Goal: Task Accomplishment & Management: Use online tool/utility

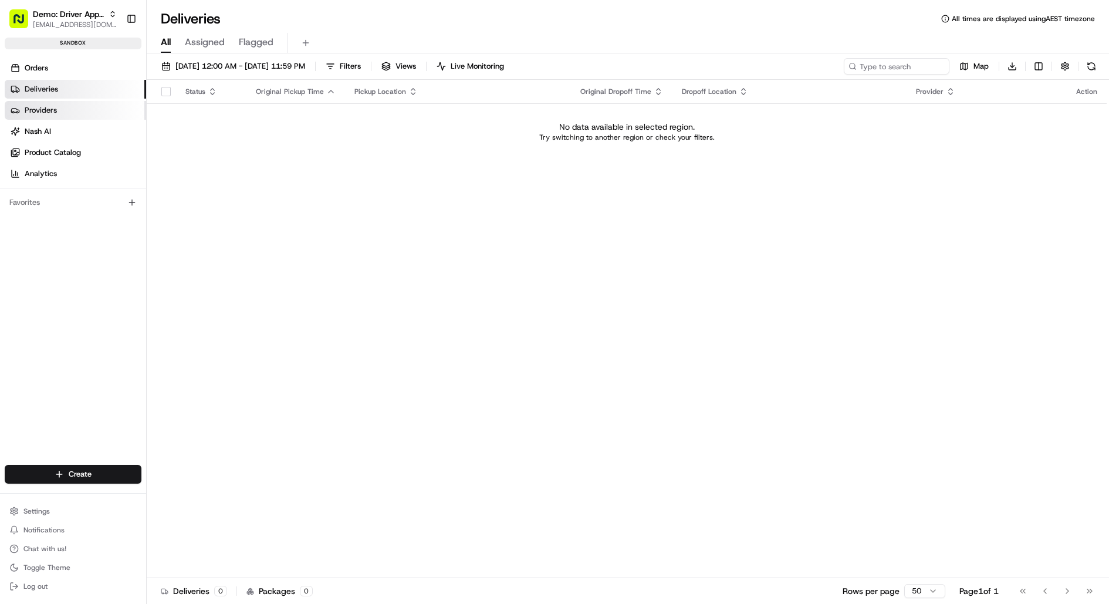
click at [62, 105] on link "Providers" at bounding box center [75, 110] width 141 height 19
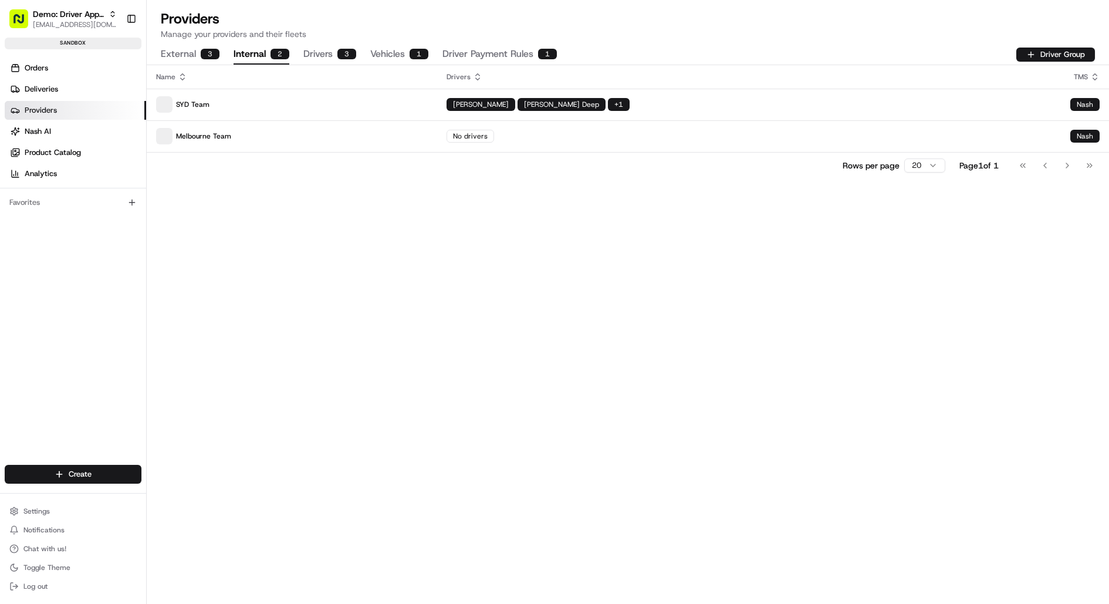
click at [264, 52] on button "Internal 2" at bounding box center [261, 55] width 56 height 20
click at [1065, 49] on button "Driver Group" at bounding box center [1055, 55] width 79 height 14
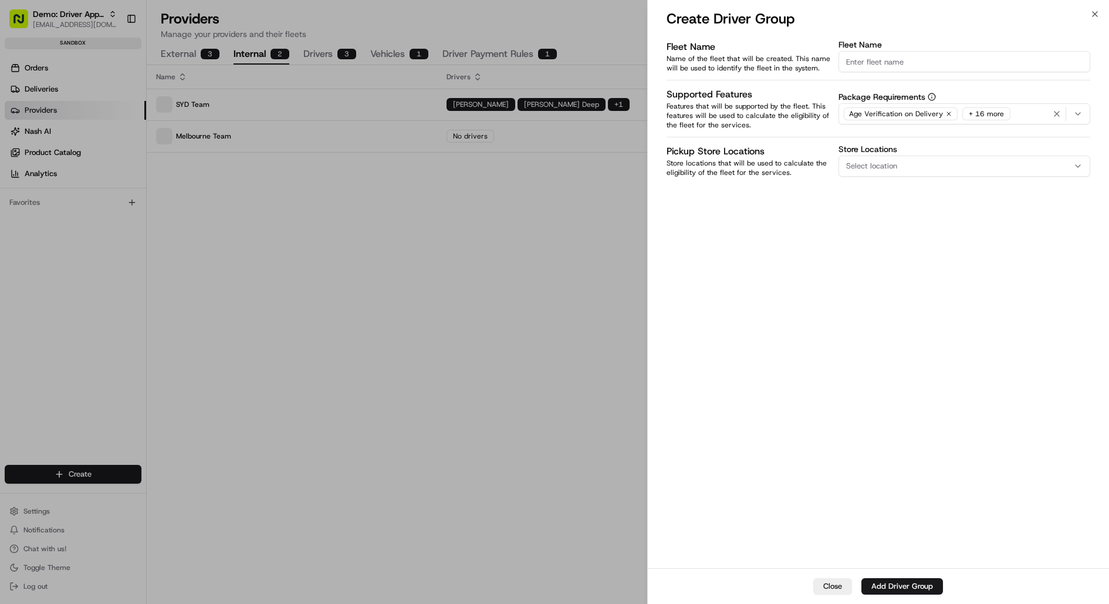
click at [912, 63] on input "Fleet Name" at bounding box center [964, 61] width 252 height 21
type input "New Zealand"
click at [885, 333] on div "Fleet Name Name of the fleet that will be created. This name will be used to id…" at bounding box center [879, 303] width 462 height 530
click at [907, 588] on button "Add Driver Group" at bounding box center [902, 586] width 82 height 16
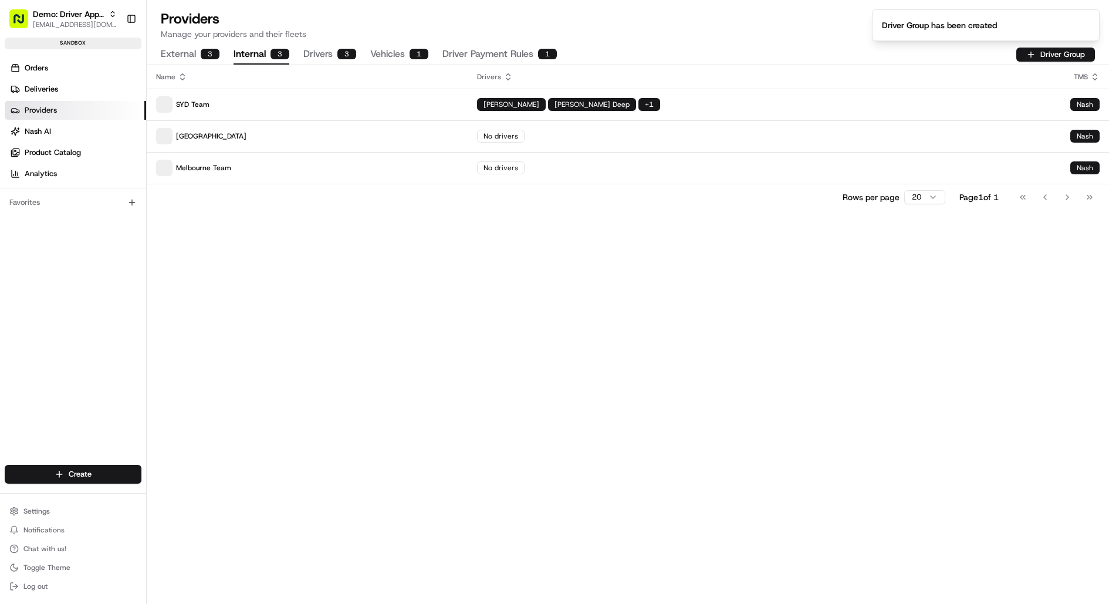
click at [317, 49] on button "Drivers 3" at bounding box center [329, 55] width 53 height 20
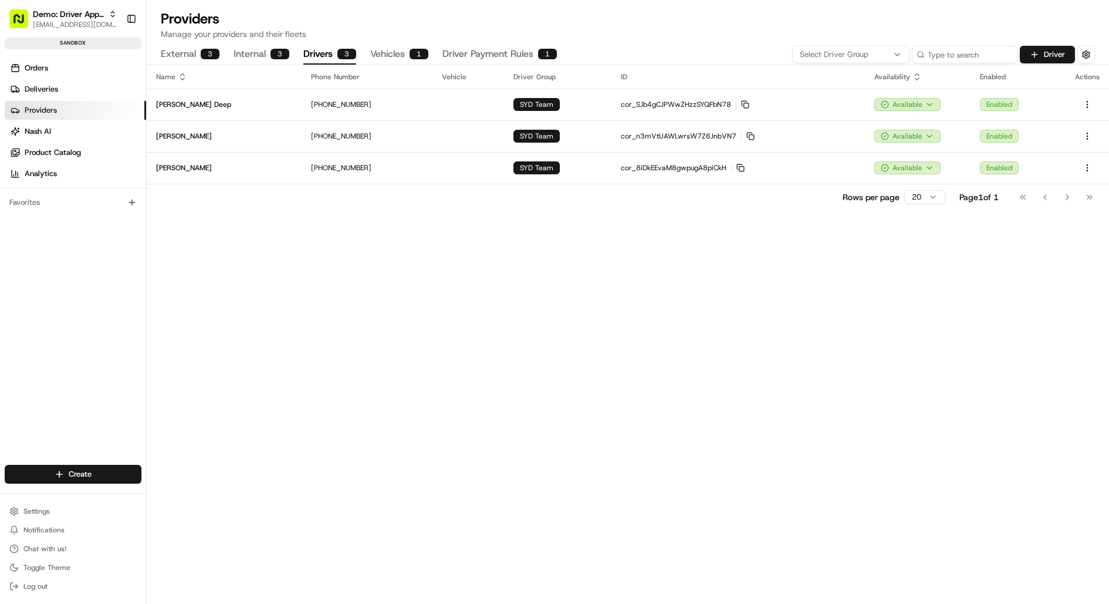
click at [257, 50] on button "Internal 3" at bounding box center [261, 55] width 56 height 20
click at [322, 51] on button "Drivers 3" at bounding box center [329, 55] width 53 height 20
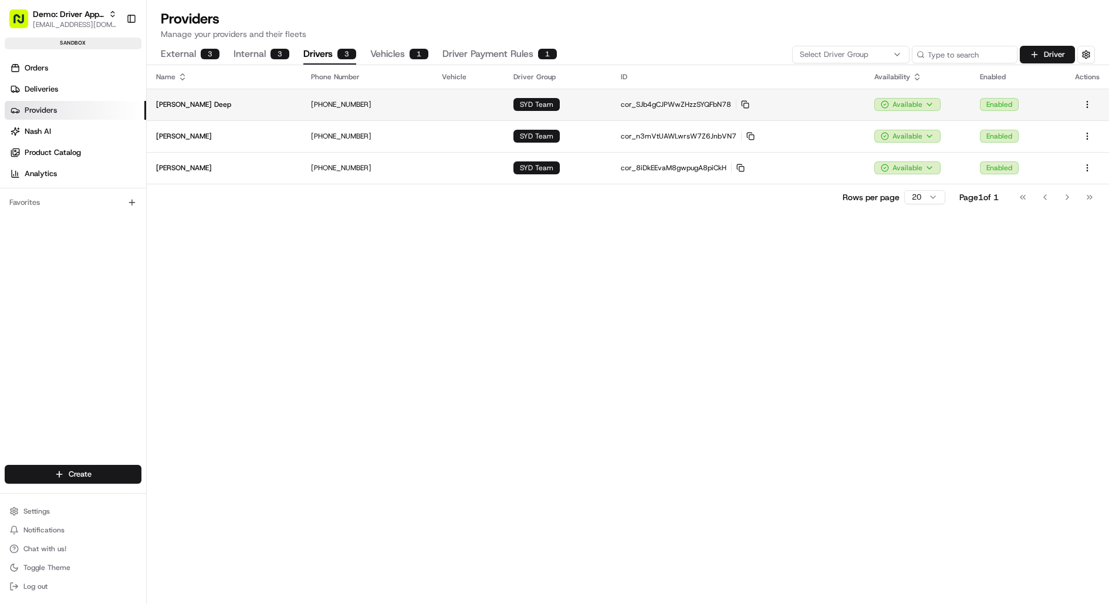
click at [358, 109] on td "+61 418 868 222" at bounding box center [367, 105] width 131 height 32
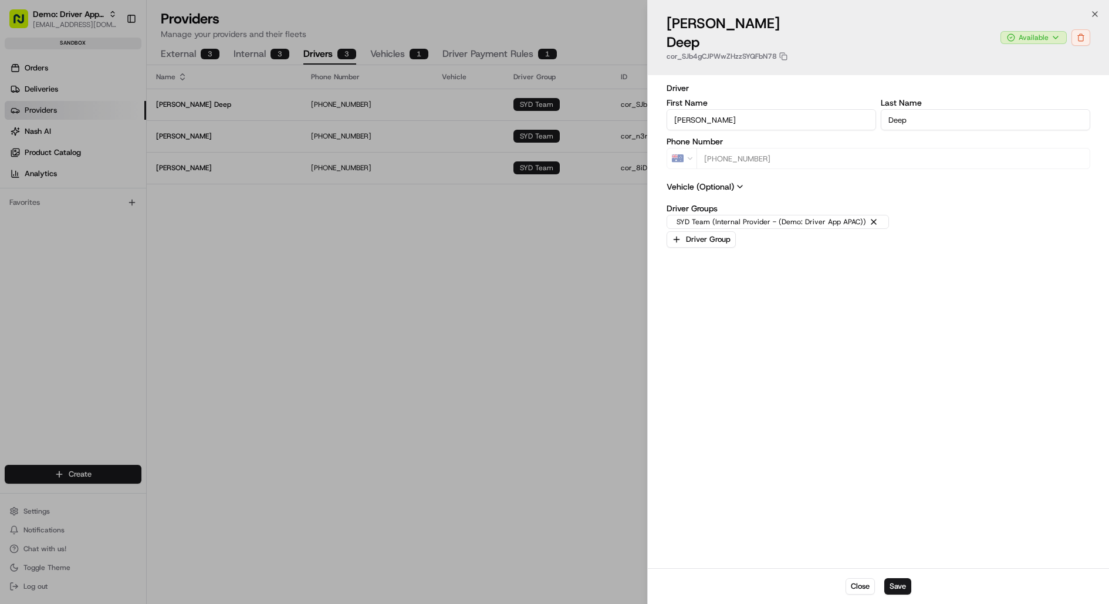
type input "+1"
click at [514, 252] on div at bounding box center [554, 302] width 1109 height 604
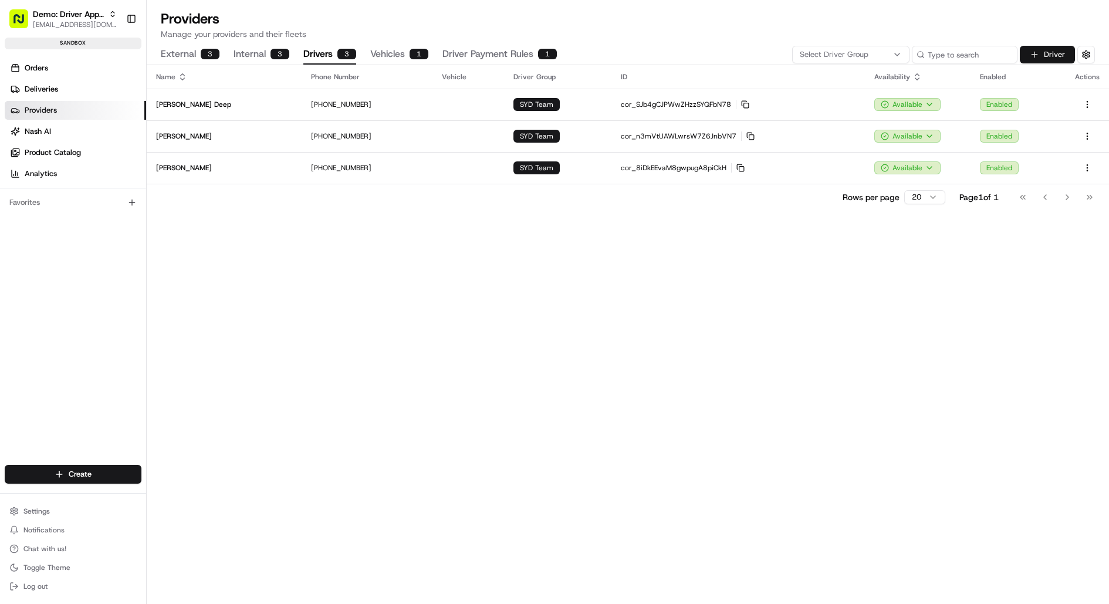
click at [1061, 51] on button "Driver" at bounding box center [1047, 55] width 55 height 18
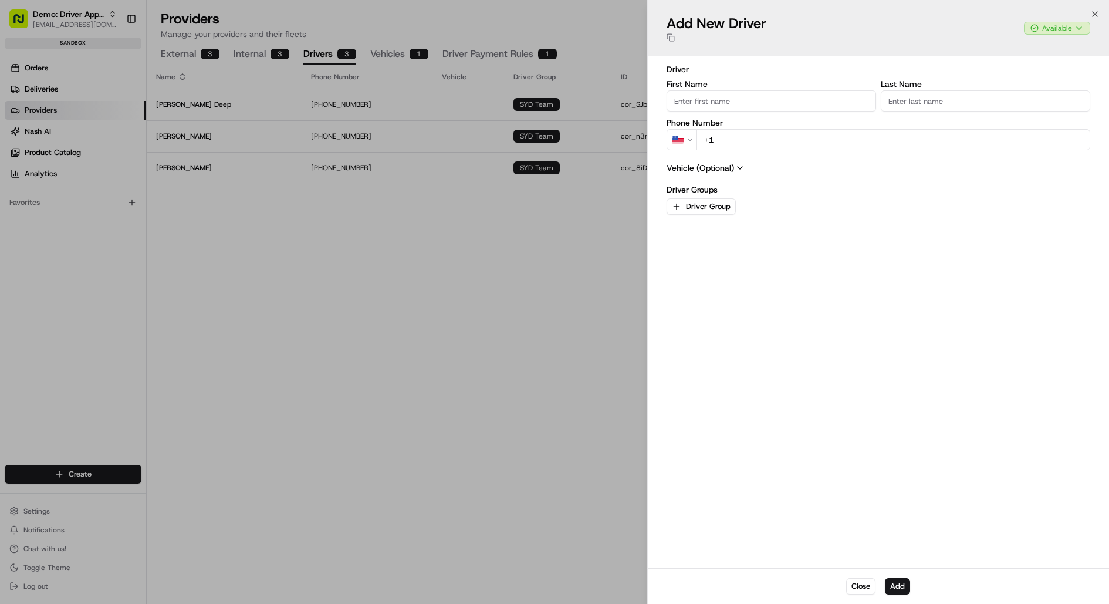
click at [774, 99] on input "First Name" at bounding box center [770, 100] width 209 height 21
type input "David"
type input "Lee"
click at [683, 140] on button "US" at bounding box center [681, 139] width 31 height 21
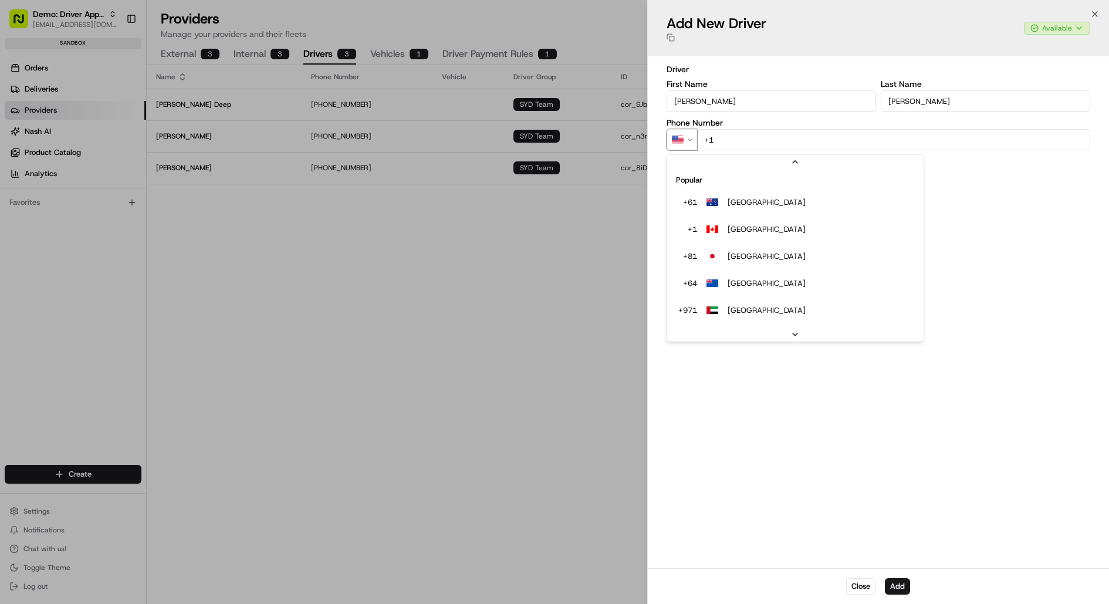
scroll to position [21, 0]
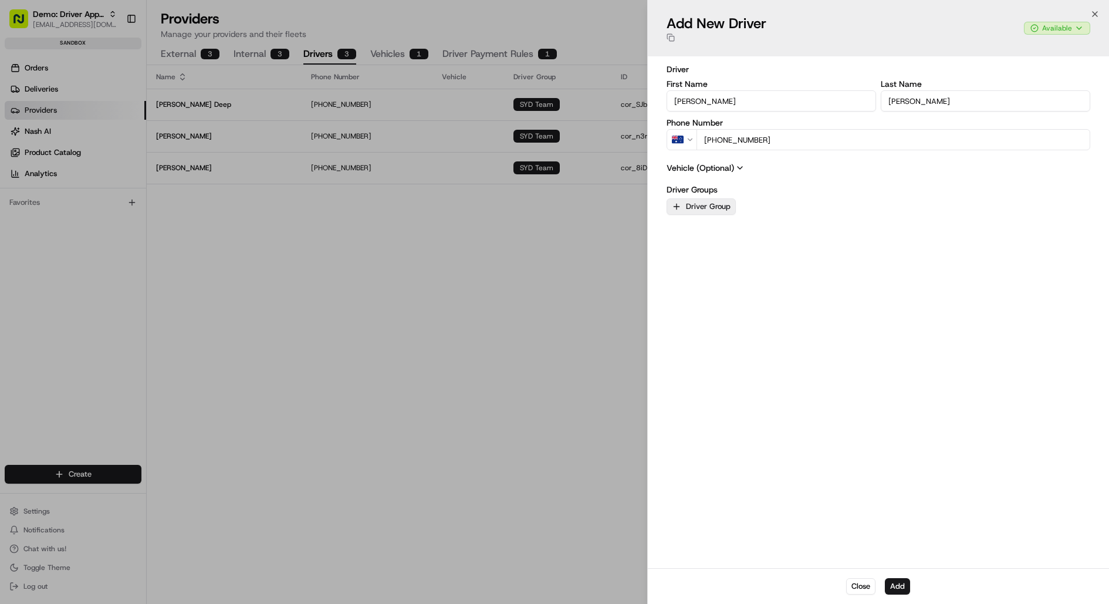
type input "+61 418 989 232"
click at [709, 201] on button "Driver Group" at bounding box center [700, 206] width 69 height 16
click at [861, 255] on div at bounding box center [554, 302] width 1109 height 604
click at [899, 587] on button "Add" at bounding box center [897, 586] width 25 height 16
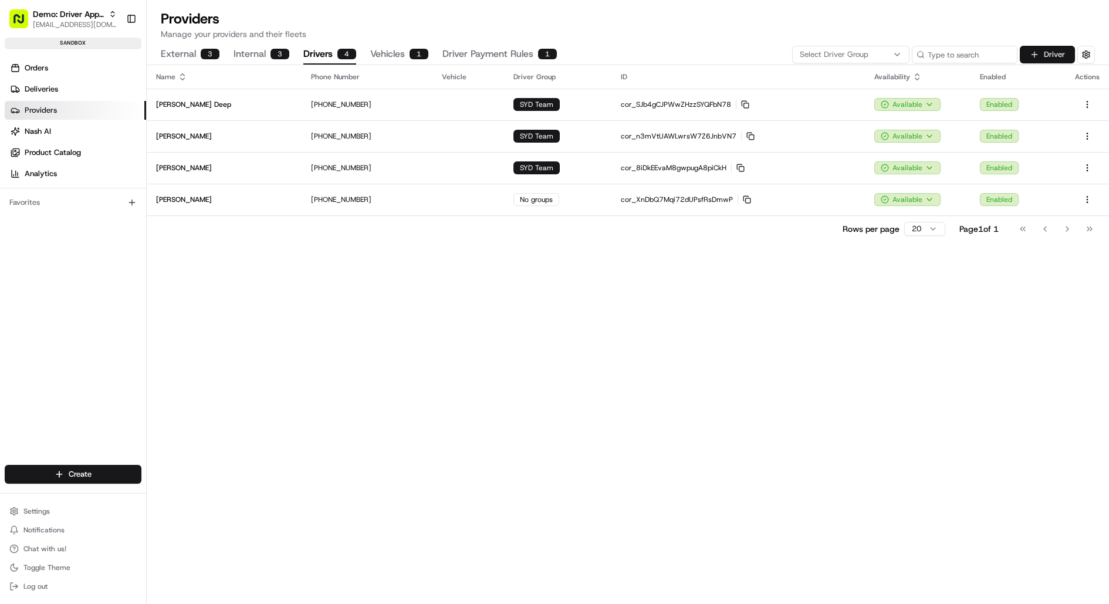
click at [1041, 55] on button "Driver" at bounding box center [1047, 55] width 55 height 18
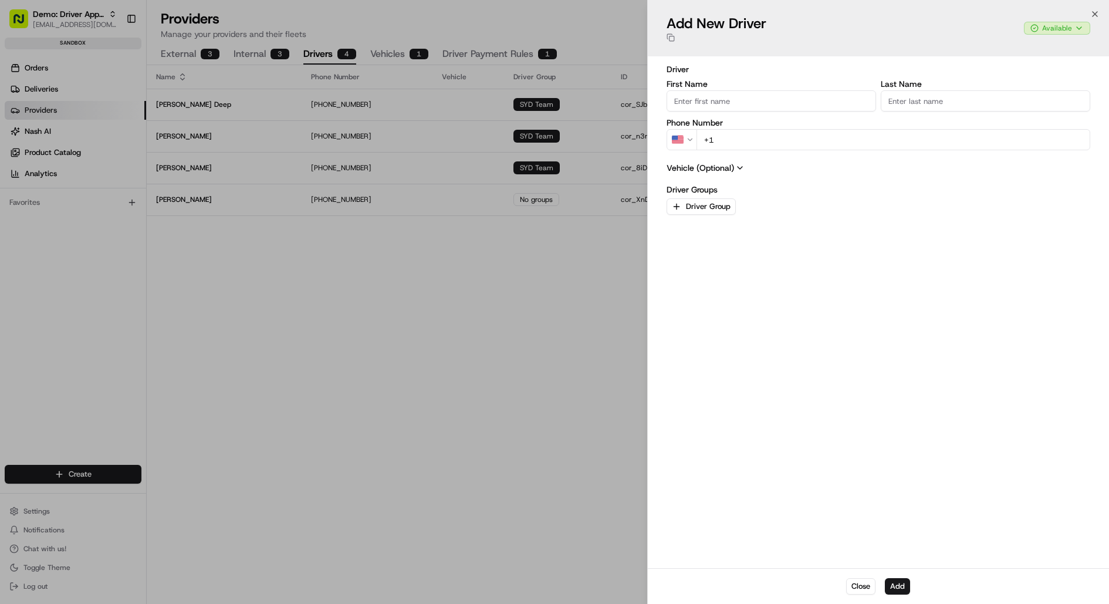
click at [741, 97] on input "First Name" at bounding box center [770, 100] width 209 height 21
type input "Thiago"
type input "Almada"
click at [686, 143] on icon "button" at bounding box center [690, 140] width 8 height 8
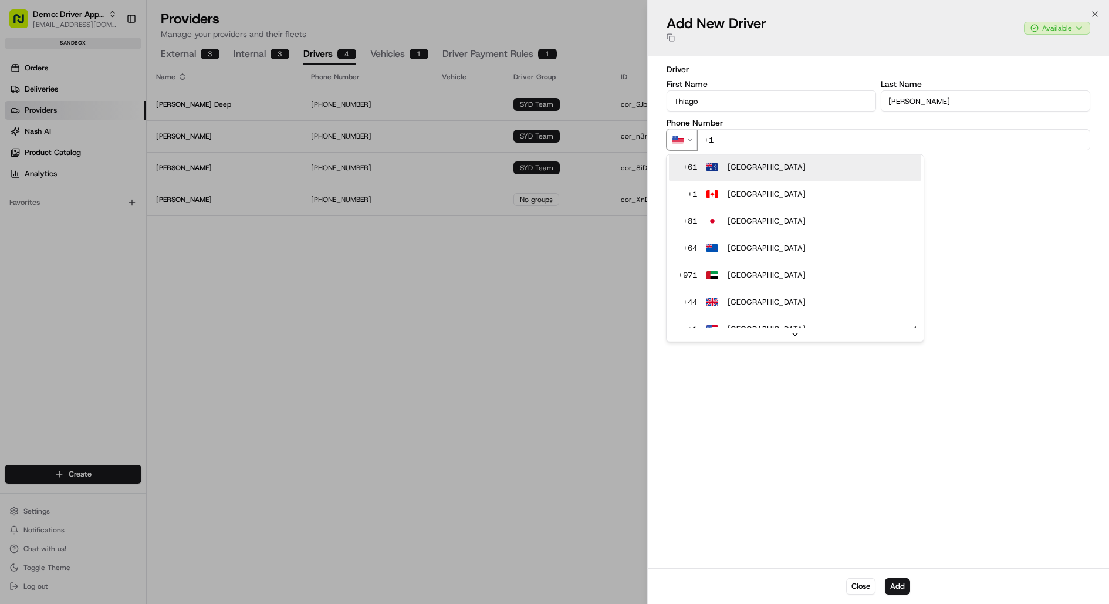
scroll to position [0, 0]
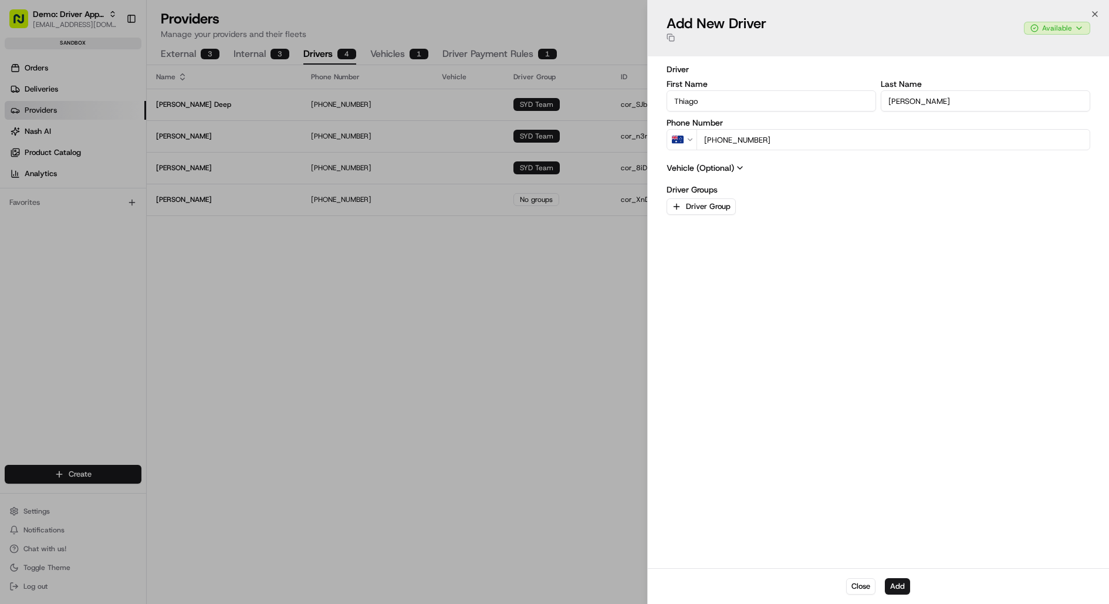
click at [837, 361] on div "Driver First Name Thiago Last Name Almada Phone Number AU +61 494 949 494 Vehic…" at bounding box center [878, 312] width 424 height 498
click at [903, 592] on button "Add" at bounding box center [897, 586] width 25 height 16
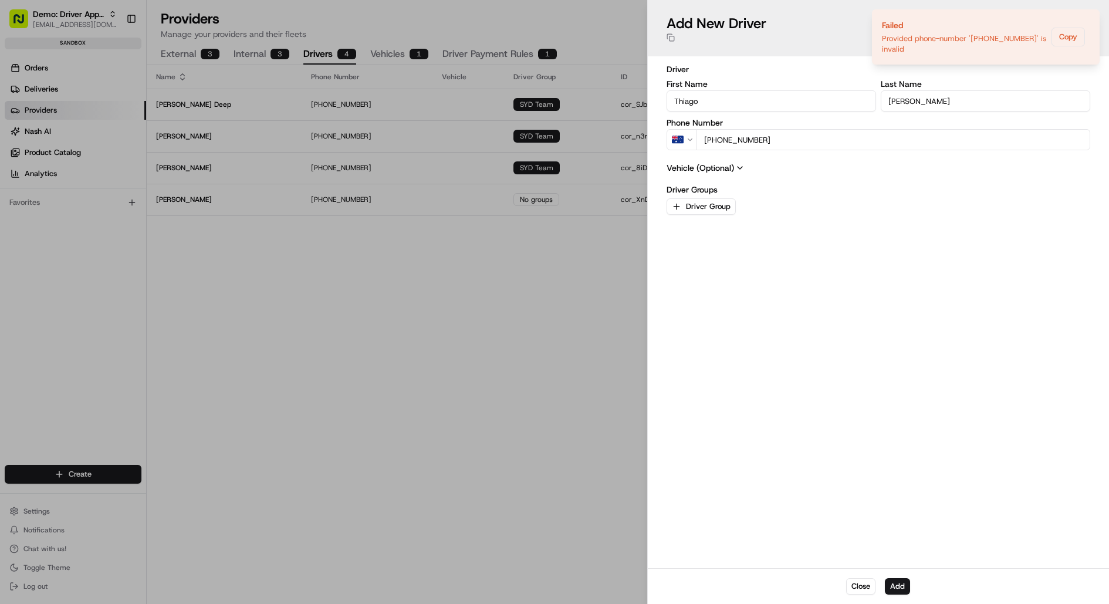
click at [730, 140] on input "+61 494 949 494" at bounding box center [893, 139] width 394 height 21
type input "+61 414 949 494"
click at [903, 585] on button "Add" at bounding box center [897, 586] width 25 height 16
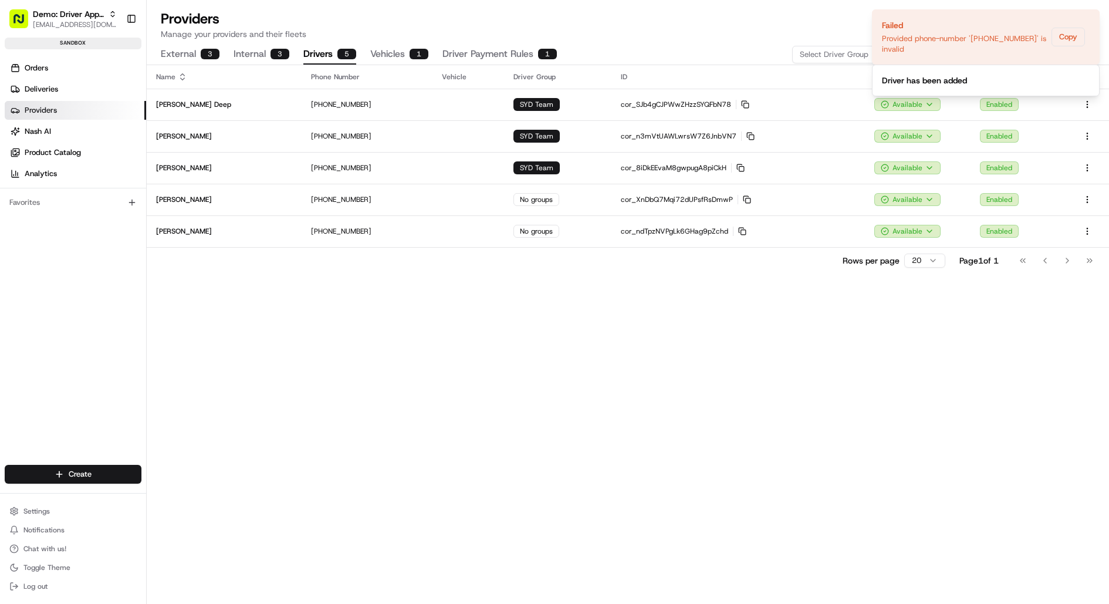
click at [266, 50] on button "Internal 3" at bounding box center [261, 55] width 56 height 20
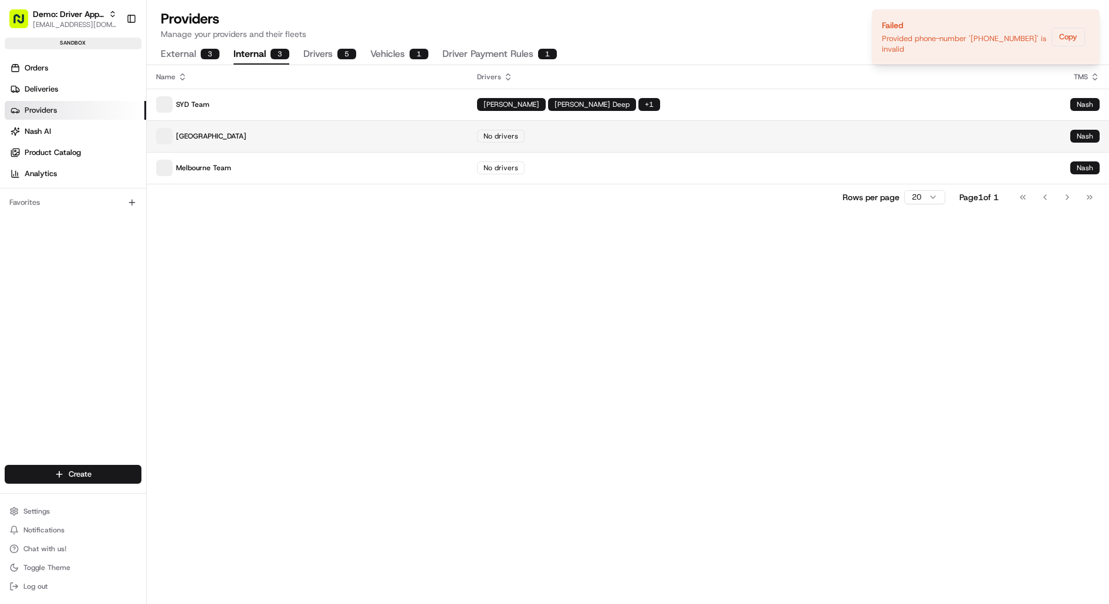
click at [292, 133] on p "New Zealand" at bounding box center [307, 136] width 302 height 16
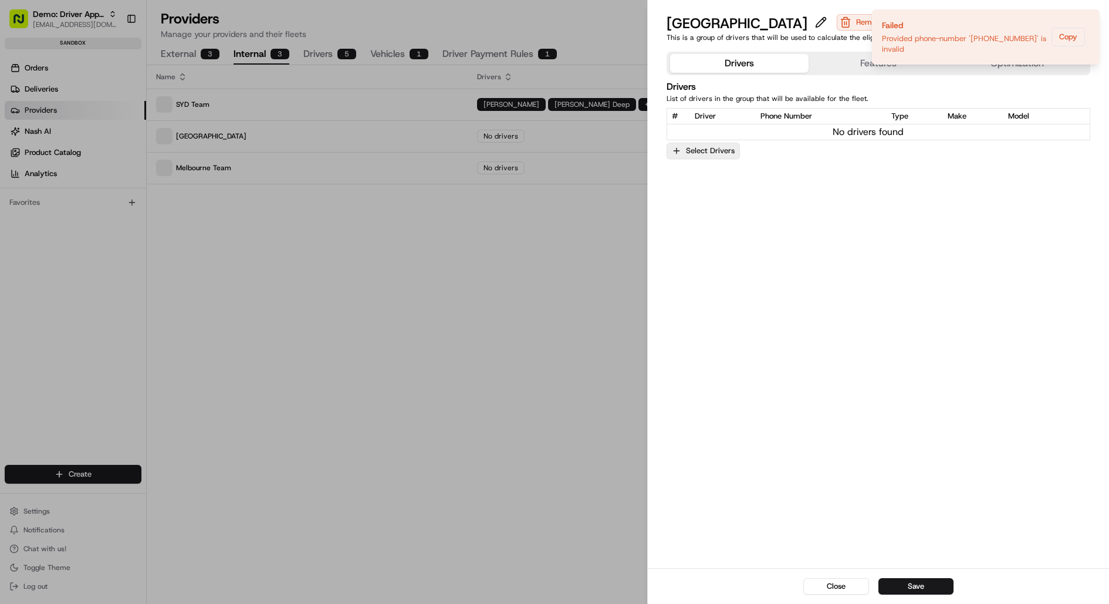
click at [725, 146] on button "Select Drivers" at bounding box center [702, 151] width 73 height 16
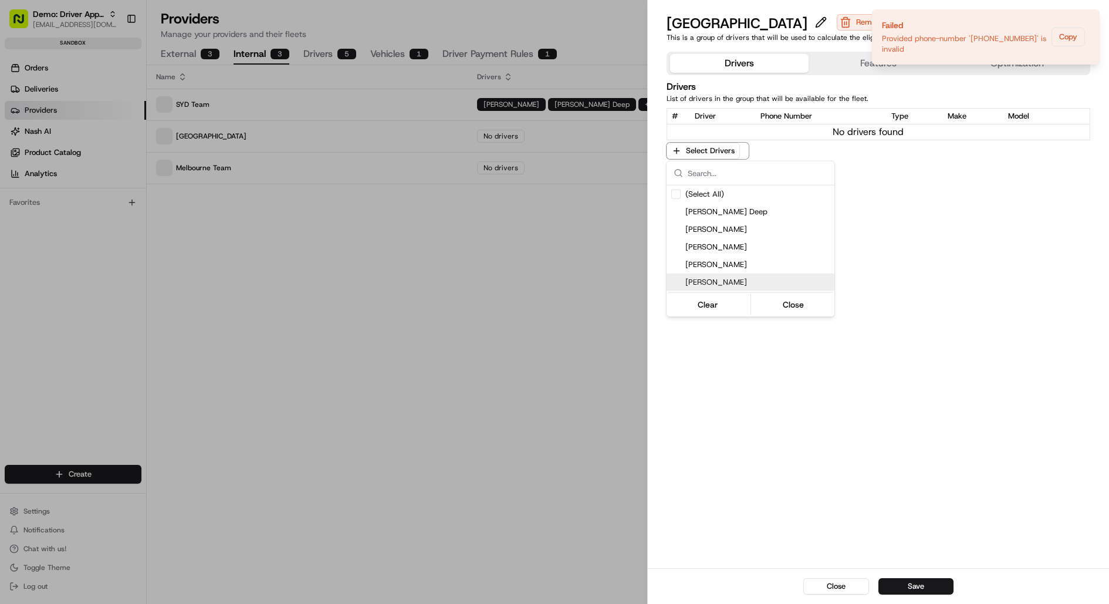
click at [726, 278] on span "Thiago Almada" at bounding box center [757, 282] width 144 height 11
click at [727, 266] on span "David Lee" at bounding box center [757, 265] width 144 height 11
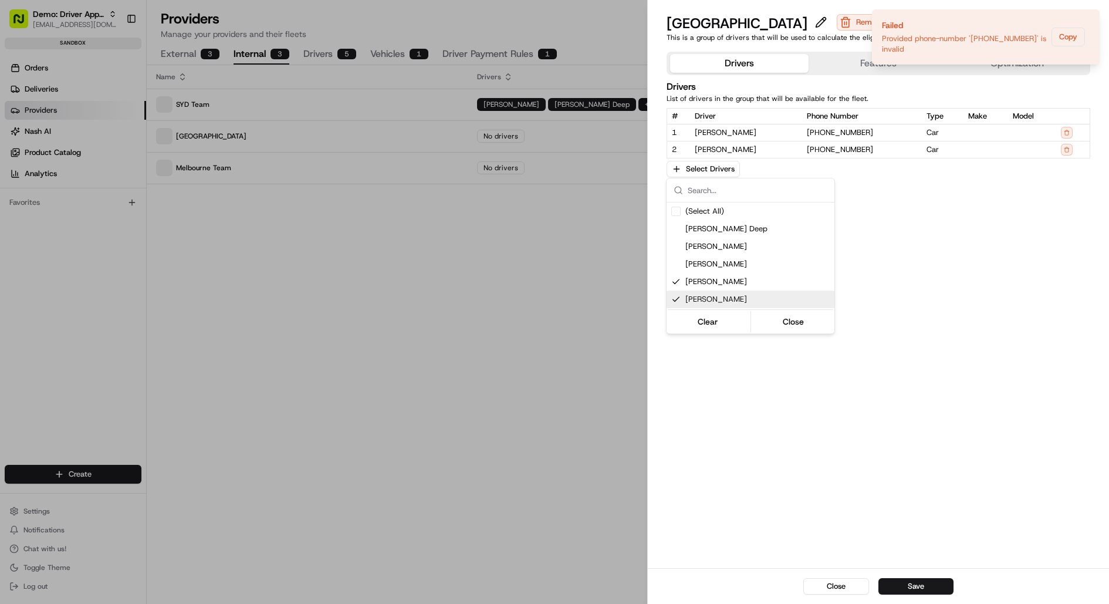
click at [835, 410] on div at bounding box center [554, 302] width 1109 height 604
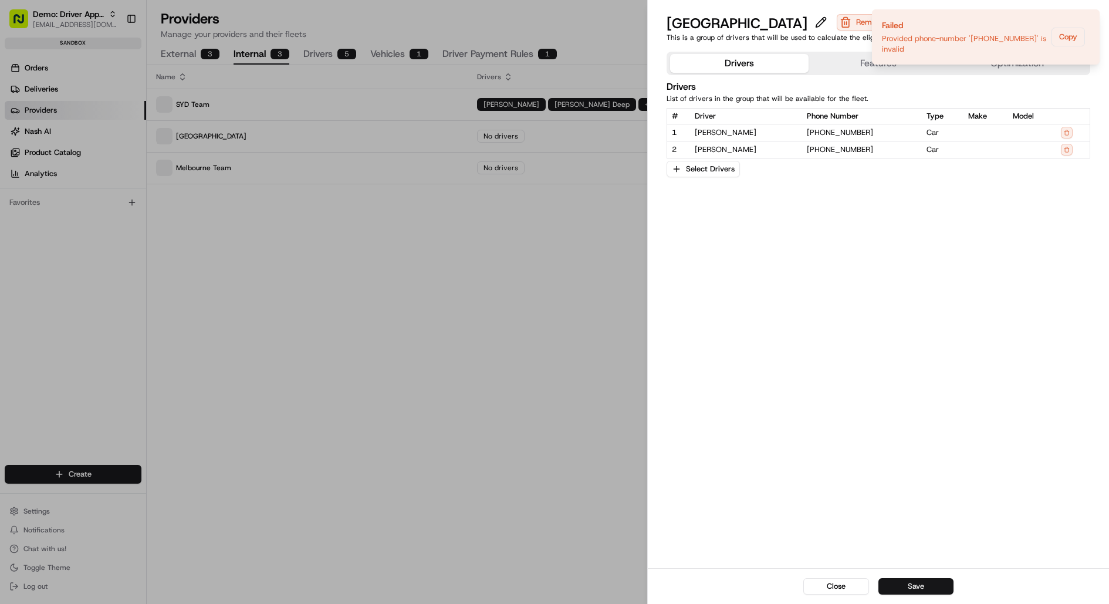
click at [902, 586] on button "Save" at bounding box center [915, 586] width 75 height 16
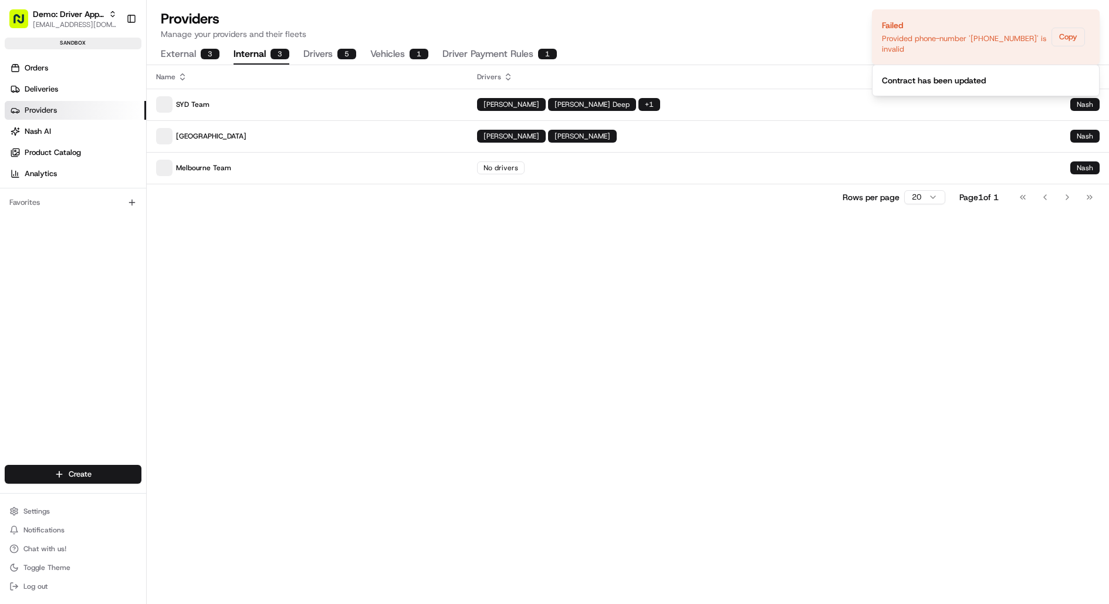
click at [455, 270] on div "Name Drivers TMS SYD Team Peter Fee Brandan Deep + 1 Nash New Zealand David Lee…" at bounding box center [628, 334] width 962 height 539
click at [49, 517] on button "Settings" at bounding box center [73, 511] width 137 height 16
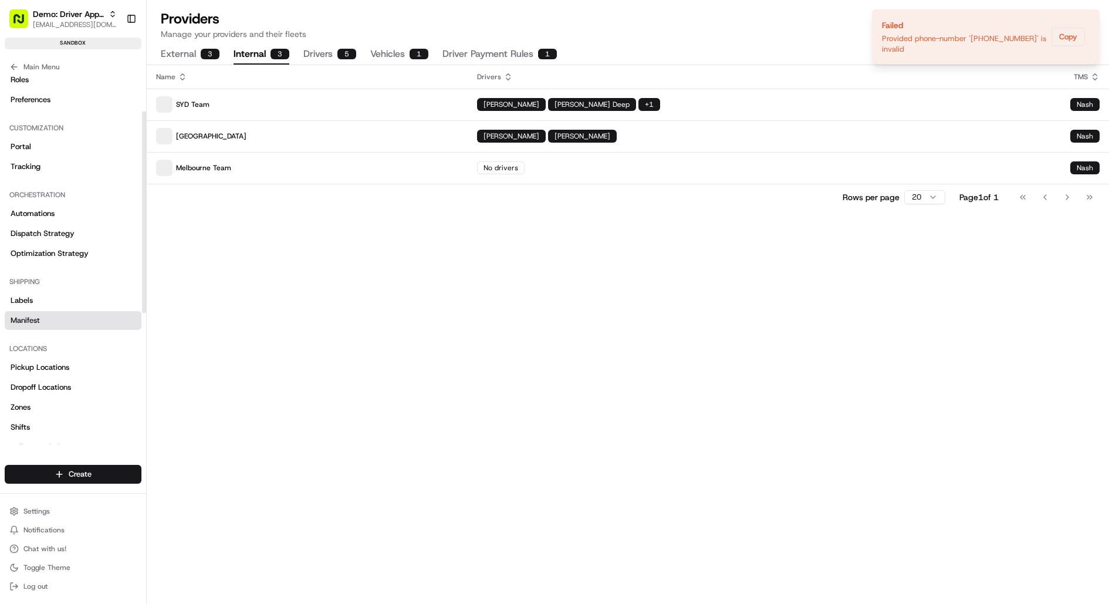
scroll to position [71, 0]
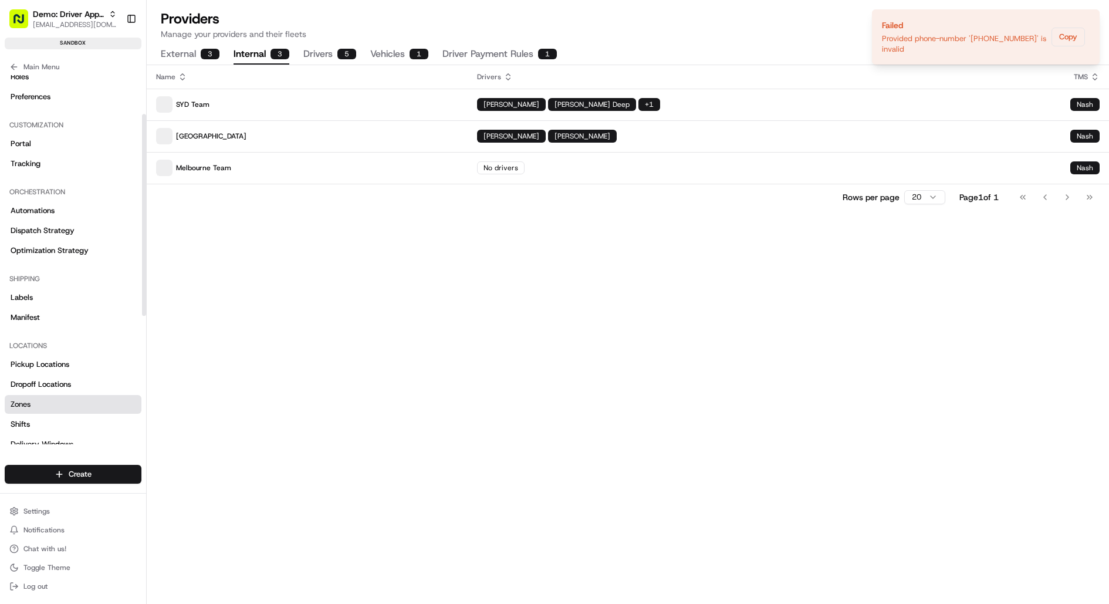
click at [53, 398] on link "Zones" at bounding box center [73, 404] width 137 height 19
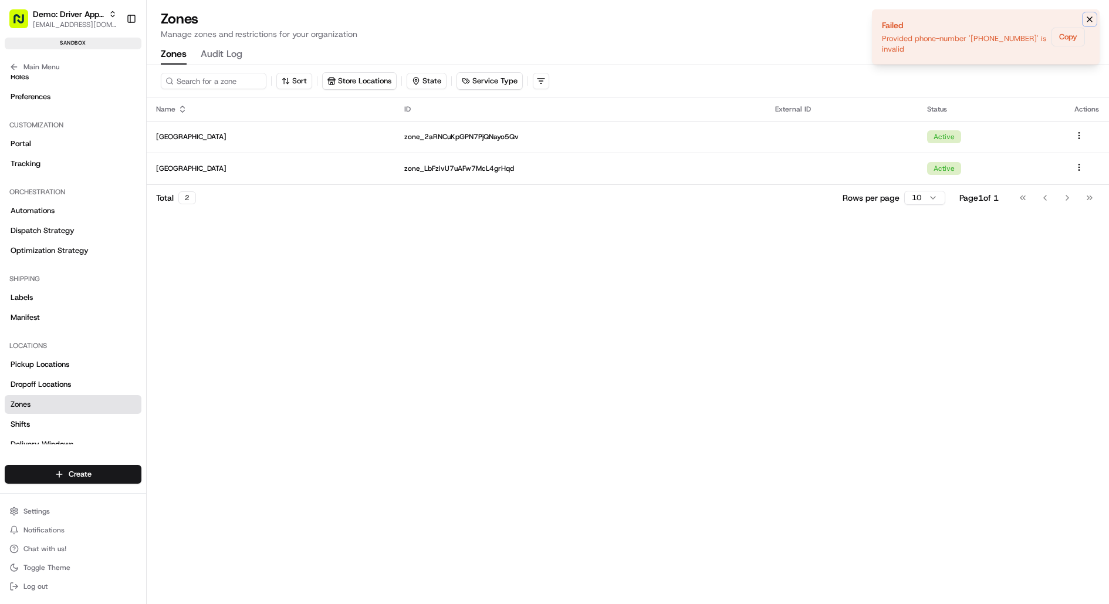
click at [1088, 18] on icon "Notifications (F8)" at bounding box center [1089, 19] width 5 height 5
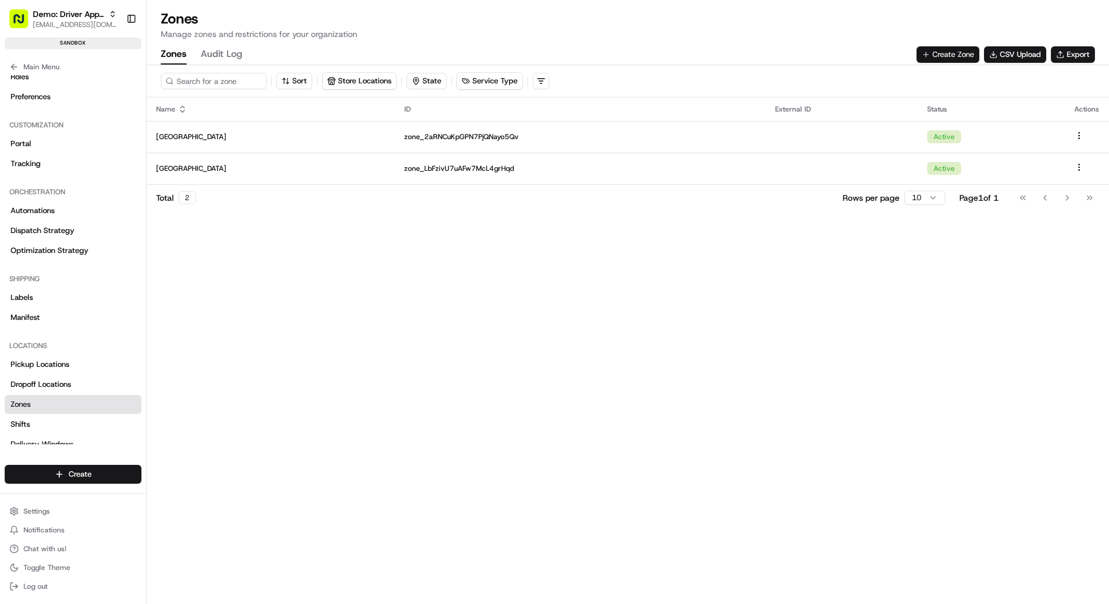
click at [949, 52] on button "Create Zone" at bounding box center [947, 54] width 63 height 16
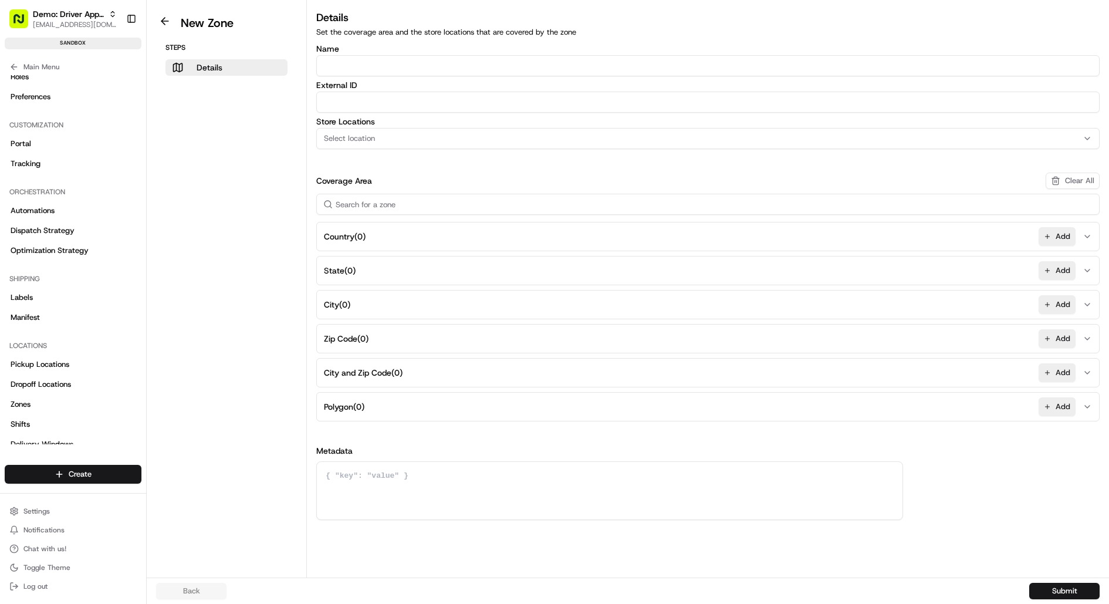
click at [399, 204] on input at bounding box center [707, 204] width 783 height 21
click at [376, 57] on input "Name" at bounding box center [707, 65] width 783 height 21
type input "Auckland"
click at [394, 164] on div "Name Auckland External ID Store Locations Select location Coverage Area Clear A…" at bounding box center [707, 282] width 783 height 475
click at [385, 401] on button "Polygon ( 0 ) Add" at bounding box center [707, 406] width 777 height 28
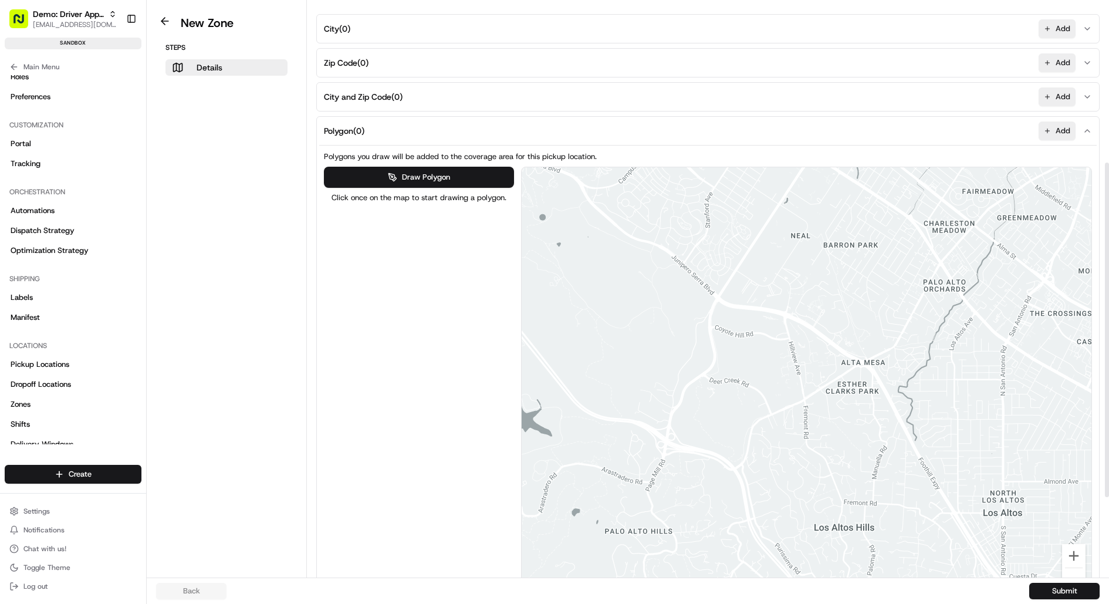
scroll to position [305, 0]
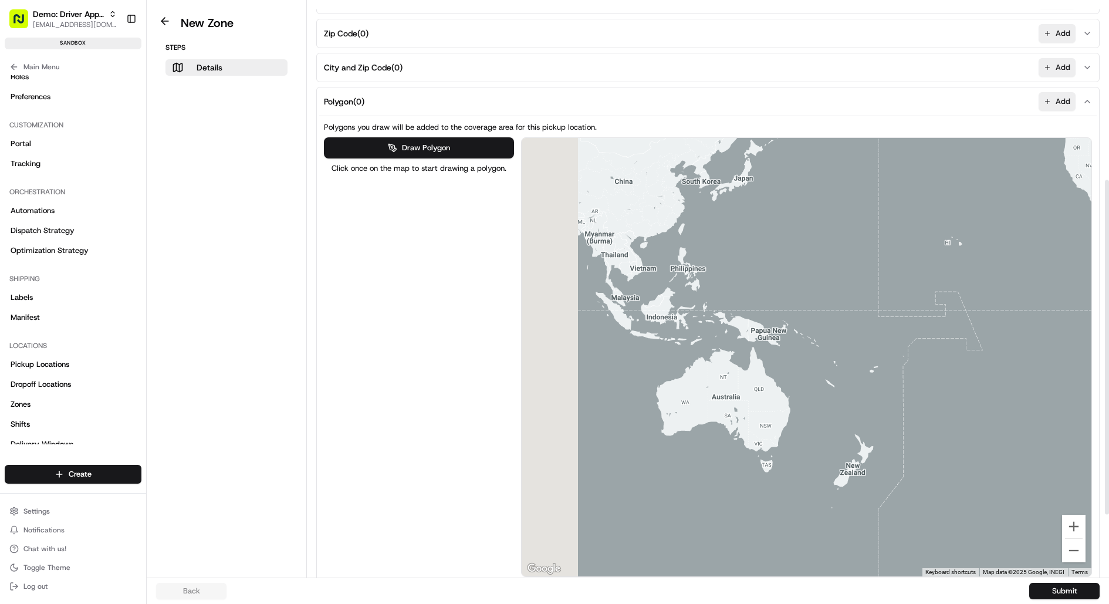
drag, startPoint x: 645, startPoint y: 447, endPoint x: 1023, endPoint y: 230, distance: 435.7
click at [1023, 230] on div at bounding box center [807, 357] width 570 height 438
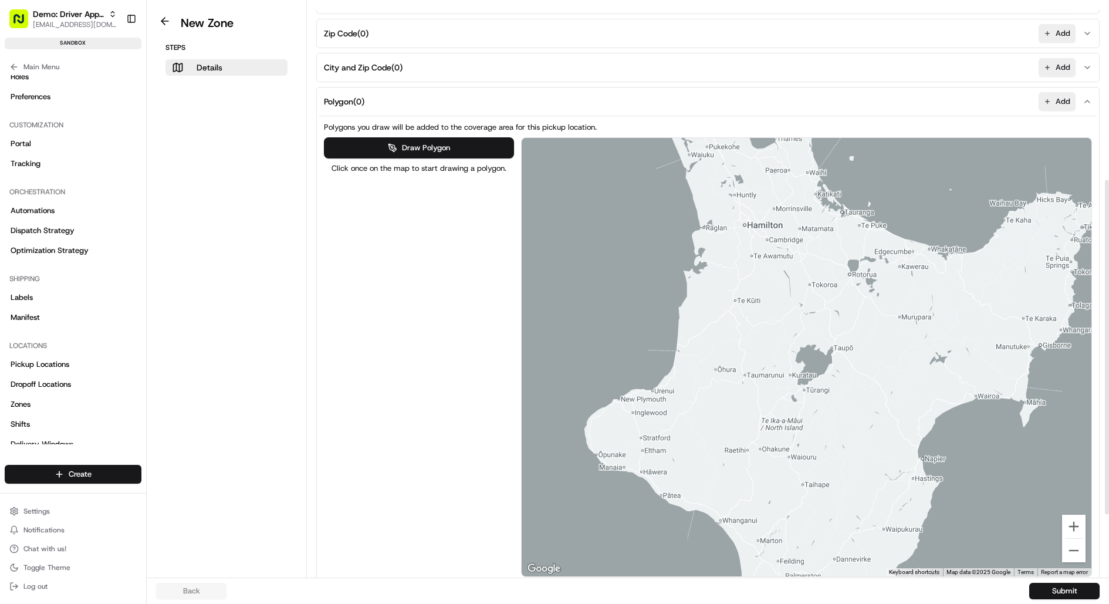
drag, startPoint x: 878, startPoint y: 444, endPoint x: 669, endPoint y: 603, distance: 262.8
click at [669, 603] on div "New Zone Steps Details Details Set the coverage area and the store locations th…" at bounding box center [628, 302] width 962 height 604
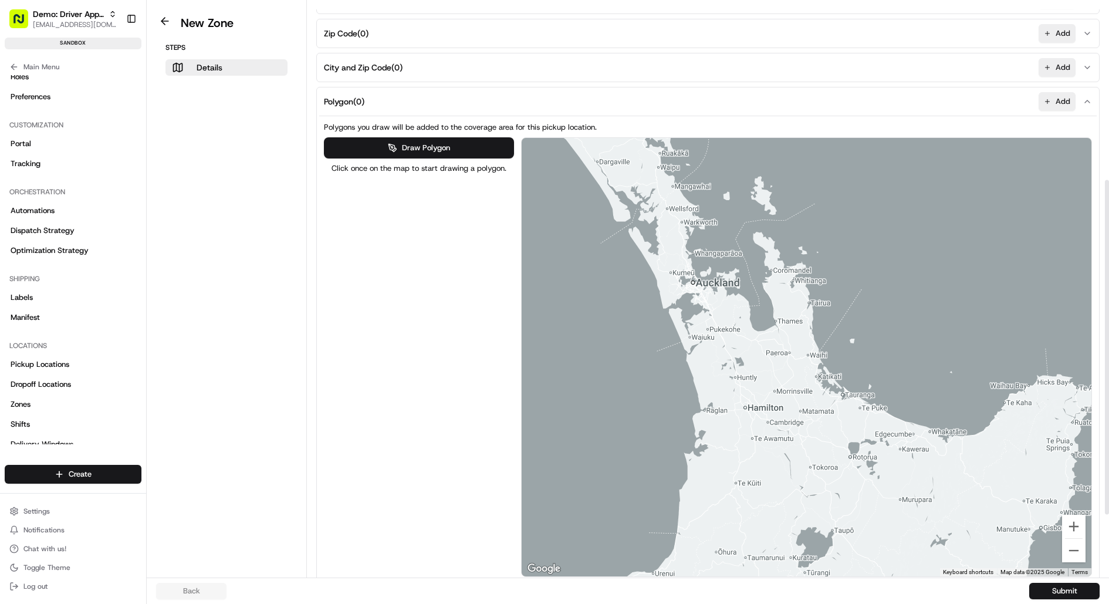
drag, startPoint x: 666, startPoint y: 314, endPoint x: 668, endPoint y: 498, distance: 183.6
click at [668, 498] on div at bounding box center [807, 357] width 570 height 438
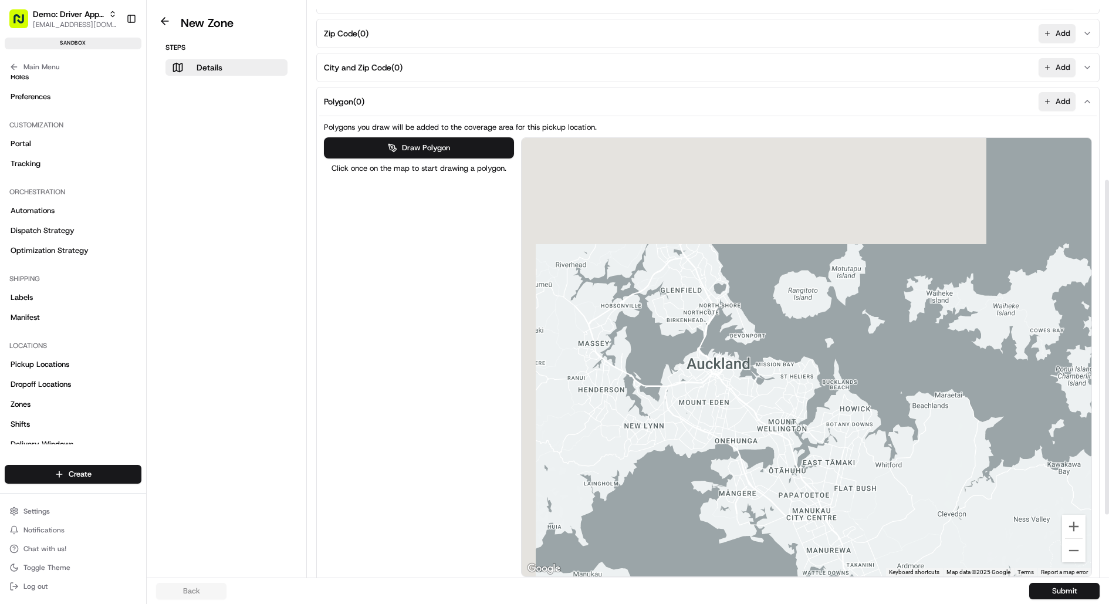
drag, startPoint x: 674, startPoint y: 257, endPoint x: 722, endPoint y: 399, distance: 149.9
click at [722, 399] on div at bounding box center [807, 357] width 570 height 438
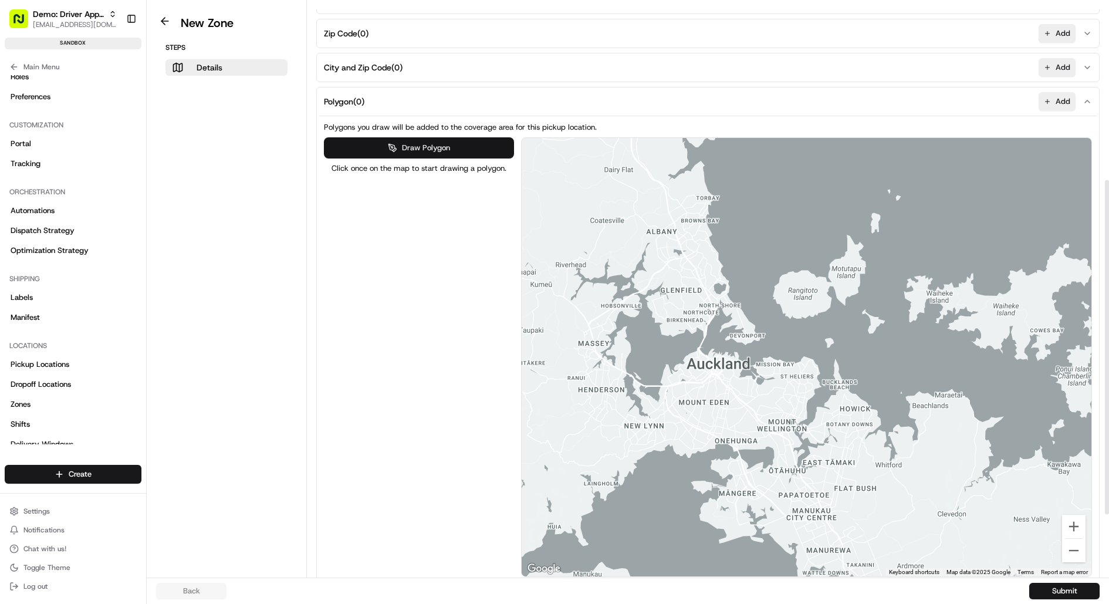
click at [401, 144] on button "Draw Polygon" at bounding box center [419, 147] width 190 height 21
click at [755, 296] on div at bounding box center [807, 357] width 570 height 439
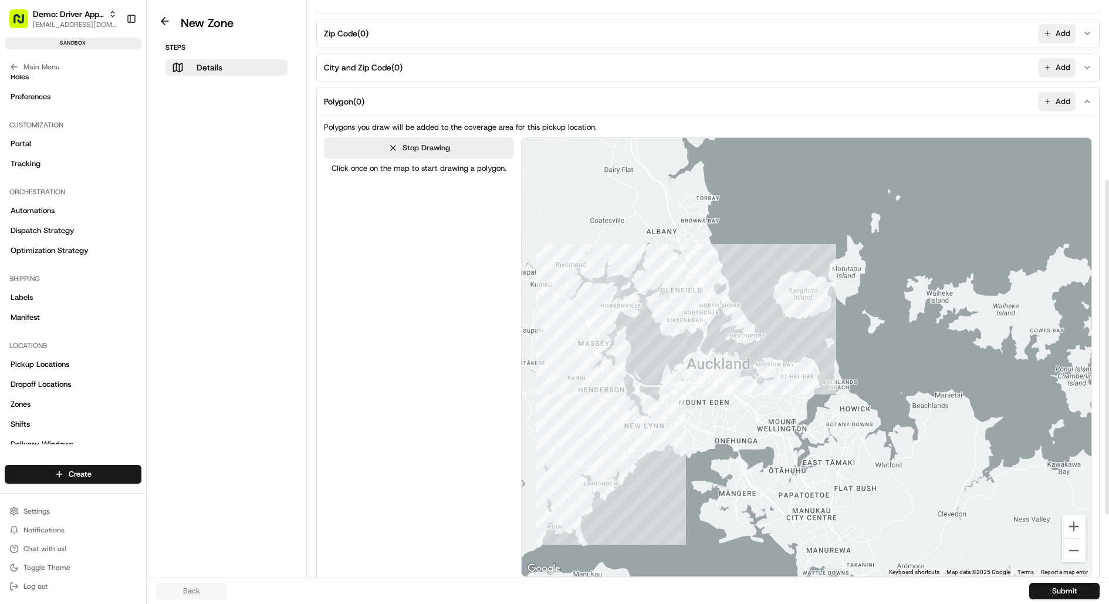
click at [563, 392] on div at bounding box center [807, 357] width 570 height 439
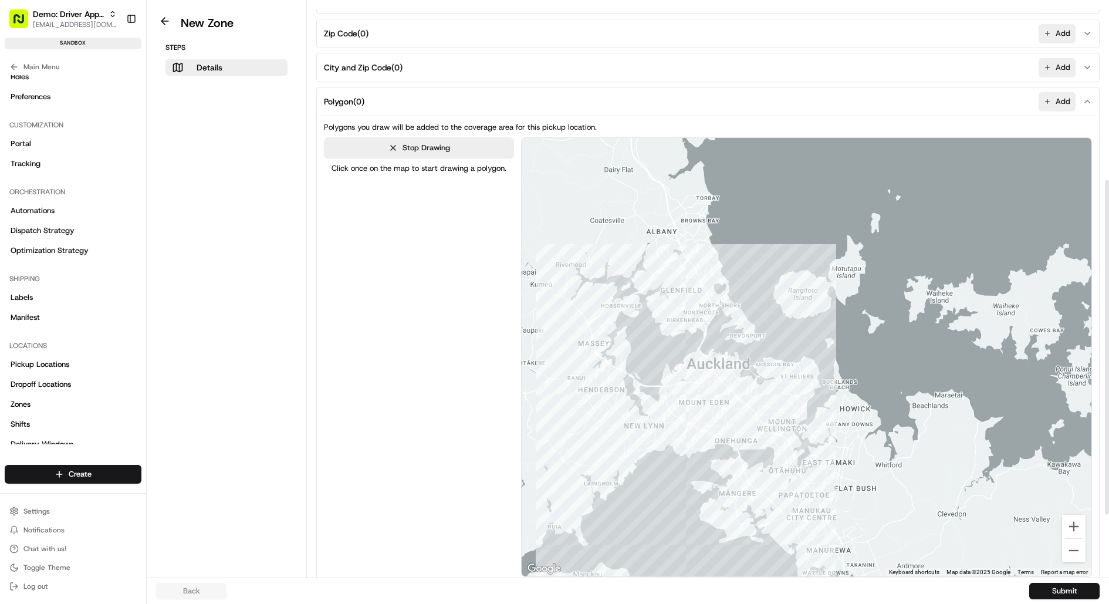
click at [725, 564] on div at bounding box center [807, 357] width 570 height 439
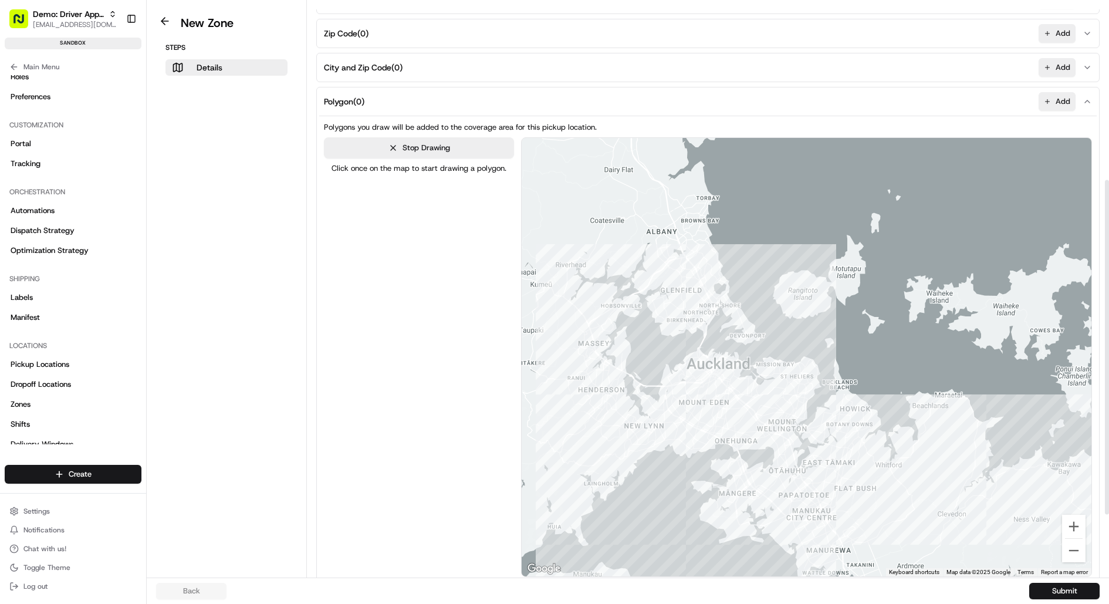
click at [1015, 429] on div at bounding box center [807, 357] width 570 height 439
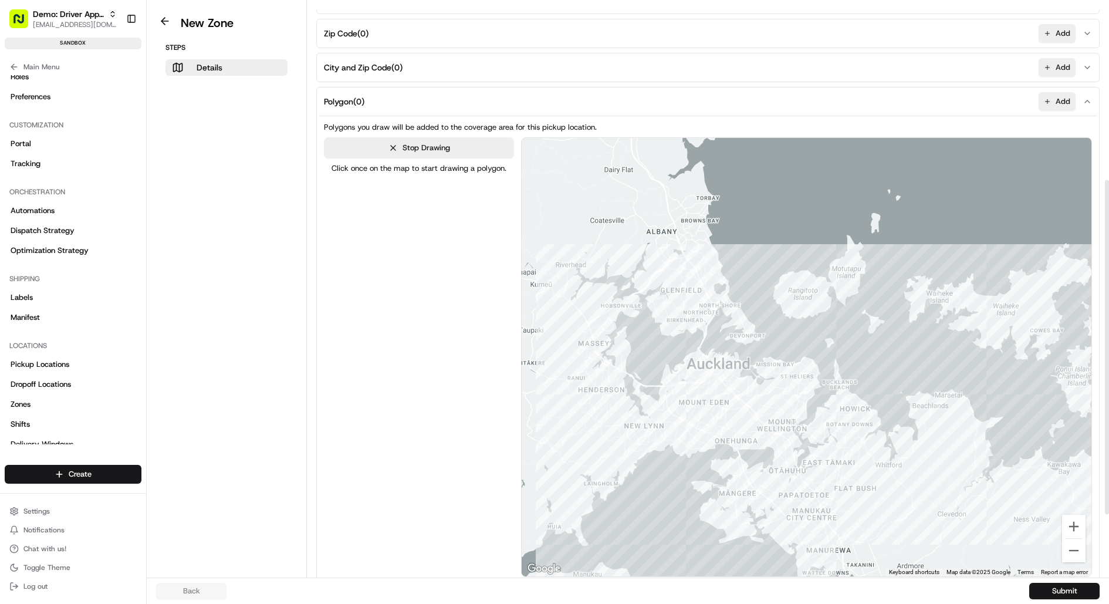
click at [987, 354] on div at bounding box center [807, 357] width 570 height 439
click at [754, 297] on div at bounding box center [807, 357] width 570 height 439
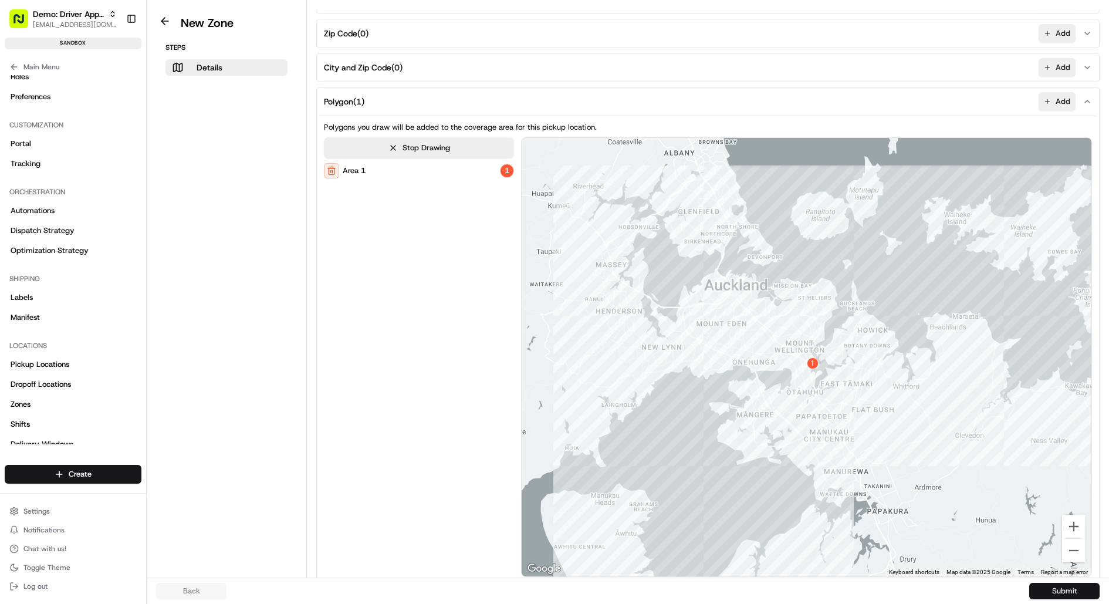
click at [1060, 590] on button "Submit" at bounding box center [1064, 591] width 70 height 16
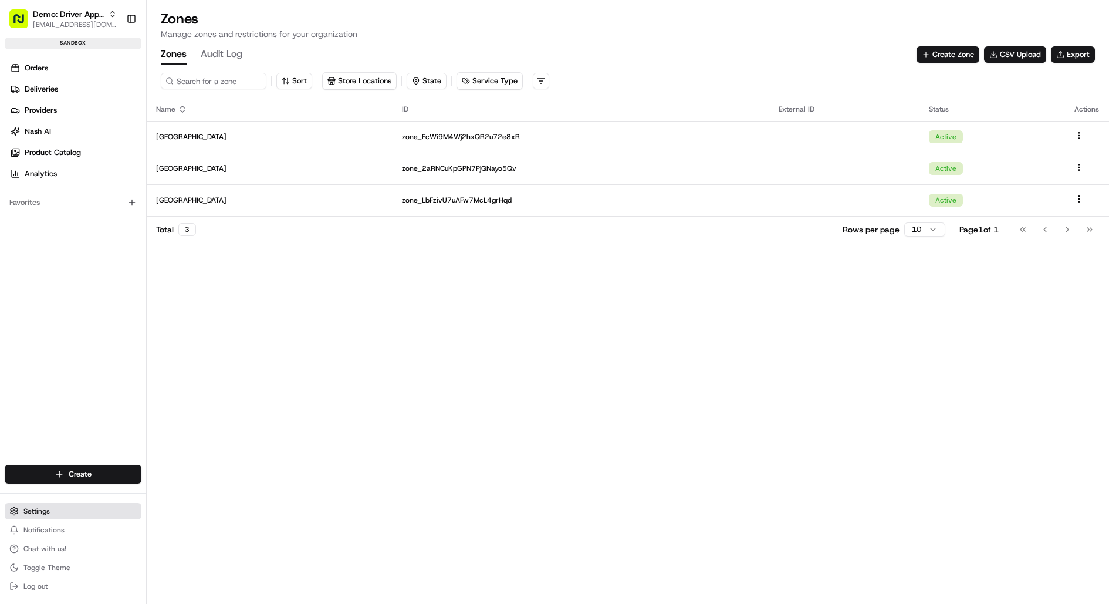
click at [71, 510] on button "Settings" at bounding box center [73, 511] width 137 height 16
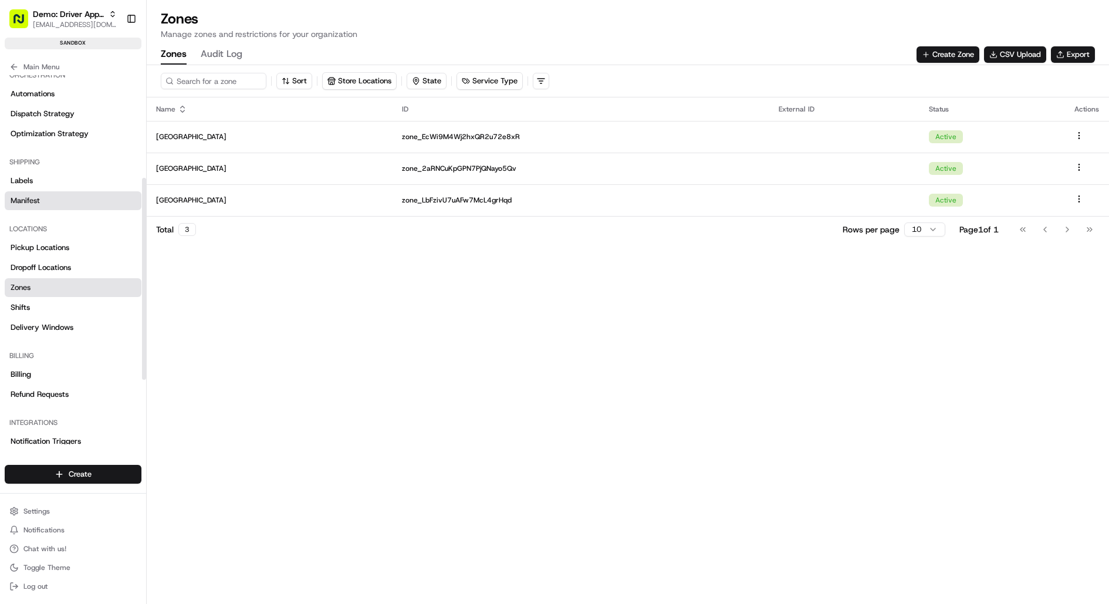
scroll to position [189, 0]
click at [57, 303] on link "Shifts" at bounding box center [73, 306] width 137 height 19
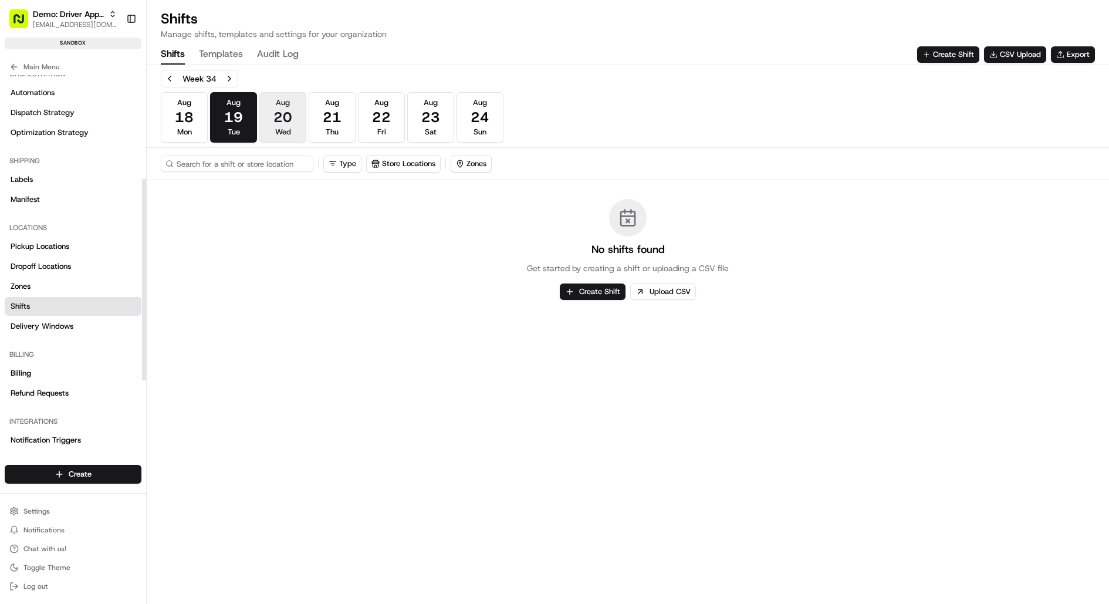
click at [277, 108] on span "20" at bounding box center [282, 117] width 19 height 19
click at [597, 290] on button "Create Shift" at bounding box center [593, 291] width 66 height 16
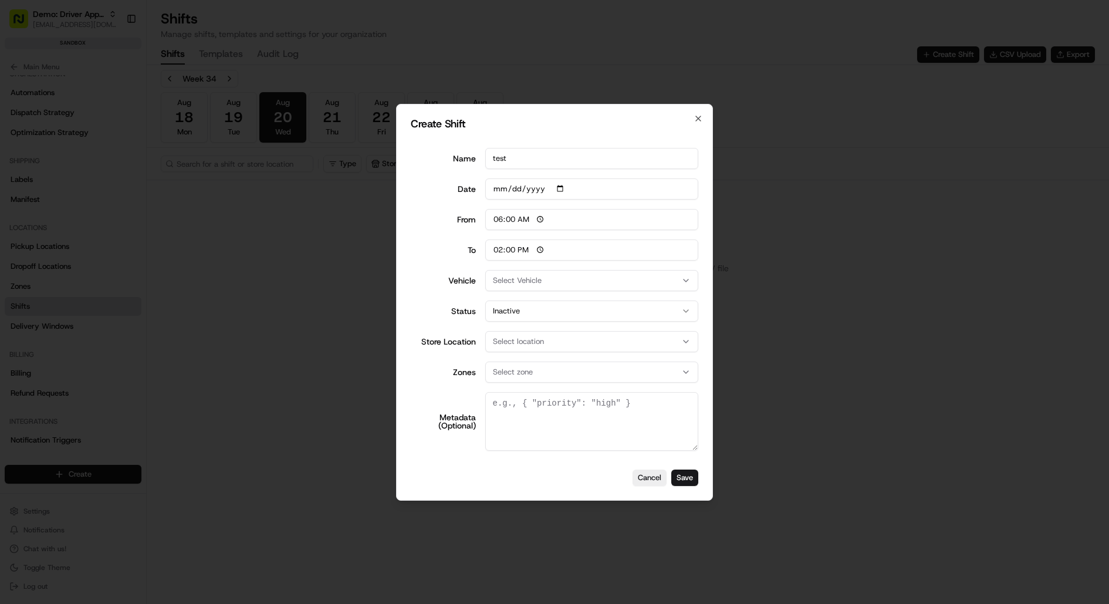
type input "test"
click at [515, 312] on button "Inactive" at bounding box center [592, 310] width 214 height 21
click at [528, 365] on button "Select zone" at bounding box center [592, 371] width 214 height 21
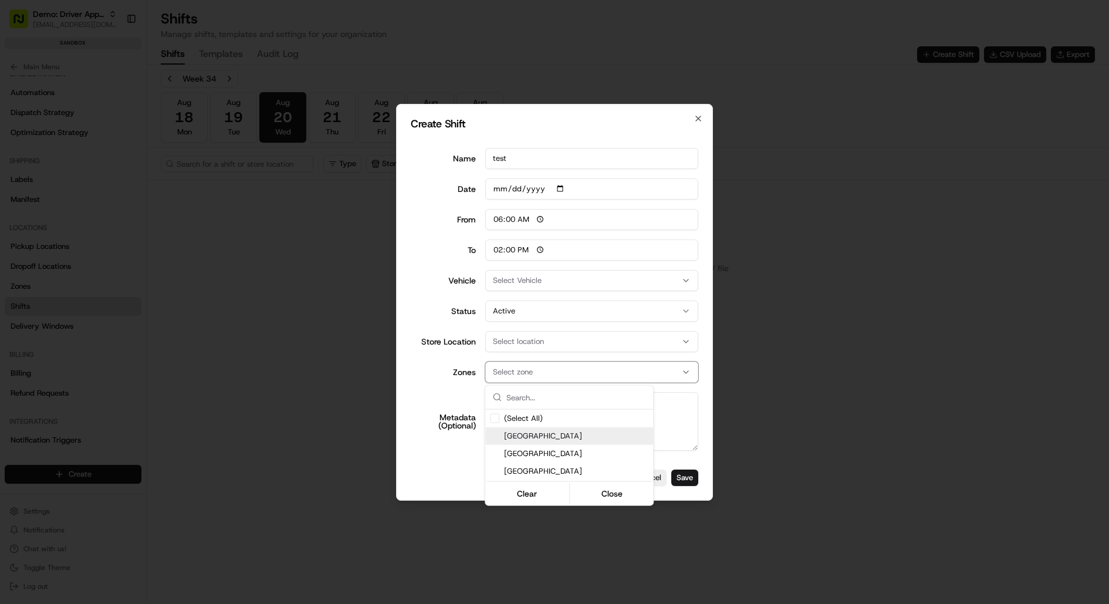
click at [533, 432] on span "Auckland" at bounding box center [576, 436] width 144 height 11
click at [446, 386] on div at bounding box center [554, 302] width 1109 height 604
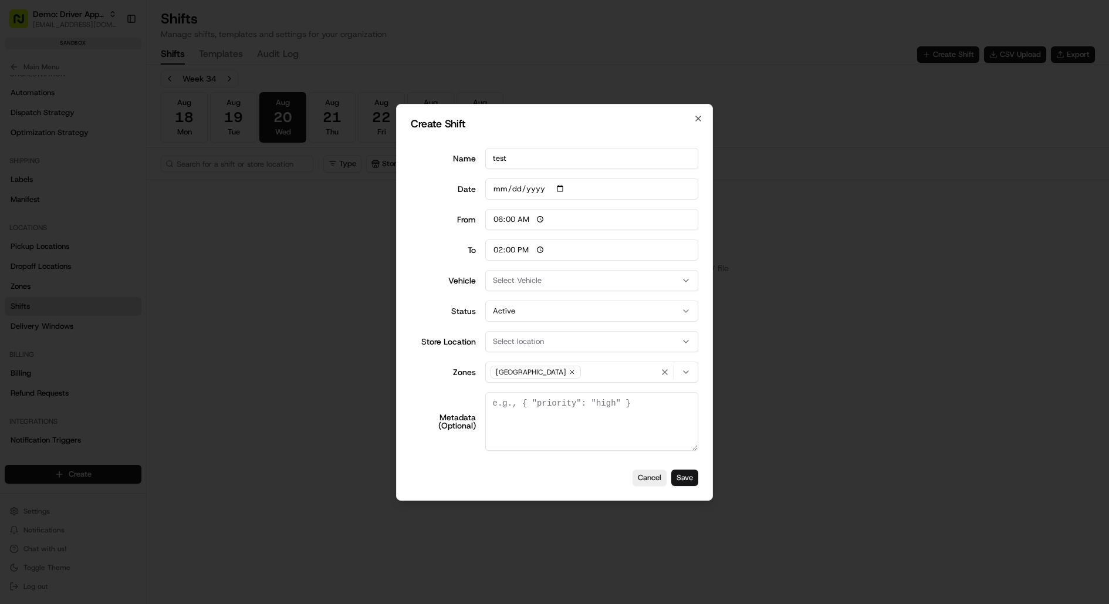
click at [692, 478] on button "Save" at bounding box center [684, 477] width 27 height 16
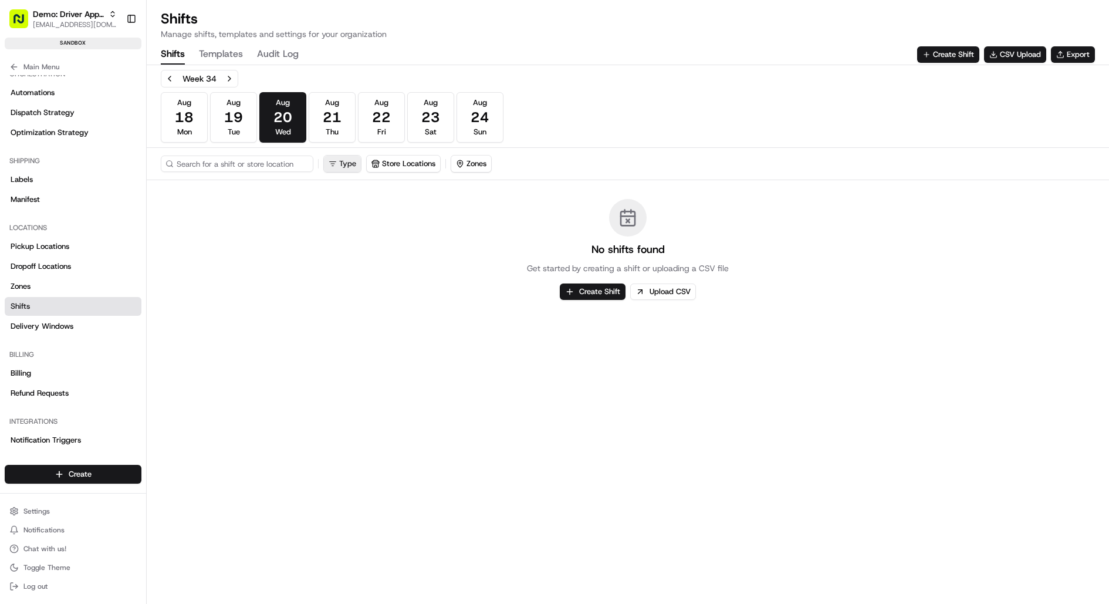
click at [346, 162] on html "Demo: Driver App APAC jj@usenash.com Toggle Sidebar sandbox Orders Deliveries P…" at bounding box center [554, 302] width 1109 height 604
click at [342, 167] on html "Demo: Driver App APAC jj@usenash.com Toggle Sidebar sandbox Orders Deliveries P…" at bounding box center [554, 302] width 1109 height 604
click at [465, 166] on button "Zones" at bounding box center [471, 163] width 40 height 16
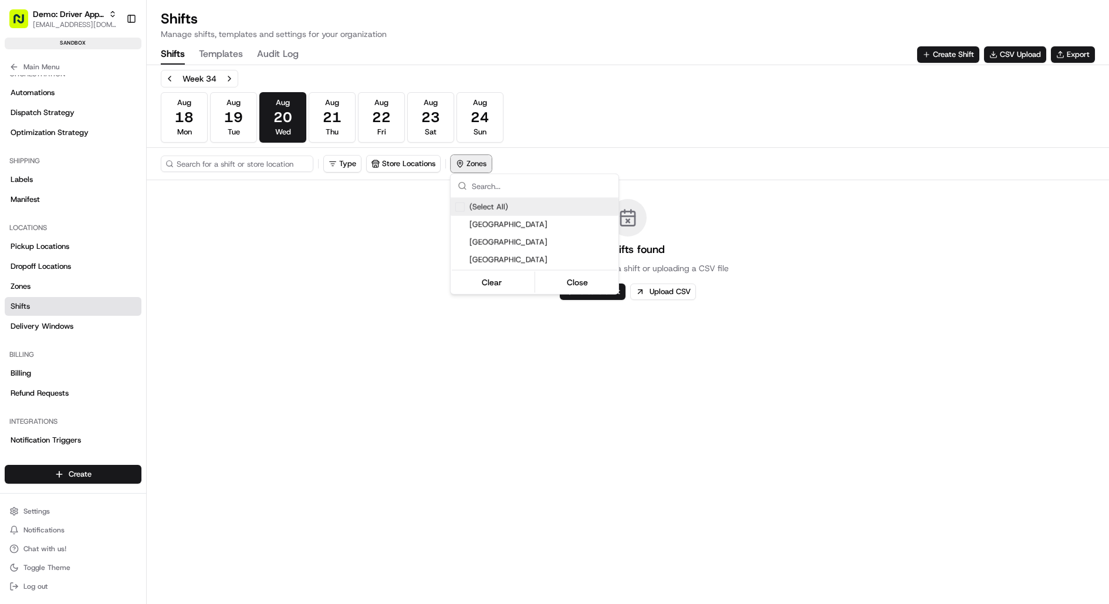
click at [465, 166] on html "Demo: Driver App APAC jj@usenash.com Toggle Sidebar sandbox Orders Deliveries P…" at bounding box center [554, 302] width 1109 height 604
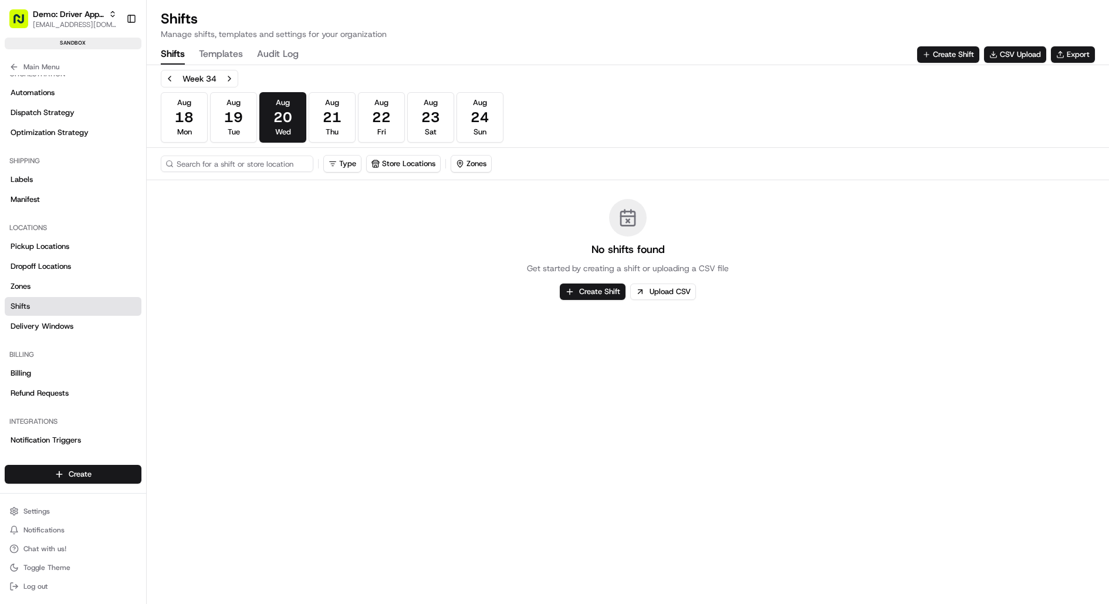
click at [571, 148] on div "Type Store Locations Zones" at bounding box center [628, 164] width 962 height 32
click at [83, 242] on link "Pickup Locations" at bounding box center [73, 246] width 137 height 19
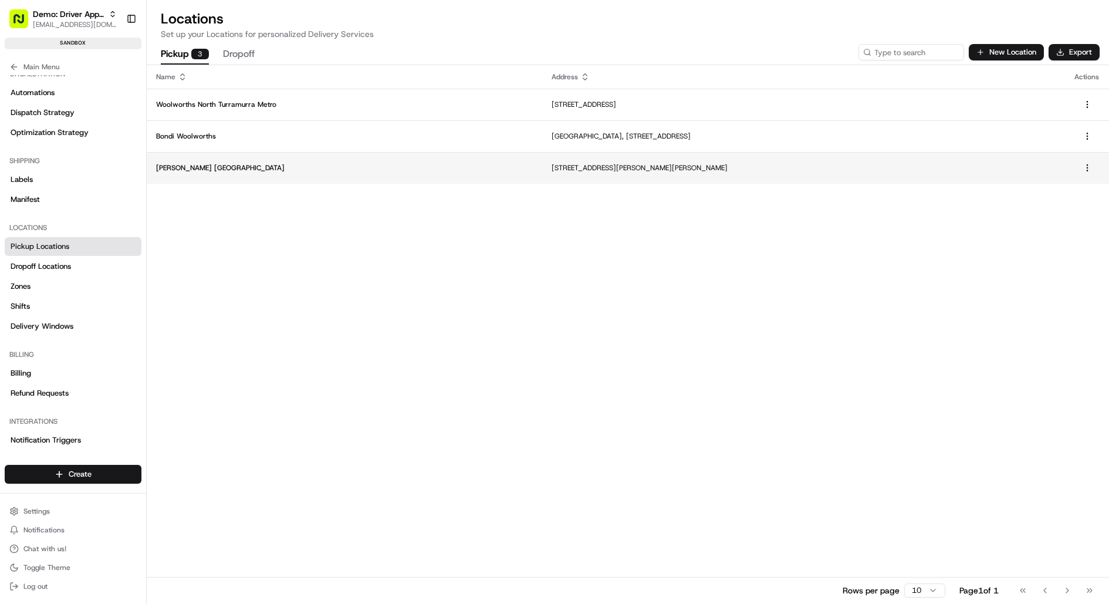
click at [333, 165] on p "Hamilton NZ" at bounding box center [344, 167] width 377 height 9
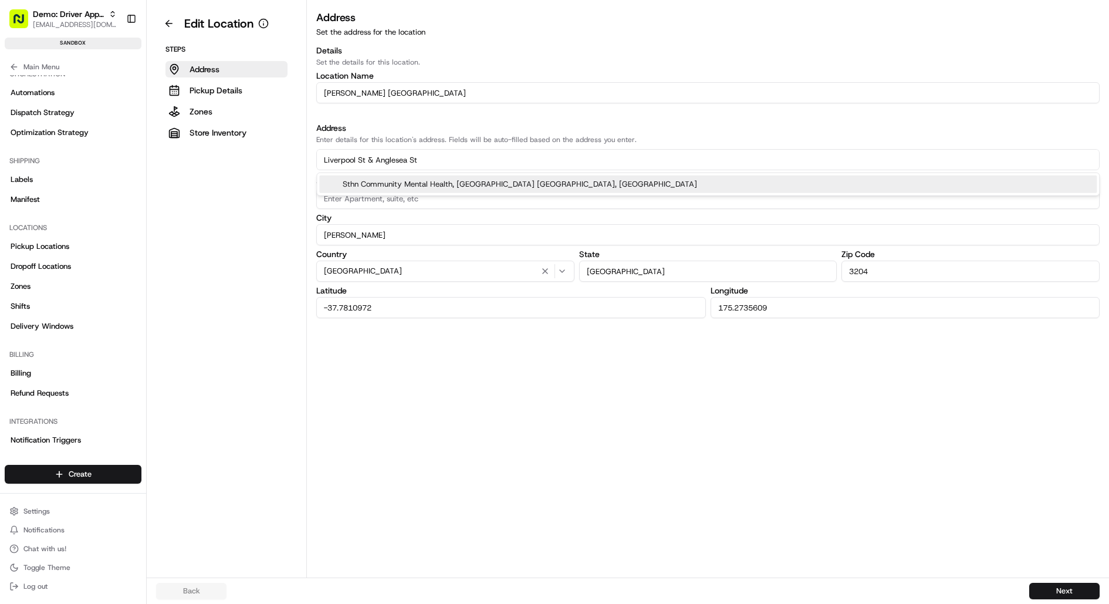
click at [454, 163] on input "Liverpool St & Anglesea St" at bounding box center [707, 159] width 783 height 21
click at [216, 104] on button "Zones" at bounding box center [226, 111] width 122 height 16
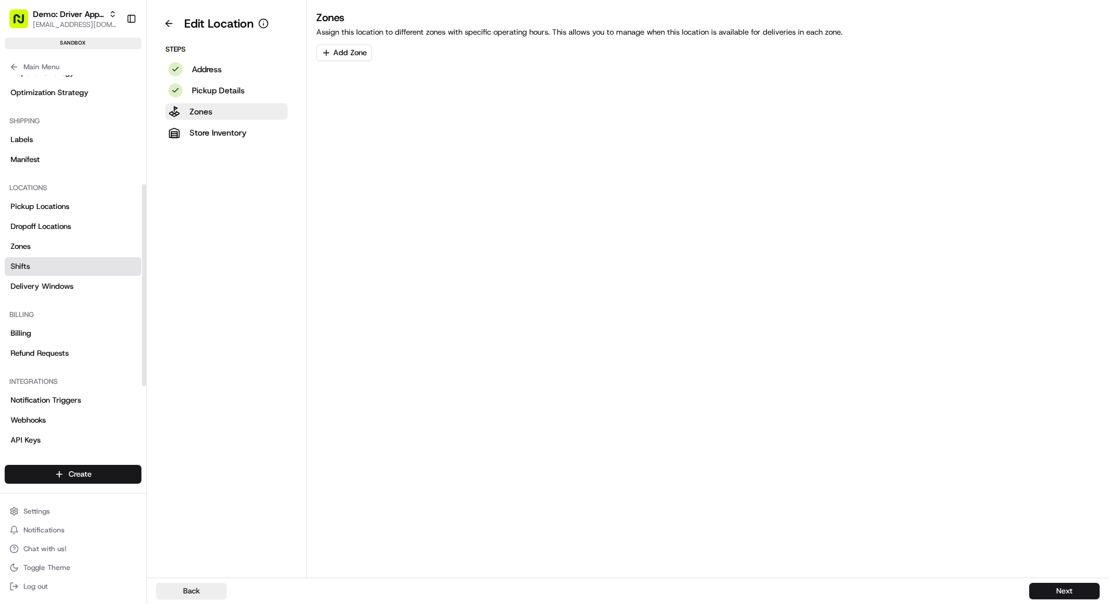
scroll to position [229, 0]
click at [48, 245] on link "Zones" at bounding box center [73, 245] width 137 height 19
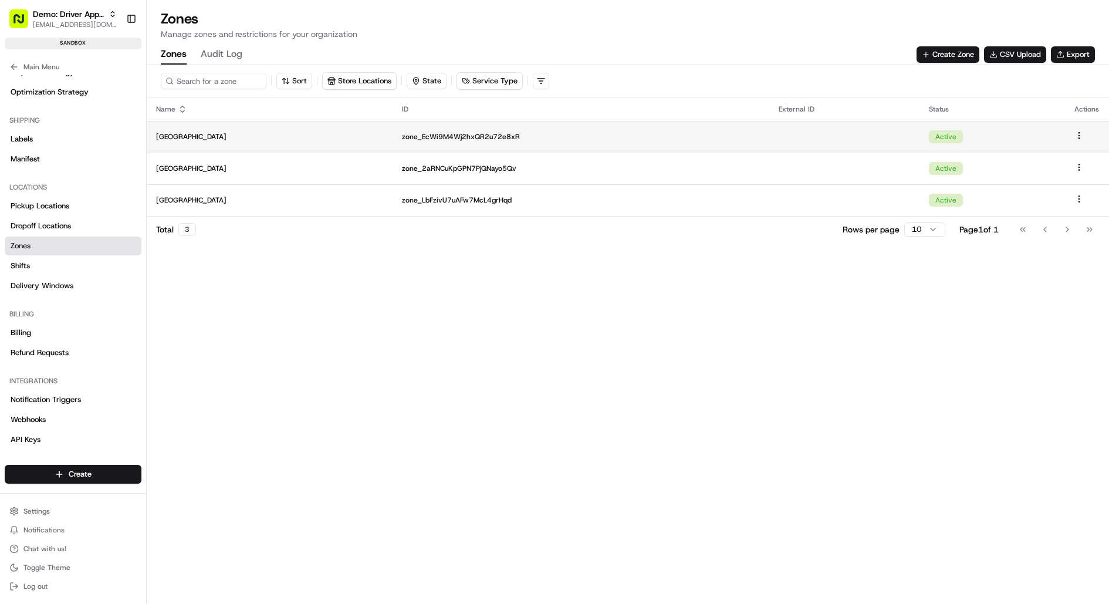
click at [255, 139] on p "Auckland" at bounding box center [269, 136] width 227 height 9
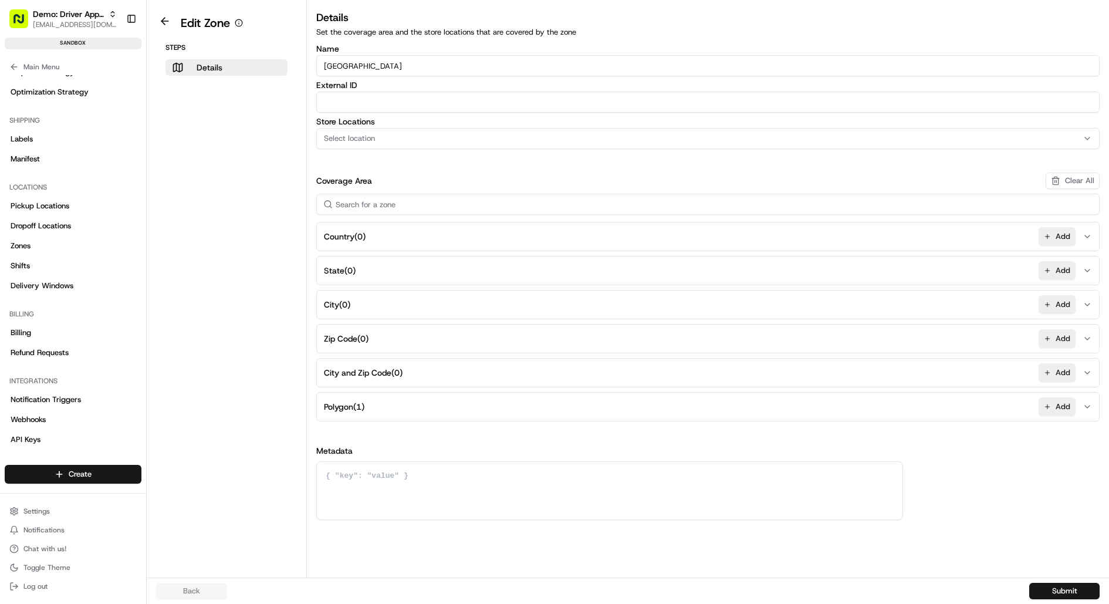
click at [345, 64] on input "Auckland" at bounding box center [707, 65] width 783 height 21
type input "Hamilton"
click at [346, 395] on button "Polygon ( 1 ) Add" at bounding box center [707, 406] width 777 height 28
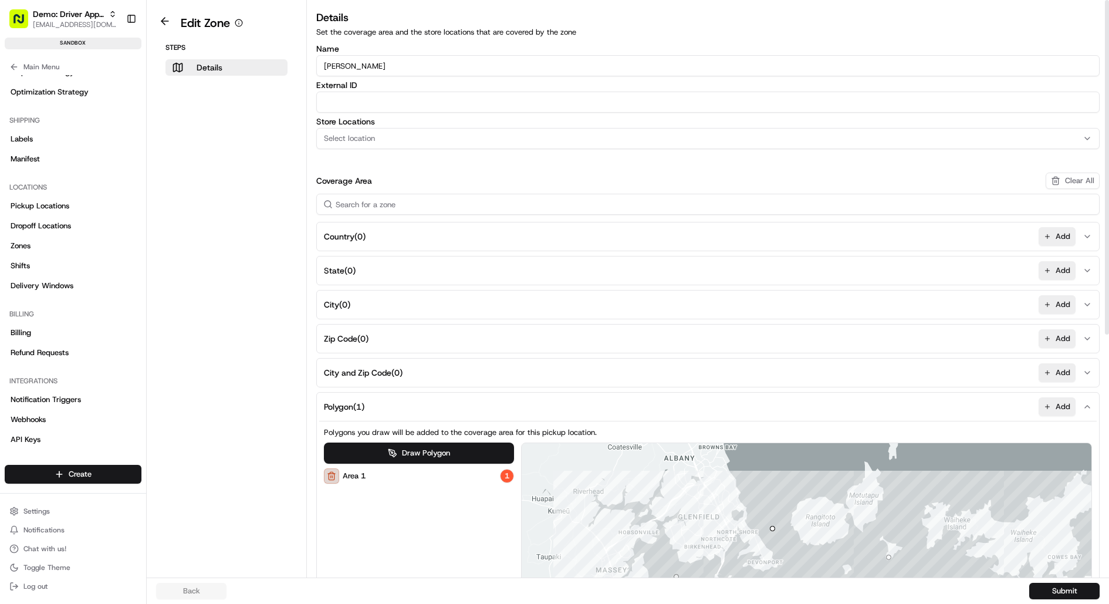
click at [333, 472] on button at bounding box center [331, 475] width 15 height 15
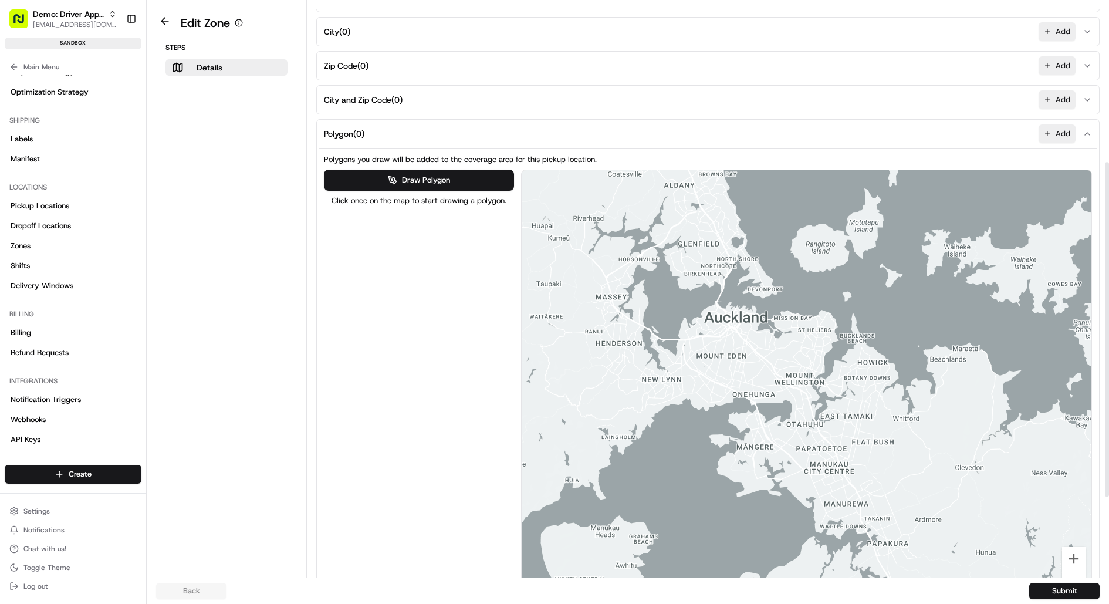
scroll to position [276, 0]
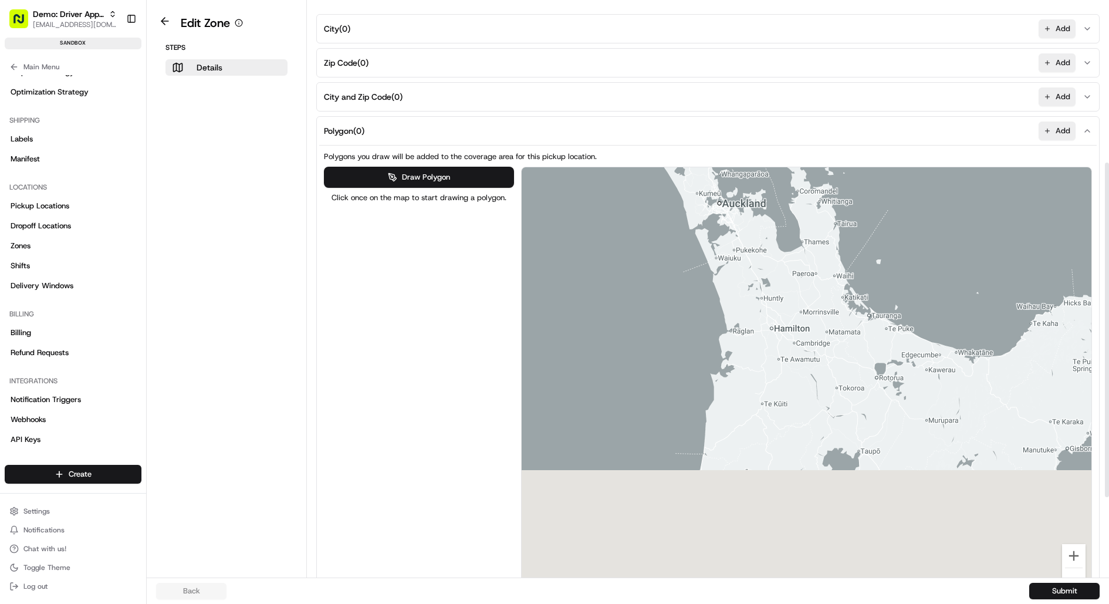
drag, startPoint x: 803, startPoint y: 455, endPoint x: 747, endPoint y: 279, distance: 185.2
click at [748, 279] on div at bounding box center [807, 386] width 570 height 438
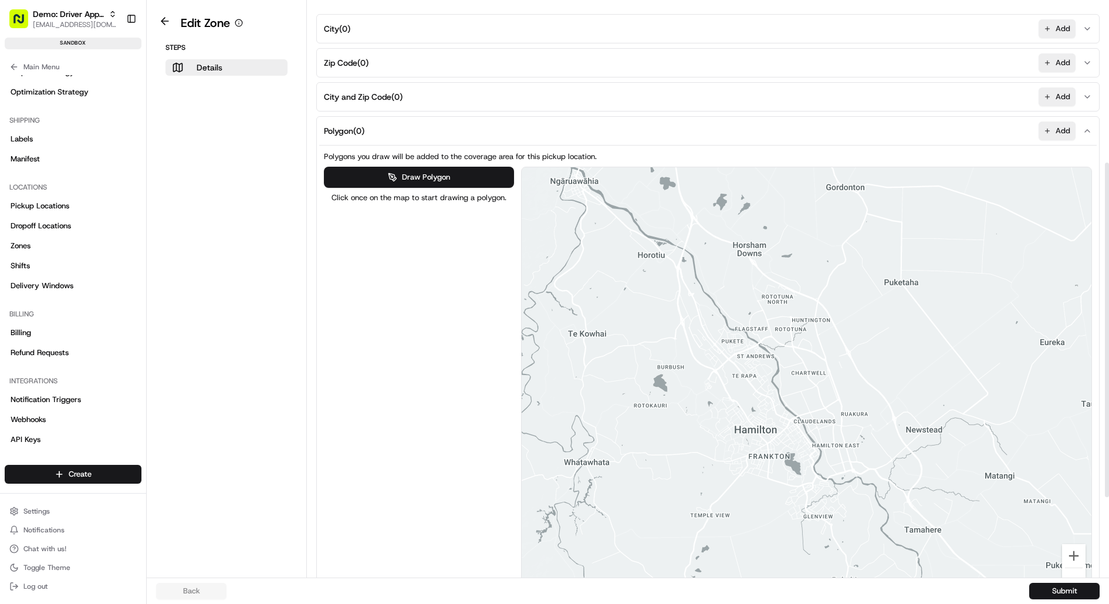
drag, startPoint x: 743, startPoint y: 277, endPoint x: 747, endPoint y: 399, distance: 122.1
click at [747, 399] on div at bounding box center [807, 386] width 570 height 438
click at [451, 175] on button "Draw Polygon" at bounding box center [419, 177] width 190 height 21
click at [536, 188] on div at bounding box center [807, 386] width 570 height 439
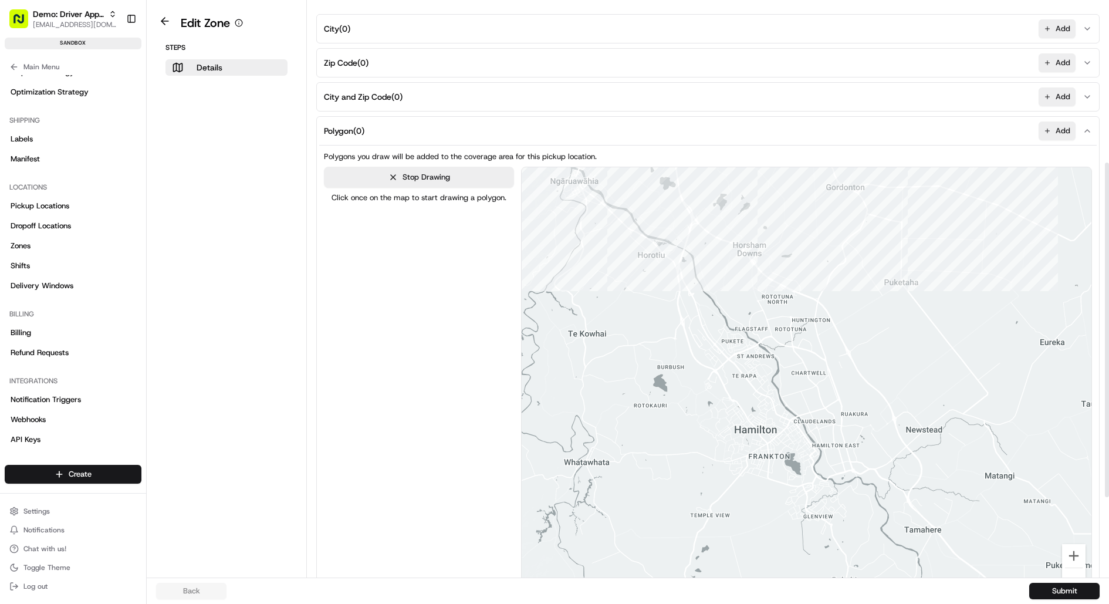
click at [1017, 202] on div at bounding box center [807, 386] width 570 height 439
click at [1015, 567] on div at bounding box center [807, 386] width 570 height 439
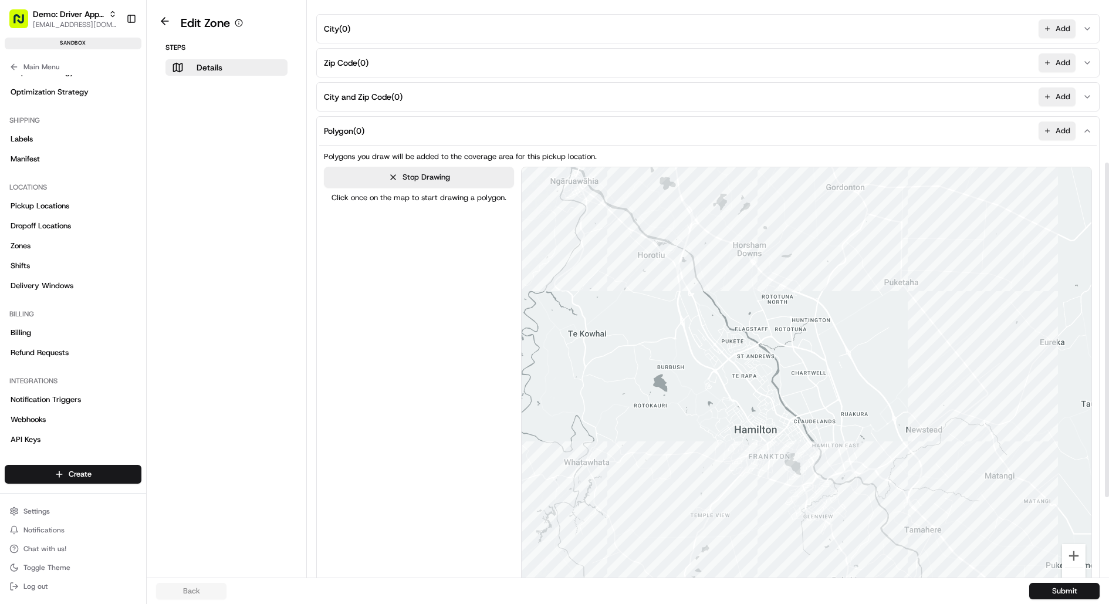
click at [547, 566] on div at bounding box center [807, 386] width 570 height 439
click at [537, 191] on div at bounding box center [807, 386] width 570 height 439
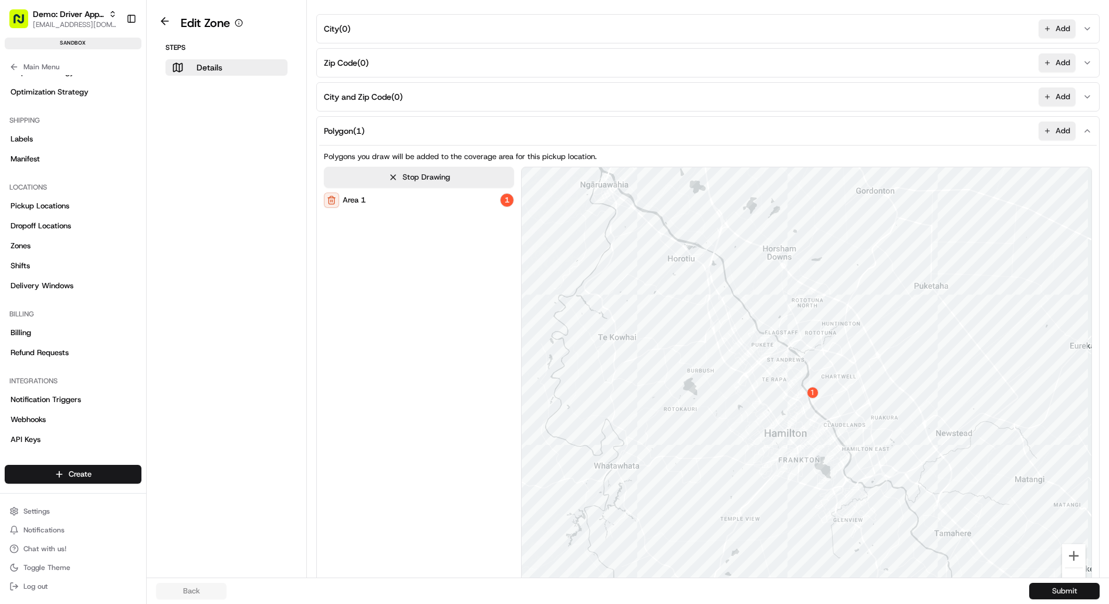
click at [1058, 594] on button "Submit" at bounding box center [1064, 591] width 70 height 16
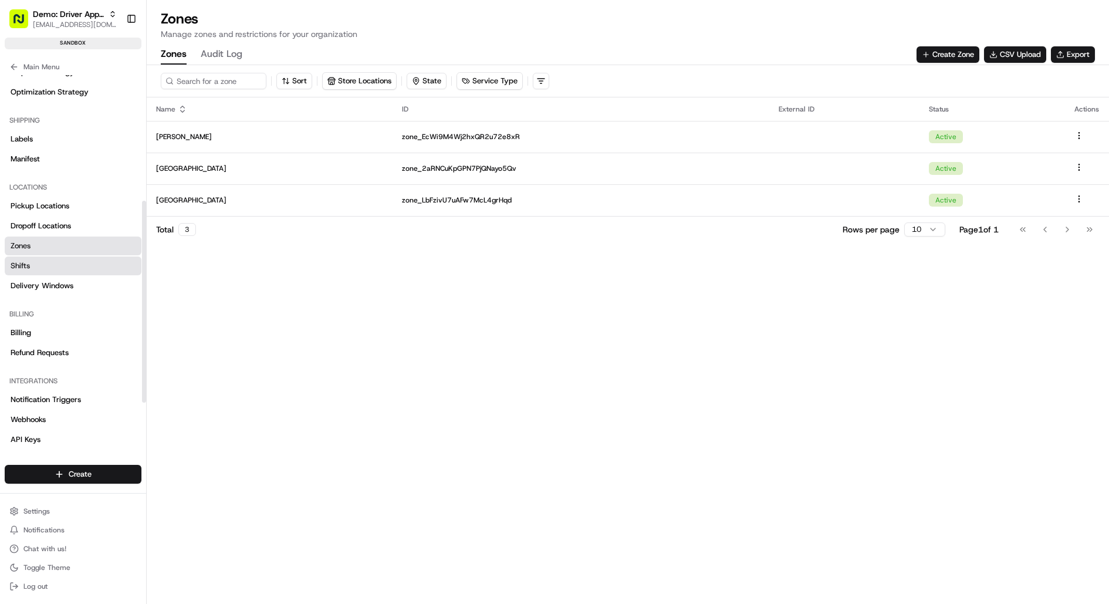
click at [71, 262] on link "Shifts" at bounding box center [73, 265] width 137 height 19
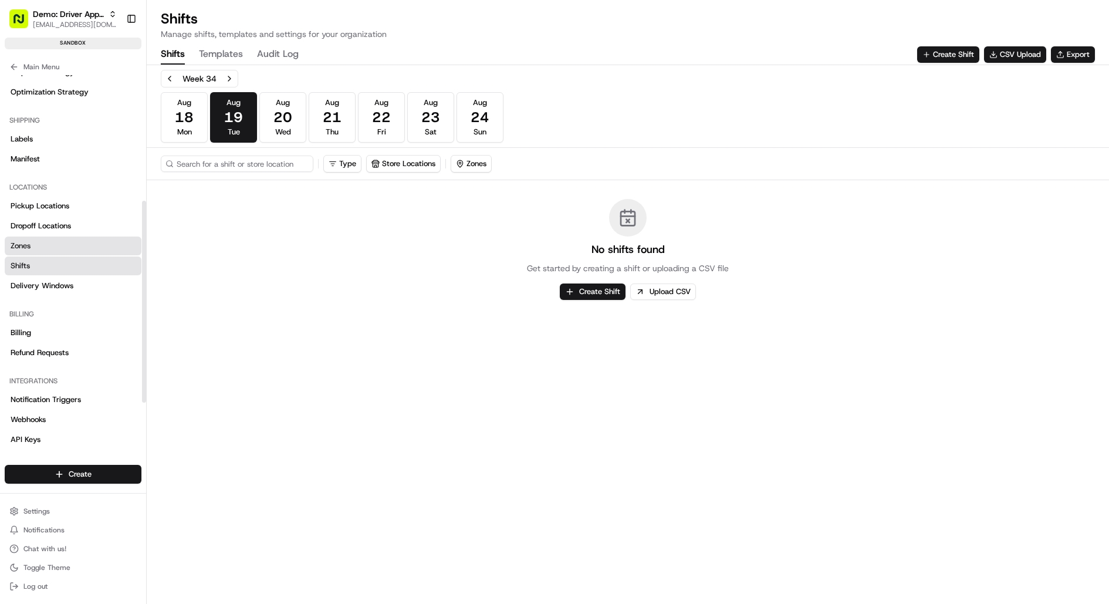
click at [68, 244] on link "Zones" at bounding box center [73, 245] width 137 height 19
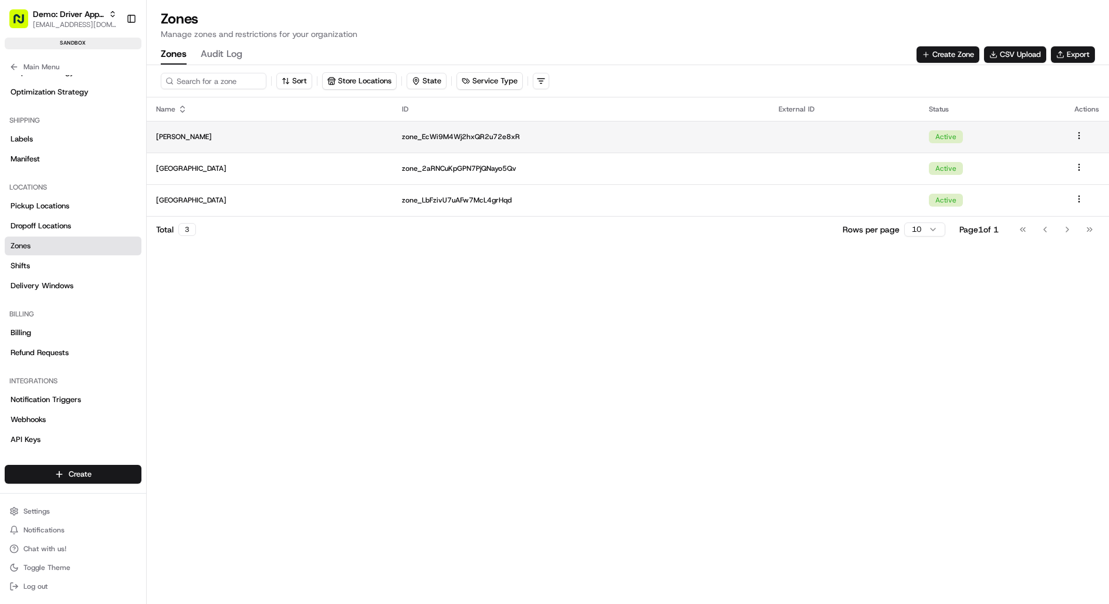
click at [242, 137] on p "Hamilton" at bounding box center [269, 136] width 227 height 9
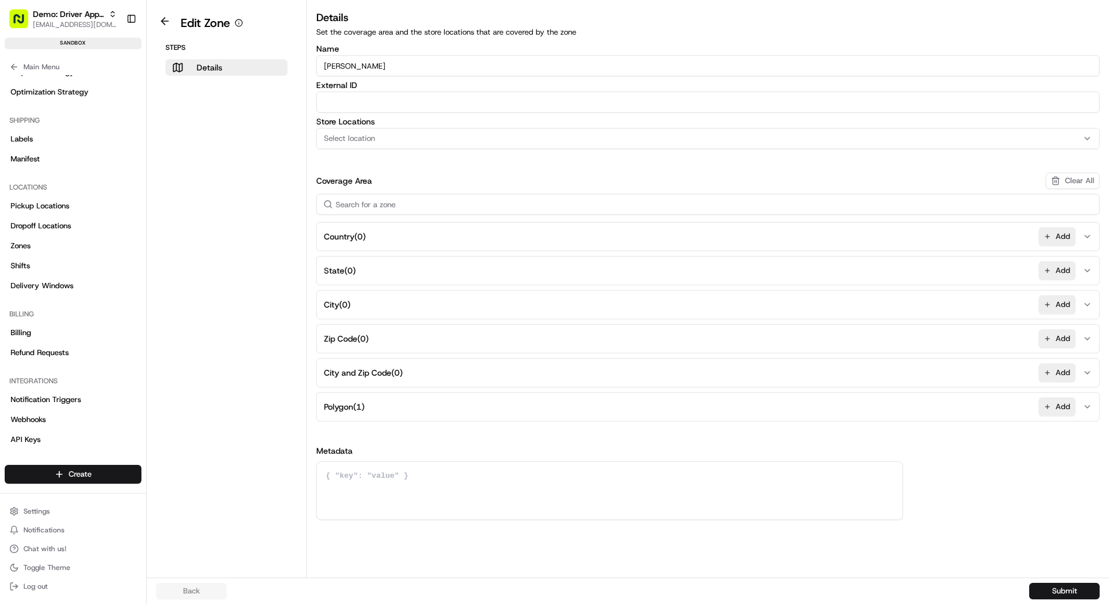
click at [499, 136] on div "Select location" at bounding box center [707, 138] width 777 height 11
click at [419, 199] on span "Hamilton NZ" at bounding box center [408, 202] width 144 height 11
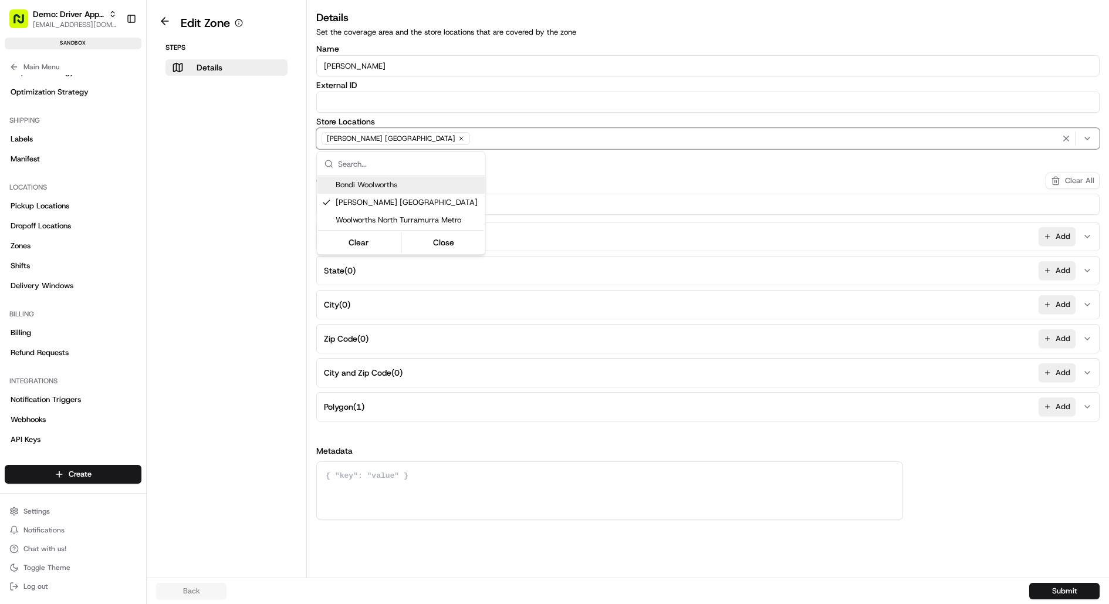
click at [536, 175] on html "Demo: Driver App APAC jj@usenash.com Toggle Sidebar sandbox Orders Deliveries P…" at bounding box center [554, 302] width 1109 height 604
click at [1068, 588] on button "Submit" at bounding box center [1064, 591] width 70 height 16
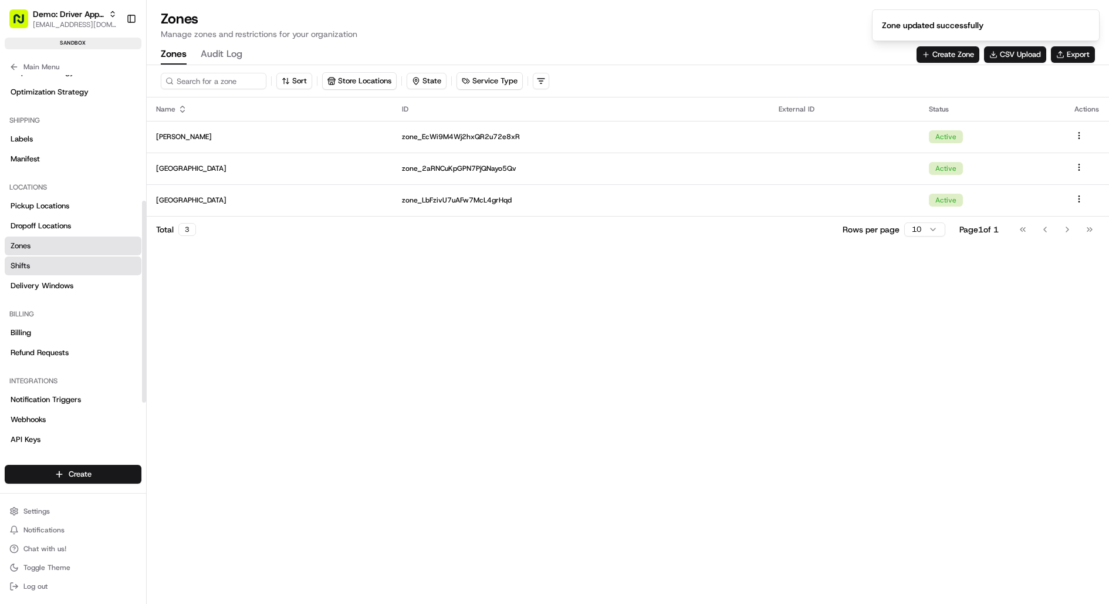
click at [59, 256] on link "Shifts" at bounding box center [73, 265] width 137 height 19
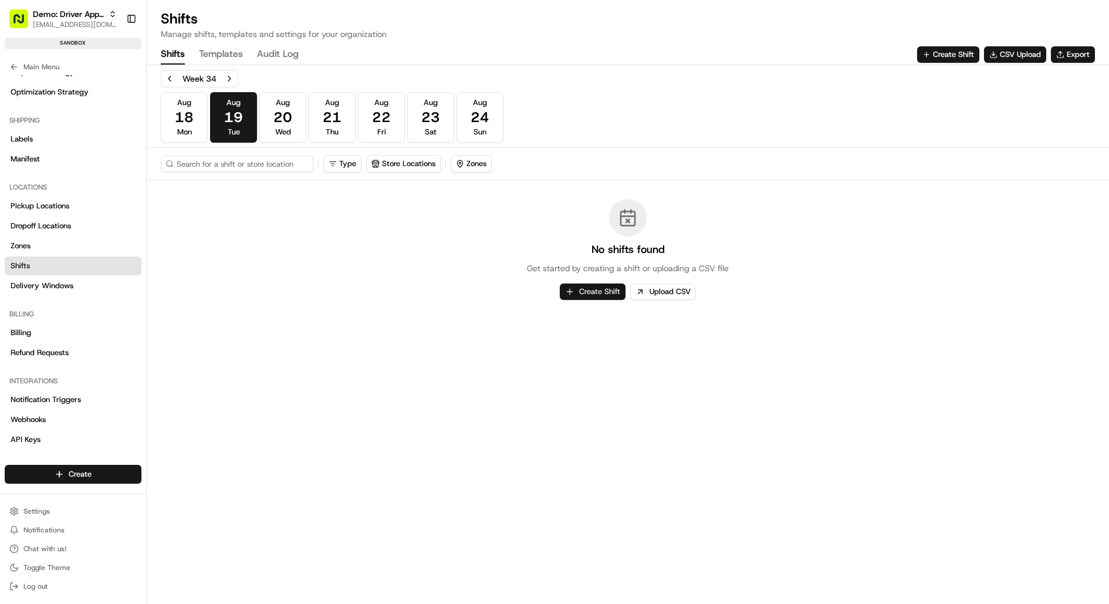
click at [586, 283] on button "Create Shift" at bounding box center [593, 291] width 66 height 16
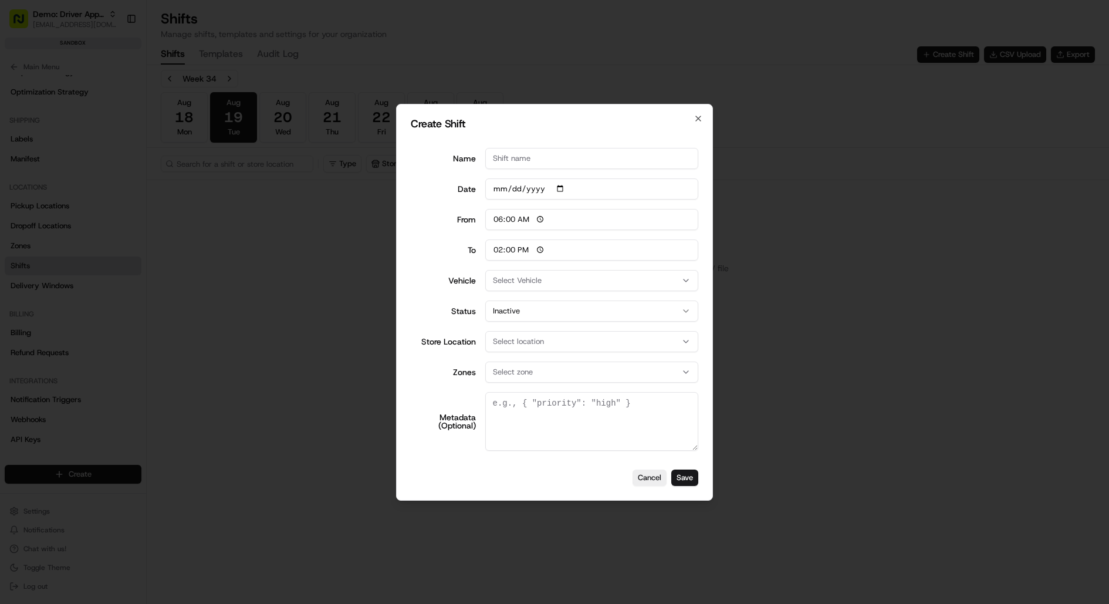
click at [563, 185] on input "2025-08-19" at bounding box center [592, 188] width 214 height 21
type input "2025-08-20"
click at [526, 163] on input "Name" at bounding box center [592, 158] width 214 height 21
type input "aa"
click at [444, 243] on div "To 14:00" at bounding box center [554, 249] width 287 height 21
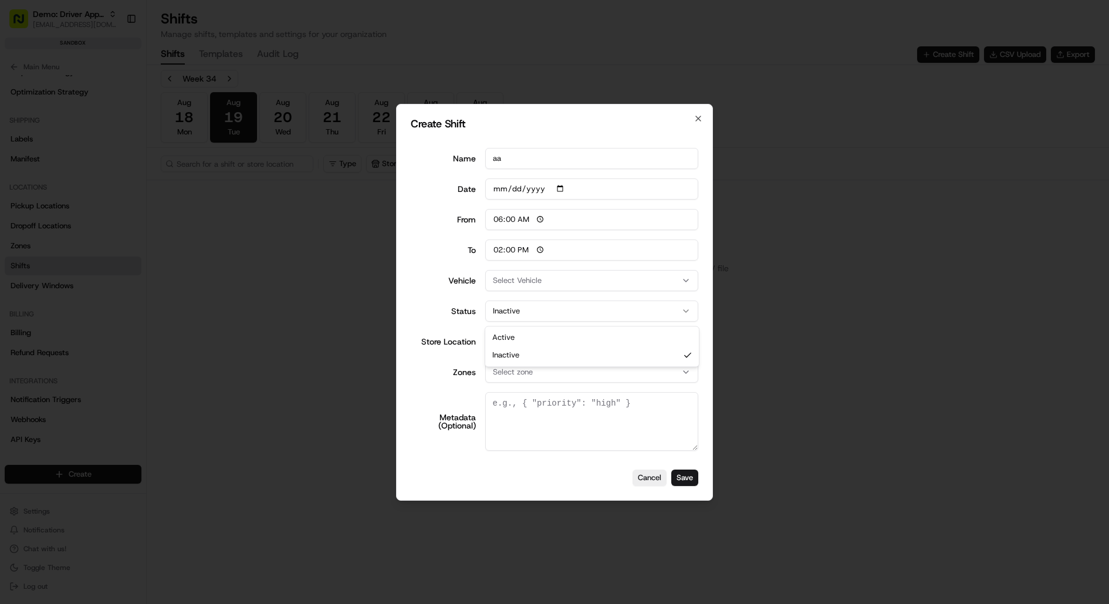
click at [532, 316] on button "Inactive" at bounding box center [592, 310] width 214 height 21
click at [405, 301] on div "Create Shift Name aa Date 2025-08-20 From 06:00 To 14:00 Vehicle Select Vehicle…" at bounding box center [554, 302] width 317 height 397
click at [508, 337] on span "Select location" at bounding box center [518, 341] width 51 height 11
click at [522, 404] on span "Hamilton NZ" at bounding box center [576, 405] width 144 height 11
click at [415, 360] on div at bounding box center [554, 302] width 1109 height 604
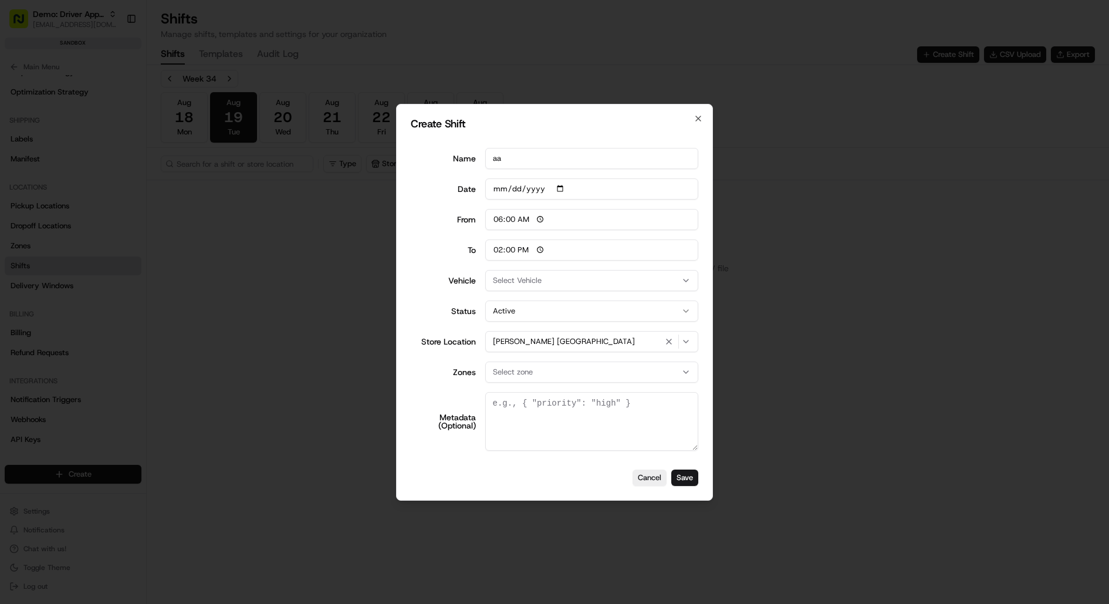
click at [513, 367] on span "Select zone" at bounding box center [513, 372] width 40 height 11
click at [531, 439] on span "Hamilton" at bounding box center [576, 436] width 144 height 11
click at [427, 374] on div at bounding box center [554, 302] width 1109 height 604
click at [688, 473] on button "Save" at bounding box center [684, 477] width 27 height 16
type input "2025-08-19"
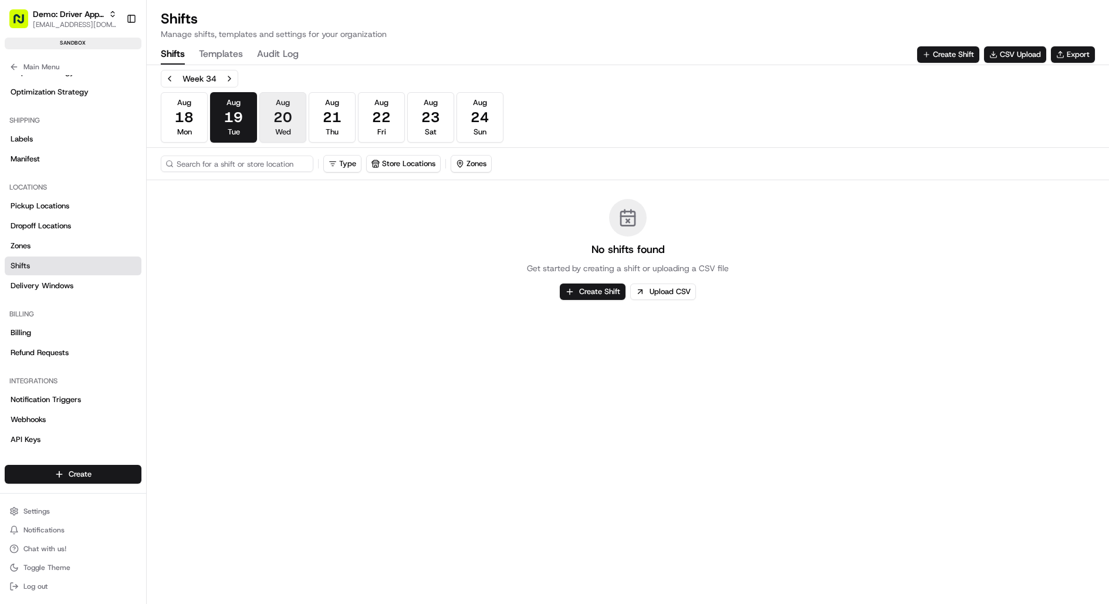
click at [271, 111] on button "Aug 20 Wed" at bounding box center [282, 117] width 47 height 50
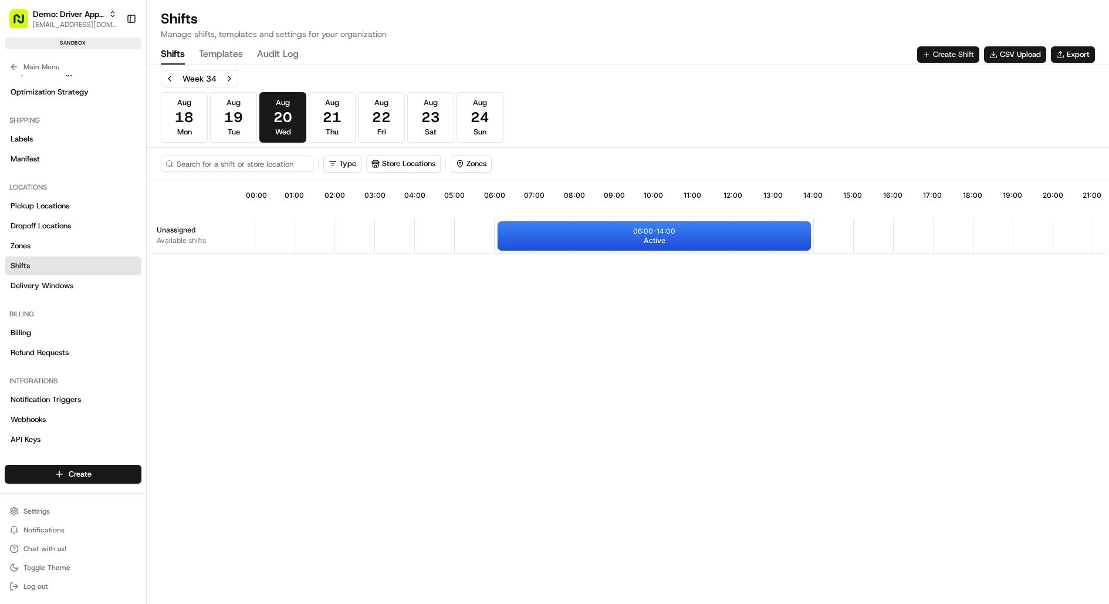
click at [933, 50] on button "Create Shift" at bounding box center [948, 54] width 62 height 16
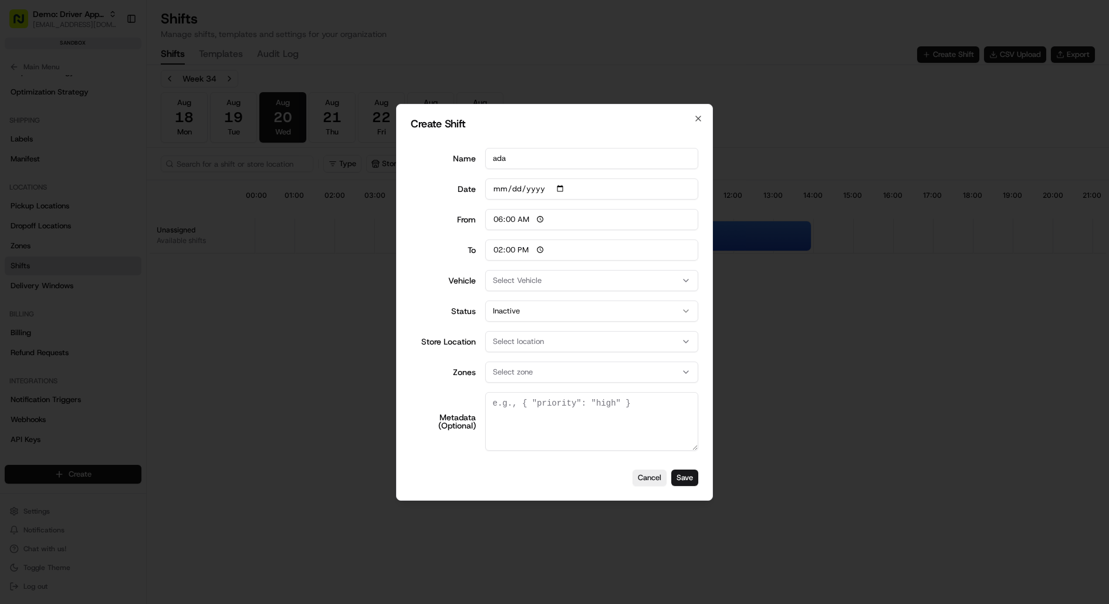
type input "ada"
click at [540, 310] on button "Inactive" at bounding box center [592, 310] width 214 height 21
click at [537, 341] on span "Select location" at bounding box center [518, 341] width 51 height 11
click at [528, 401] on span "Hamilton NZ" at bounding box center [576, 405] width 144 height 11
click at [434, 385] on div at bounding box center [554, 302] width 1109 height 604
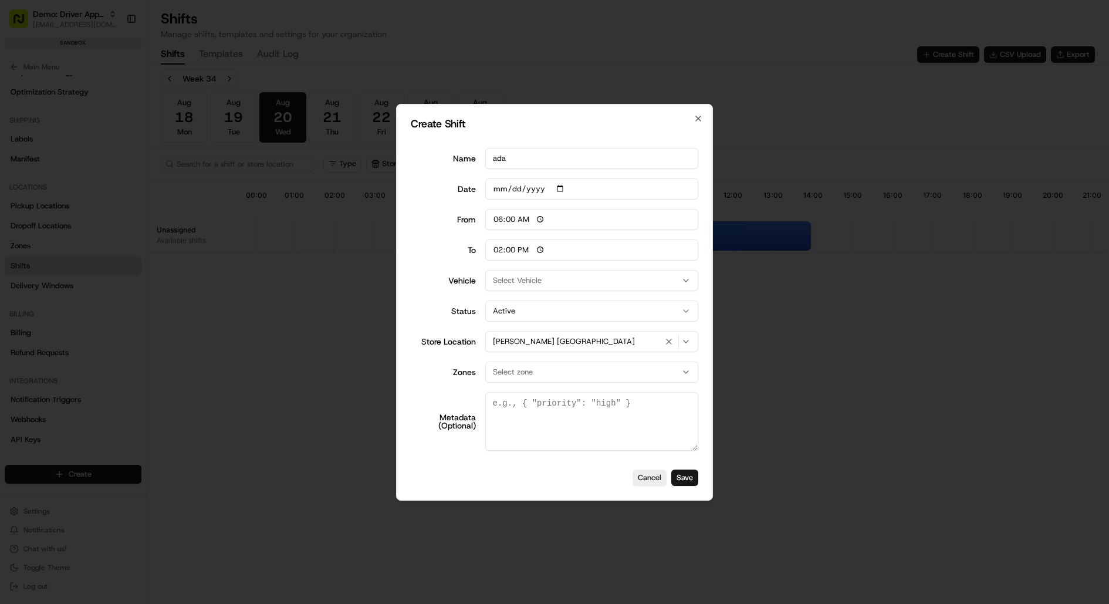
click at [521, 374] on span "Select zone" at bounding box center [513, 372] width 40 height 11
click at [522, 435] on span "Hamilton" at bounding box center [576, 436] width 144 height 11
click at [444, 390] on div at bounding box center [554, 302] width 1109 height 604
click at [691, 480] on button "Save" at bounding box center [684, 477] width 27 height 16
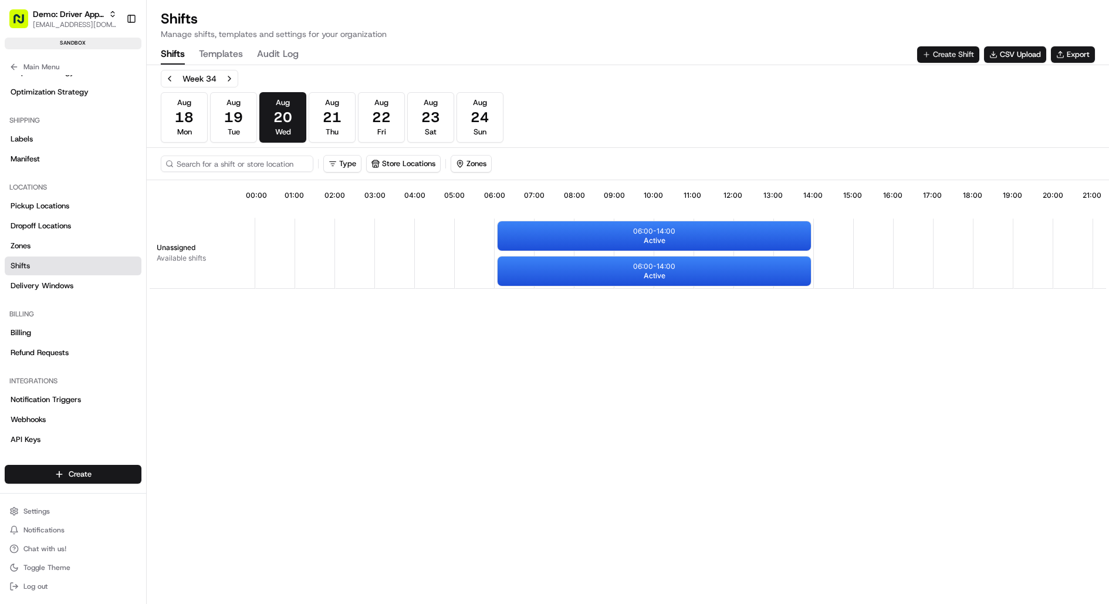
click at [948, 49] on button "Create Shift" at bounding box center [948, 54] width 62 height 16
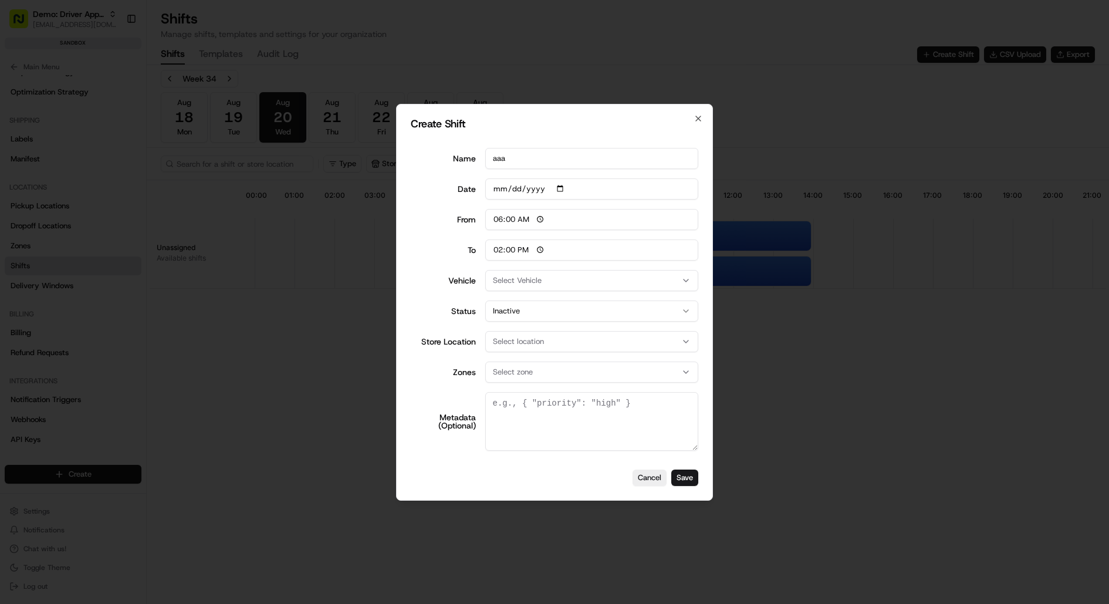
type input "aaa"
click at [520, 309] on button "Inactive" at bounding box center [592, 310] width 214 height 21
click at [513, 339] on span "Select location" at bounding box center [518, 341] width 51 height 11
click at [521, 403] on span "Hamilton NZ" at bounding box center [576, 405] width 144 height 11
click at [436, 387] on div at bounding box center [554, 302] width 1109 height 604
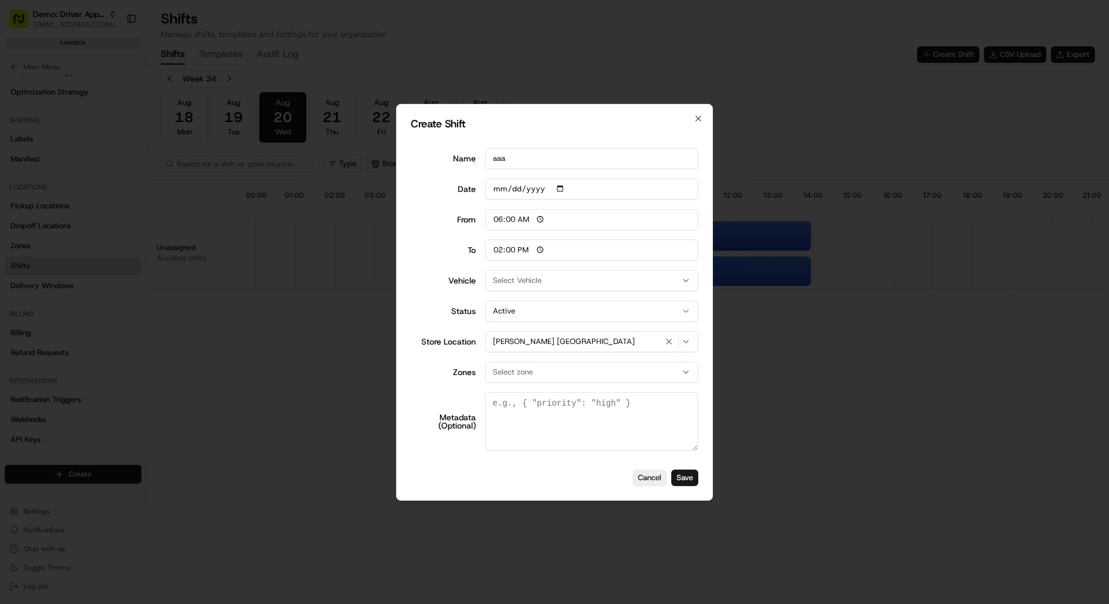
click at [502, 375] on span "Select zone" at bounding box center [513, 372] width 40 height 11
click at [523, 436] on span "Hamilton" at bounding box center [576, 436] width 144 height 11
click at [417, 384] on div at bounding box center [554, 302] width 1109 height 604
click at [678, 478] on button "Save" at bounding box center [684, 477] width 27 height 16
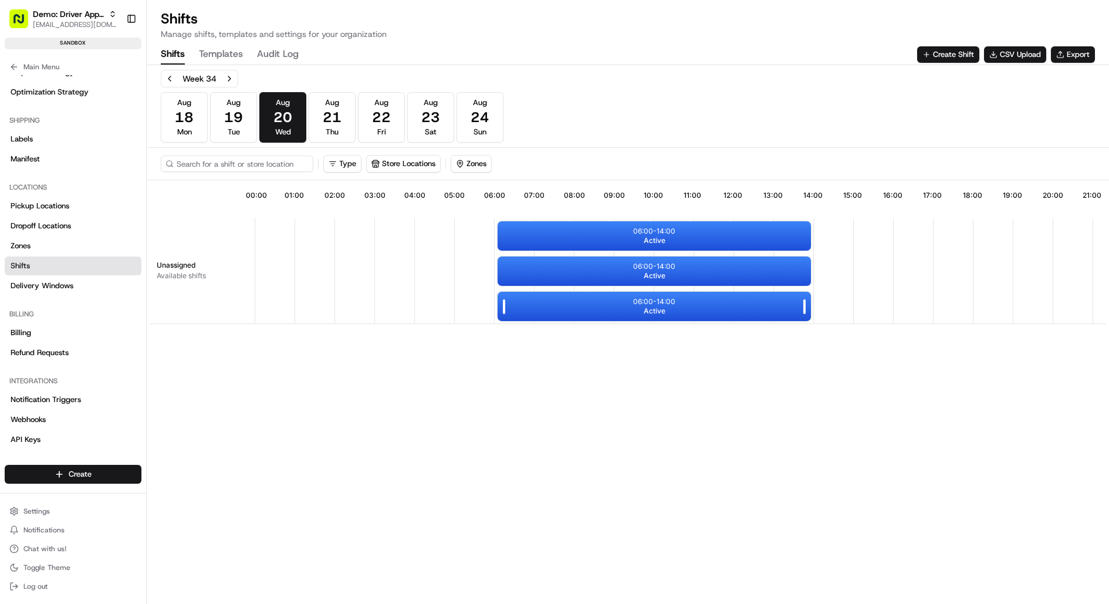
click at [653, 300] on p "06:00 - 14:00" at bounding box center [654, 301] width 42 height 9
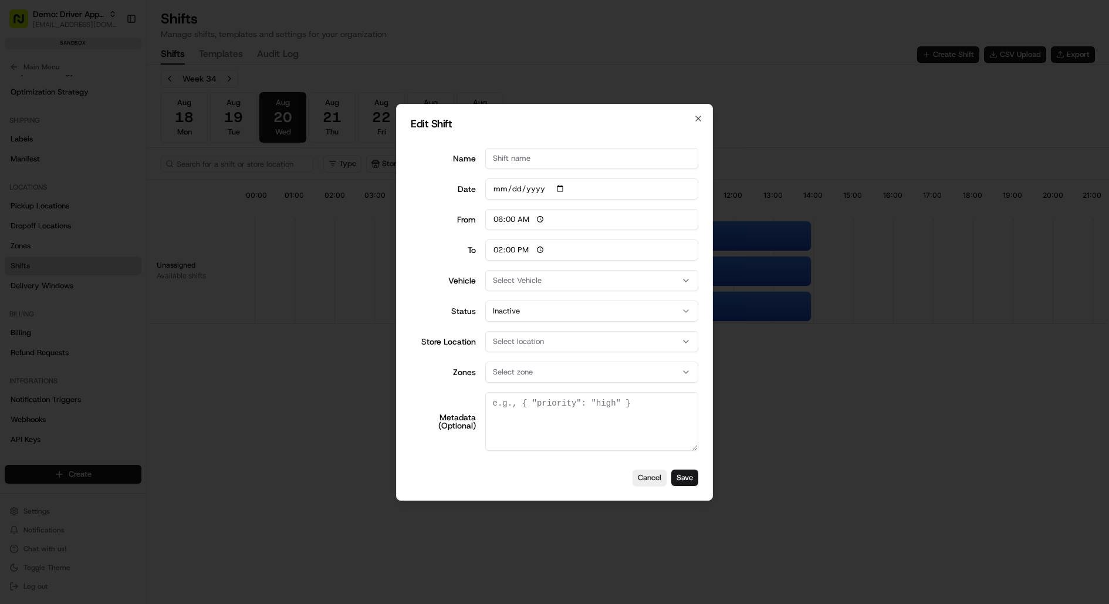
click at [304, 333] on div at bounding box center [554, 302] width 1109 height 604
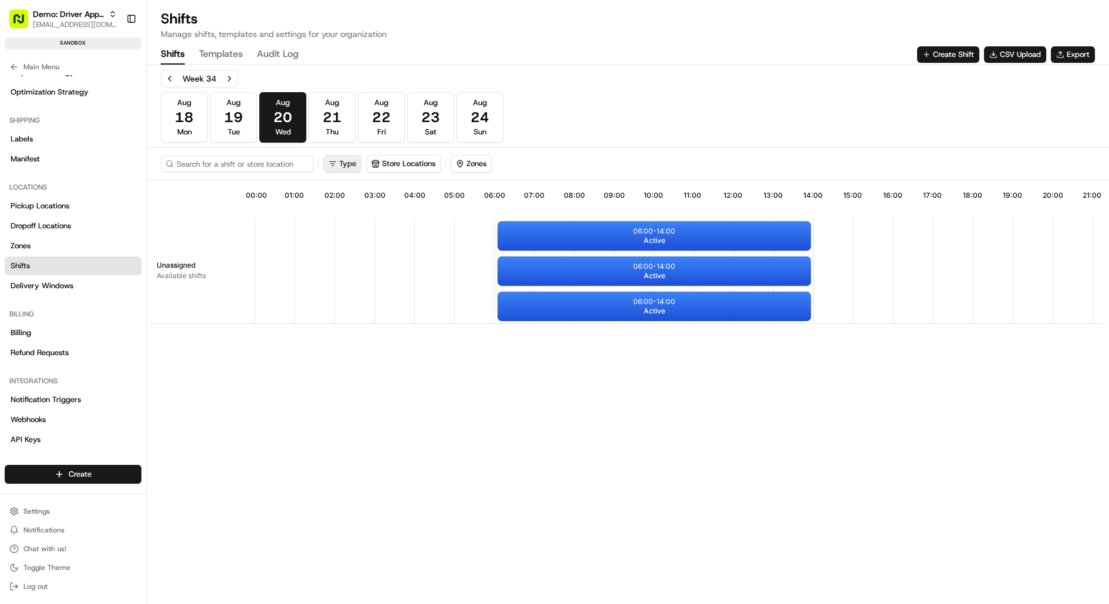
click at [335, 159] on html "Demo: Driver App APAC jj@usenash.com Toggle Sidebar sandbox Orders Deliveries P…" at bounding box center [554, 302] width 1109 height 604
click at [649, 310] on span "Active" at bounding box center [655, 310] width 22 height 9
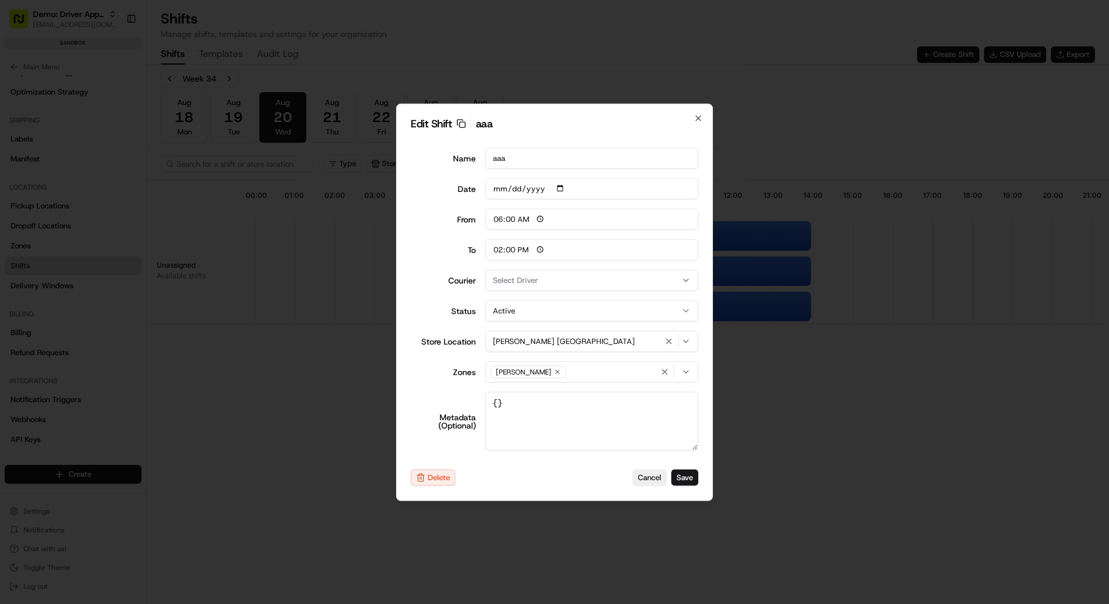
click at [610, 276] on div "Select Driver" at bounding box center [592, 280] width 208 height 11
click at [559, 380] on span "David Lee" at bounding box center [576, 379] width 144 height 11
click at [684, 477] on div at bounding box center [554, 302] width 1109 height 604
click at [684, 477] on button "Save" at bounding box center [684, 477] width 27 height 16
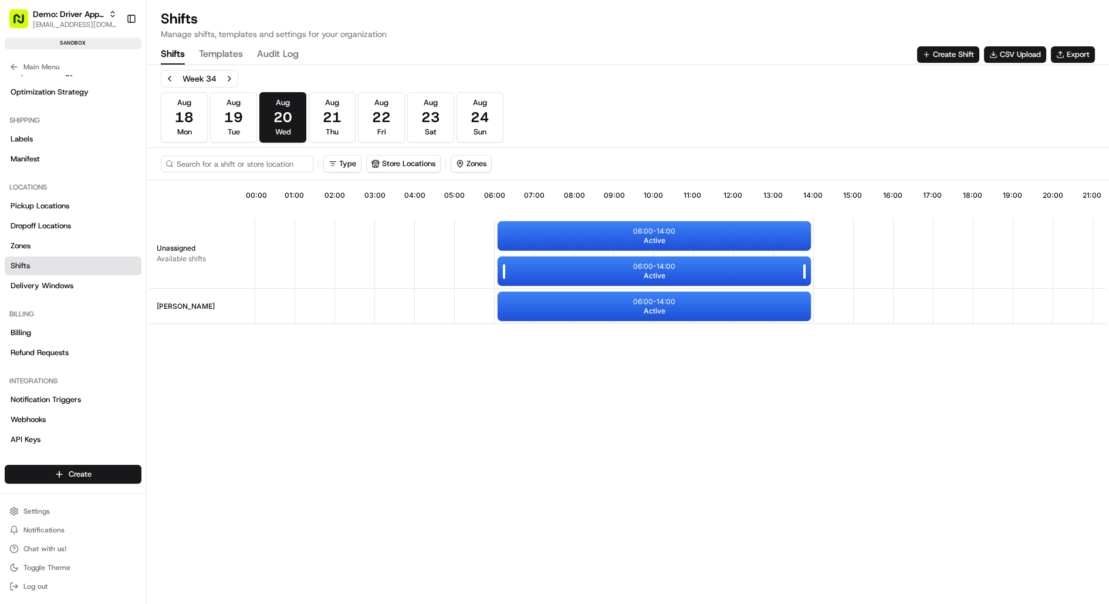
click at [639, 264] on p "06:00 - 14:00" at bounding box center [654, 266] width 42 height 9
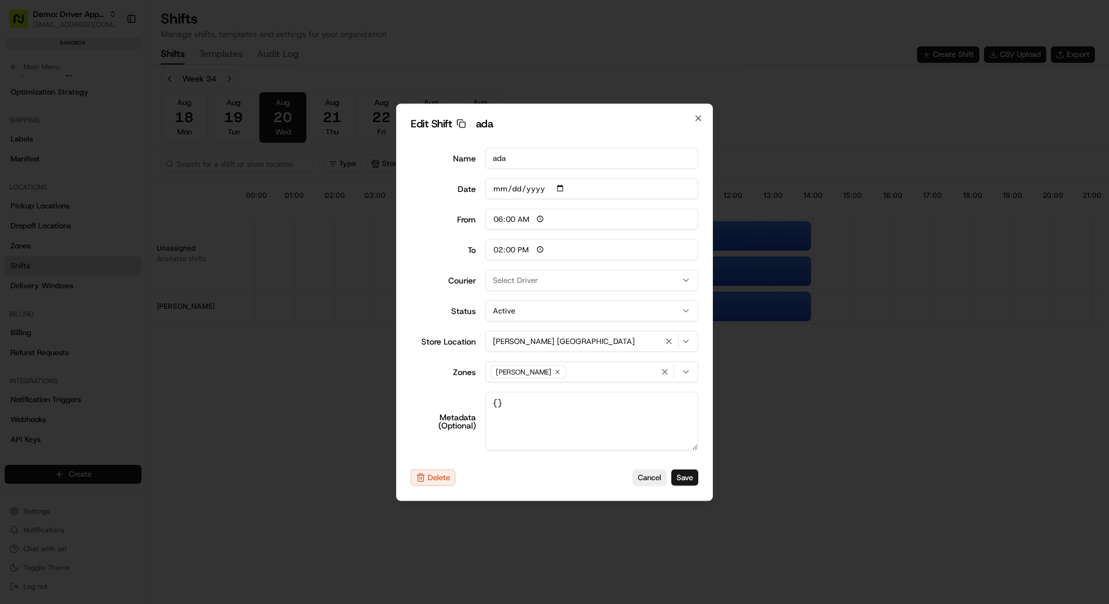
click at [613, 281] on div "Select Driver" at bounding box center [592, 280] width 208 height 11
click at [584, 395] on span "Thiago Almada" at bounding box center [576, 396] width 144 height 11
click at [692, 479] on div at bounding box center [554, 302] width 1109 height 604
click at [692, 479] on button "Save" at bounding box center [684, 477] width 27 height 16
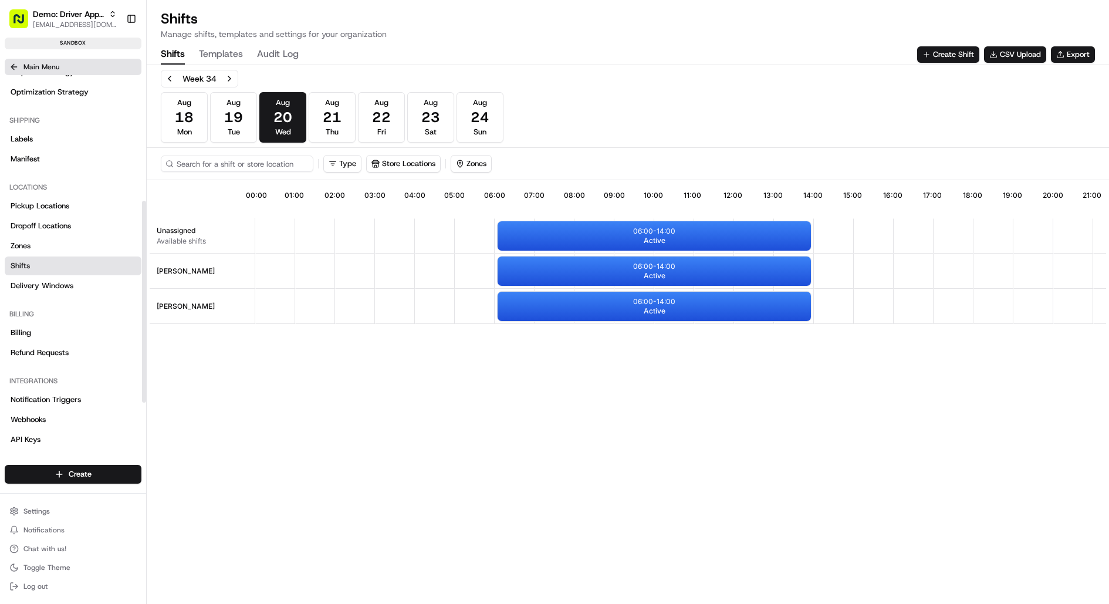
click at [16, 68] on icon at bounding box center [13, 66] width 9 height 9
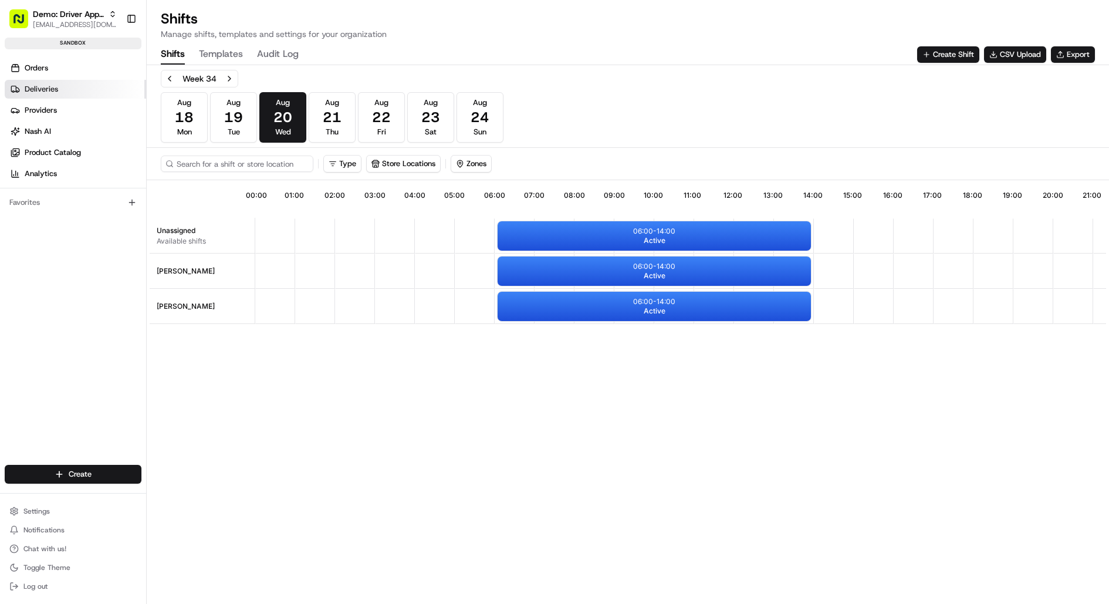
click at [45, 85] on span "Deliveries" at bounding box center [41, 89] width 33 height 11
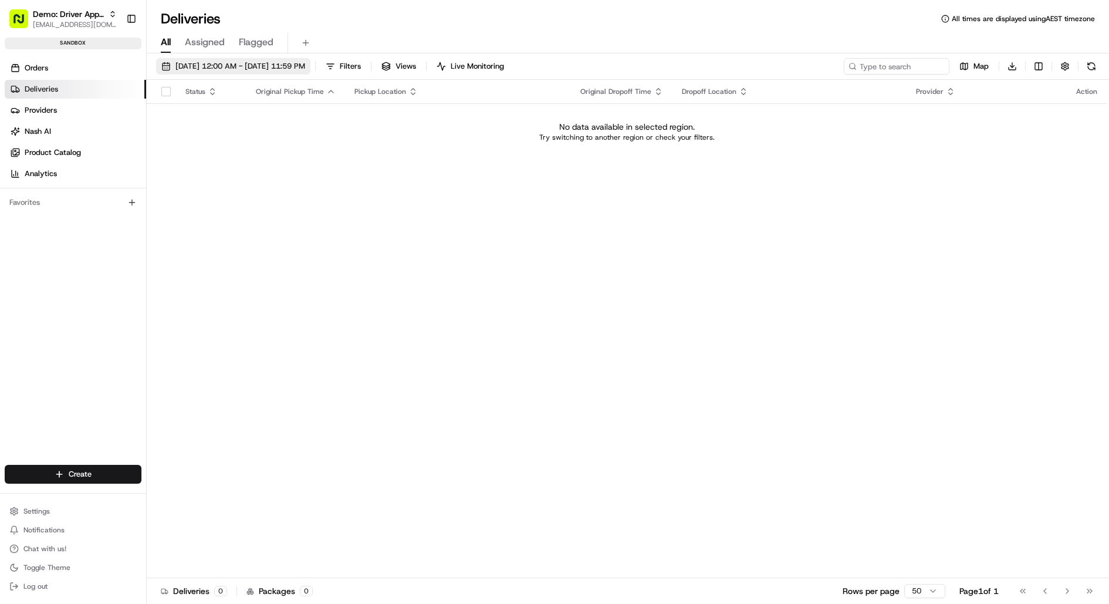
click at [188, 62] on span "08/19/2025 12:00 AM - 08/19/2025 11:59 PM" at bounding box center [240, 66] width 130 height 11
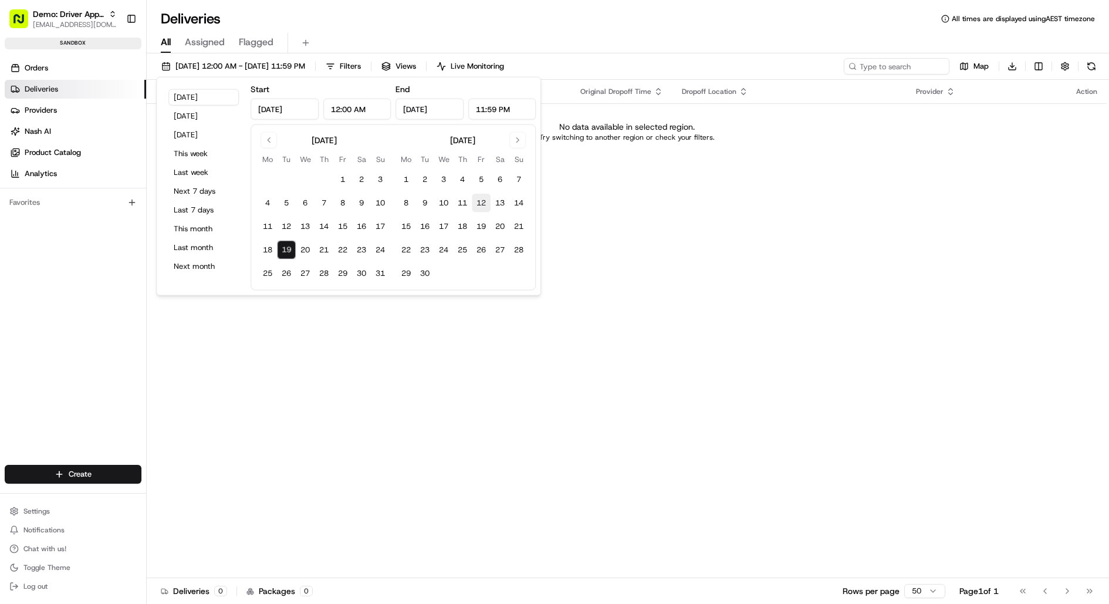
click at [482, 198] on button "12" at bounding box center [481, 203] width 19 height 19
type input "Sep 12, 2025"
click at [482, 198] on button "12" at bounding box center [481, 203] width 19 height 19
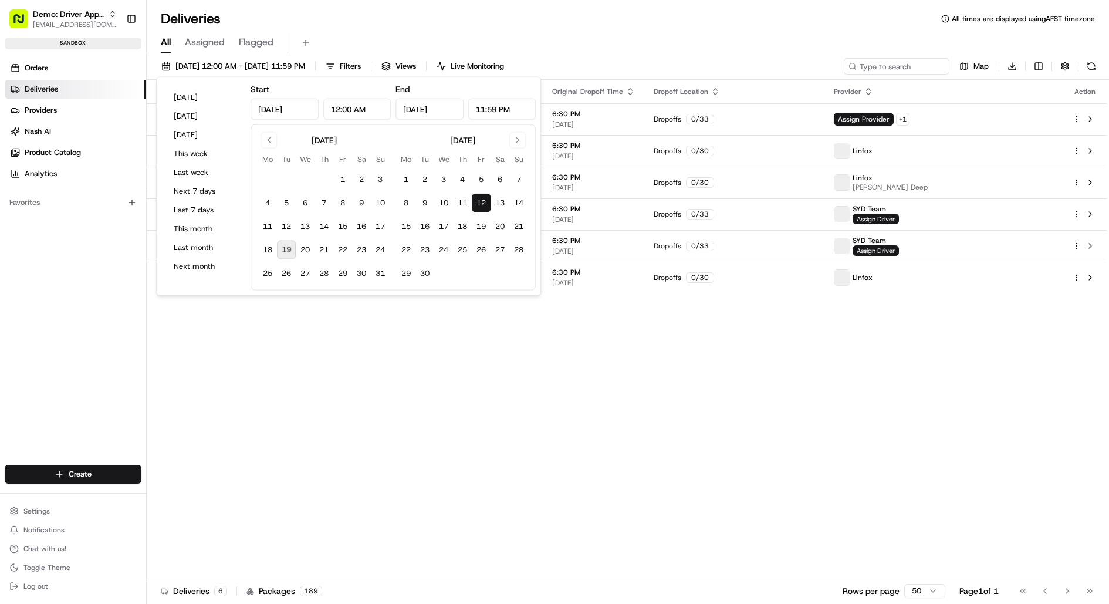
click at [574, 20] on div "Deliveries All times are displayed using AEST timezone" at bounding box center [628, 18] width 962 height 19
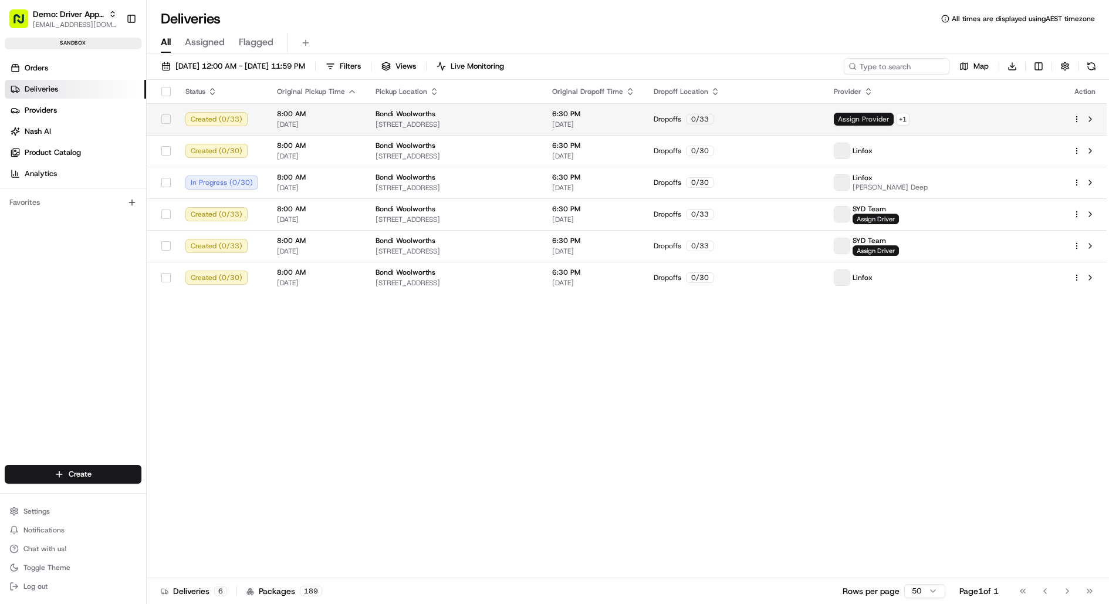
click at [894, 114] on span "Assign Provider" at bounding box center [864, 119] width 60 height 13
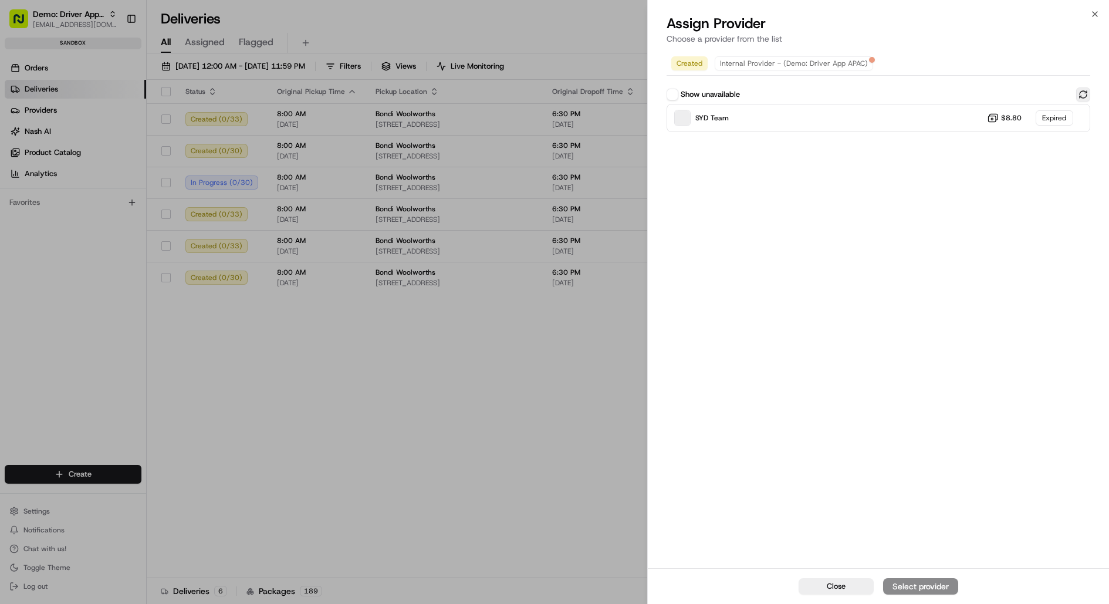
click at [1082, 90] on button at bounding box center [1083, 94] width 14 height 14
click at [1096, 13] on icon "button" at bounding box center [1094, 13] width 9 height 9
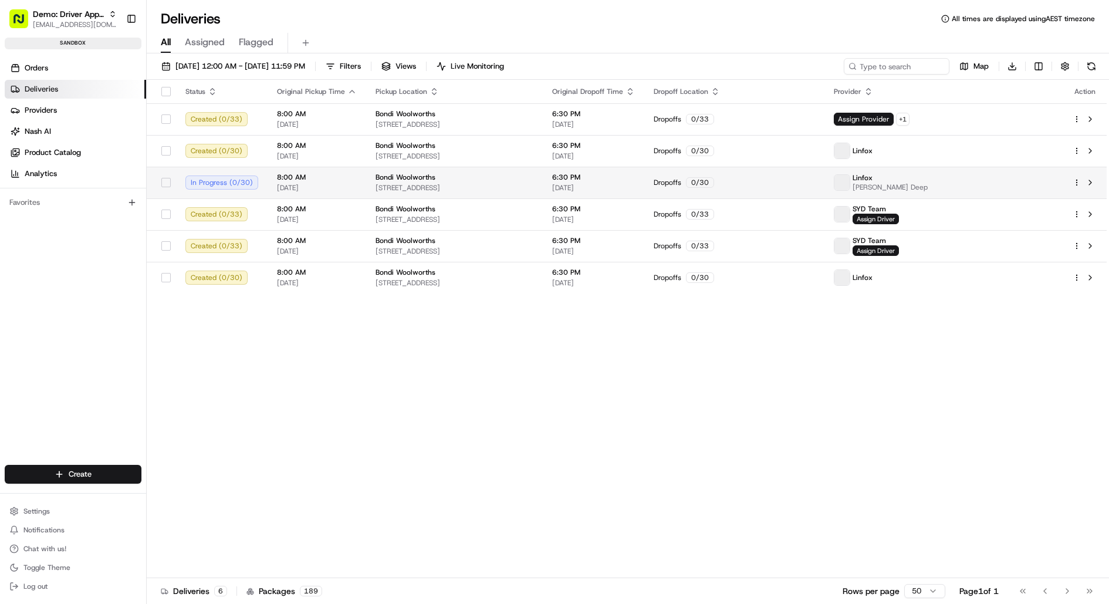
click at [533, 177] on div "Bondi Woolworths" at bounding box center [454, 176] width 158 height 9
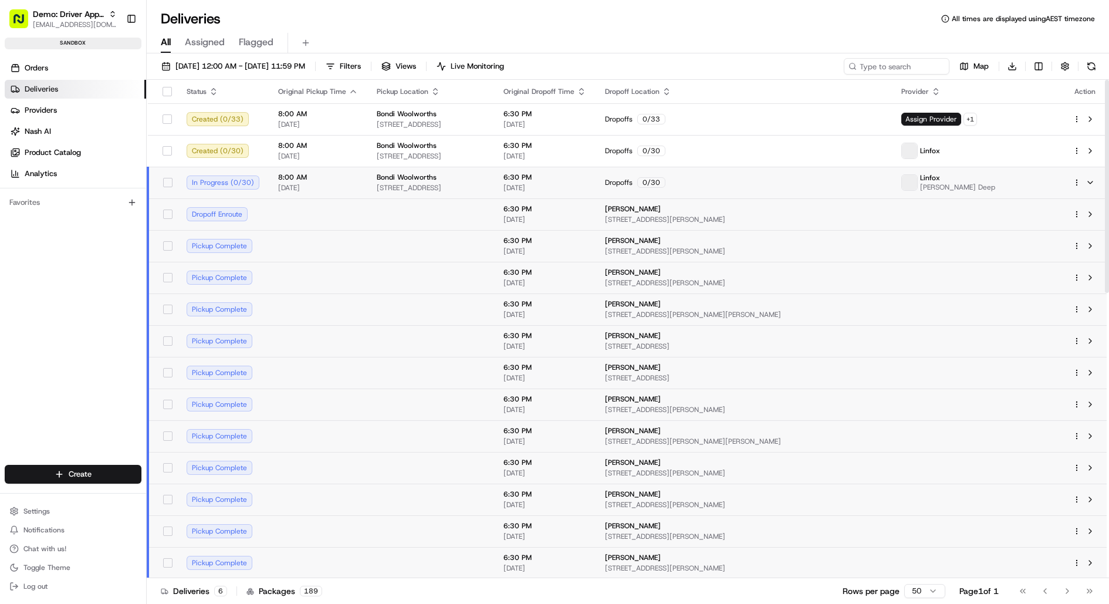
click at [586, 177] on span "6:30 PM" at bounding box center [544, 176] width 83 height 9
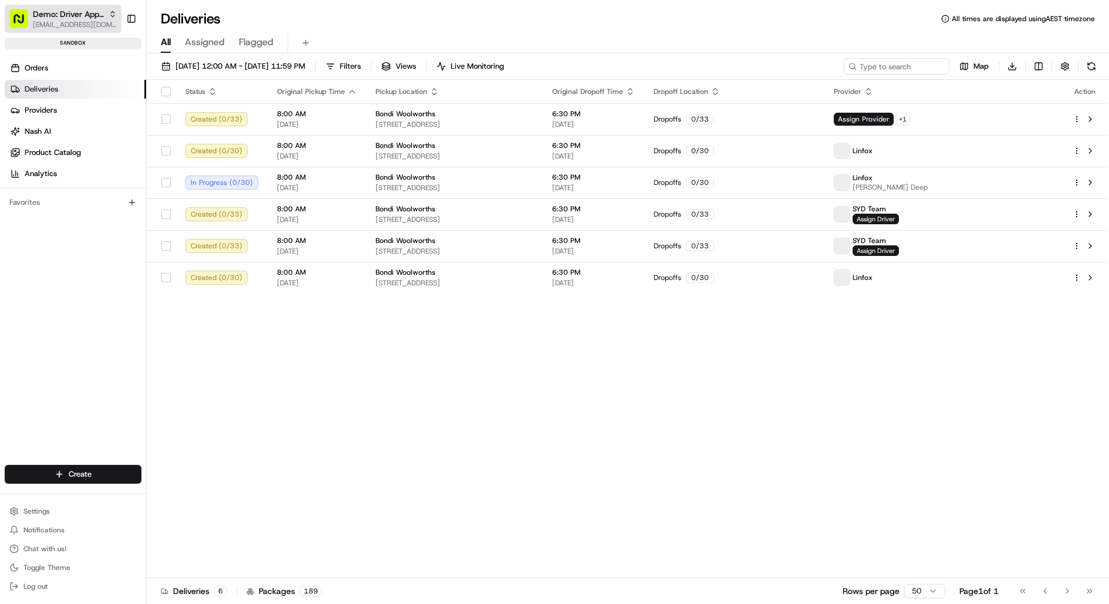
click at [87, 16] on span "Demo: Driver App APAC" at bounding box center [68, 14] width 71 height 12
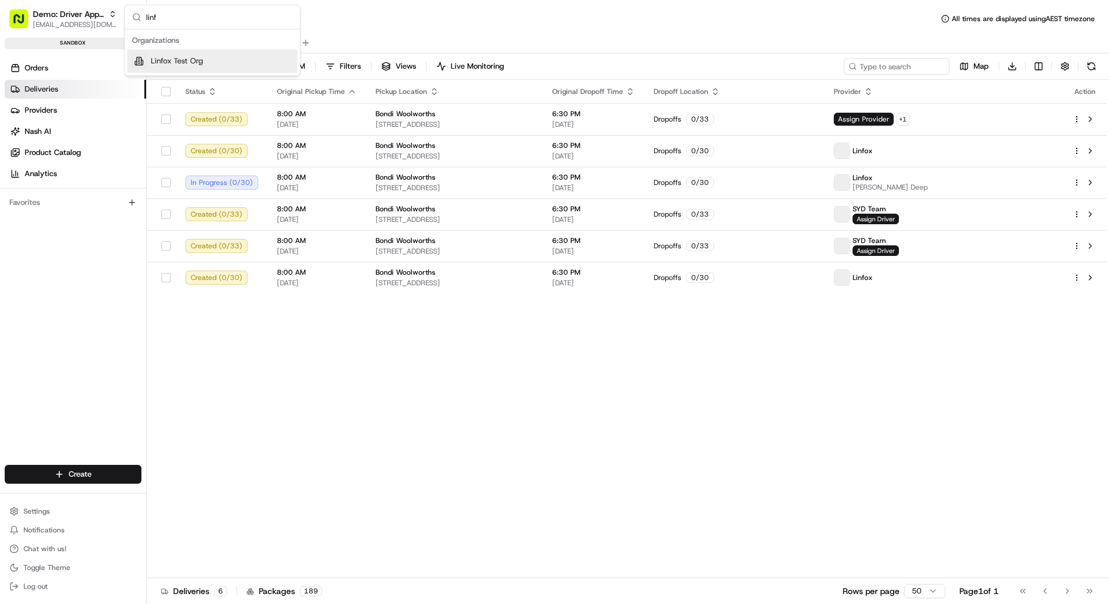
type input "linf"
click at [170, 59] on span "Linfox Test Org" at bounding box center [177, 61] width 52 height 11
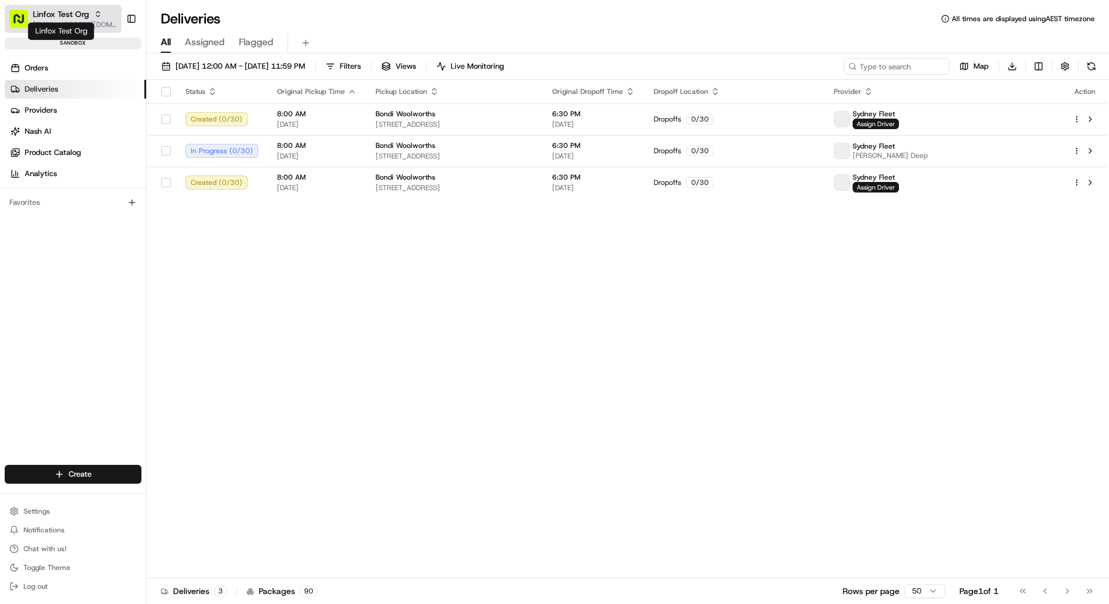
click at [84, 19] on span "Linfox Test Org" at bounding box center [61, 14] width 56 height 12
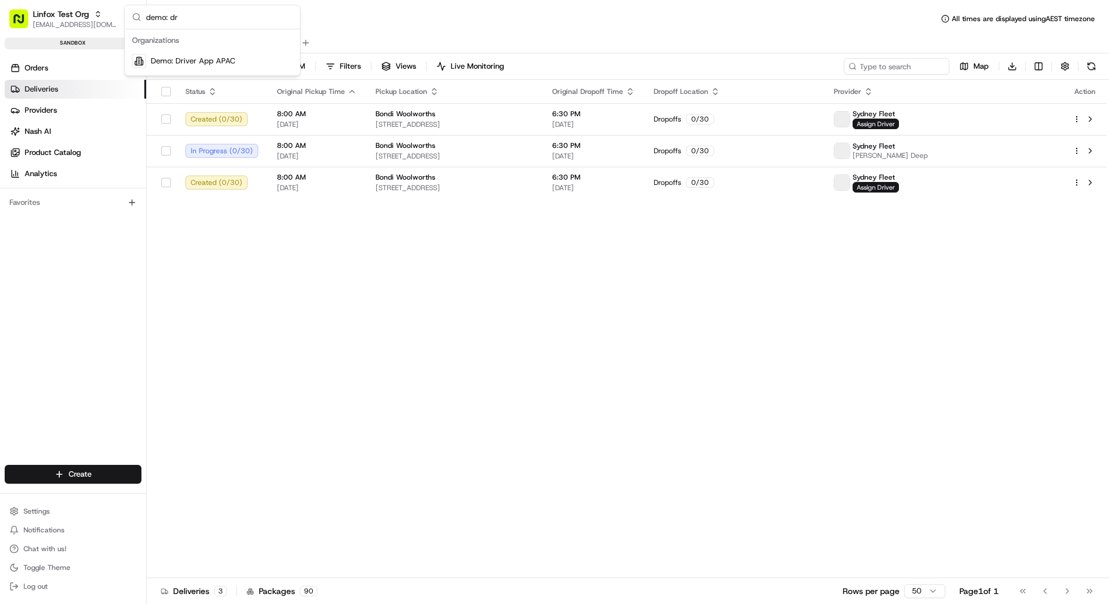
type input "demo: dr"
click at [202, 57] on span "Demo: Driver App APAC" at bounding box center [193, 61] width 84 height 11
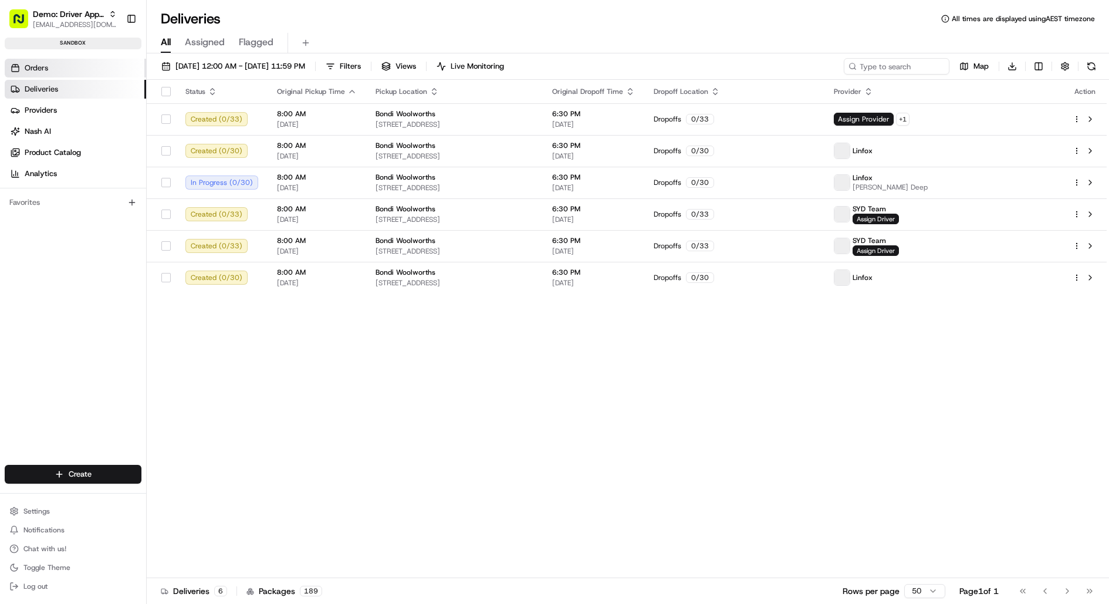
click at [59, 66] on link "Orders" at bounding box center [75, 68] width 141 height 19
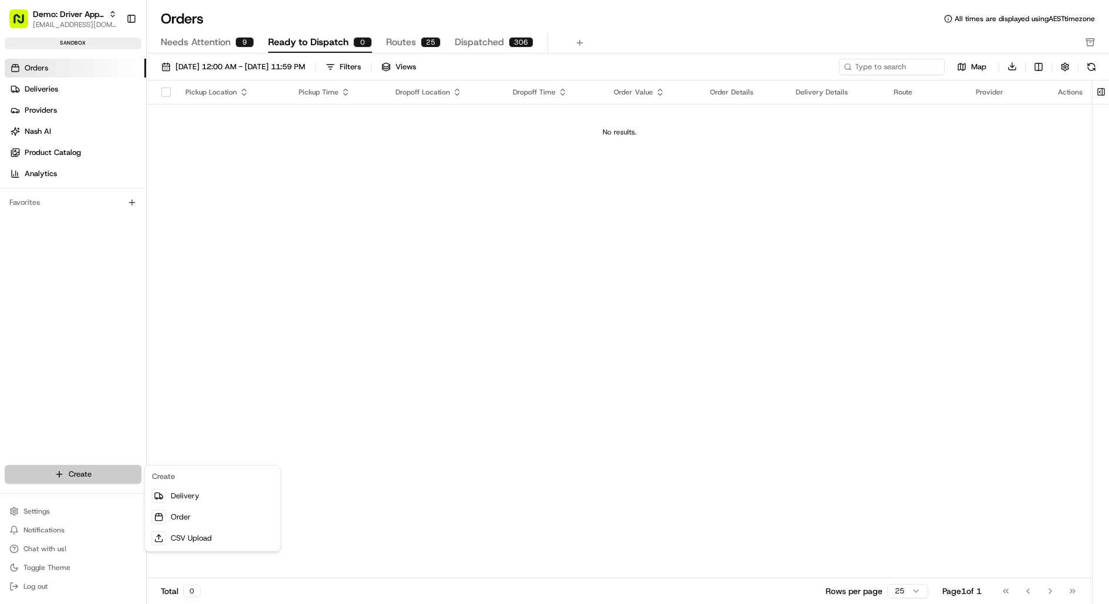
click at [87, 478] on html "Demo: Driver App APAC jj@usenash.com Toggle Sidebar sandbox Orders Deliveries P…" at bounding box center [554, 302] width 1109 height 604
click at [209, 539] on link "CSV Upload" at bounding box center [212, 537] width 131 height 21
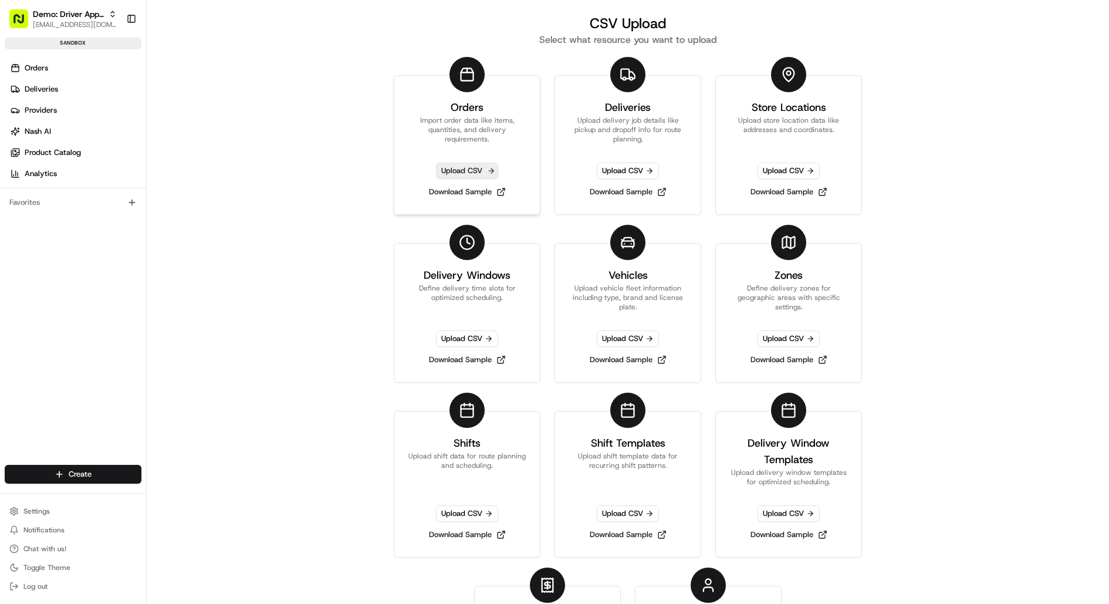
click at [472, 167] on span "Upload CSV" at bounding box center [467, 171] width 62 height 16
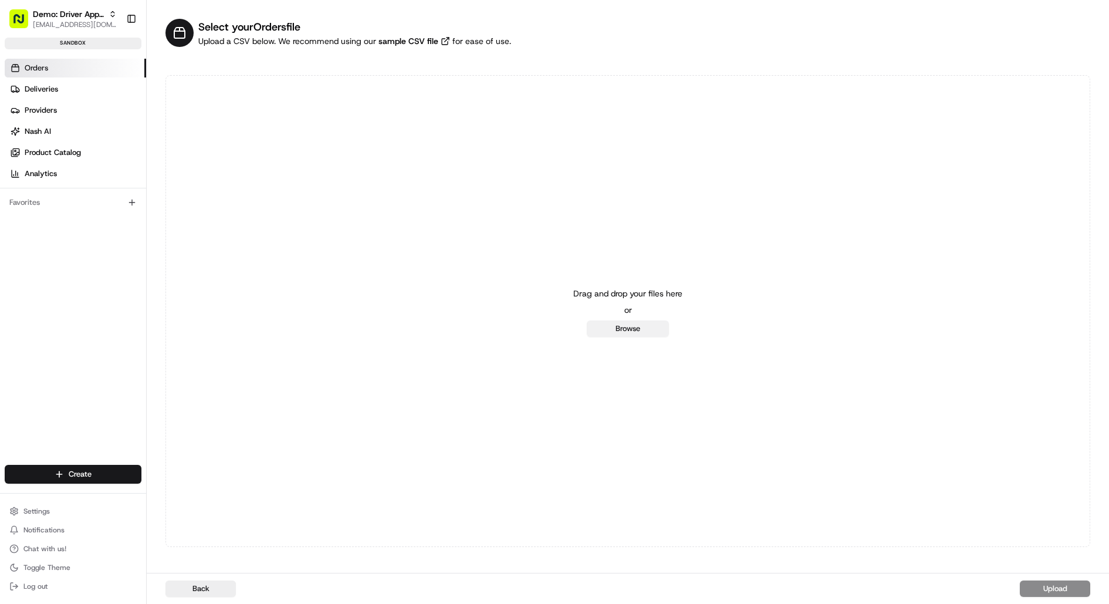
click at [642, 327] on button "Browse" at bounding box center [628, 328] width 82 height 16
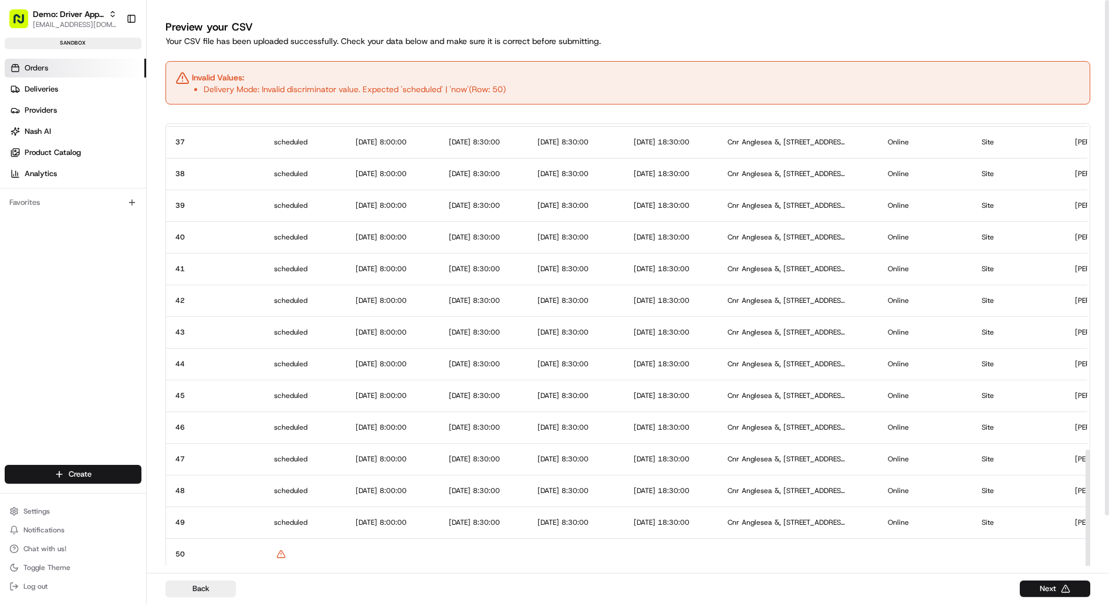
scroll to position [55, 0]
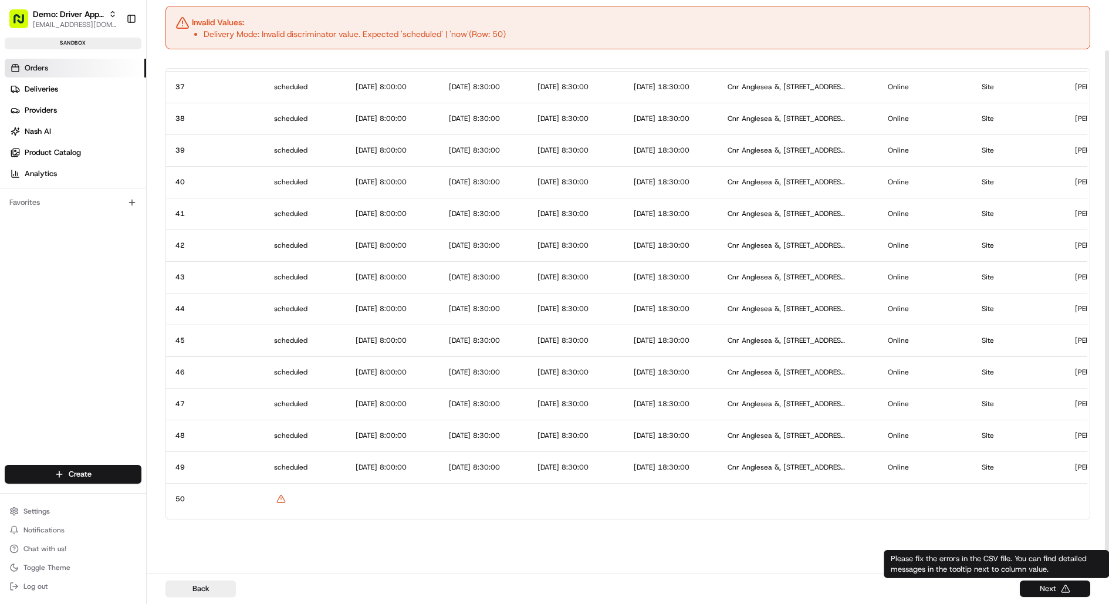
click at [1050, 590] on button "Next" at bounding box center [1055, 588] width 70 height 16
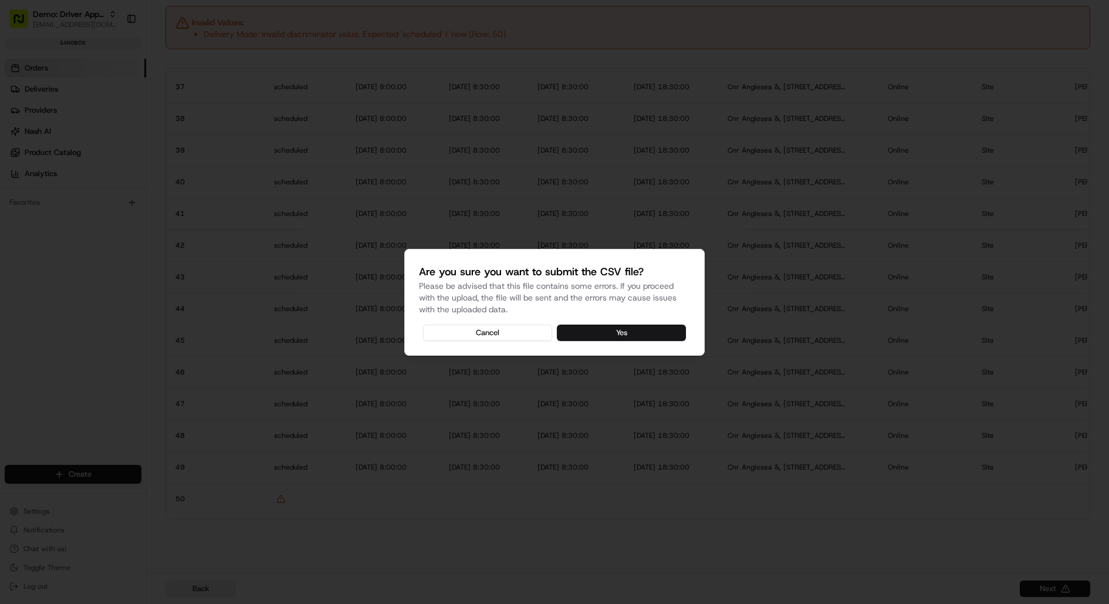
click at [645, 334] on button "Yes" at bounding box center [621, 332] width 129 height 16
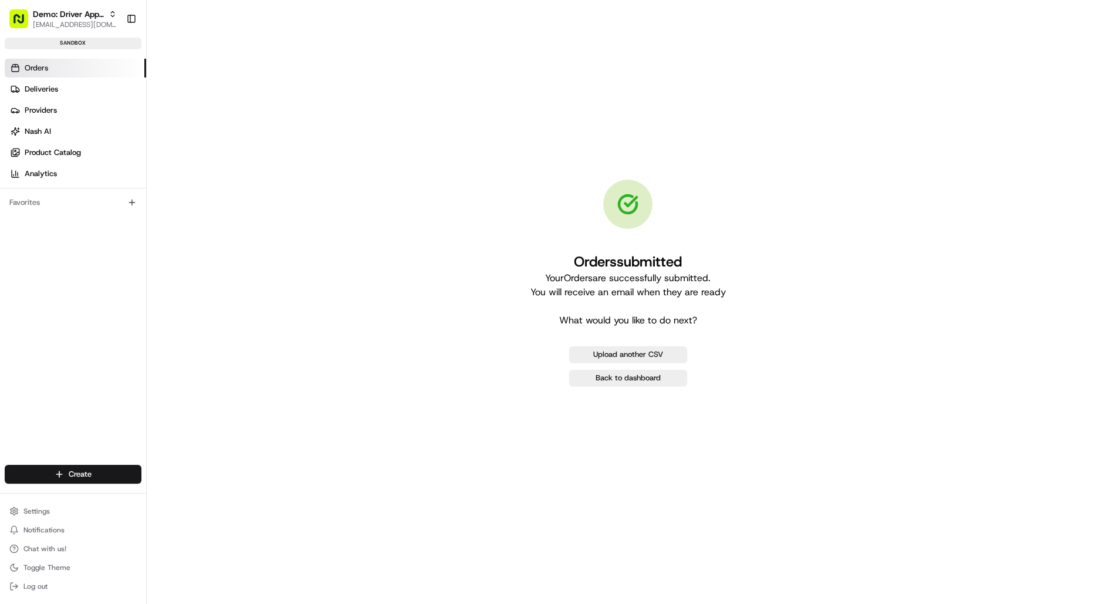
scroll to position [0, 0]
click at [634, 377] on link "Back to dashboard" at bounding box center [628, 378] width 118 height 16
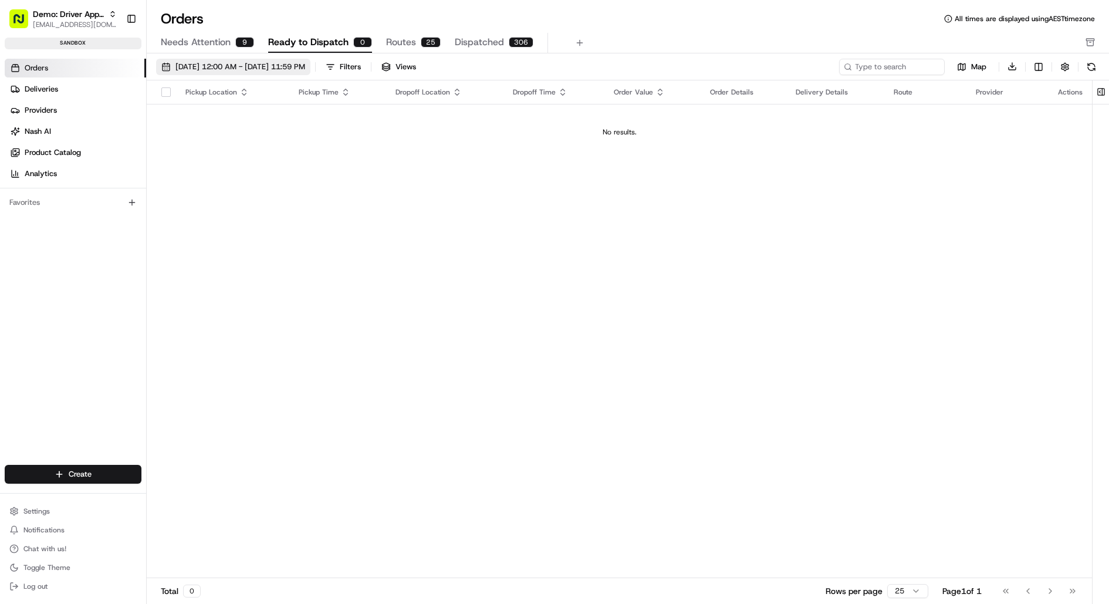
click at [272, 63] on span "08/01/2025 12:00 AM - 08/31/2025 11:59 PM" at bounding box center [240, 67] width 130 height 11
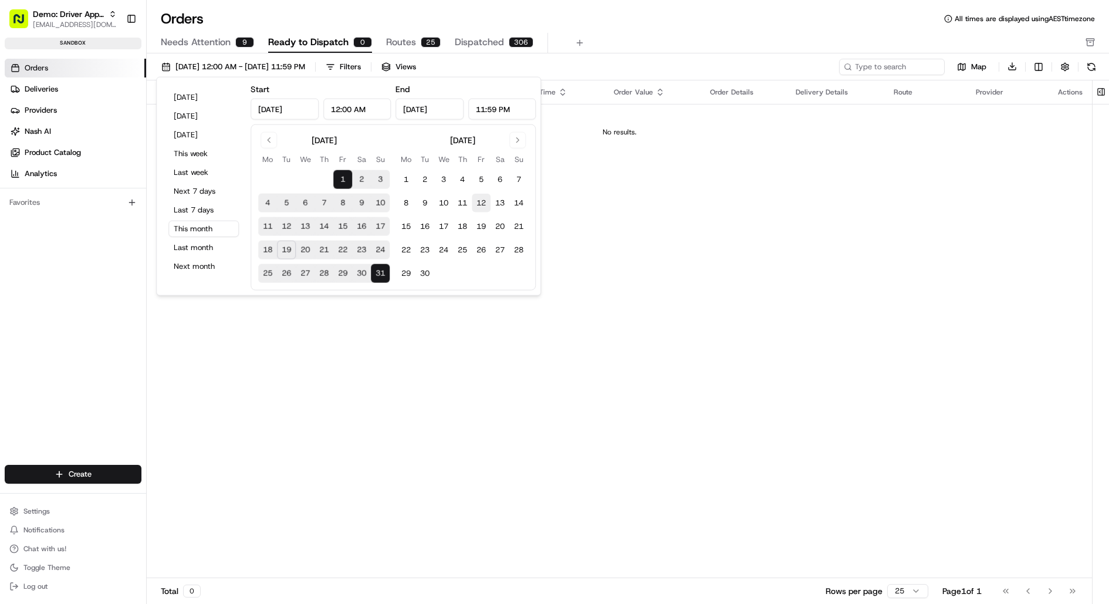
click at [483, 199] on button "12" at bounding box center [481, 203] width 19 height 19
type input "Sep 12, 2025"
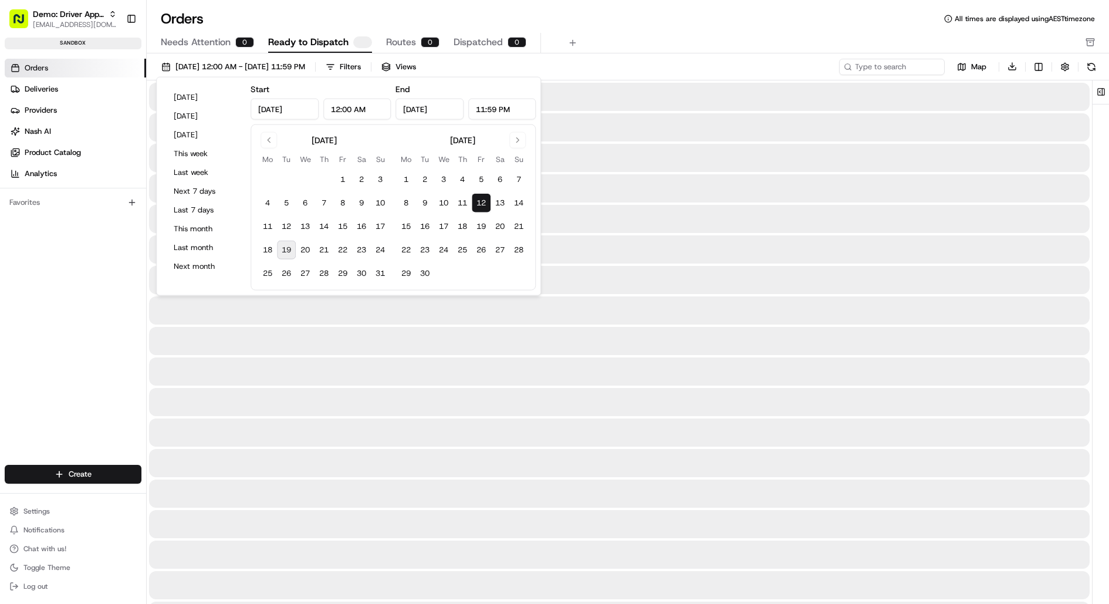
click at [483, 199] on button "12" at bounding box center [481, 203] width 19 height 19
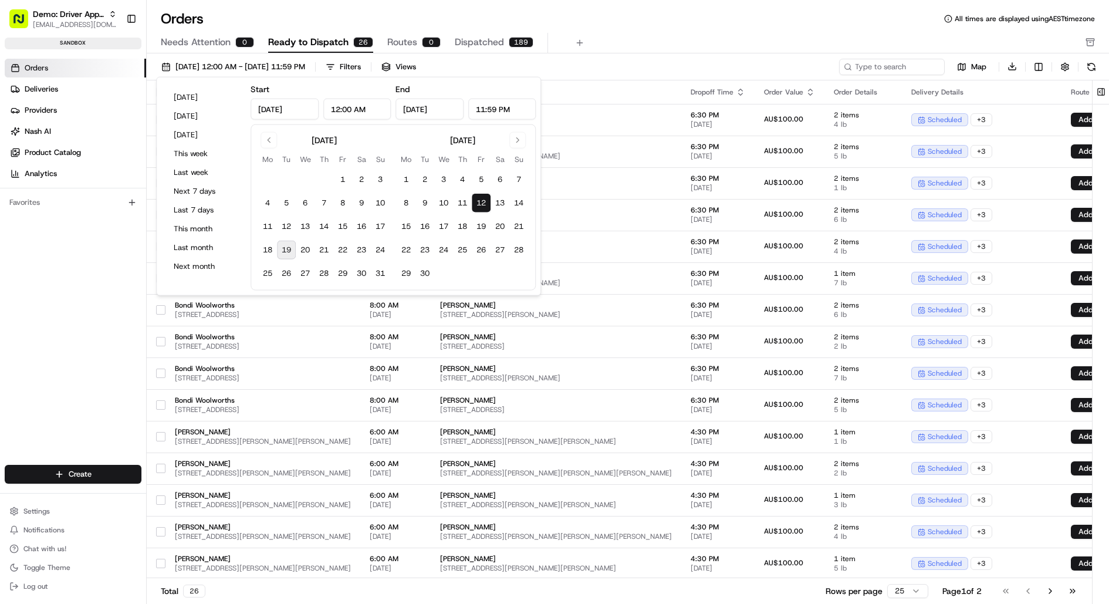
click at [648, 34] on div "Needs Attention 0 Ready to Dispatch 26 Routes 0 Dispatched 189" at bounding box center [620, 43] width 918 height 20
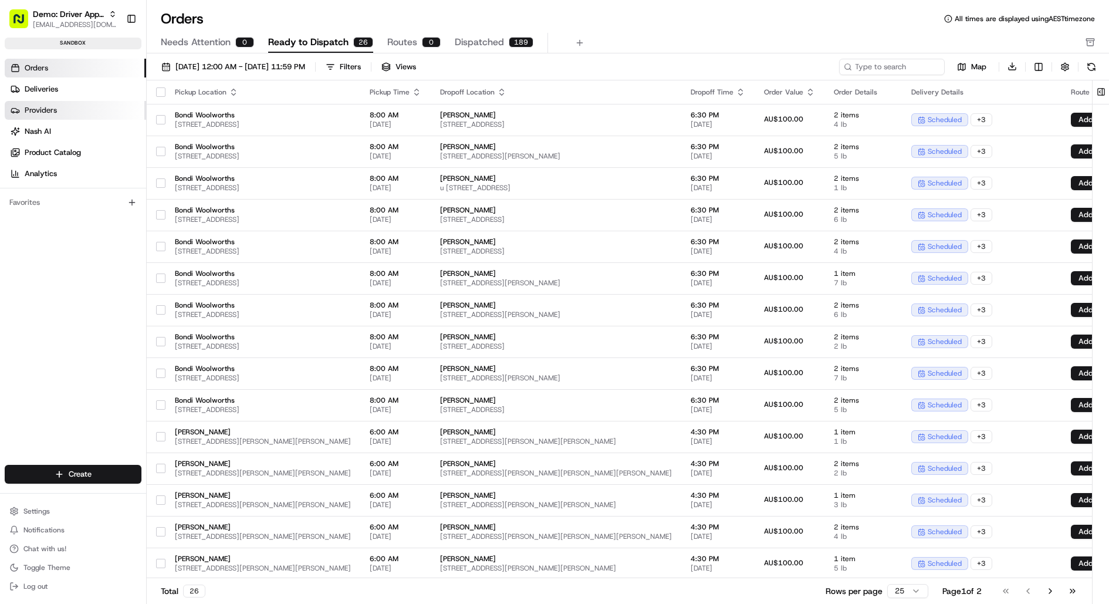
click at [53, 111] on span "Providers" at bounding box center [41, 110] width 32 height 11
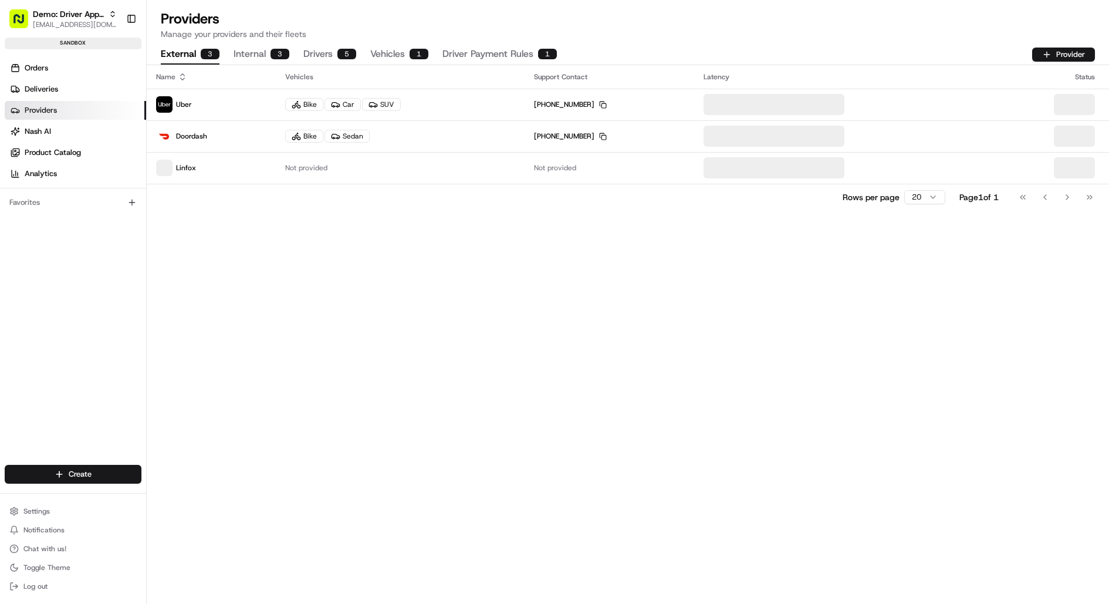
click at [253, 52] on button "Internal 3" at bounding box center [261, 55] width 56 height 20
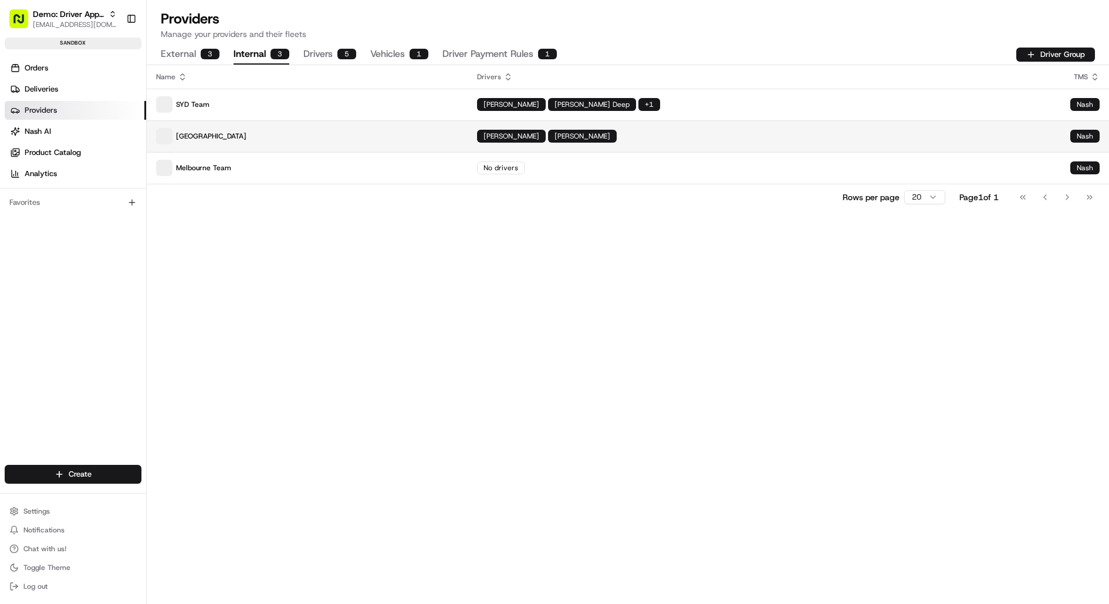
click at [246, 140] on p "New Zealand" at bounding box center [307, 136] width 302 height 16
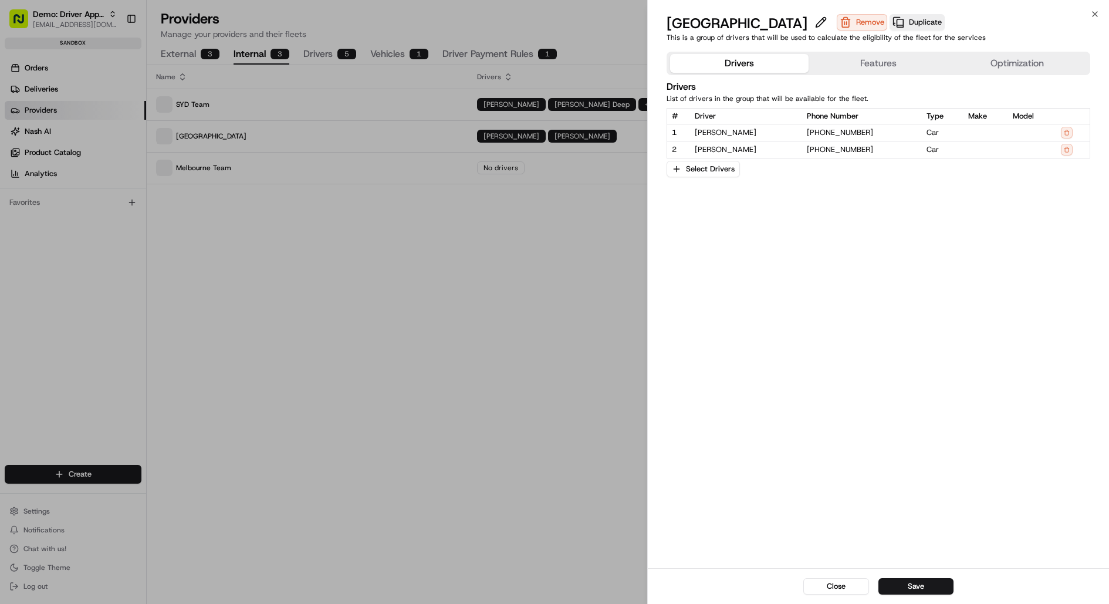
click at [1021, 68] on button "Optimization" at bounding box center [1016, 63] width 139 height 19
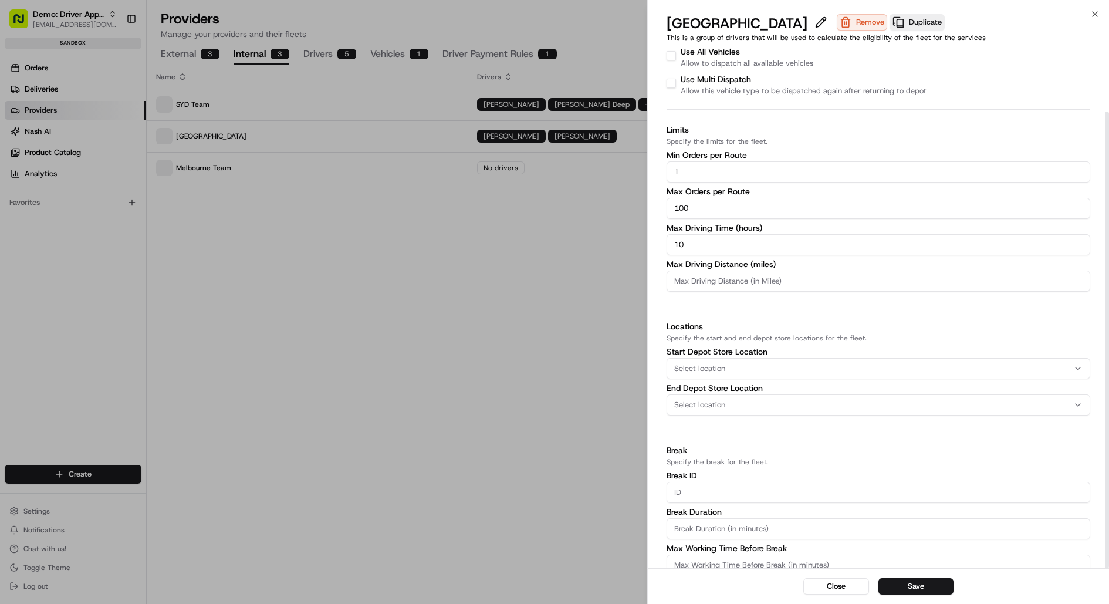
scroll to position [74, 0]
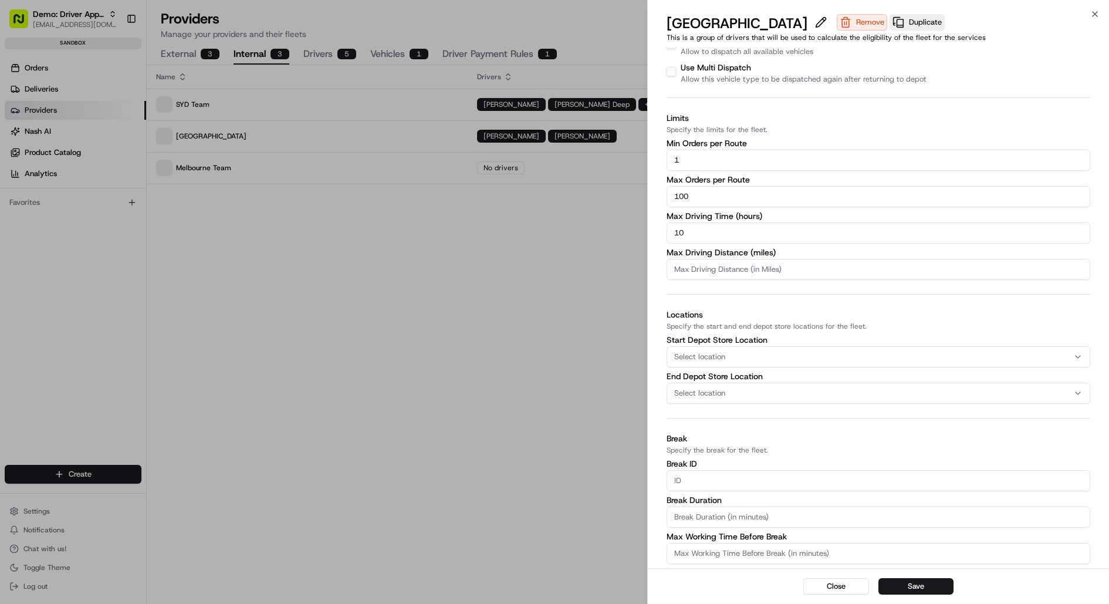
drag, startPoint x: 699, startPoint y: 199, endPoint x: 649, endPoint y: 200, distance: 49.3
click at [649, 200] on div "Drivers Features Optimization Dispatch Specify how the fleet should be dispatch…" at bounding box center [879, 270] width 462 height 595
type input "2"
type input "18"
click at [788, 120] on h3 "Limits" at bounding box center [878, 118] width 424 height 12
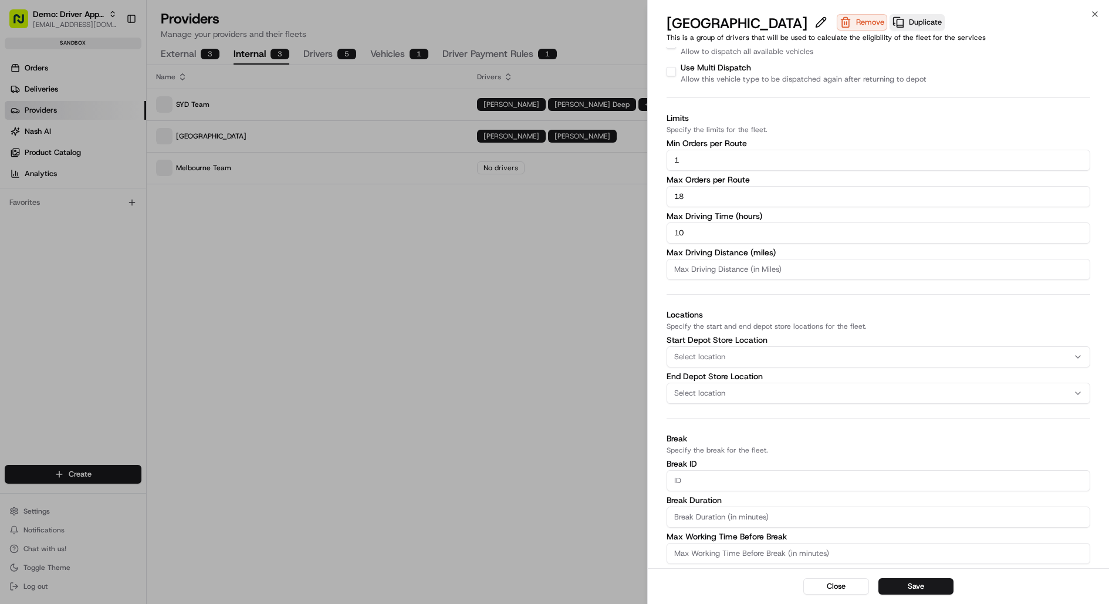
scroll to position [0, 0]
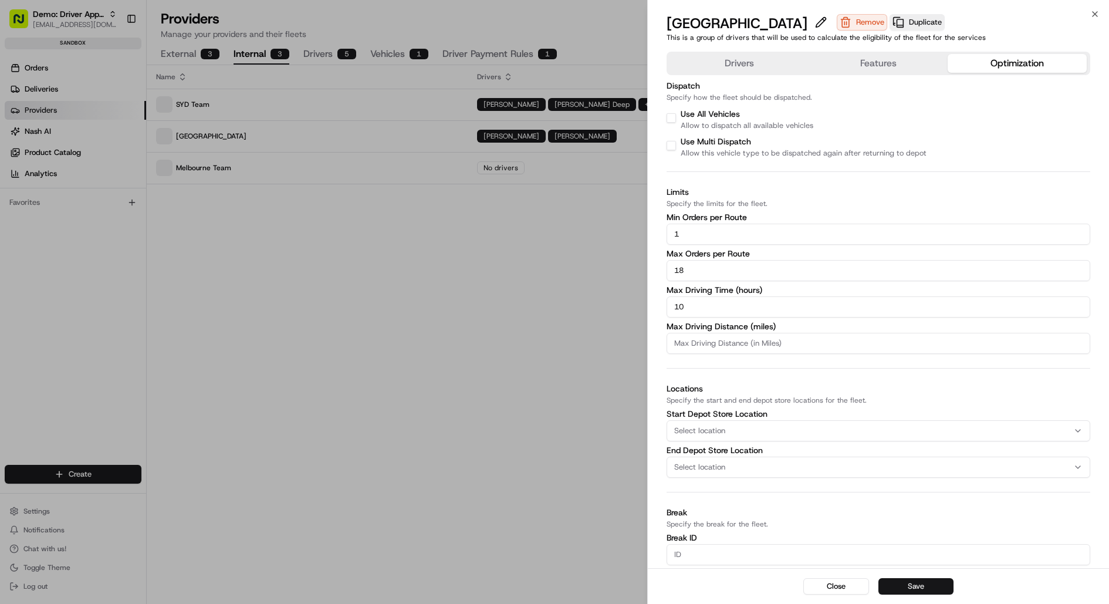
click at [915, 591] on button "Save" at bounding box center [915, 586] width 75 height 16
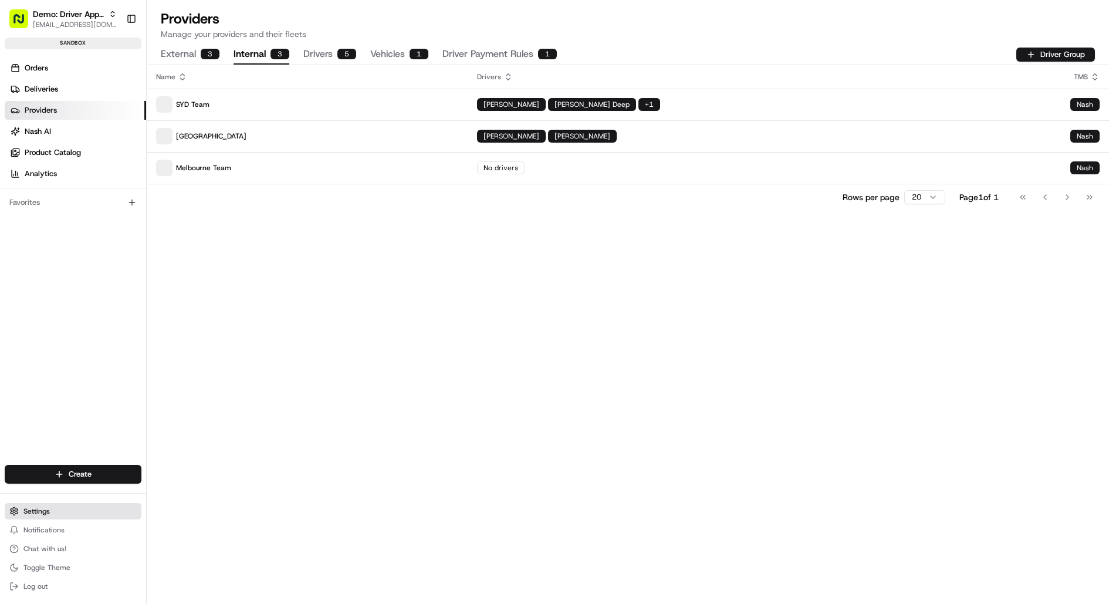
click at [59, 515] on button "Settings" at bounding box center [73, 511] width 137 height 16
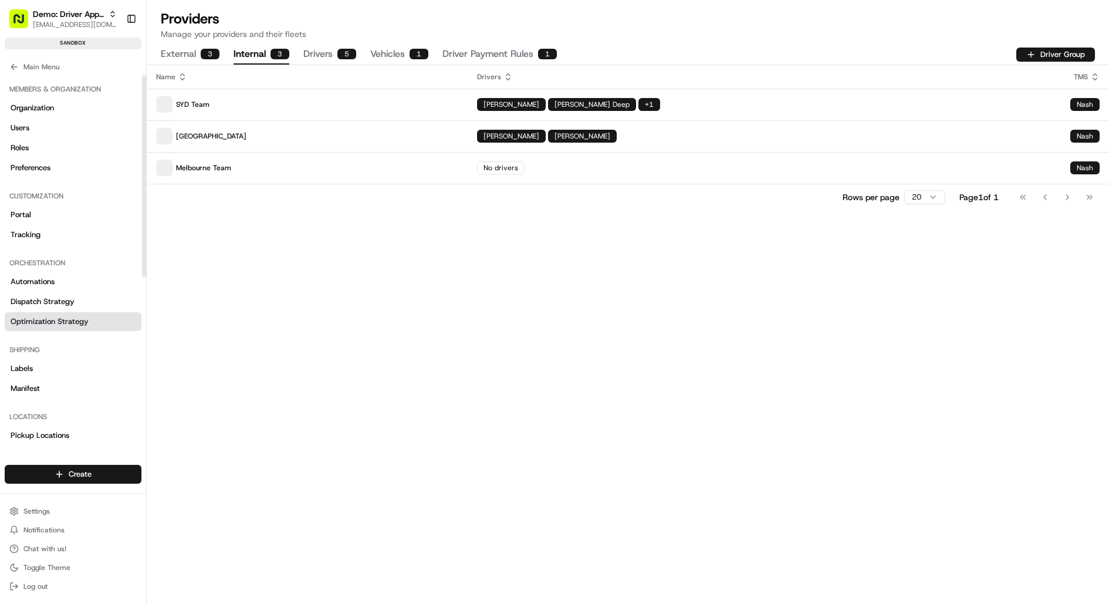
click at [63, 319] on span "Optimization Strategy" at bounding box center [50, 321] width 78 height 11
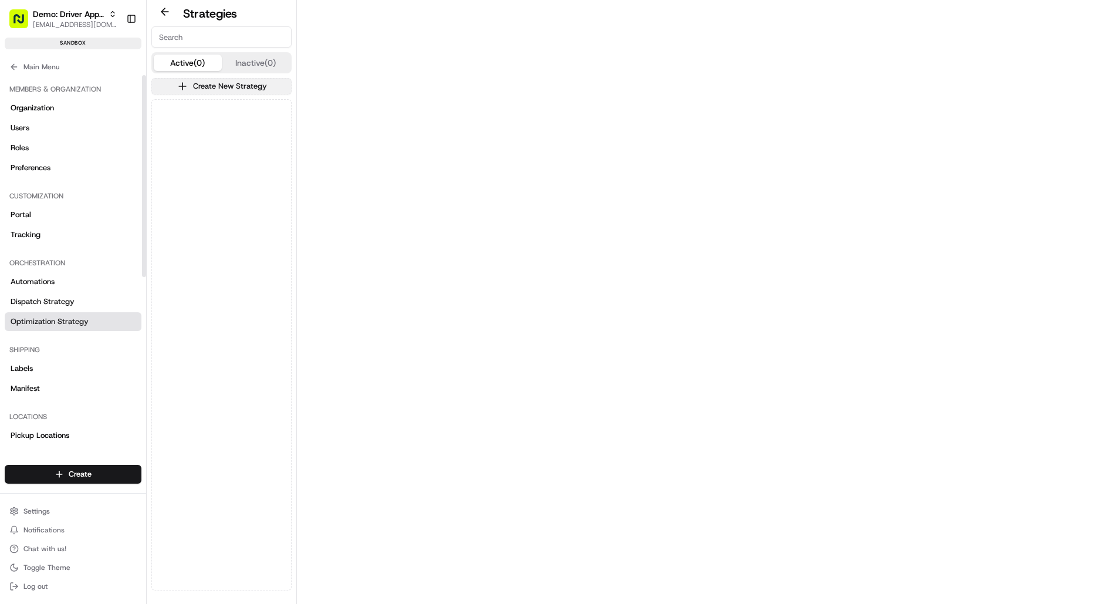
click at [224, 89] on button "Create New Strategy" at bounding box center [221, 86] width 140 height 16
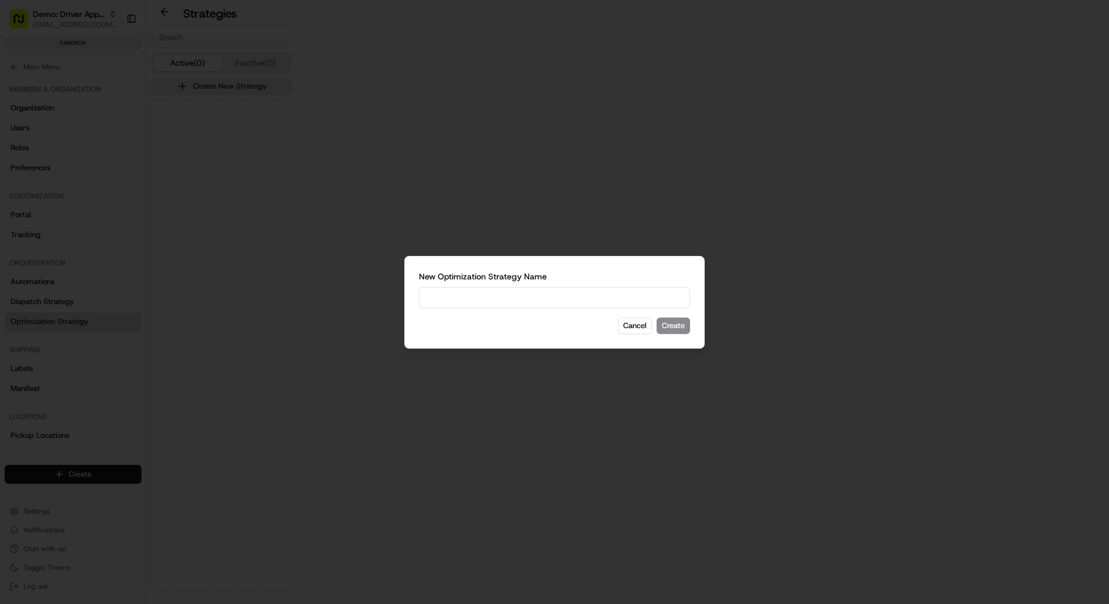
click at [574, 290] on input at bounding box center [554, 297] width 271 height 21
type input "NZ Optimization"
click at [670, 325] on button "Create" at bounding box center [672, 325] width 33 height 16
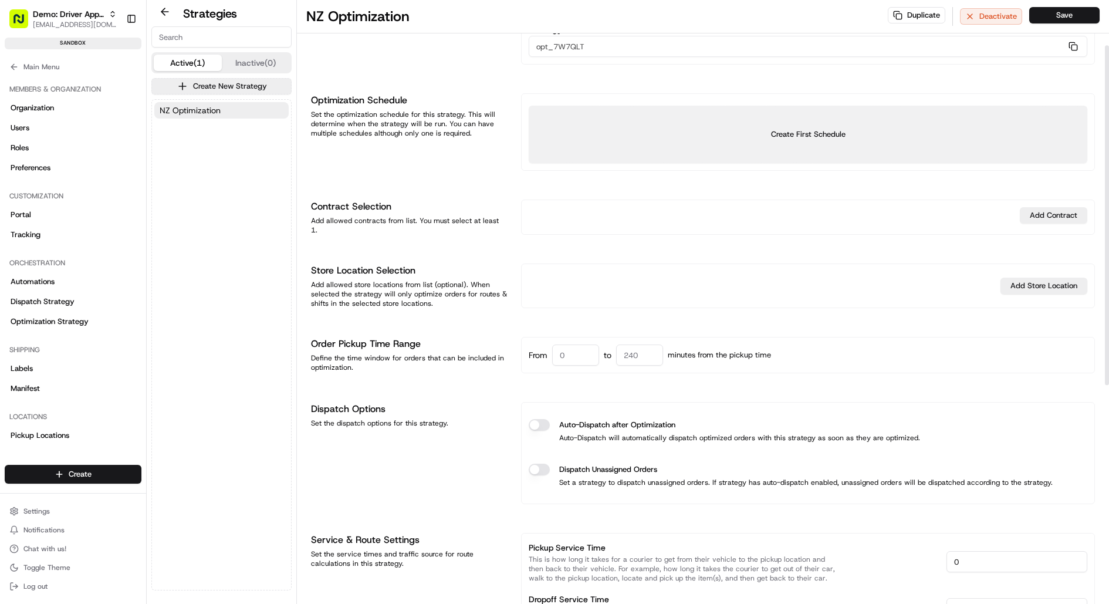
scroll to position [82, 0]
click at [1064, 212] on button "Add Contract" at bounding box center [1053, 213] width 67 height 16
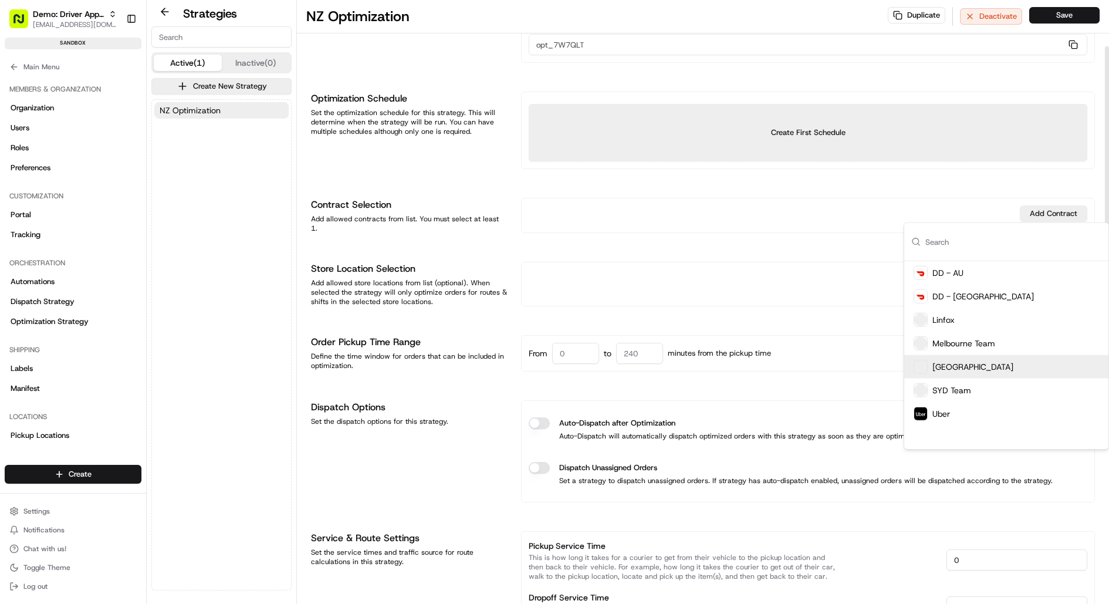
click at [970, 371] on span "New Zealand" at bounding box center [972, 367] width 81 height 12
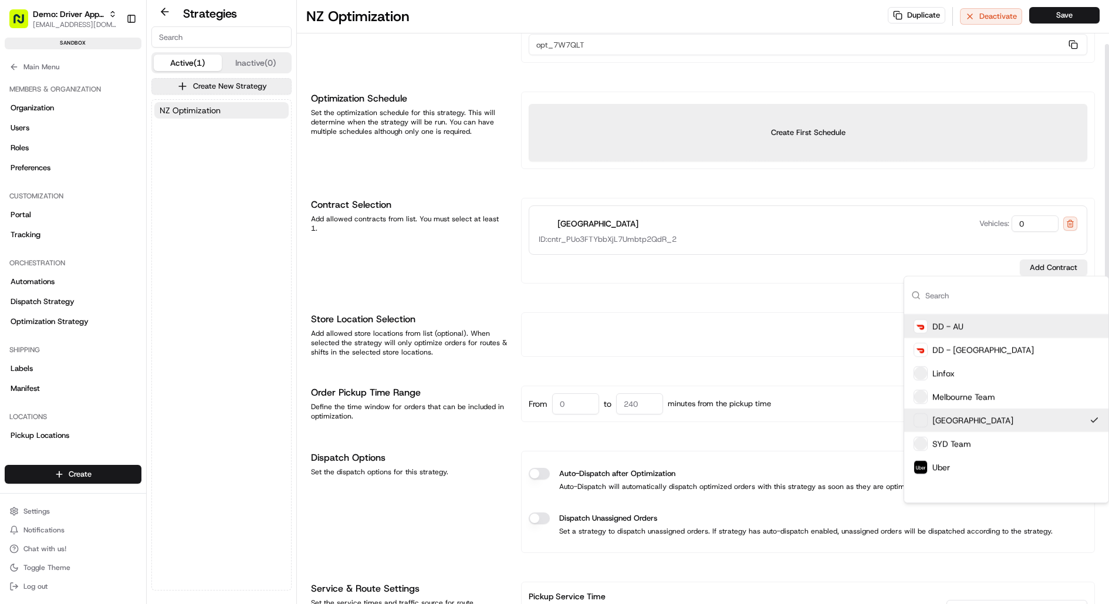
click at [808, 289] on div "Strategy Info Last edited 08/19/2025 10:55 AM Strategy Name NZ Optimization Str…" at bounding box center [703, 499] width 784 height 1041
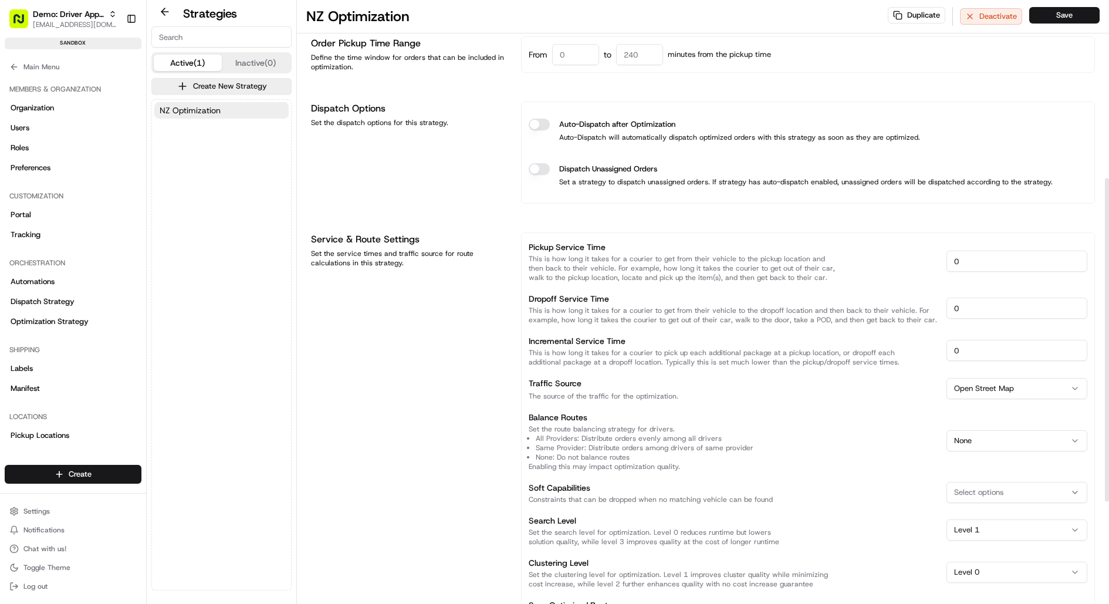
scroll to position [440, 0]
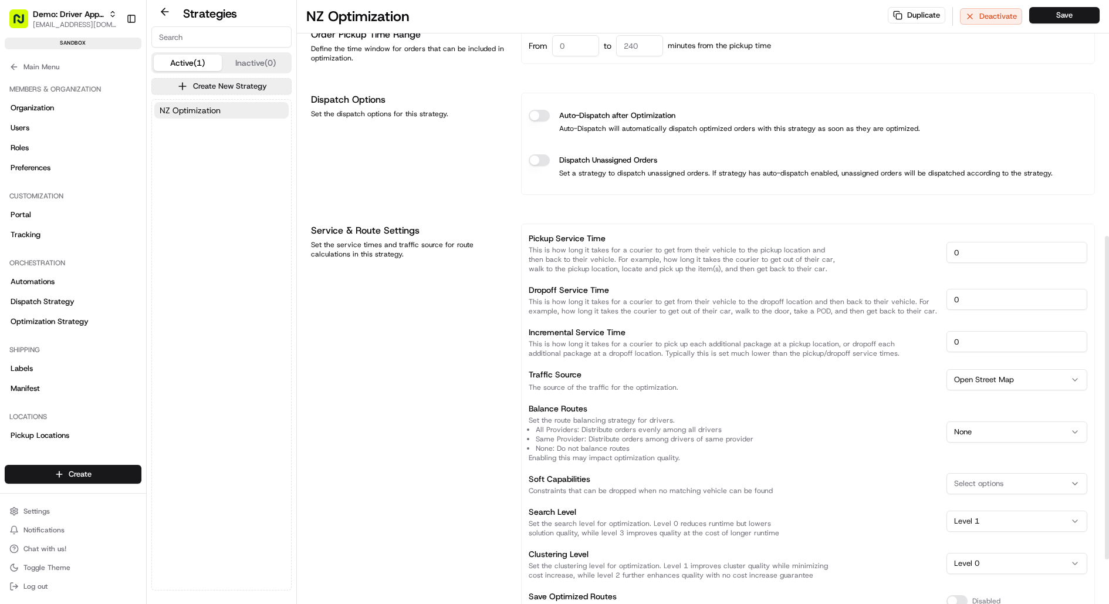
drag, startPoint x: 967, startPoint y: 250, endPoint x: 938, endPoint y: 250, distance: 28.7
click at [939, 250] on div "Pickup Service Time This is how long it takes for a courier to get from their v…" at bounding box center [808, 252] width 559 height 42
type input "30"
drag, startPoint x: 982, startPoint y: 300, endPoint x: 919, endPoint y: 300, distance: 62.2
click at [919, 300] on div "Dropoff Service Time This is how long it takes for a courier to get from their …" at bounding box center [808, 299] width 559 height 33
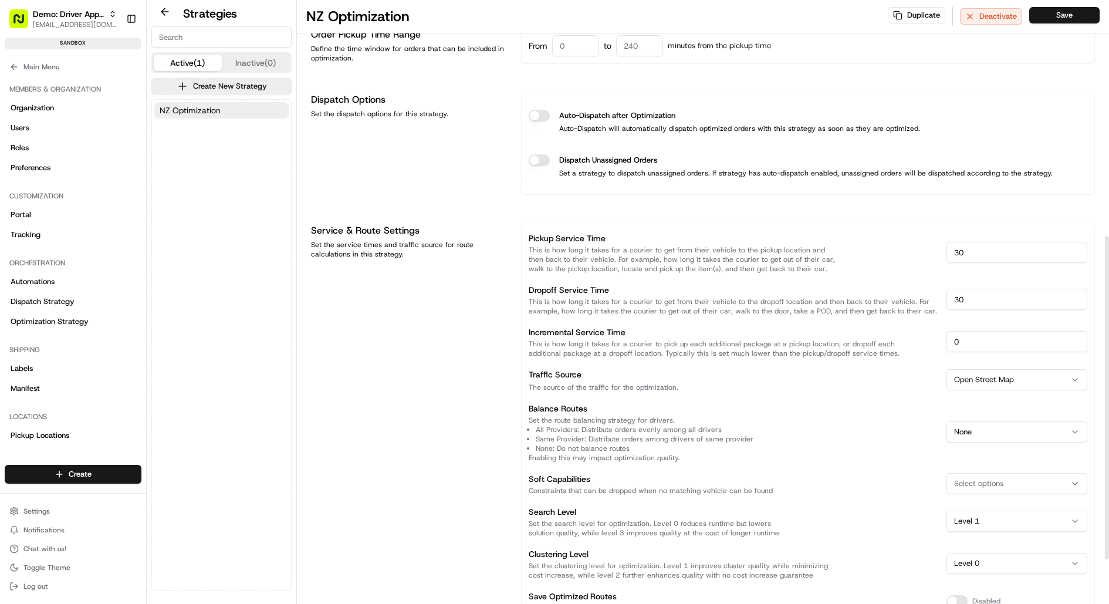
type input "30"
drag, startPoint x: 969, startPoint y: 339, endPoint x: 930, endPoint y: 339, distance: 38.7
click at [930, 339] on div "Incremental Service Time This is how long it takes for a courier to pick up eac…" at bounding box center [808, 341] width 559 height 33
type input "20"
click at [883, 325] on div "Incremental Service Time This is how long it takes for a courier to pick up eac…" at bounding box center [733, 341] width 408 height 33
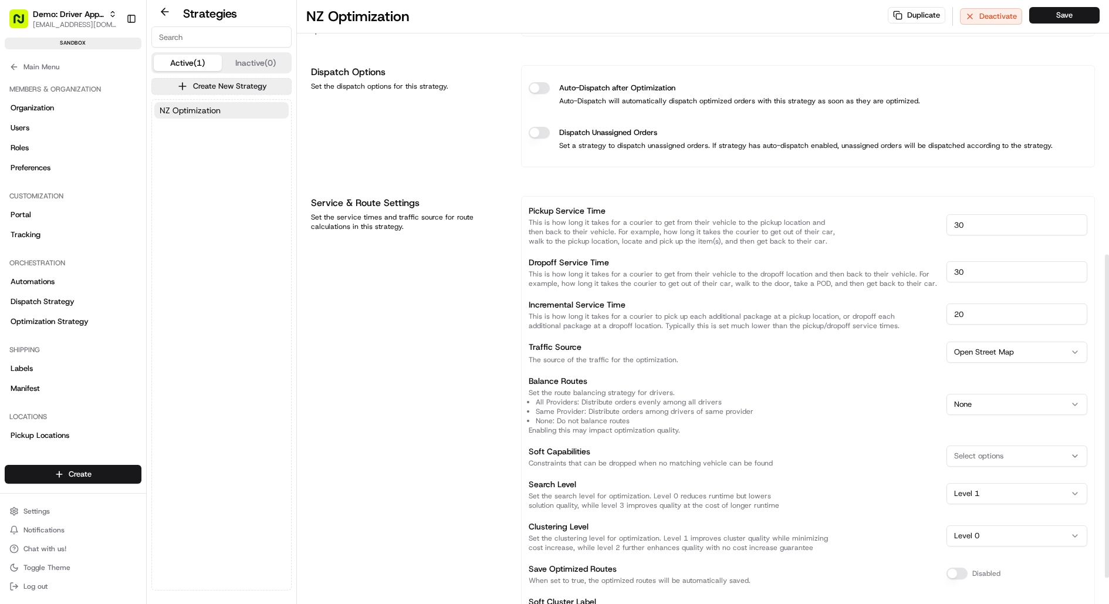
scroll to position [455, 0]
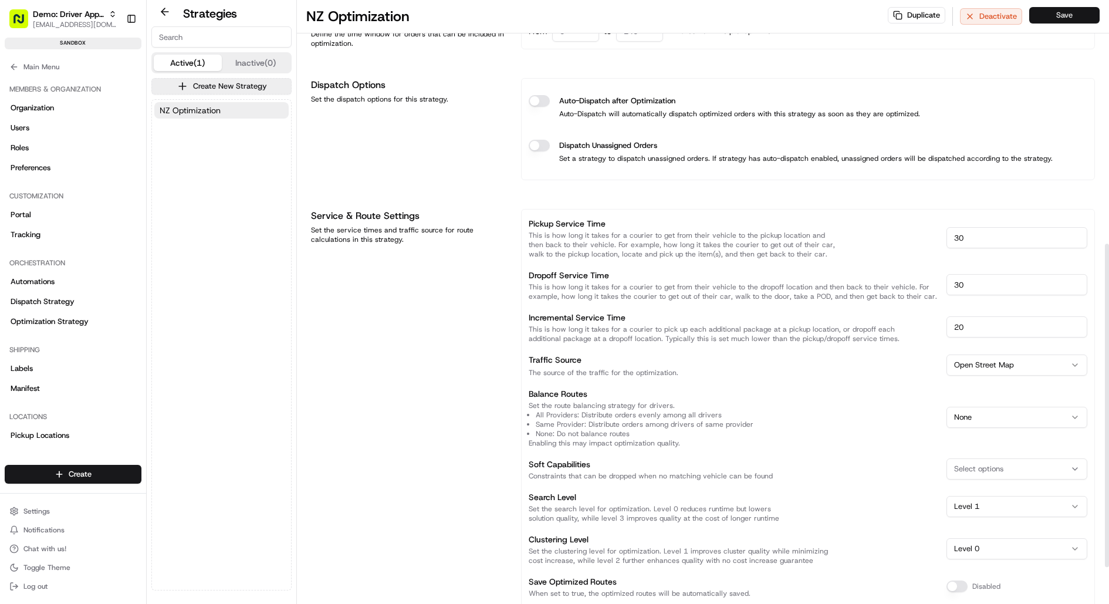
click at [1057, 19] on button "Save" at bounding box center [1064, 15] width 70 height 16
click at [16, 71] on button "Main Menu" at bounding box center [73, 67] width 137 height 16
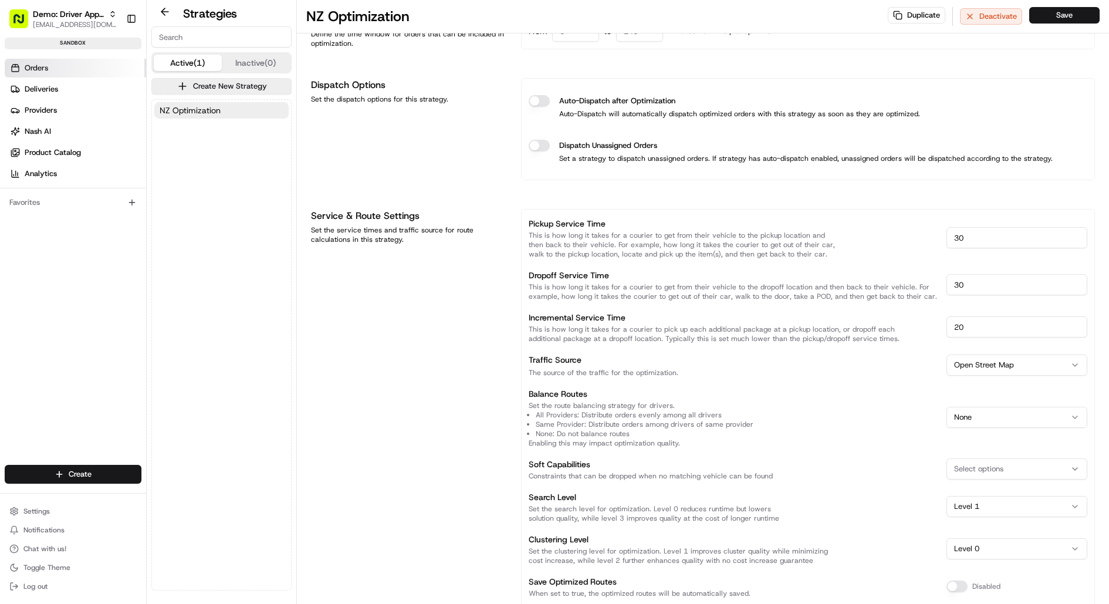
click at [45, 60] on link "Orders" at bounding box center [75, 68] width 141 height 19
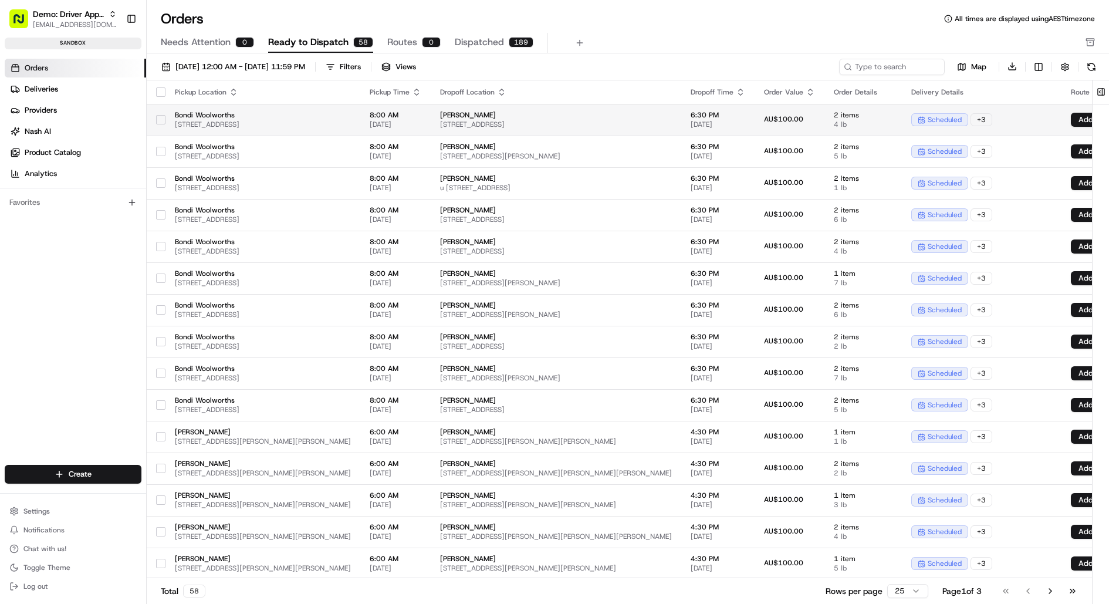
click at [160, 120] on button "button" at bounding box center [160, 119] width 9 height 9
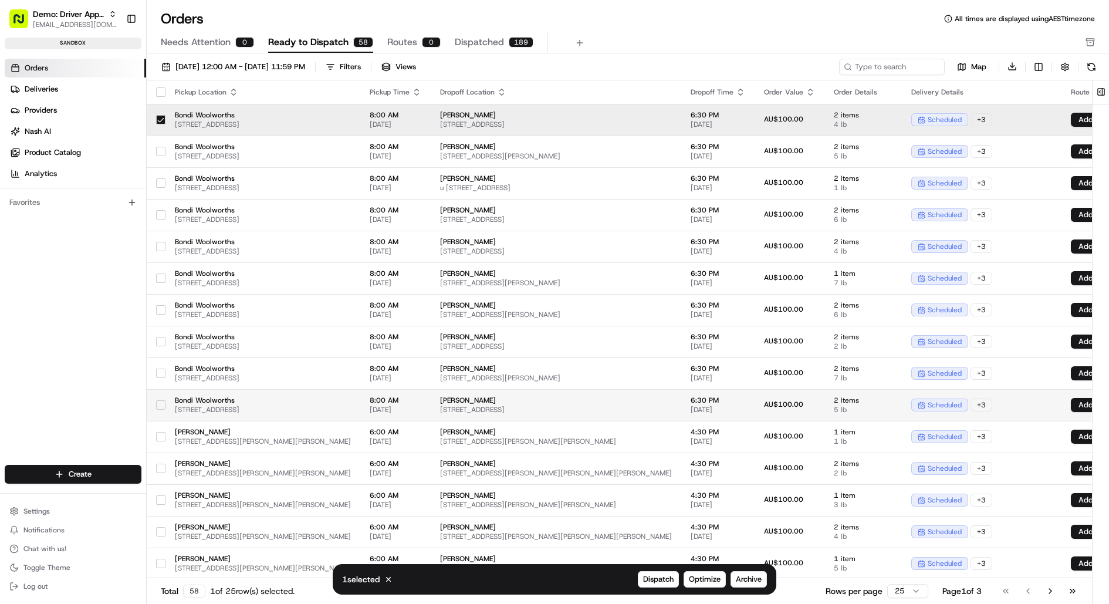
type button "on"
click at [159, 405] on button "button" at bounding box center [160, 404] width 9 height 9
type button "on"
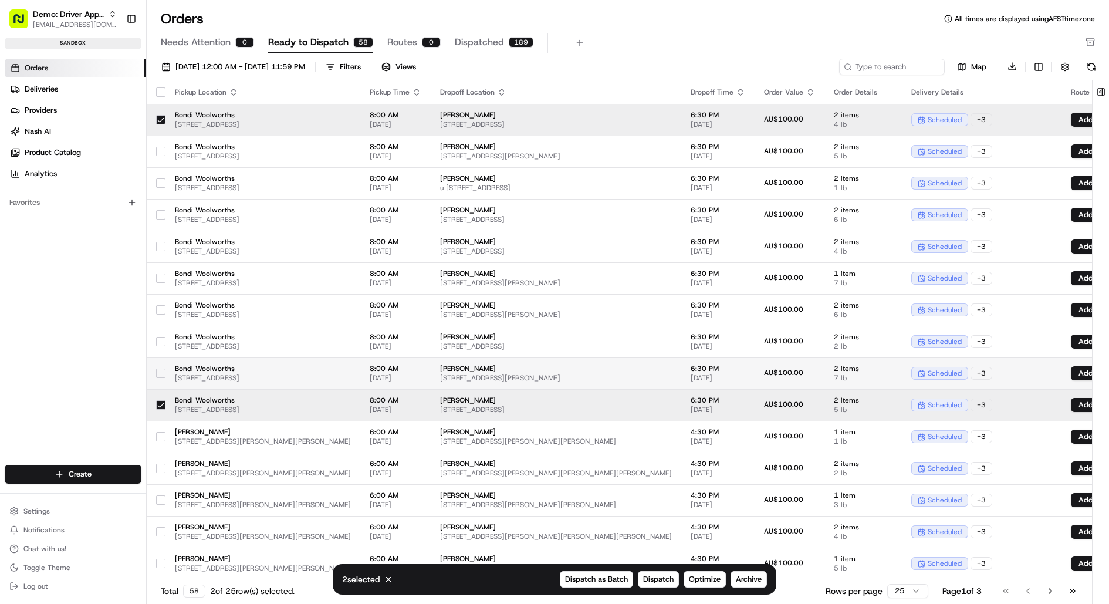
click at [163, 376] on button "button" at bounding box center [160, 372] width 9 height 9
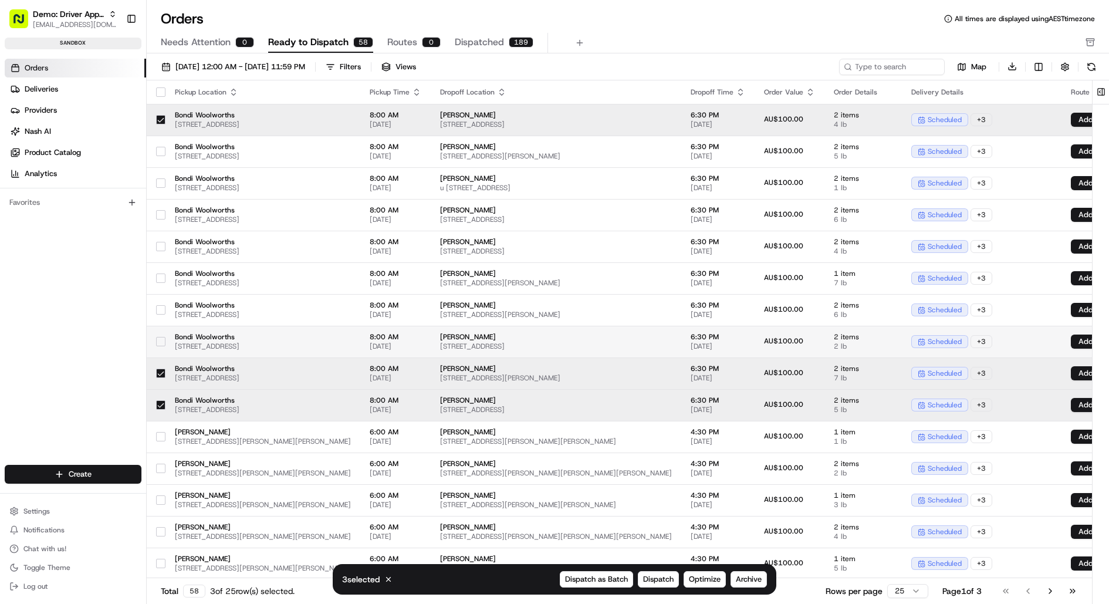
click at [161, 339] on button "button" at bounding box center [160, 341] width 9 height 9
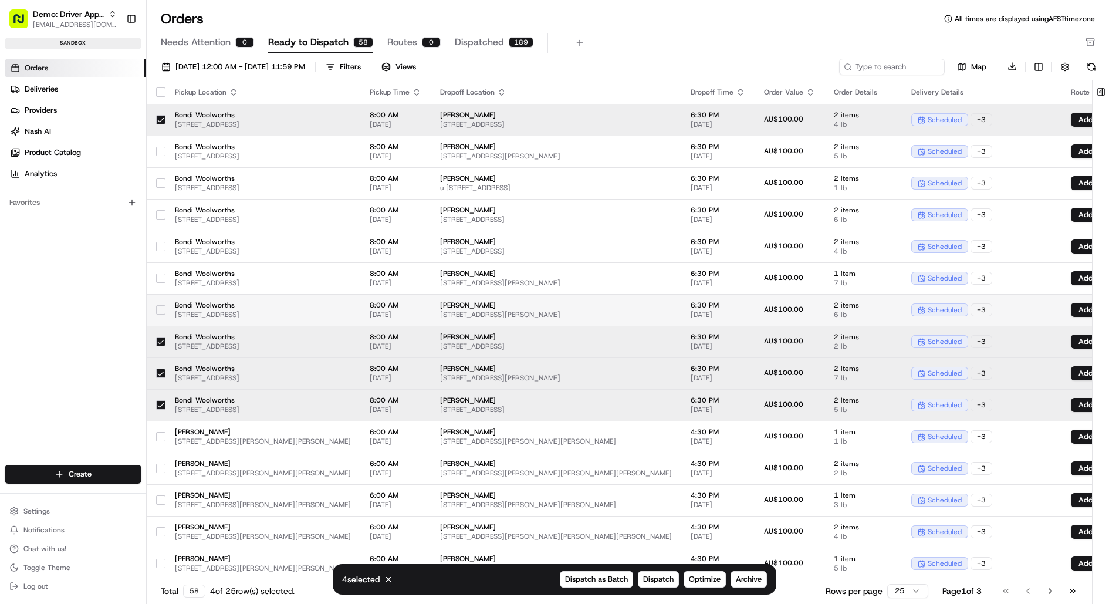
click at [160, 306] on button "button" at bounding box center [160, 309] width 9 height 9
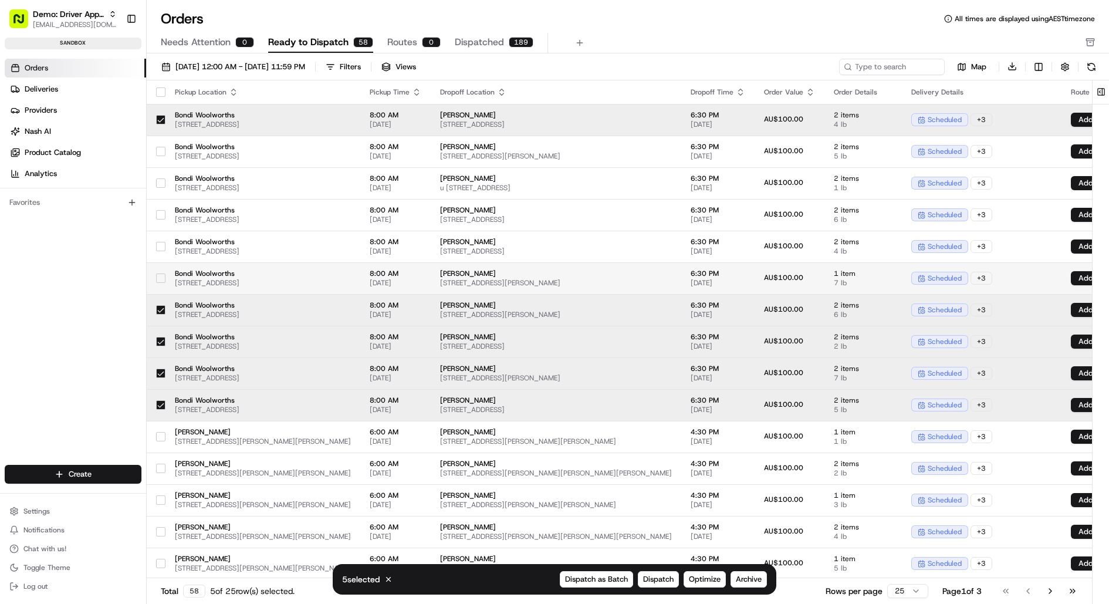
click at [161, 273] on button "button" at bounding box center [160, 277] width 9 height 9
click at [161, 242] on button "button" at bounding box center [160, 246] width 9 height 9
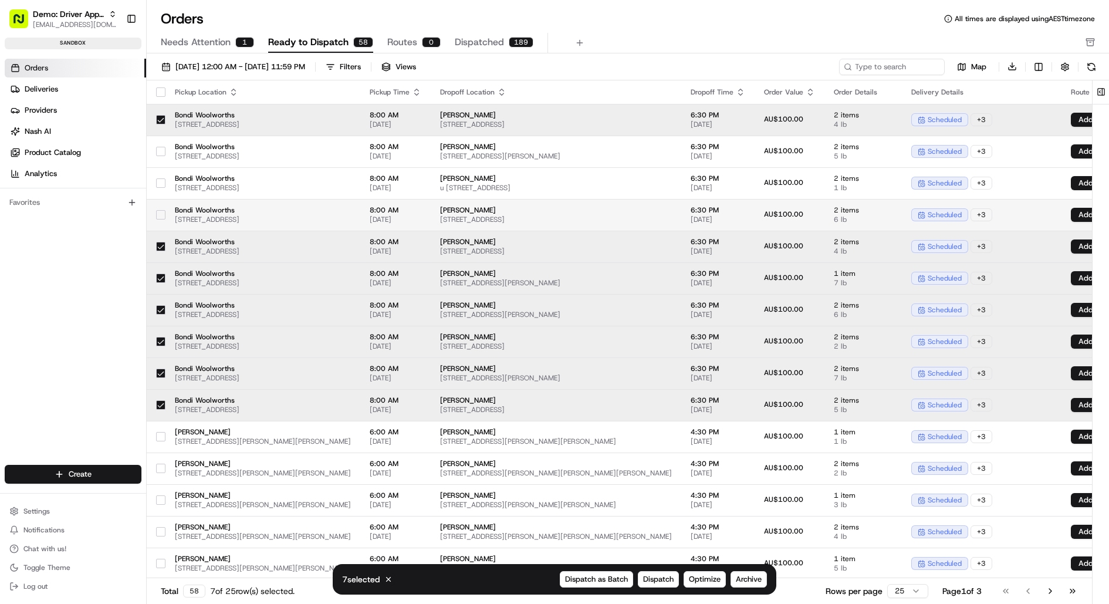
click at [160, 208] on div at bounding box center [160, 214] width 9 height 19
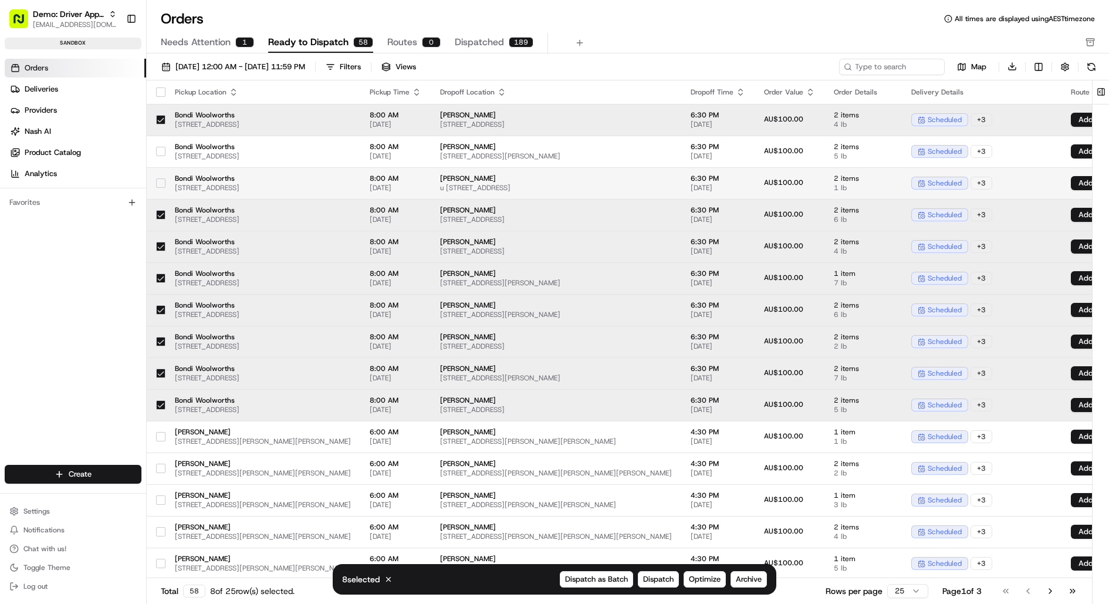
click at [160, 181] on button "button" at bounding box center [160, 182] width 9 height 9
click at [161, 147] on button "button" at bounding box center [160, 151] width 9 height 9
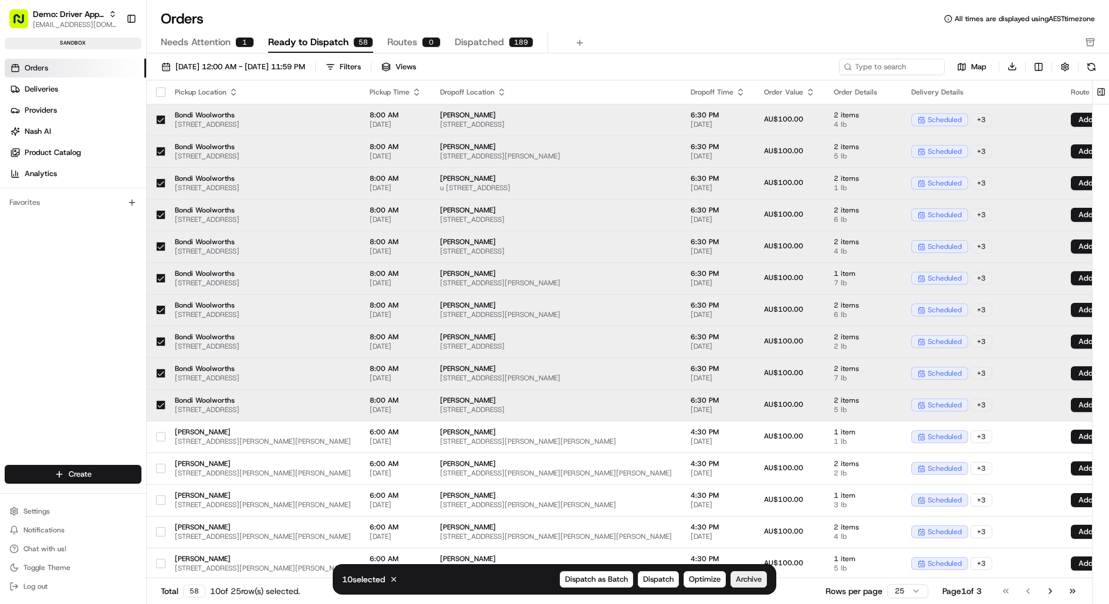
click at [758, 583] on span "Archive" at bounding box center [749, 579] width 26 height 11
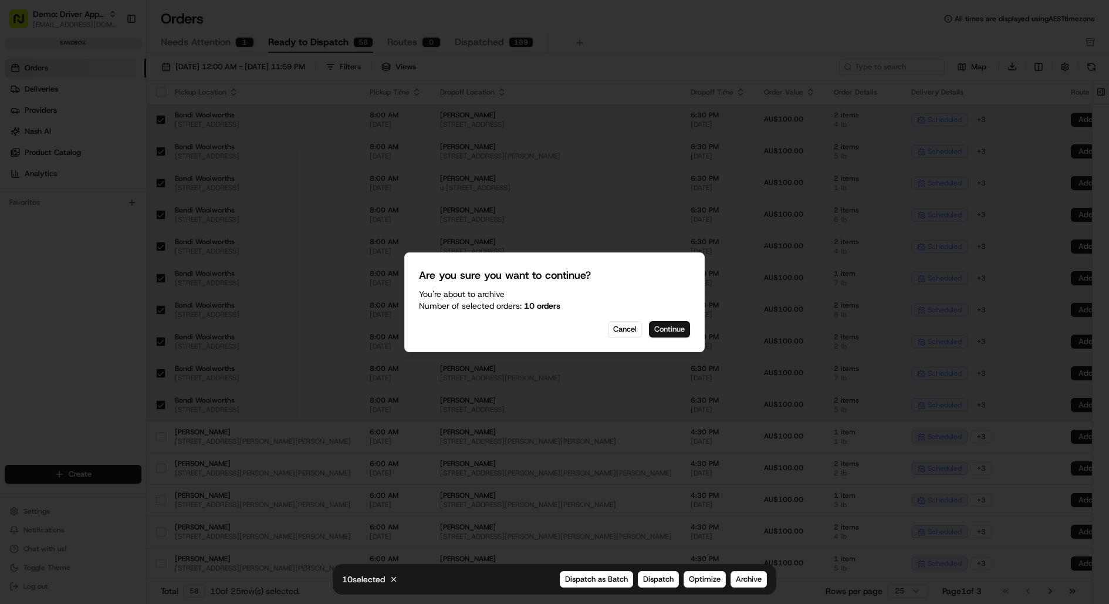
click at [665, 330] on button "Continue" at bounding box center [669, 329] width 41 height 16
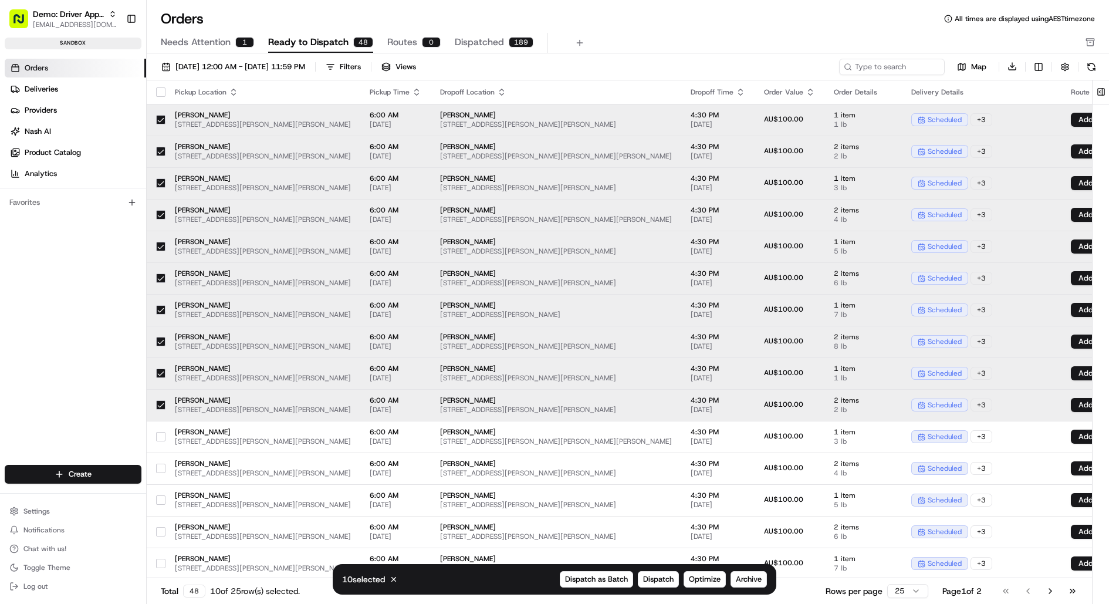
click at [159, 89] on button "button" at bounding box center [160, 91] width 9 height 9
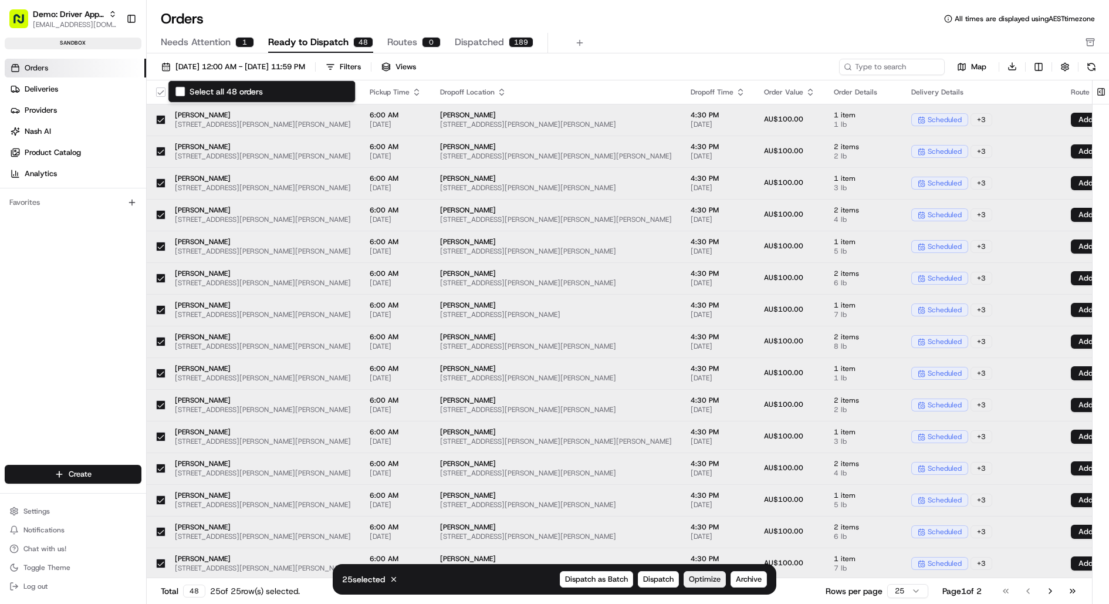
click at [706, 580] on span "Optimize" at bounding box center [705, 579] width 32 height 11
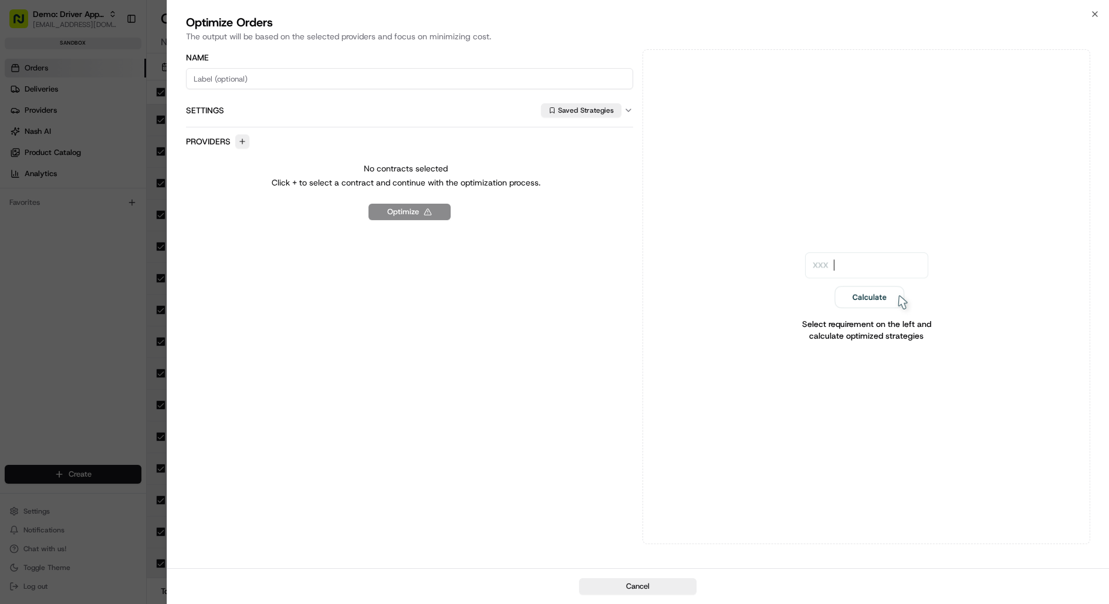
click at [380, 75] on input at bounding box center [410, 78] width 448 height 21
type input "nz"
click at [604, 112] on button "Saved Strategies" at bounding box center [581, 110] width 80 height 14
click at [606, 155] on span "NZ Optimization" at bounding box center [635, 153] width 144 height 11
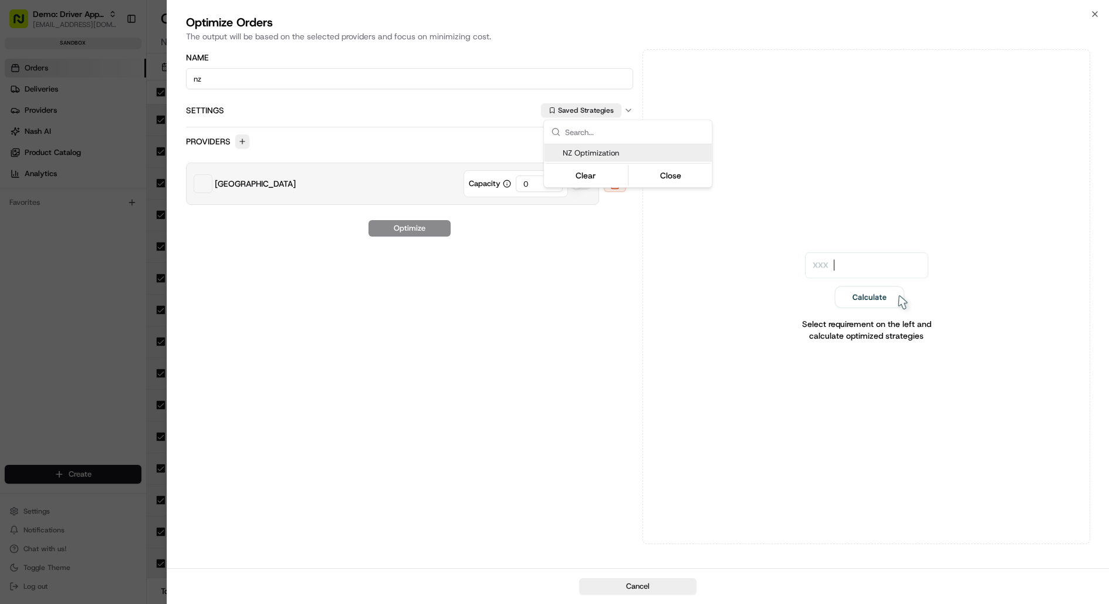
click at [492, 131] on div at bounding box center [554, 302] width 1109 height 604
drag, startPoint x: 543, startPoint y: 187, endPoint x: 502, endPoint y: 186, distance: 41.1
click at [502, 186] on div "Capacity 0" at bounding box center [515, 183] width 104 height 27
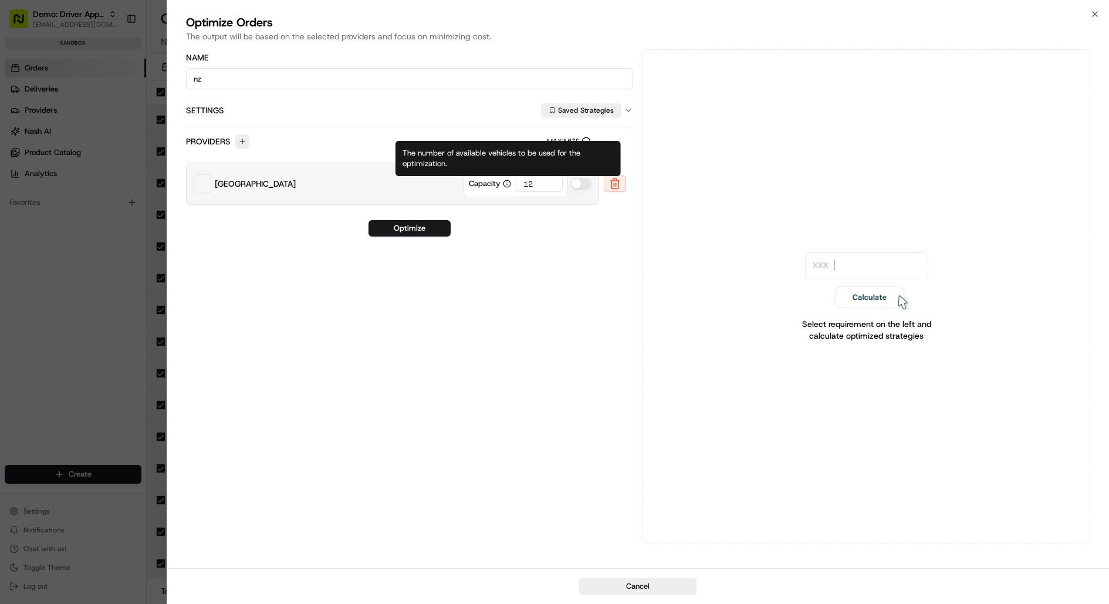
type input "1"
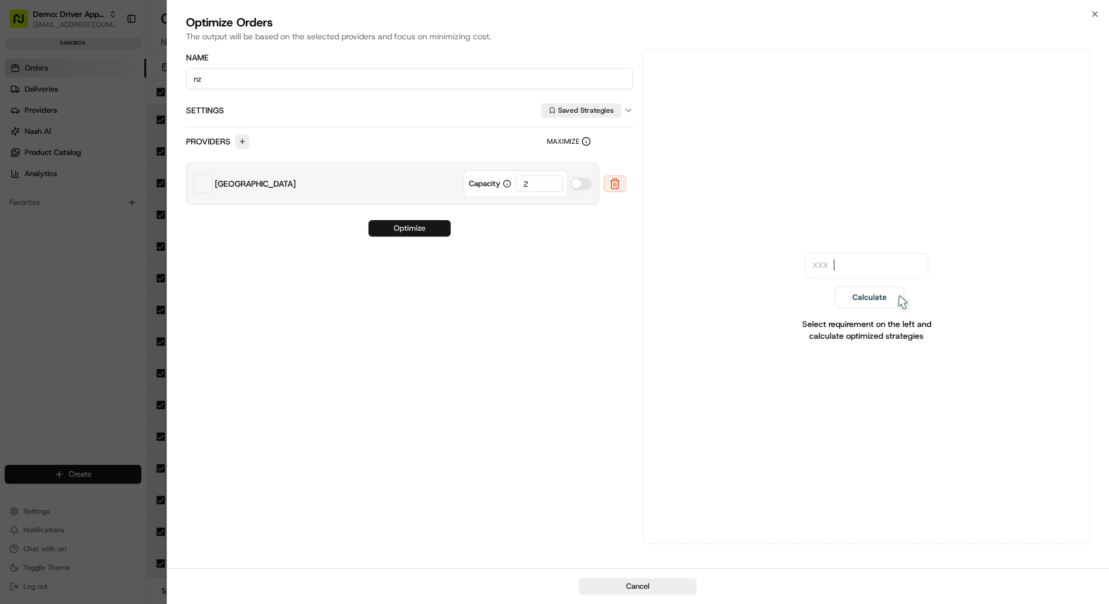
type input "2"
click at [428, 221] on button "Optimize" at bounding box center [409, 228] width 82 height 16
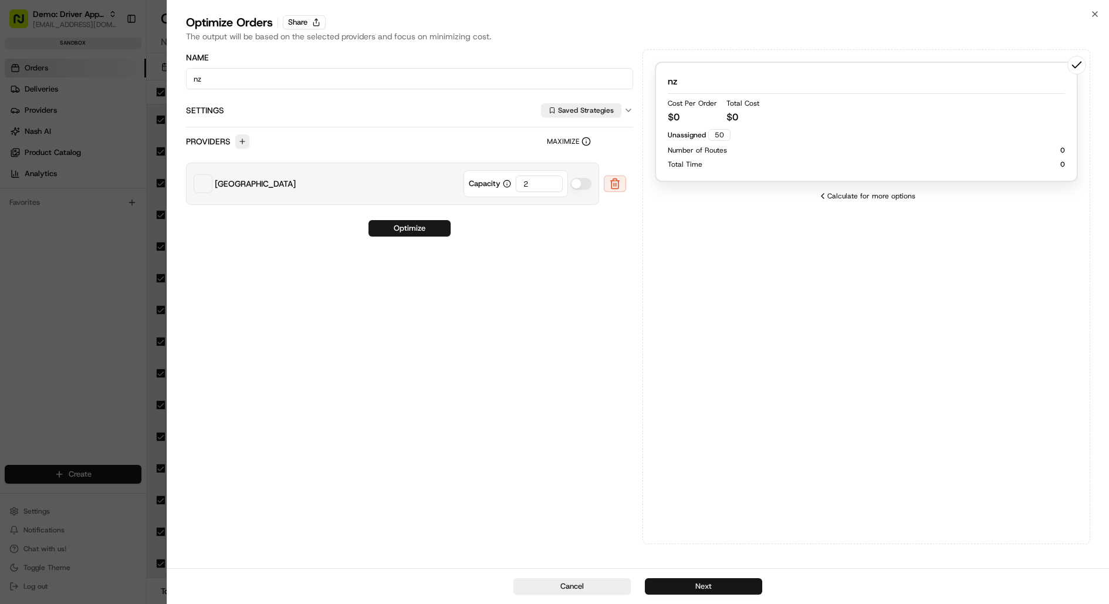
click at [729, 589] on button "Next" at bounding box center [703, 586] width 117 height 16
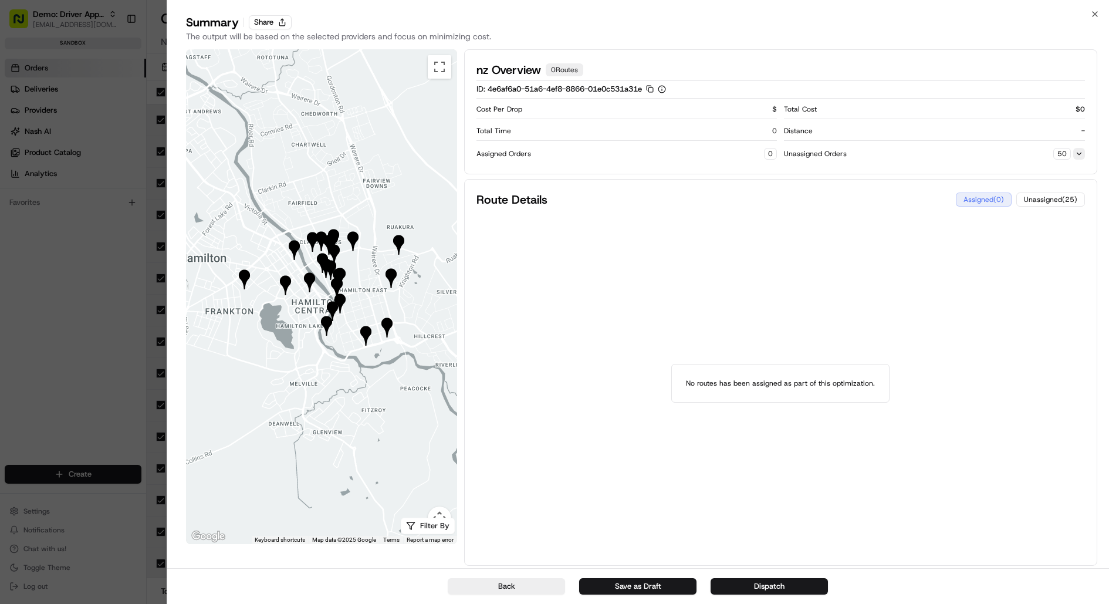
click at [1077, 154] on button at bounding box center [1079, 154] width 12 height 12
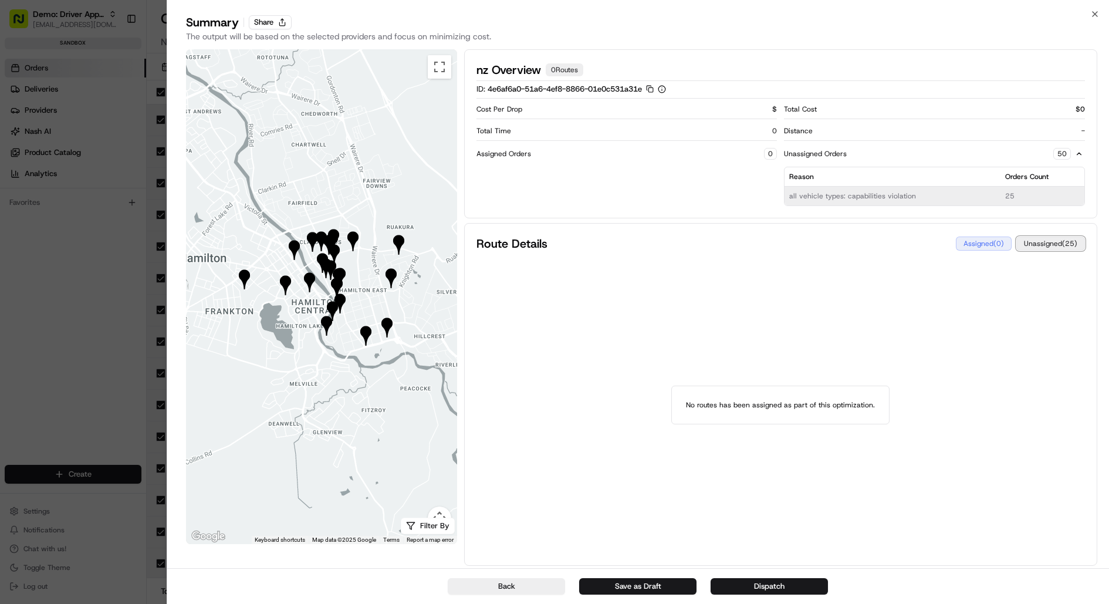
click at [1054, 242] on button "Unassigned ( 25 )" at bounding box center [1050, 243] width 69 height 14
click at [270, 23] on button "Share" at bounding box center [270, 22] width 43 height 14
click at [1078, 152] on button at bounding box center [1079, 154] width 12 height 12
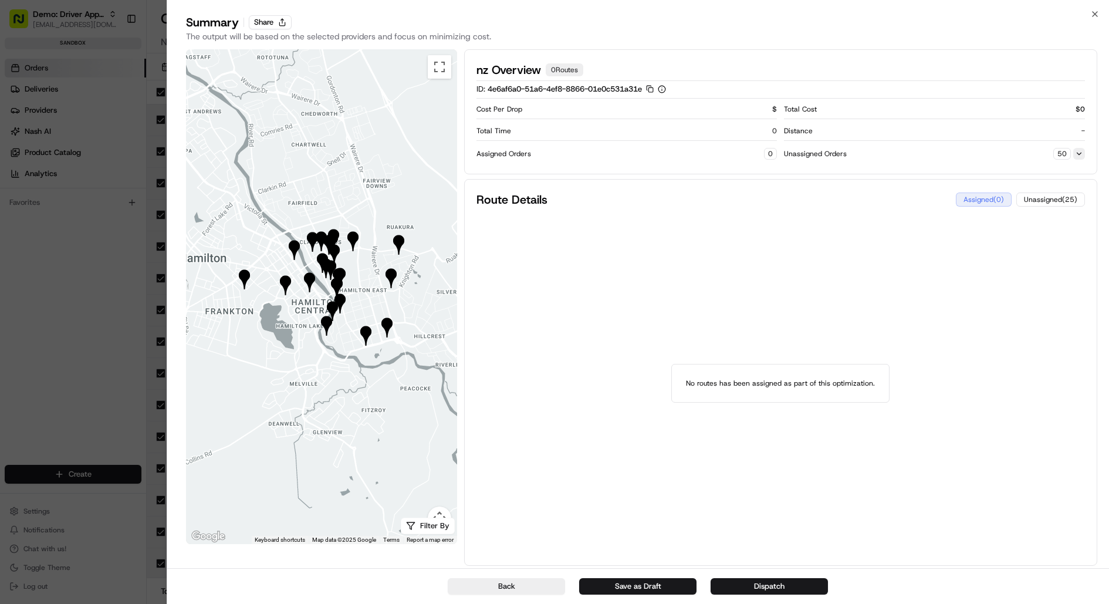
click at [1078, 152] on button at bounding box center [1079, 154] width 12 height 12
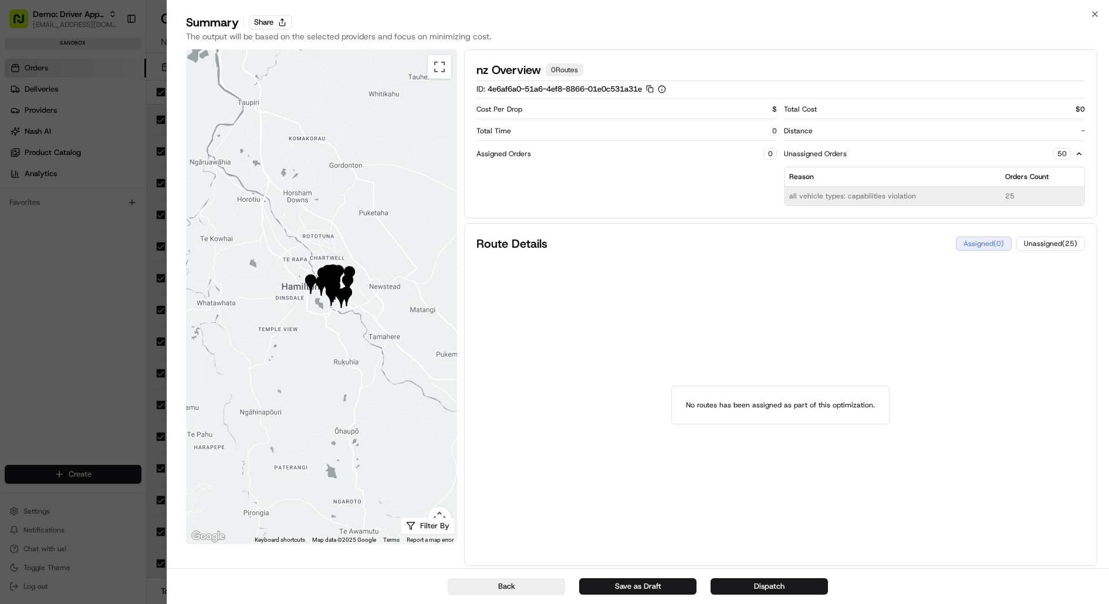
click at [92, 222] on div at bounding box center [554, 302] width 1109 height 604
click at [64, 101] on div at bounding box center [554, 302] width 1109 height 604
click at [1091, 13] on icon "button" at bounding box center [1094, 13] width 9 height 9
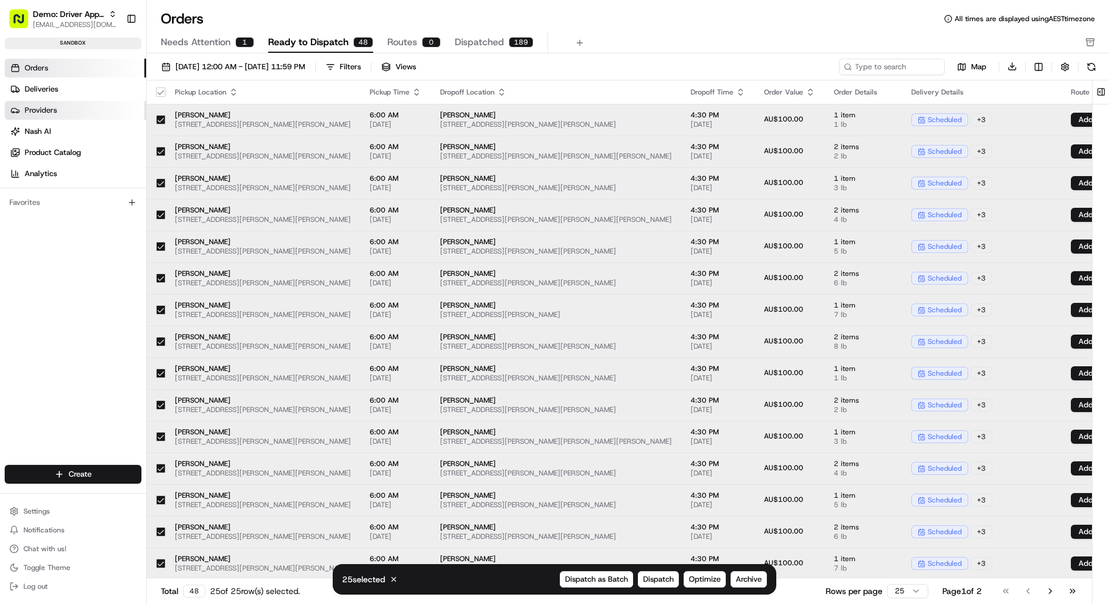
click at [53, 107] on span "Providers" at bounding box center [41, 110] width 32 height 11
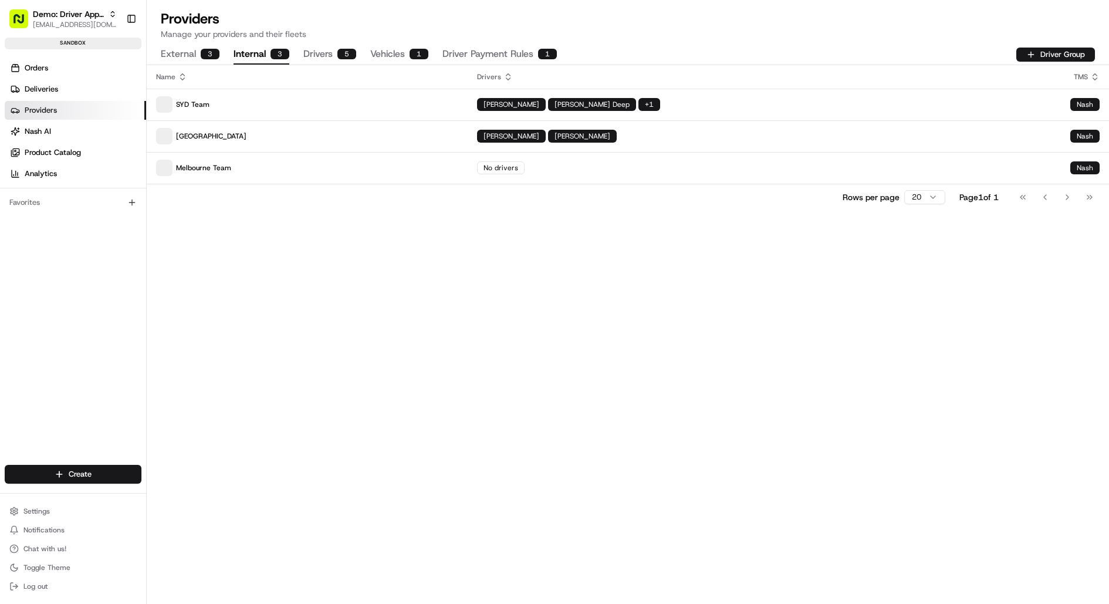
click at [251, 45] on button "Internal 3" at bounding box center [261, 55] width 56 height 20
click at [277, 124] on td "New Zealand" at bounding box center [307, 136] width 321 height 32
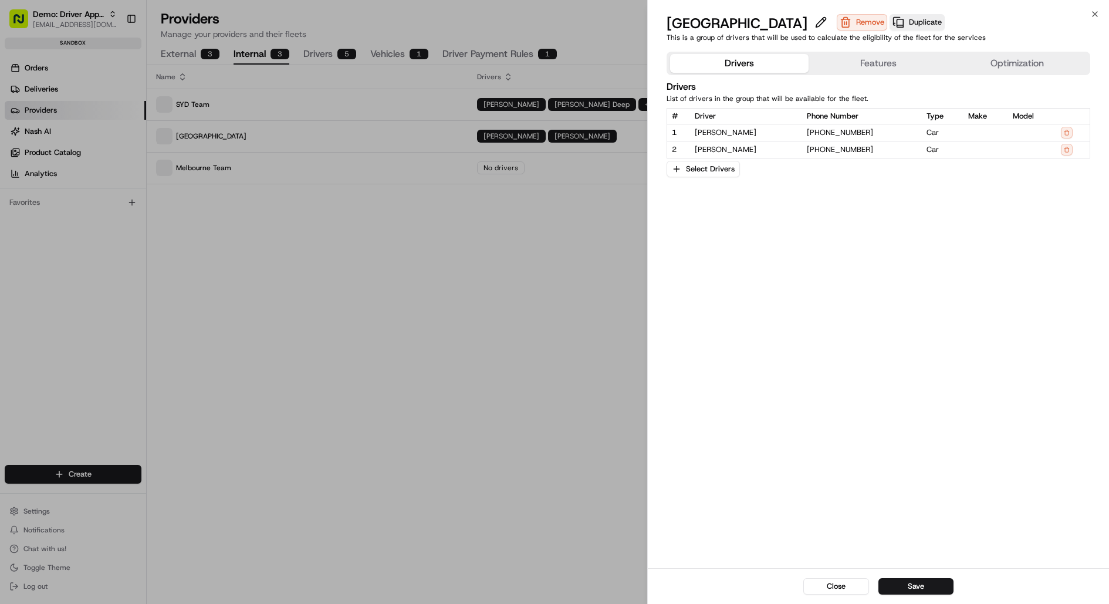
click at [854, 66] on button "Features" at bounding box center [877, 63] width 139 height 19
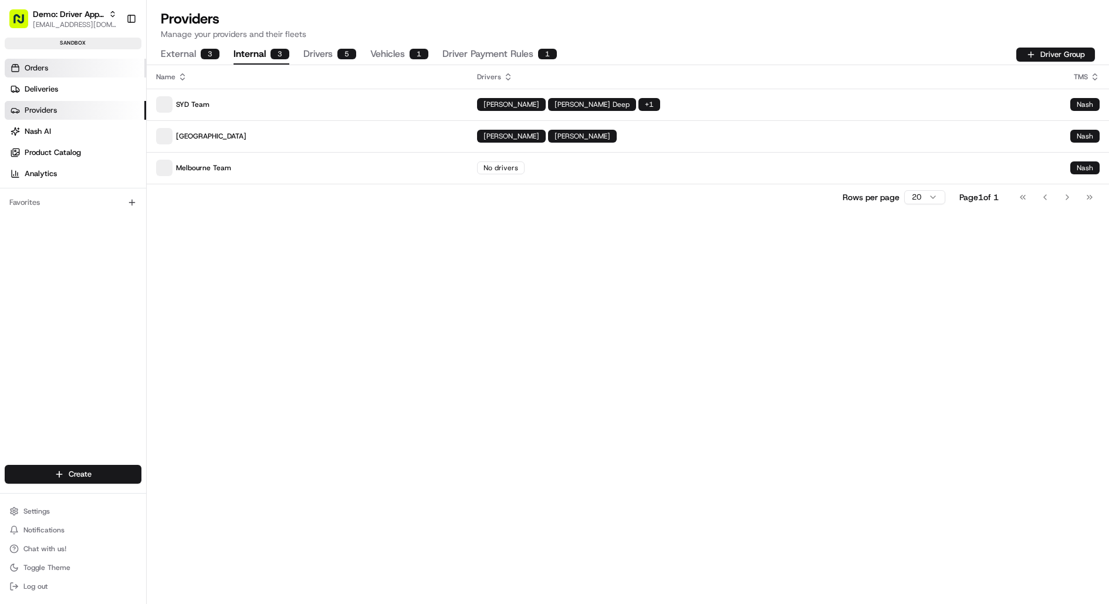
click at [52, 66] on link "Orders" at bounding box center [75, 68] width 141 height 19
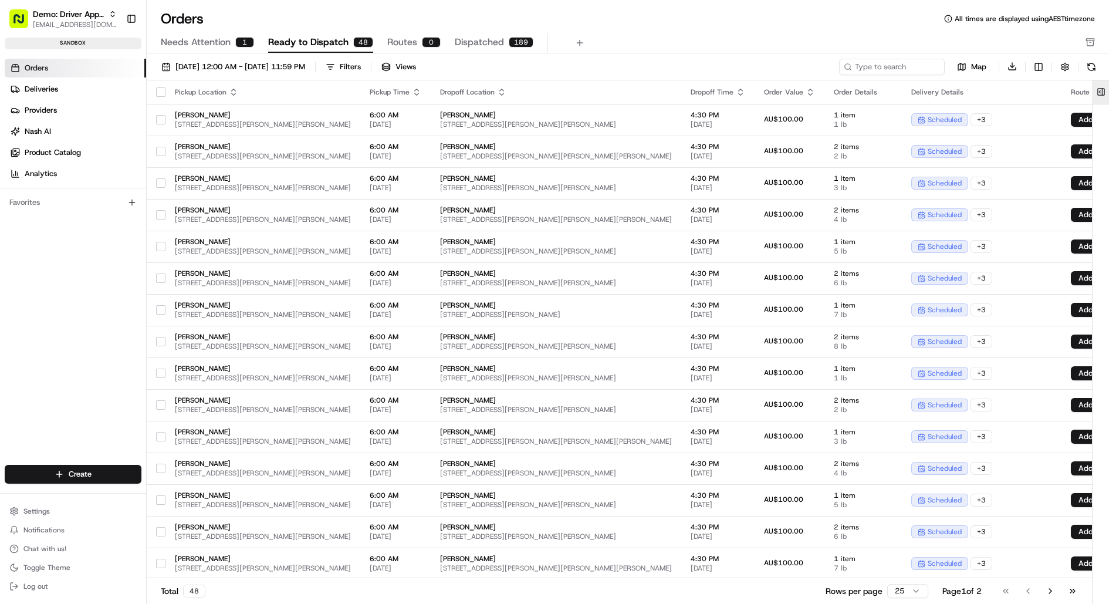
click at [1104, 91] on button at bounding box center [1100, 91] width 19 height 23
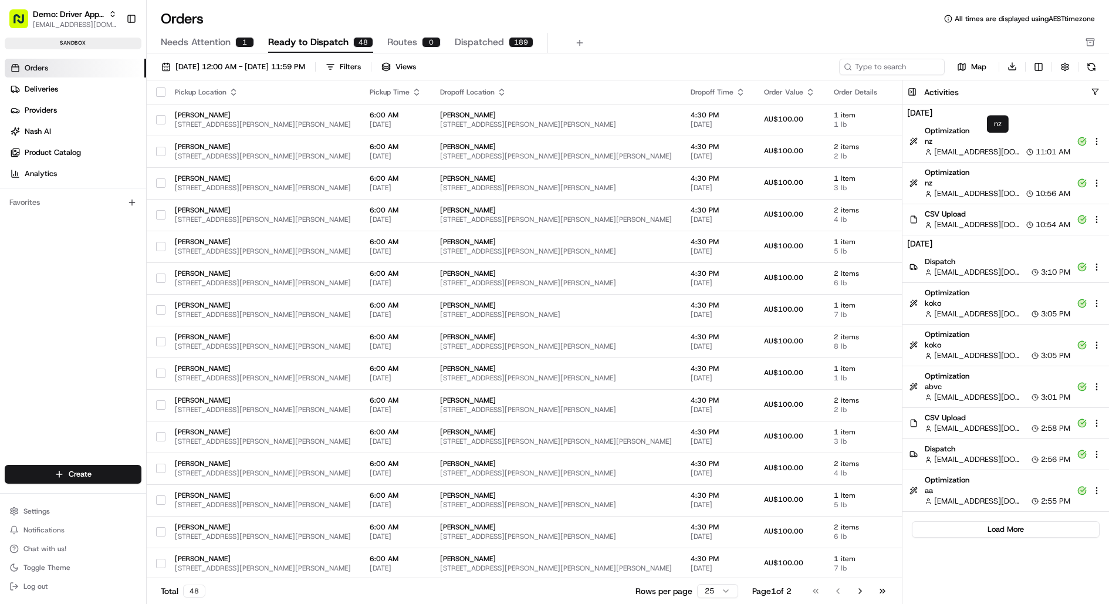
click at [984, 144] on span "nz" at bounding box center [997, 141] width 145 height 11
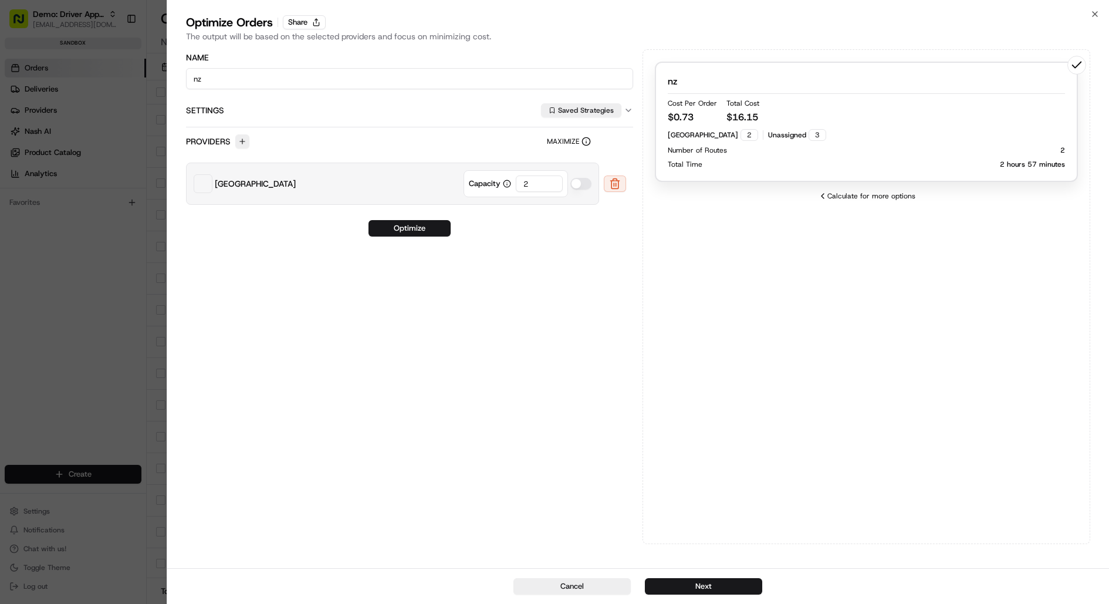
click at [984, 144] on div "New Zealand 2 Unassigned 3 Number of Routes 2 Total Time 2 hours 57 minutes" at bounding box center [866, 149] width 397 height 40
click at [703, 590] on button "Next" at bounding box center [703, 586] width 117 height 16
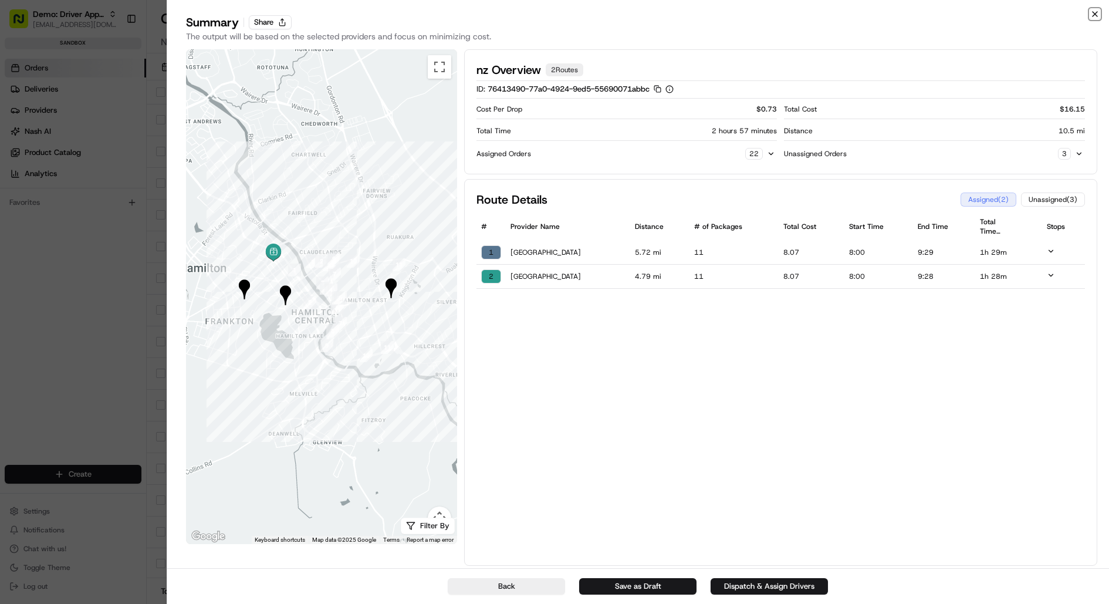
click at [1095, 10] on icon "button" at bounding box center [1094, 13] width 9 height 9
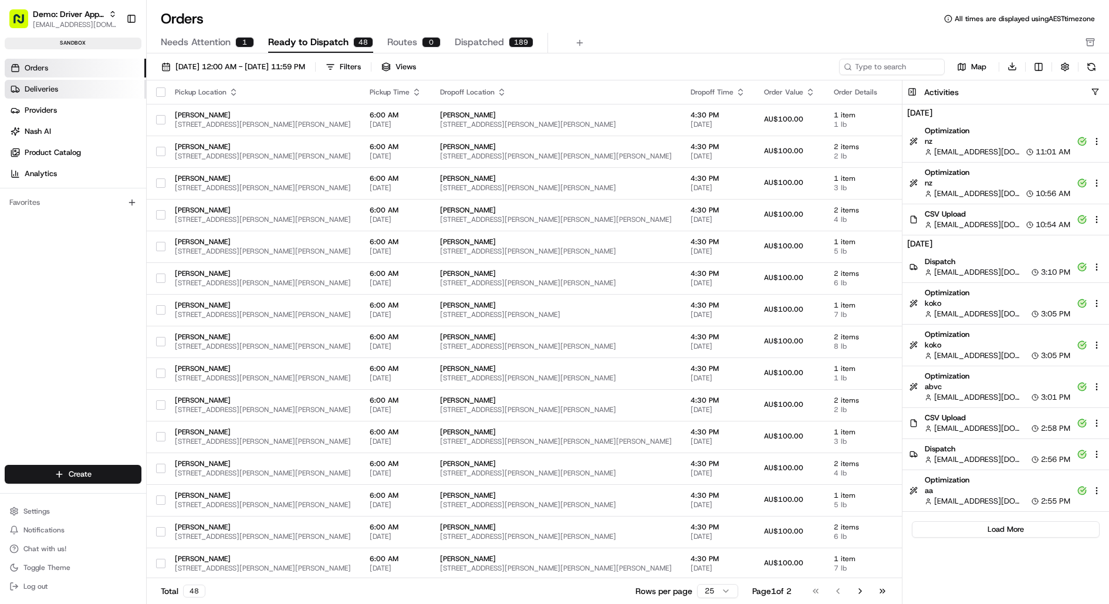
click at [82, 87] on link "Deliveries" at bounding box center [75, 89] width 141 height 19
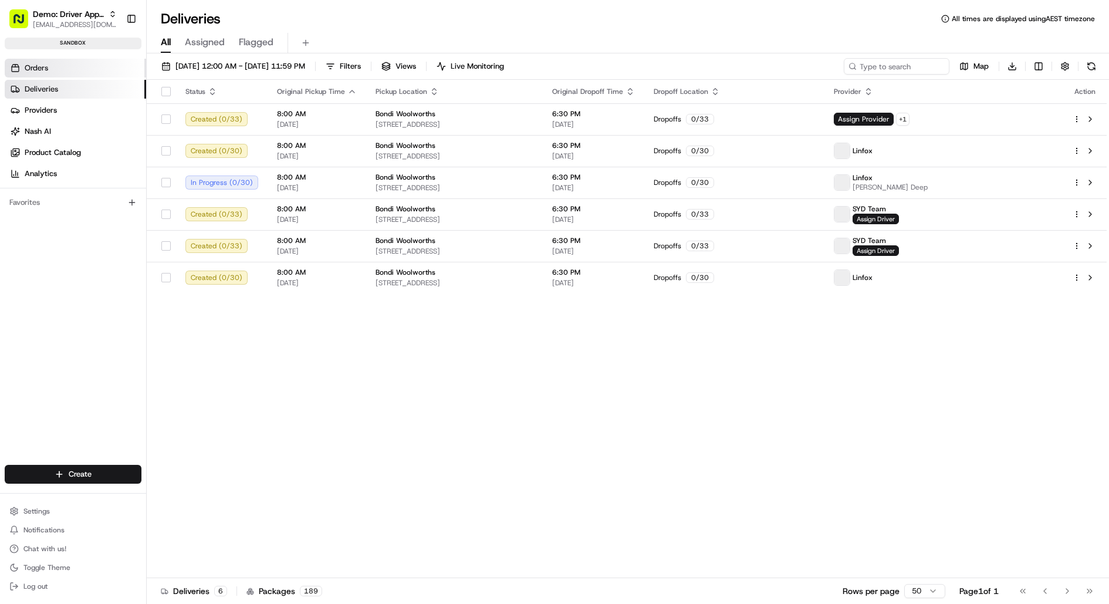
click at [56, 71] on link "Orders" at bounding box center [75, 68] width 141 height 19
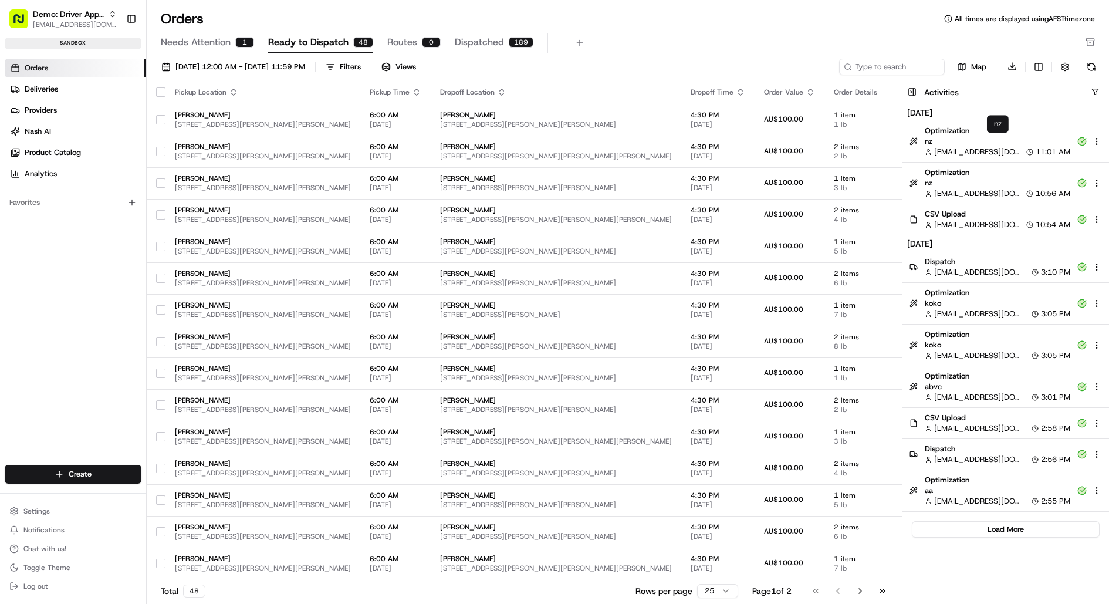
click at [999, 143] on span "nz" at bounding box center [997, 141] width 145 height 11
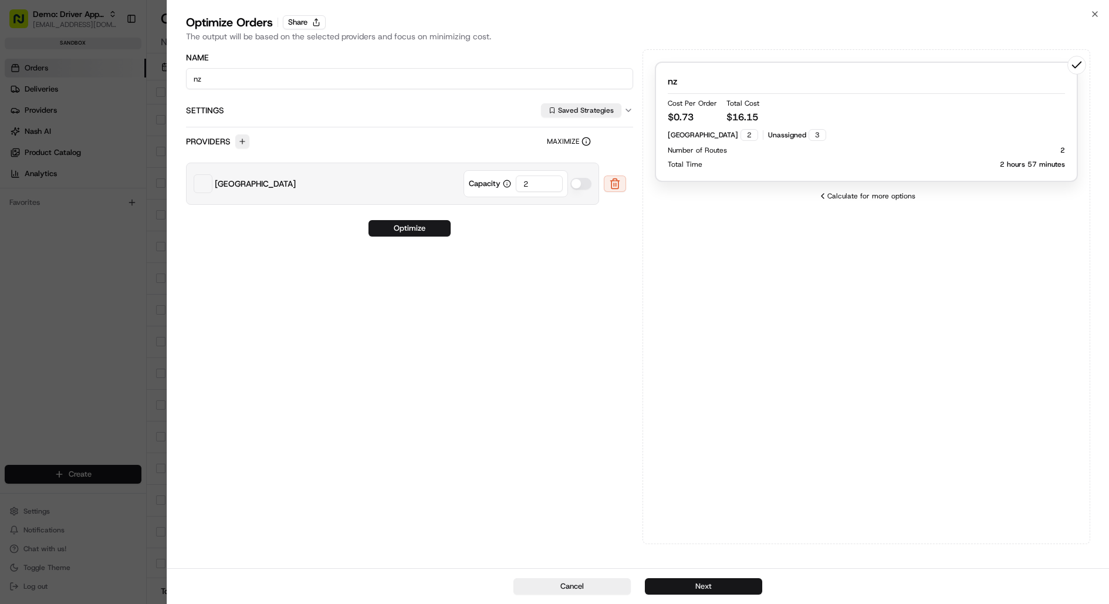
click at [712, 586] on button "Next" at bounding box center [703, 586] width 117 height 16
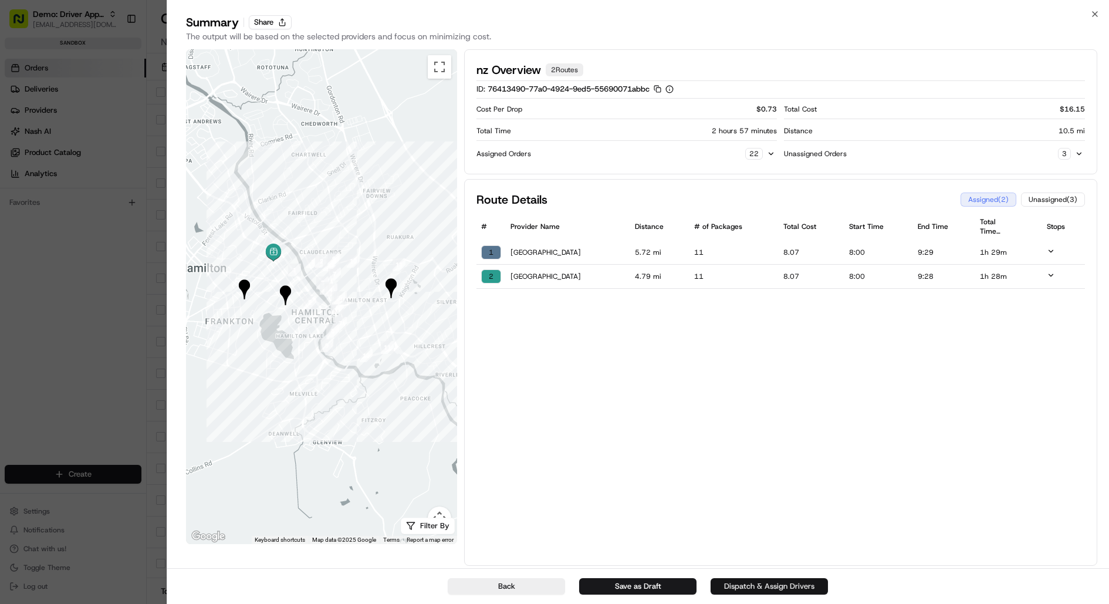
click at [738, 585] on button "Dispatch & Assign Drivers" at bounding box center [768, 586] width 117 height 16
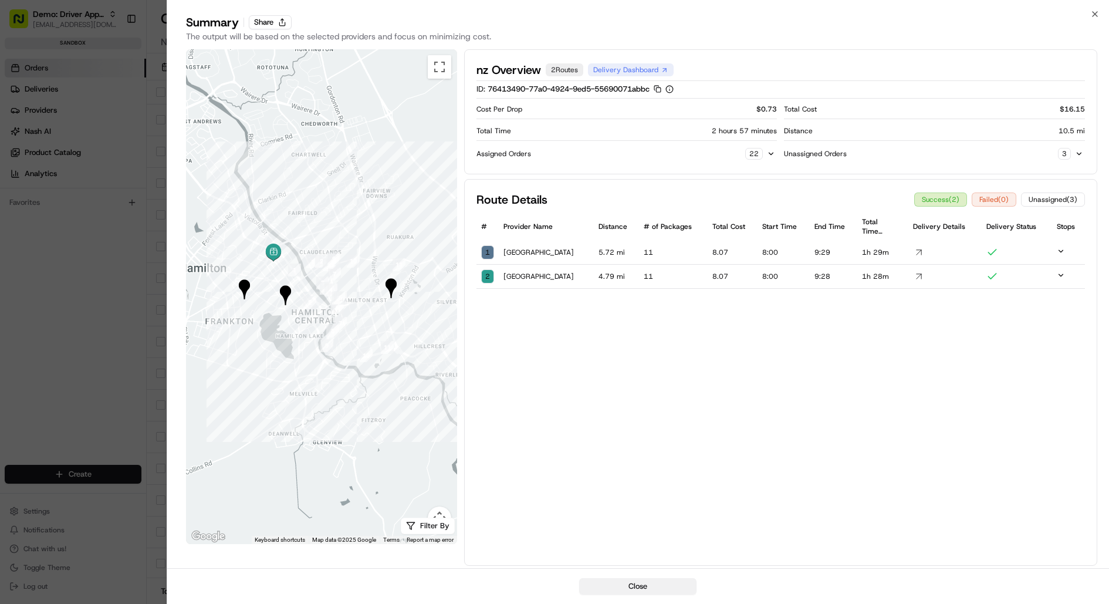
click at [617, 590] on button "Close" at bounding box center [637, 586] width 117 height 16
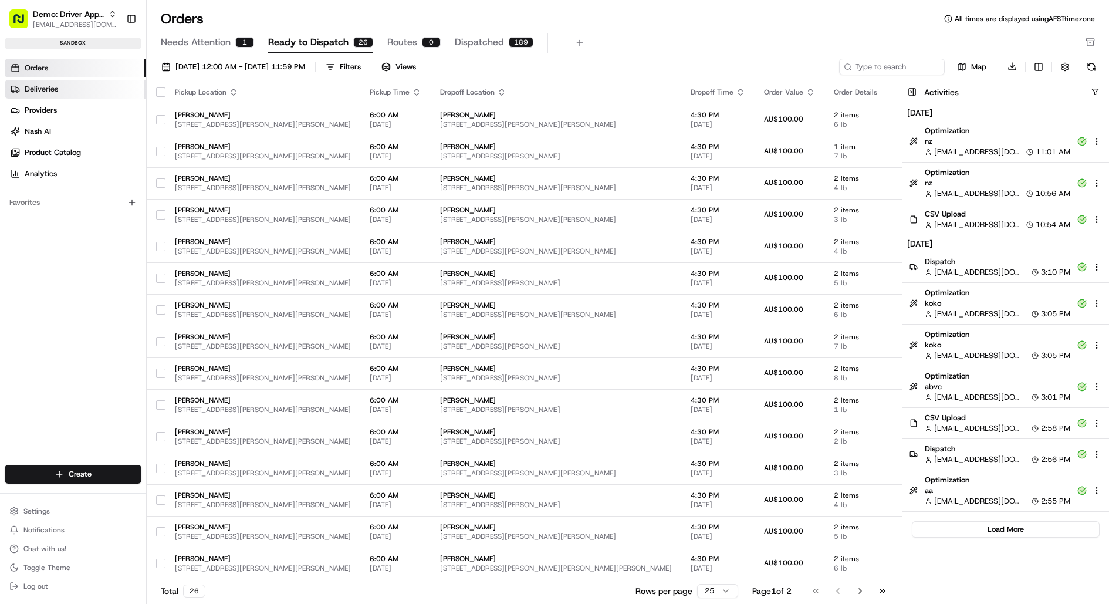
click at [57, 84] on span "Deliveries" at bounding box center [41, 89] width 33 height 11
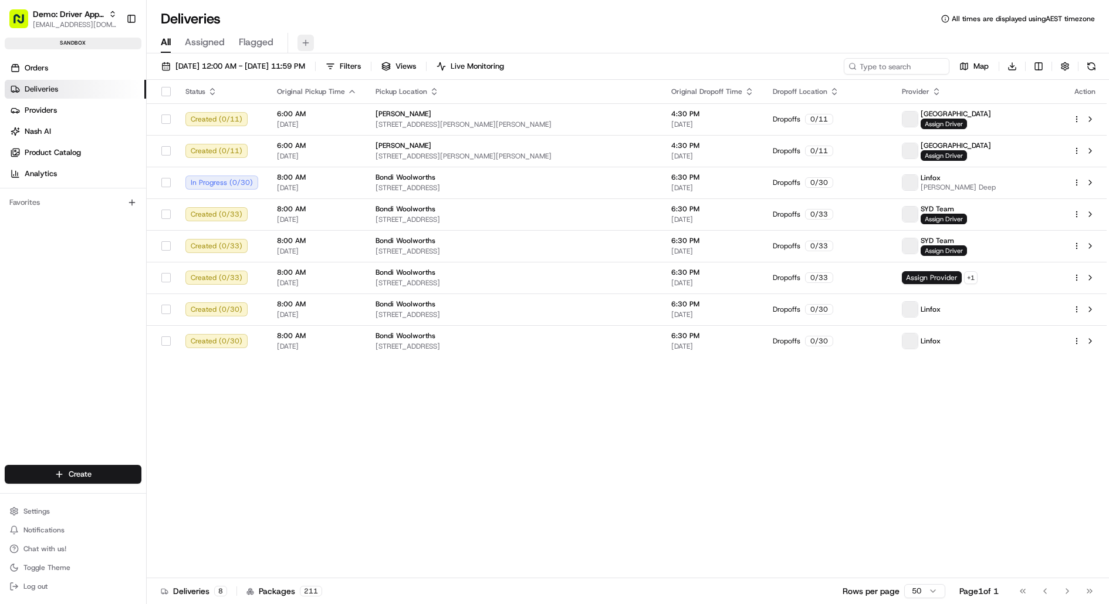
click at [303, 41] on button at bounding box center [305, 43] width 16 height 16
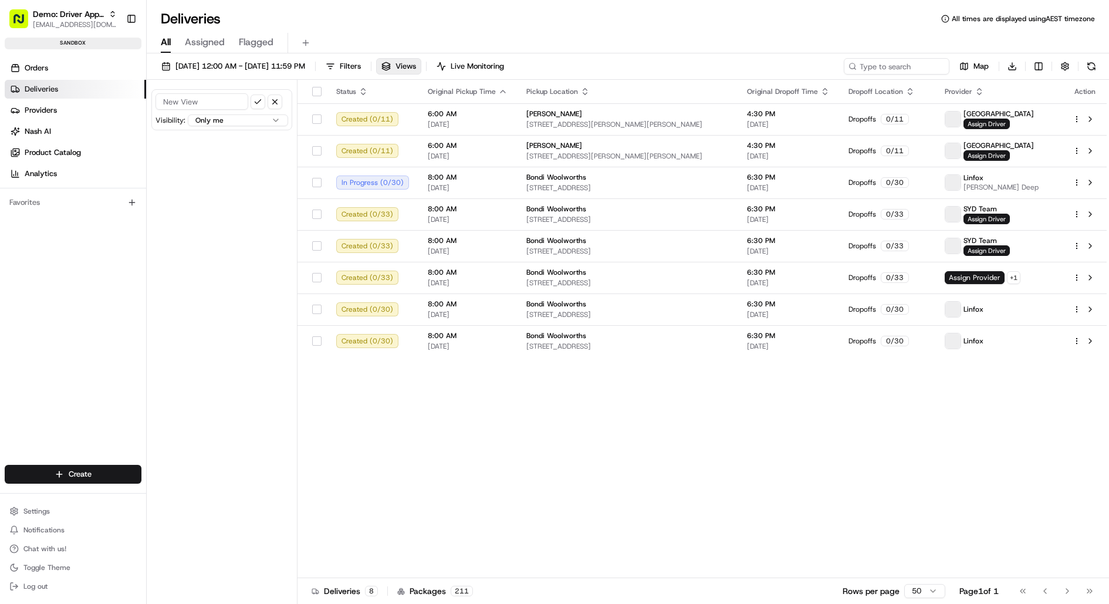
click at [204, 100] on input at bounding box center [201, 101] width 93 height 16
type input "NZ"
click at [258, 119] on html "Demo: Driver App APAC jj@usenash.com Toggle Sidebar sandbox Orders Deliveries P…" at bounding box center [554, 302] width 1109 height 604
select select "user"
click at [361, 69] on span "Filters" at bounding box center [350, 66] width 21 height 11
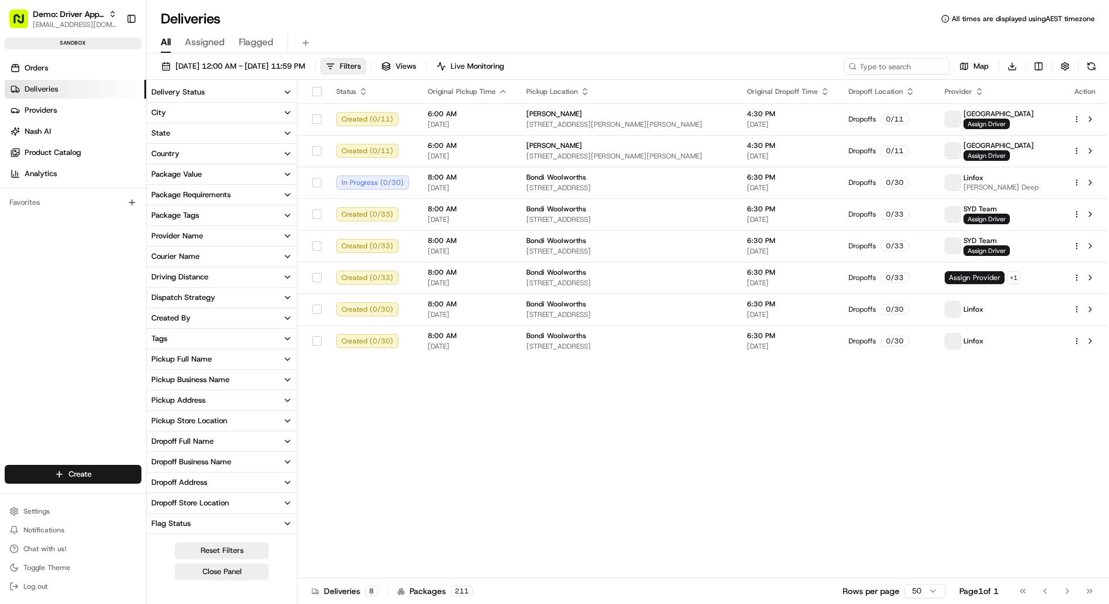
click at [270, 155] on button "Country" at bounding box center [222, 154] width 150 height 20
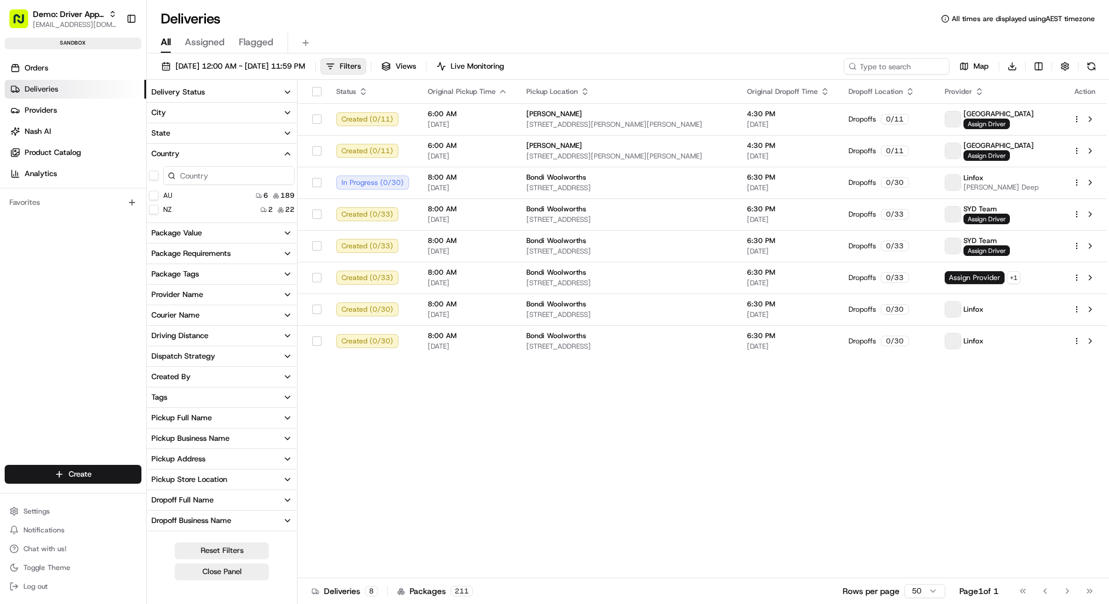
click at [154, 211] on button "NZ" at bounding box center [153, 209] width 9 height 9
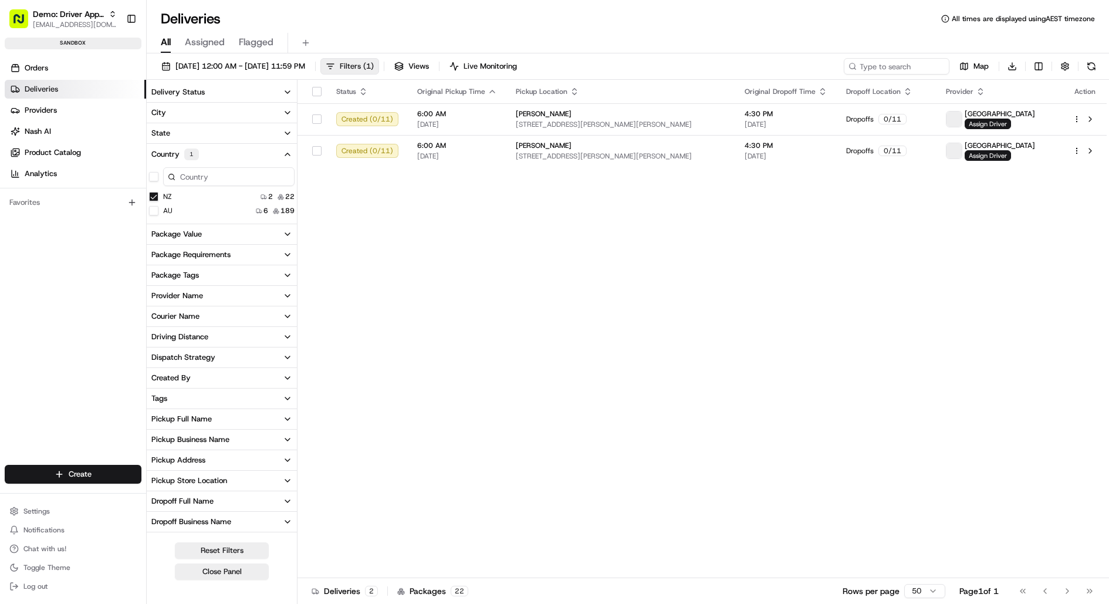
click at [374, 65] on span "Filters ( 1 )" at bounding box center [357, 66] width 34 height 11
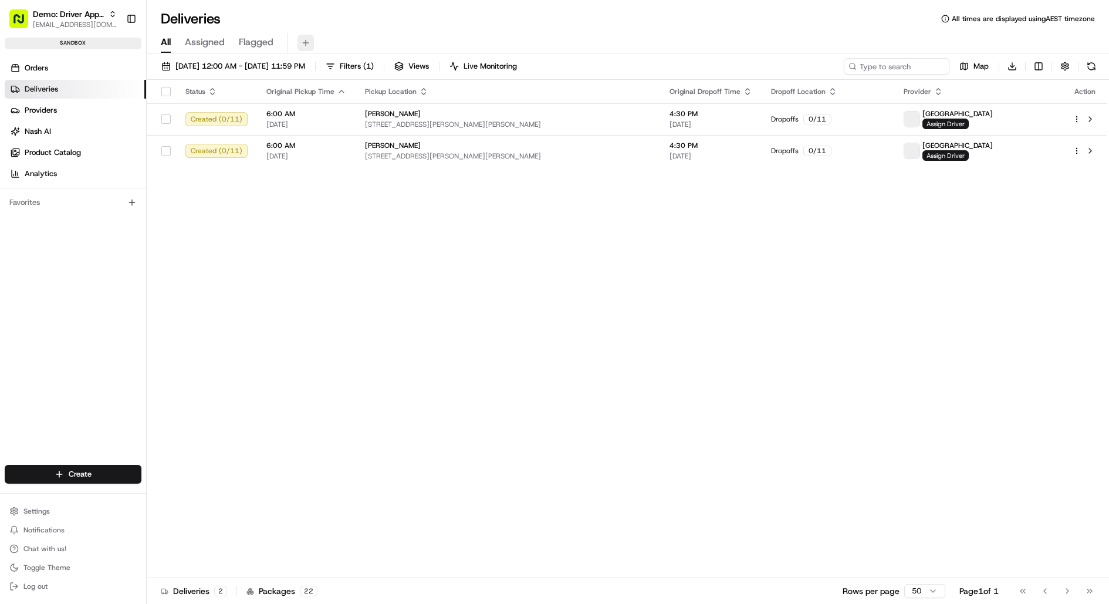
click at [304, 43] on button at bounding box center [305, 43] width 16 height 16
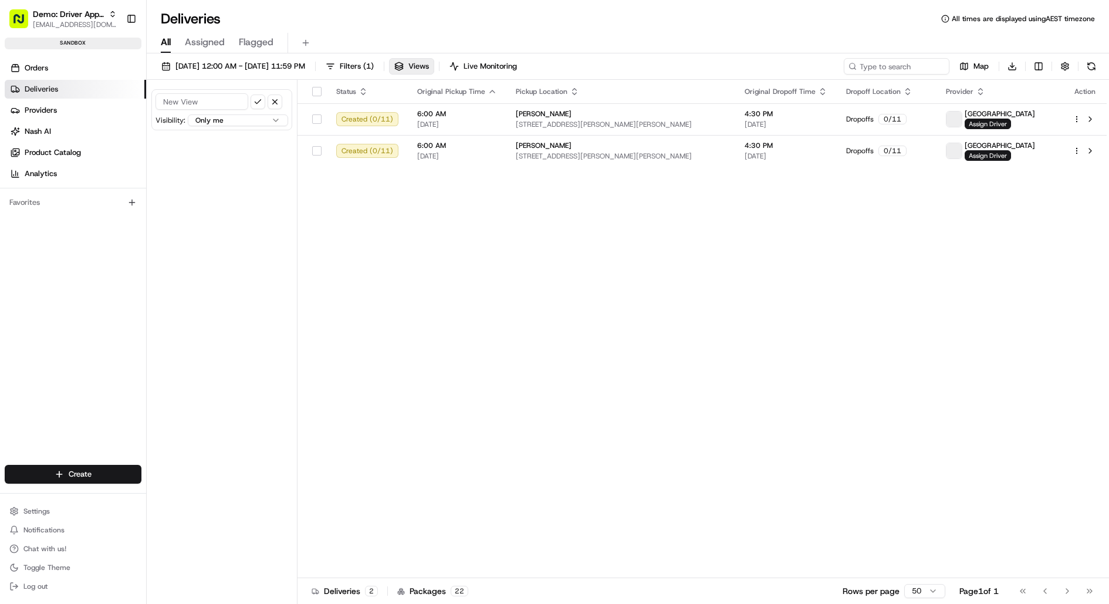
click at [215, 101] on input at bounding box center [201, 101] width 93 height 16
type input "New Zealand"
click at [259, 102] on button "submit" at bounding box center [258, 101] width 15 height 15
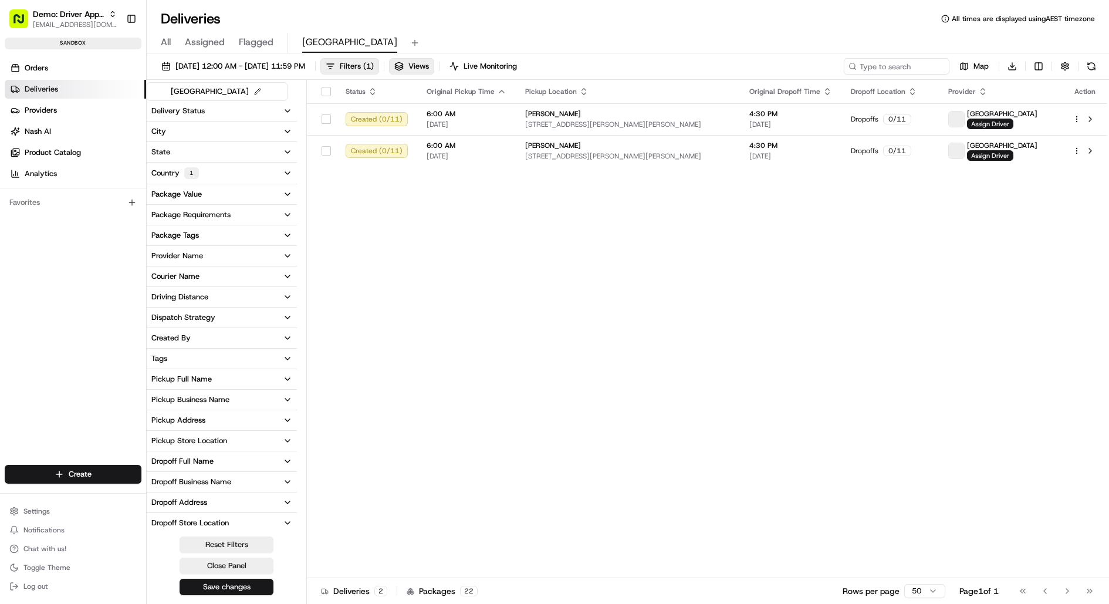
click at [370, 199] on div "Status Original Pickup Time Pickup Location Original Dropoff Time Dropoff Locat…" at bounding box center [707, 329] width 800 height 498
click at [382, 357] on div "Status Original Pickup Time Pickup Location Original Dropoff Time Dropoff Locat…" at bounding box center [707, 329] width 800 height 498
click at [168, 41] on span "All" at bounding box center [166, 42] width 10 height 14
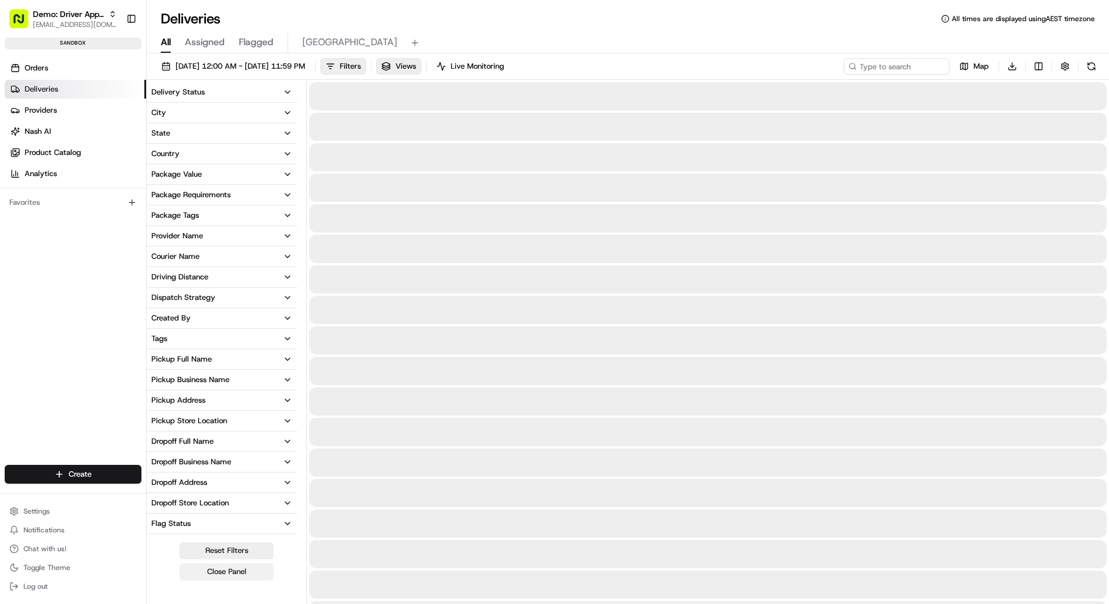
click at [235, 572] on button "Close Panel" at bounding box center [227, 571] width 94 height 16
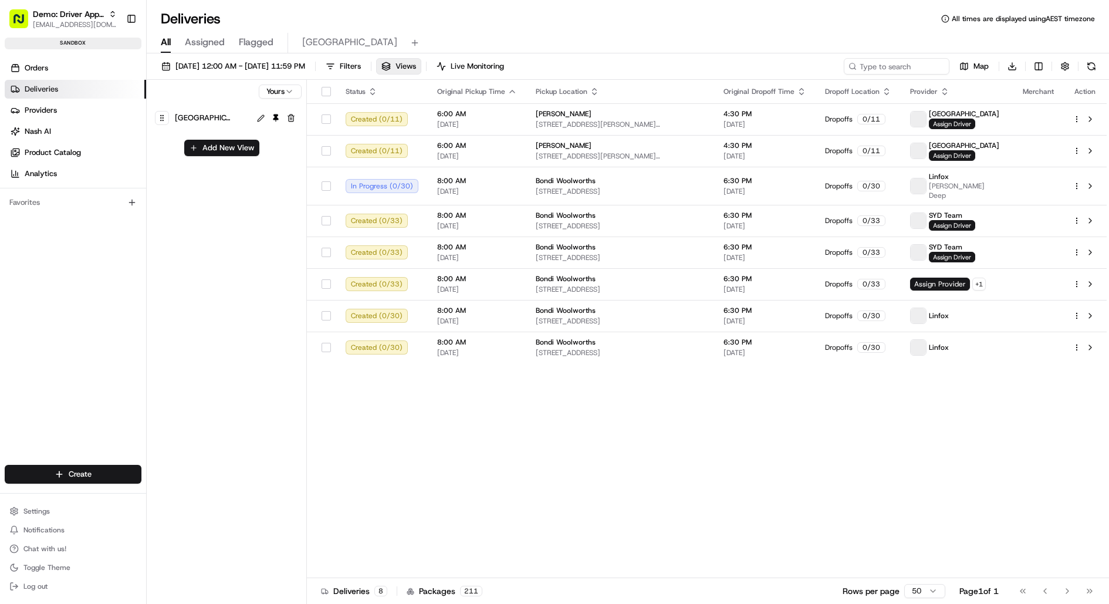
click at [424, 472] on div "Status Original Pickup Time Pickup Location Original Dropoff Time Dropoff Locat…" at bounding box center [707, 329] width 800 height 498
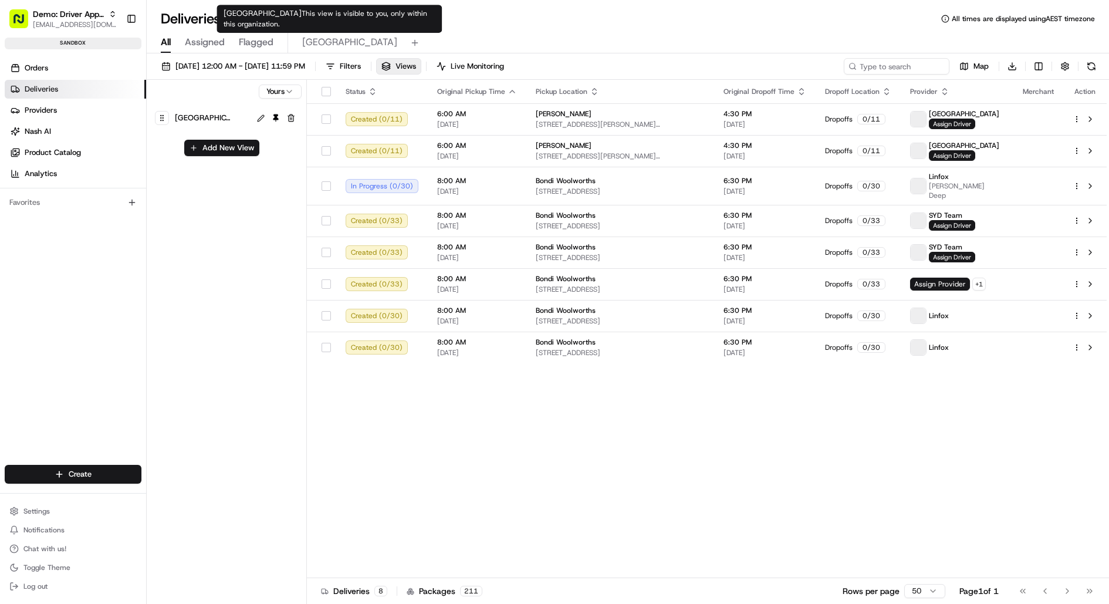
click at [333, 42] on span "New Zealand" at bounding box center [349, 42] width 95 height 14
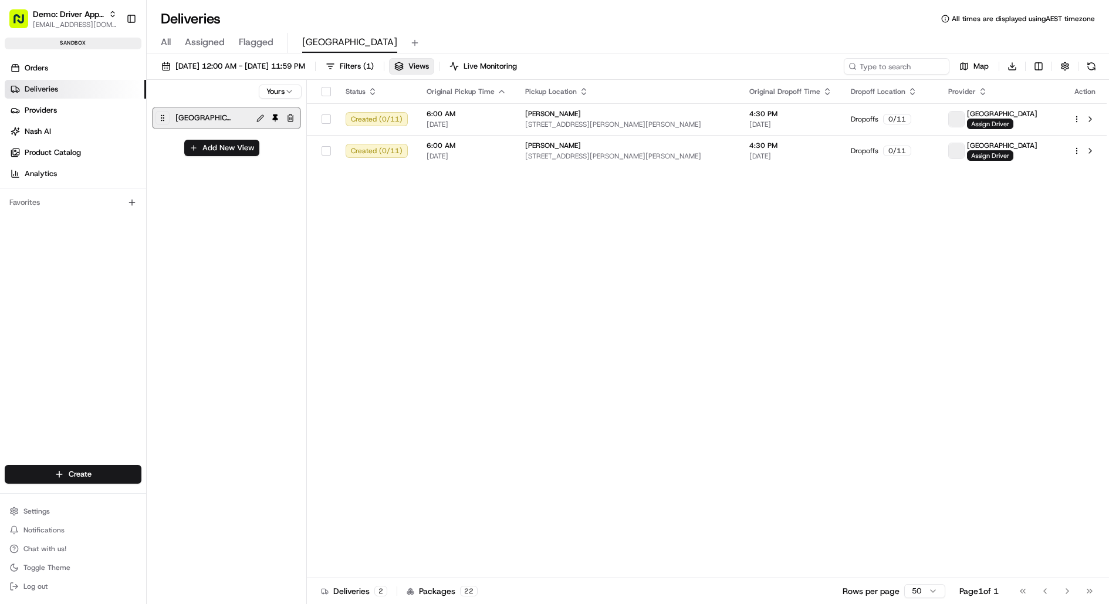
click at [168, 40] on span "All" at bounding box center [166, 42] width 10 height 14
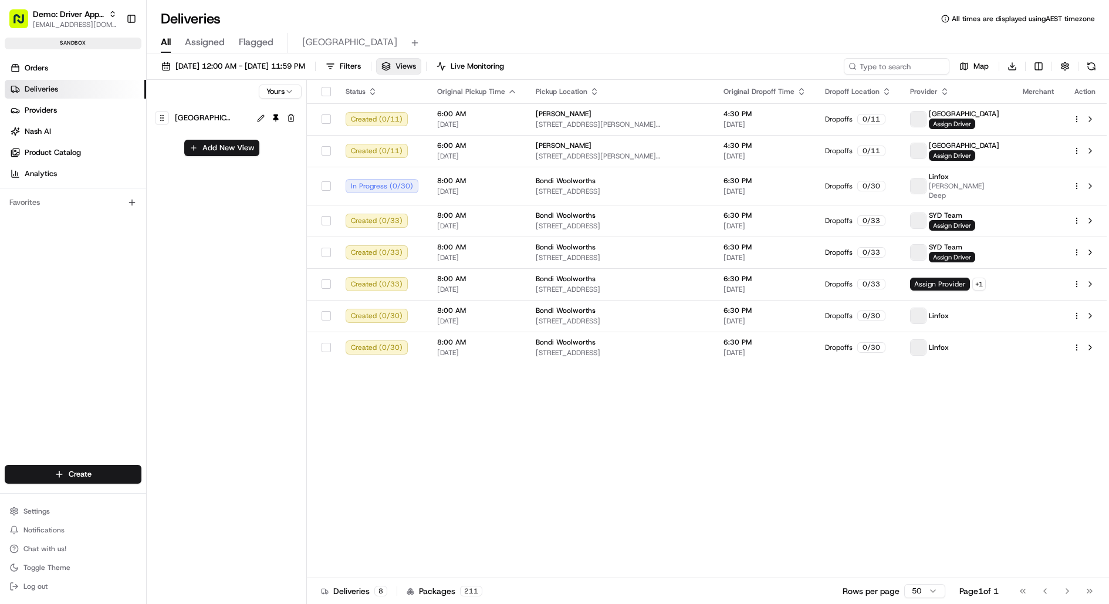
click at [421, 66] on button "Views" at bounding box center [398, 66] width 45 height 16
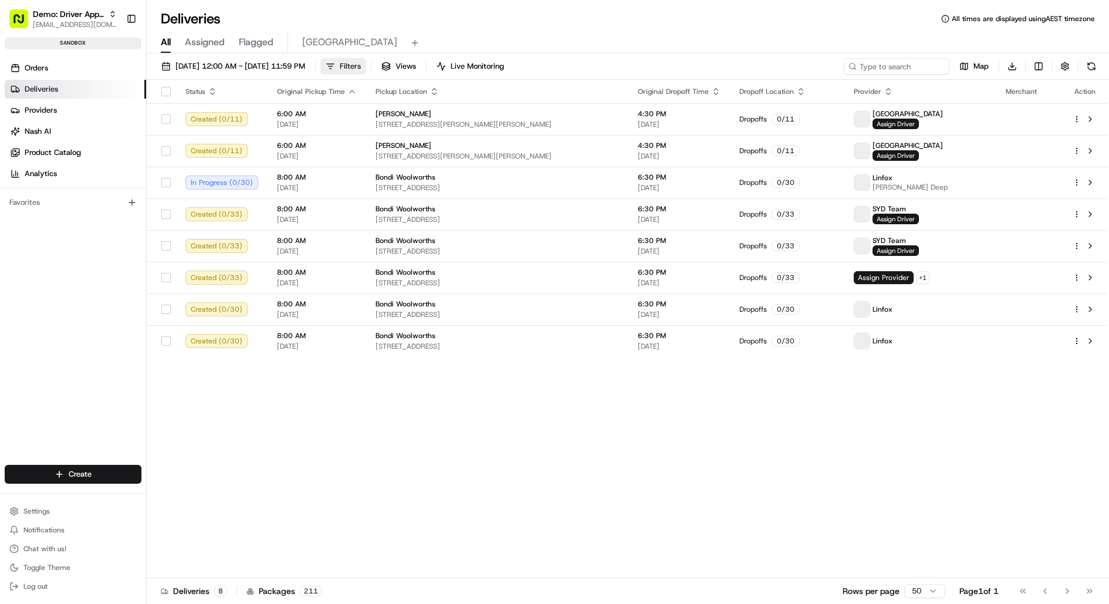
click at [361, 62] on span "Filters" at bounding box center [350, 66] width 21 height 11
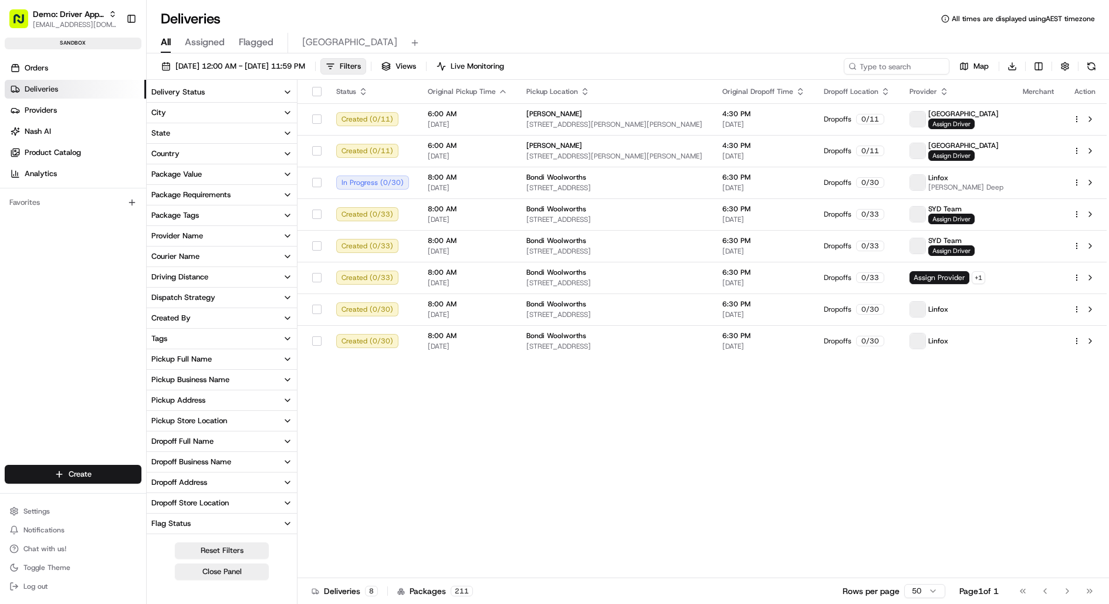
click at [228, 230] on button "Provider Name" at bounding box center [222, 236] width 150 height 20
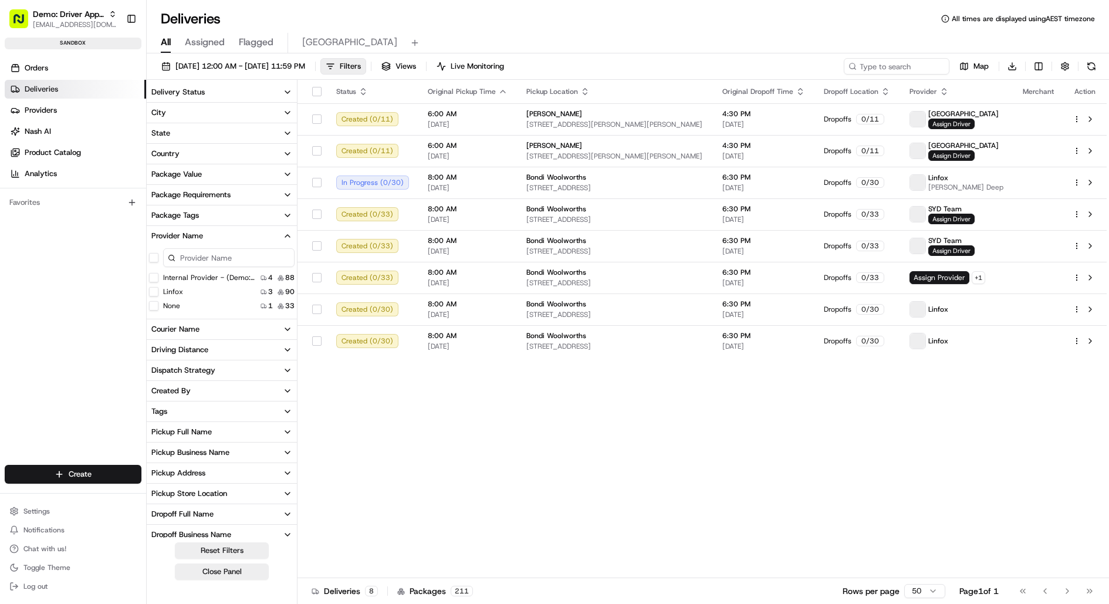
click at [154, 291] on button "Linfox" at bounding box center [153, 291] width 9 height 9
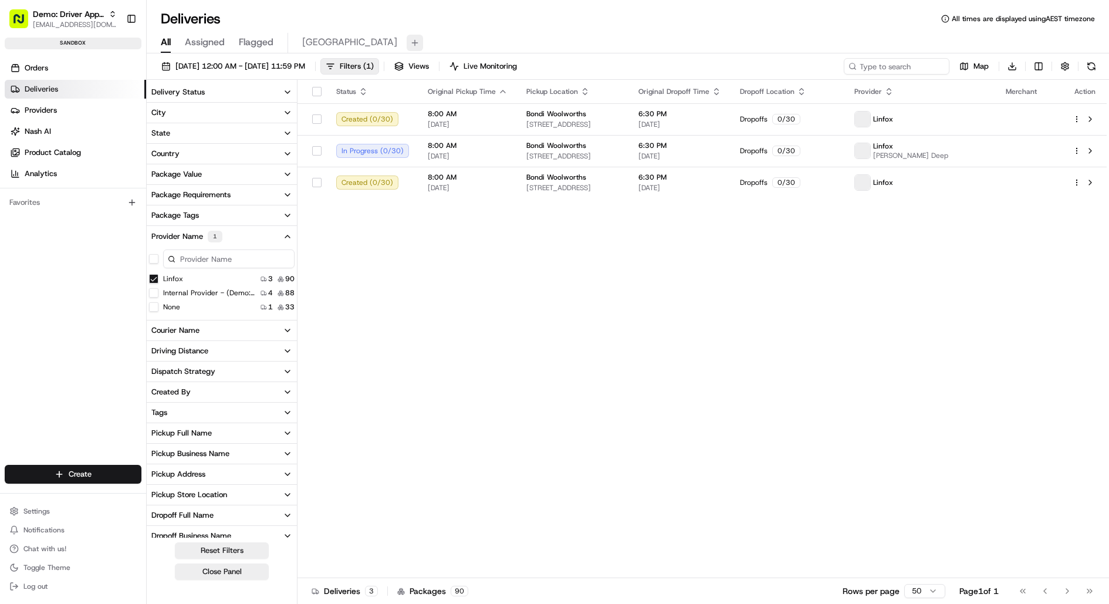
click at [407, 40] on button at bounding box center [415, 43] width 16 height 16
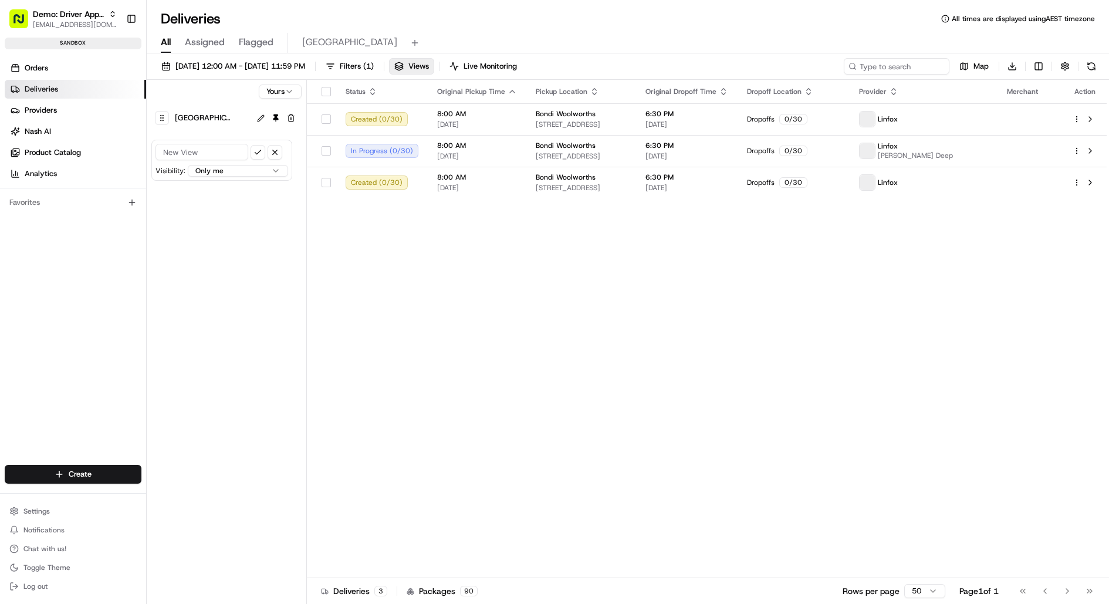
click at [190, 147] on input at bounding box center [201, 152] width 93 height 16
type input "Linfox"
click at [228, 204] on div "Yours New Zealand Linfox Visibility: Only me All organizations within this acco…" at bounding box center [227, 343] width 160 height 526
click at [263, 145] on button "submit" at bounding box center [258, 152] width 15 height 15
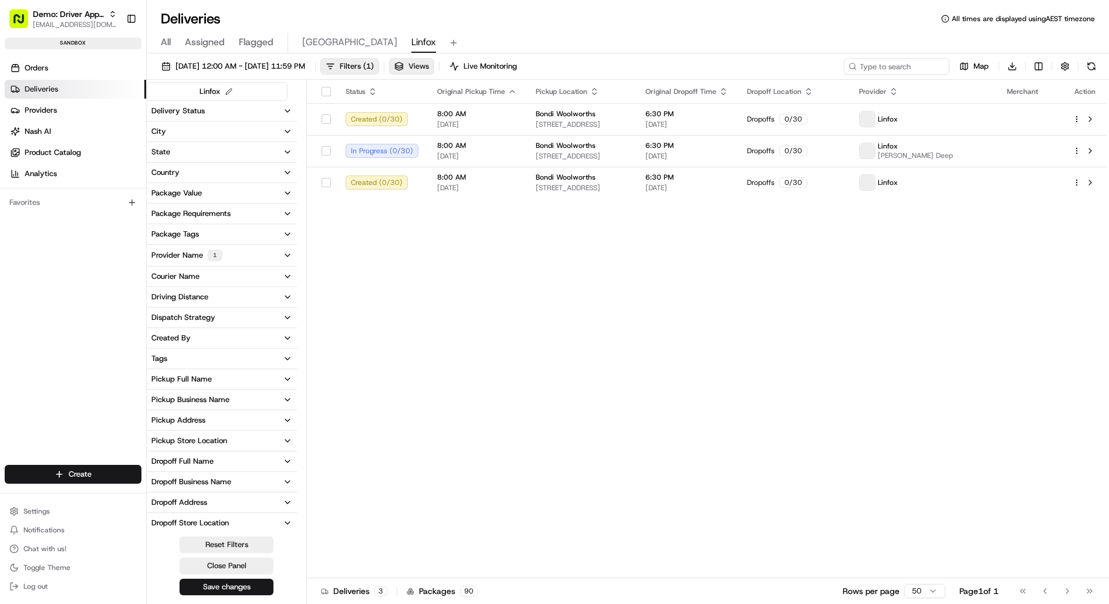
click at [434, 59] on button "Views" at bounding box center [411, 66] width 45 height 16
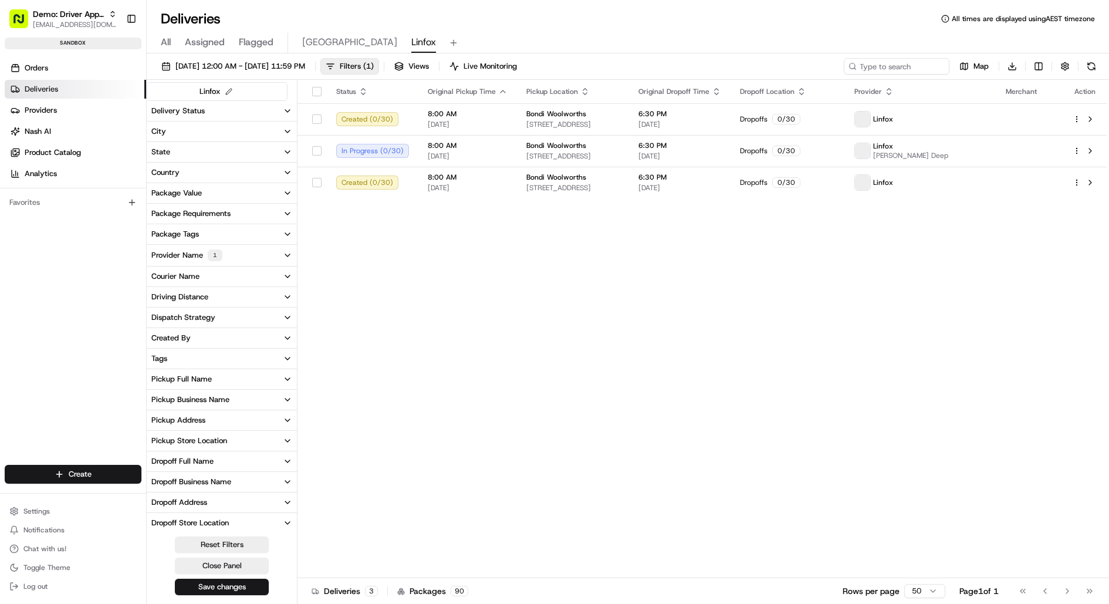
click at [165, 40] on span "All" at bounding box center [166, 42] width 10 height 14
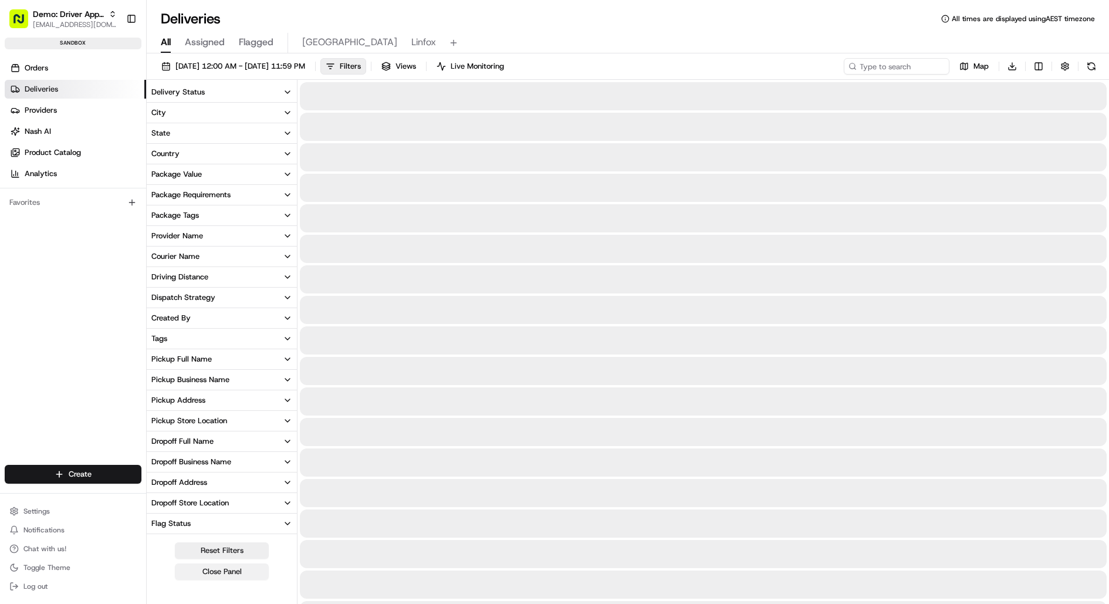
click at [231, 572] on button "Close Panel" at bounding box center [222, 571] width 94 height 16
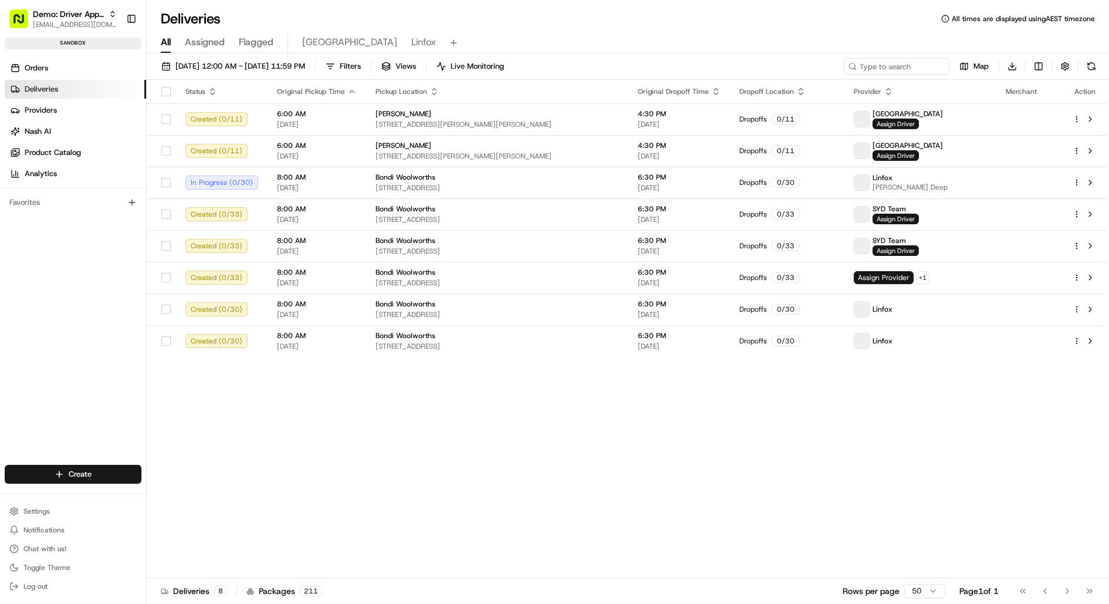
click at [242, 572] on div "Status Original Pickup Time Pickup Location Original Dropoff Time Dropoff Locat…" at bounding box center [627, 329] width 960 height 498
click at [270, 448] on div "Status Original Pickup Time Pickup Location Original Dropoff Time Dropoff Locat…" at bounding box center [627, 329] width 960 height 498
click at [411, 44] on span "Linfox" at bounding box center [423, 42] width 25 height 14
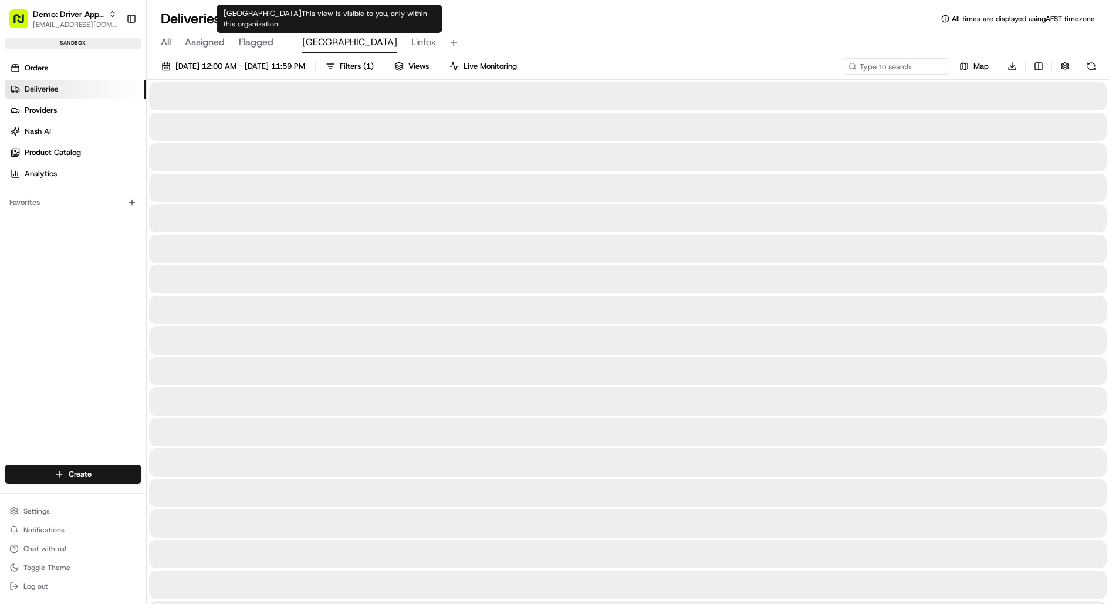
click at [330, 43] on span "New Zealand" at bounding box center [349, 42] width 95 height 14
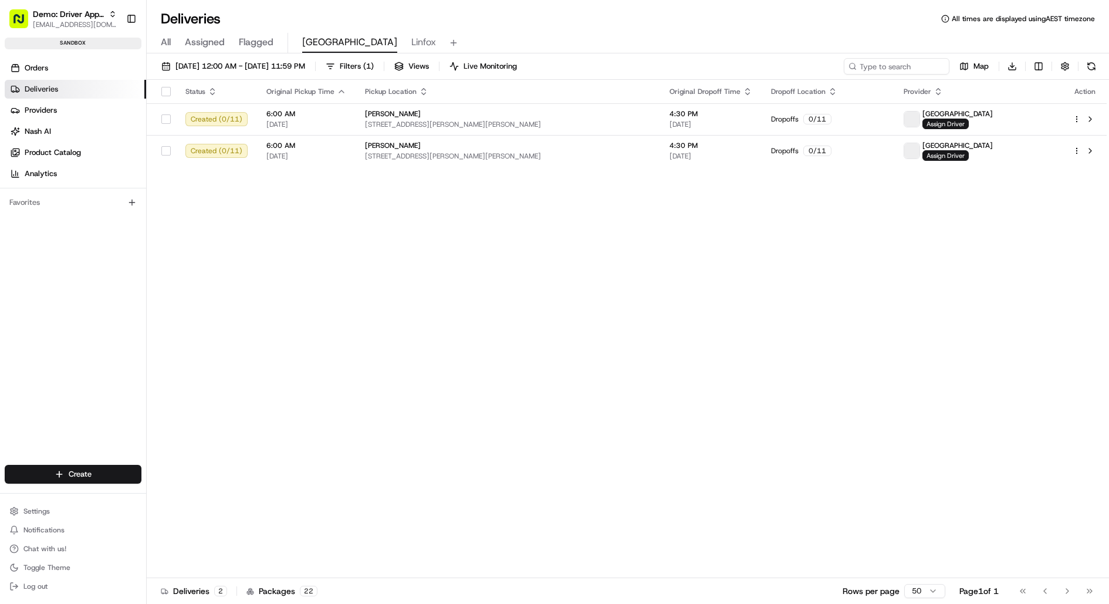
click at [168, 42] on span "All" at bounding box center [166, 42] width 10 height 14
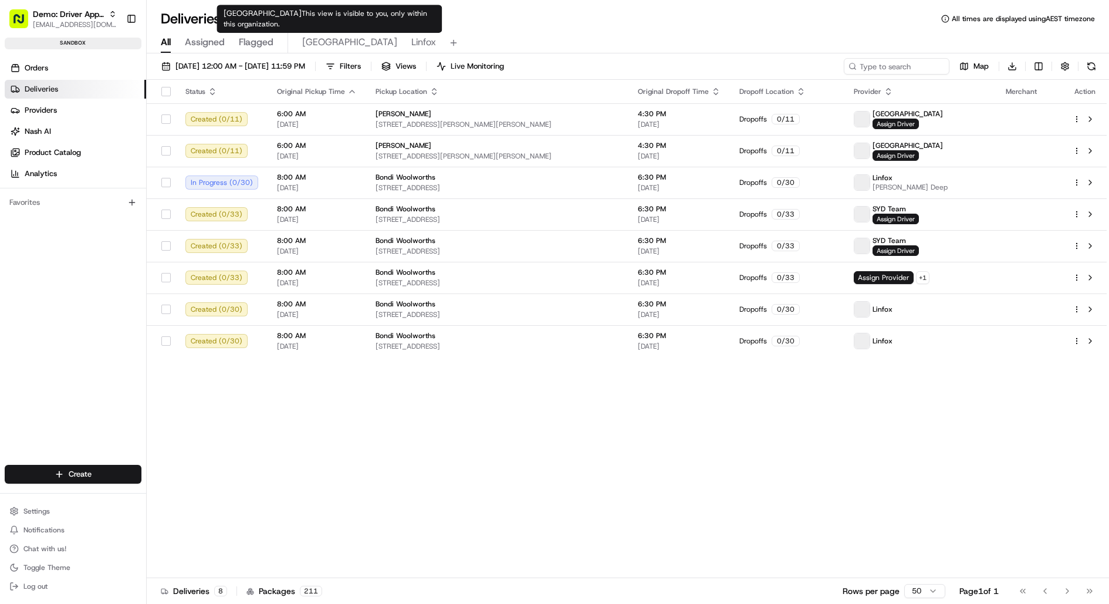
click at [337, 42] on span "New Zealand" at bounding box center [349, 42] width 95 height 14
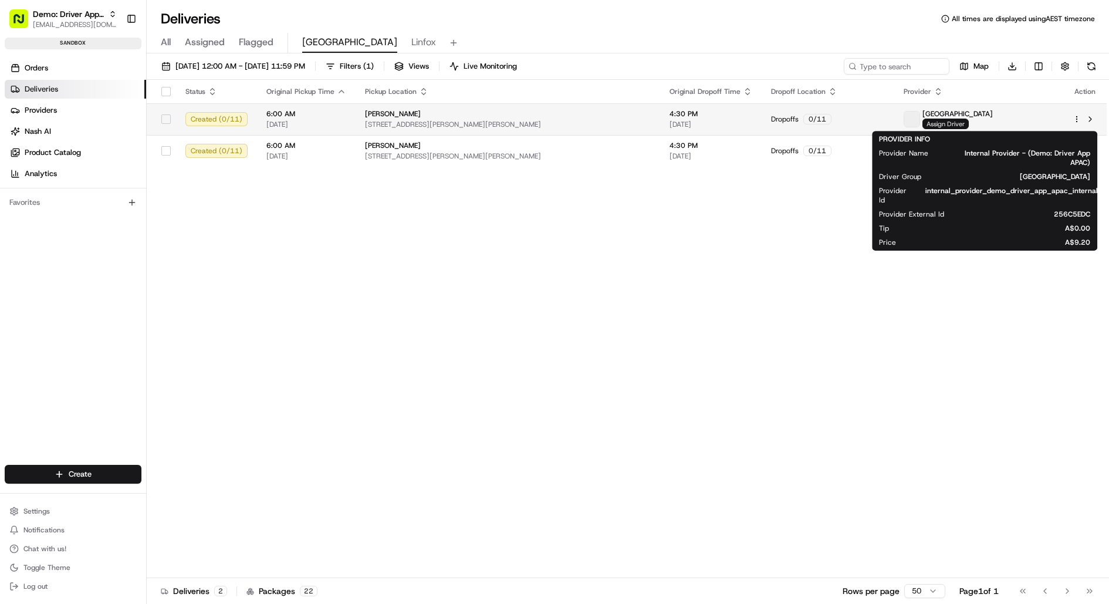
click at [969, 124] on span "Assign Driver" at bounding box center [945, 124] width 46 height 11
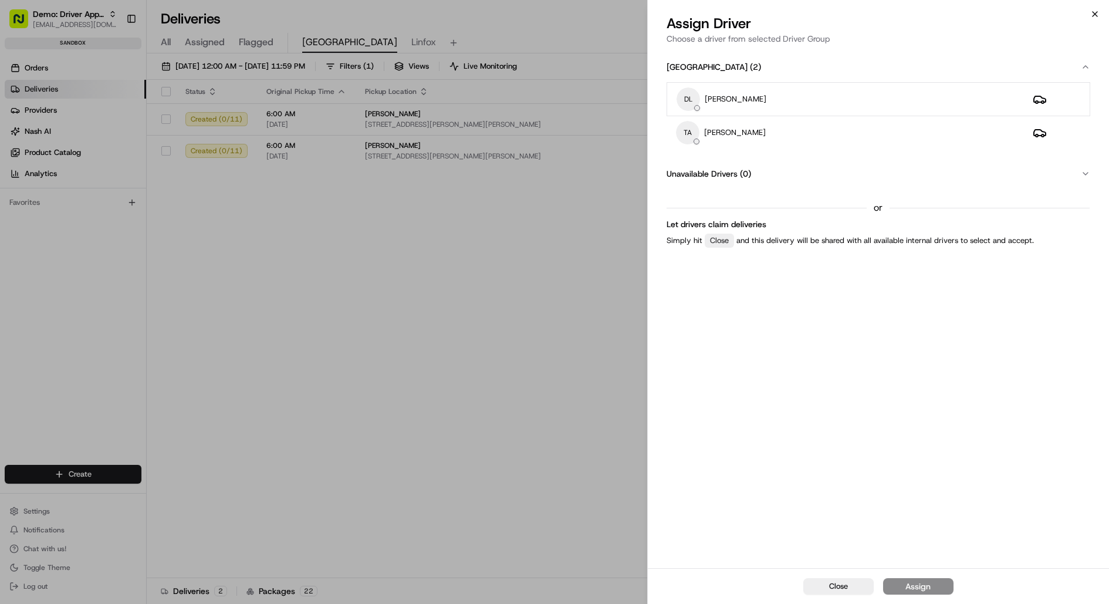
click at [1093, 12] on icon "button" at bounding box center [1094, 14] width 5 height 5
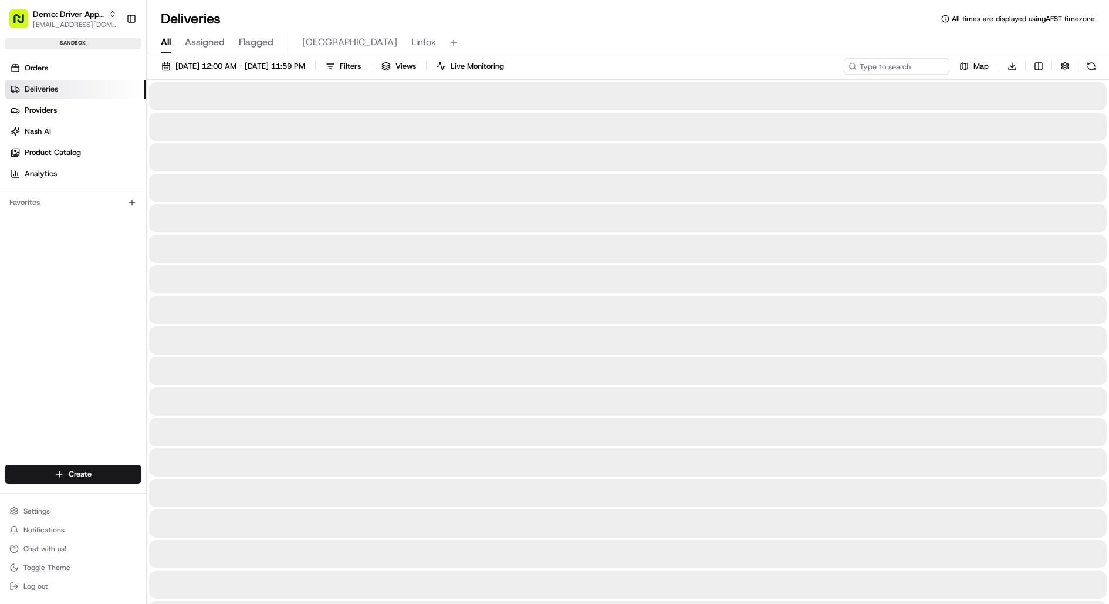
click at [161, 41] on span "All" at bounding box center [166, 42] width 10 height 14
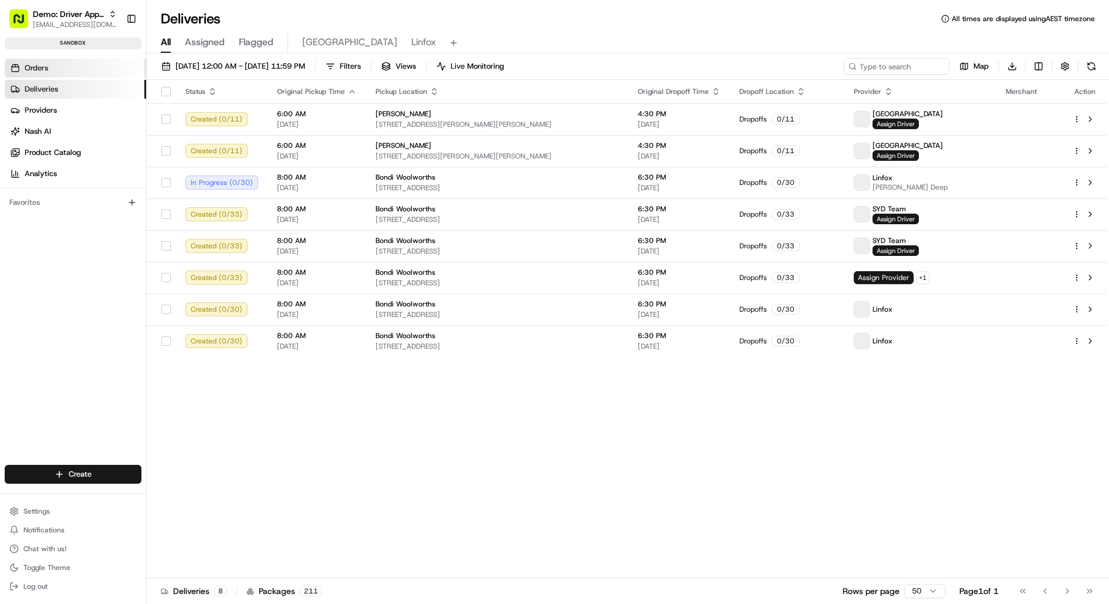
click at [45, 65] on span "Orders" at bounding box center [36, 68] width 23 height 11
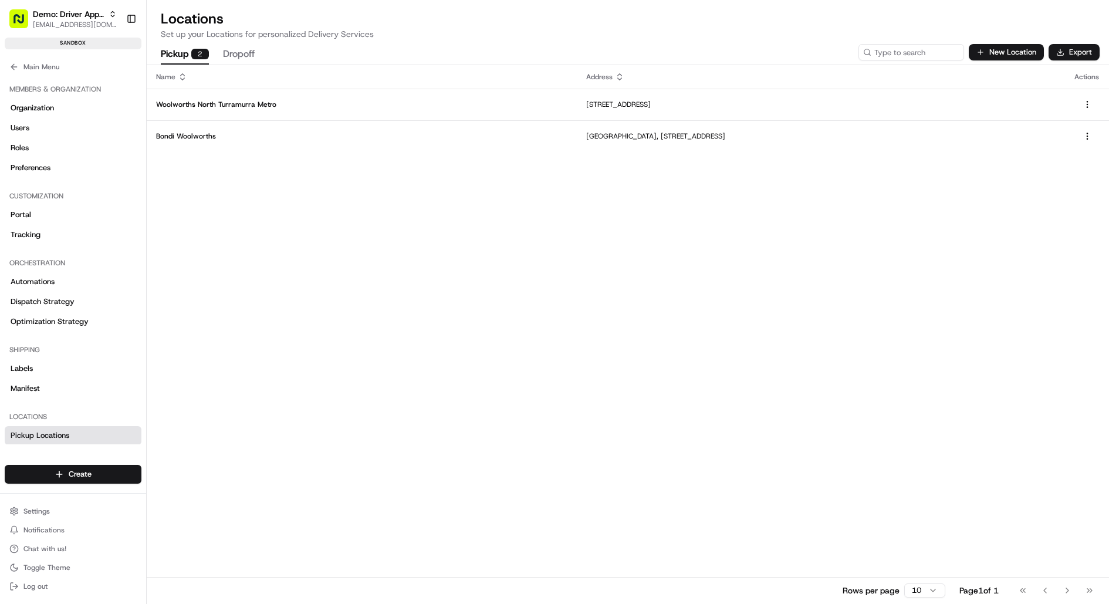
scroll to position [305, 0]
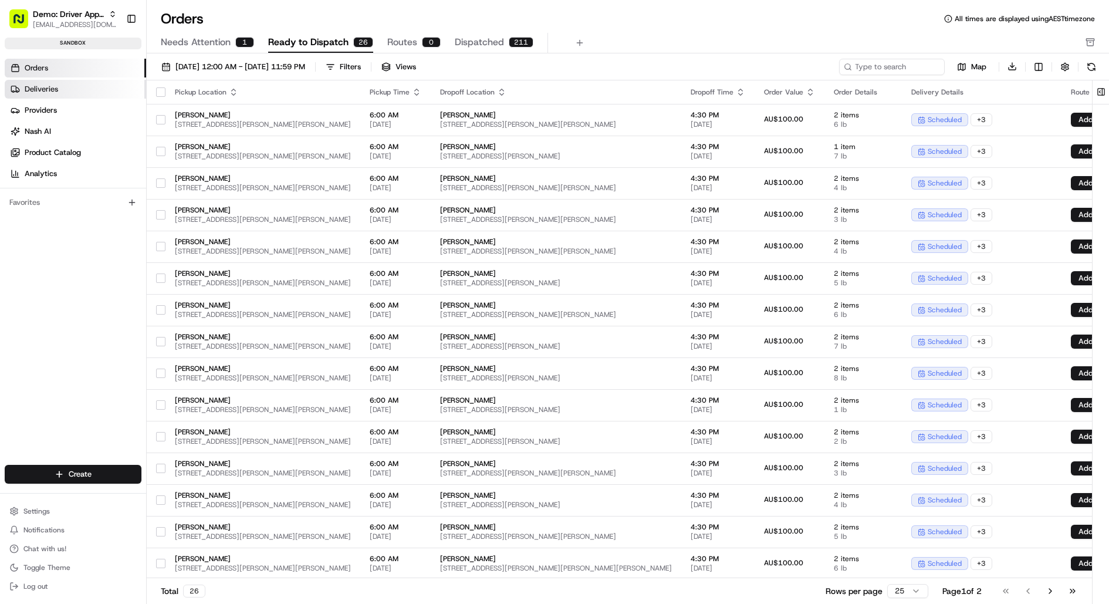
click at [96, 96] on link "Deliveries" at bounding box center [75, 89] width 141 height 19
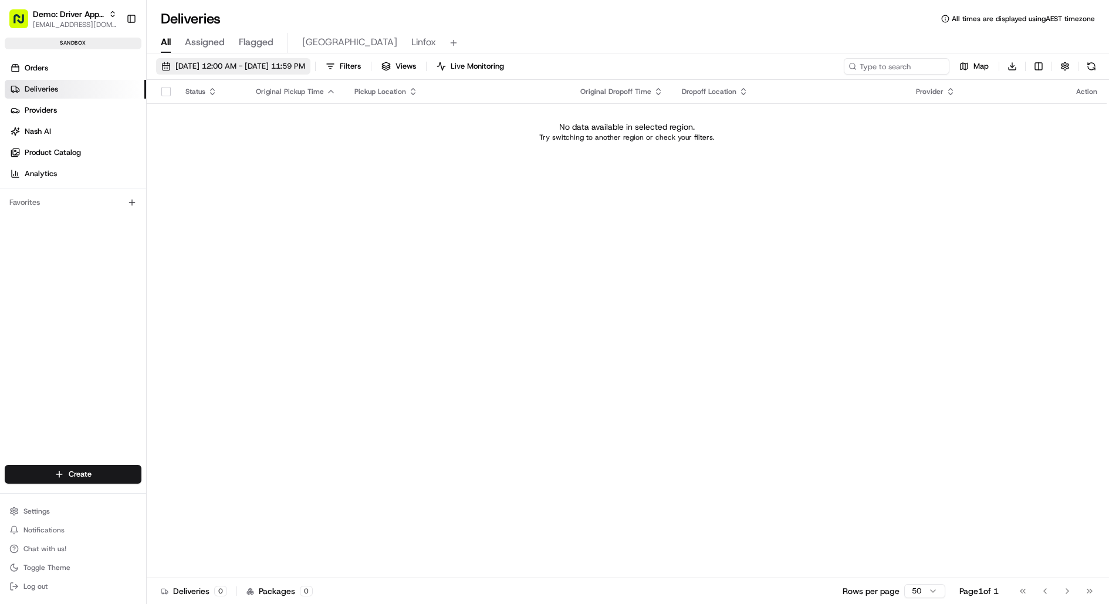
click at [283, 71] on span "08/19/2025 12:00 AM - 08/19/2025 11:59 PM" at bounding box center [240, 66] width 130 height 11
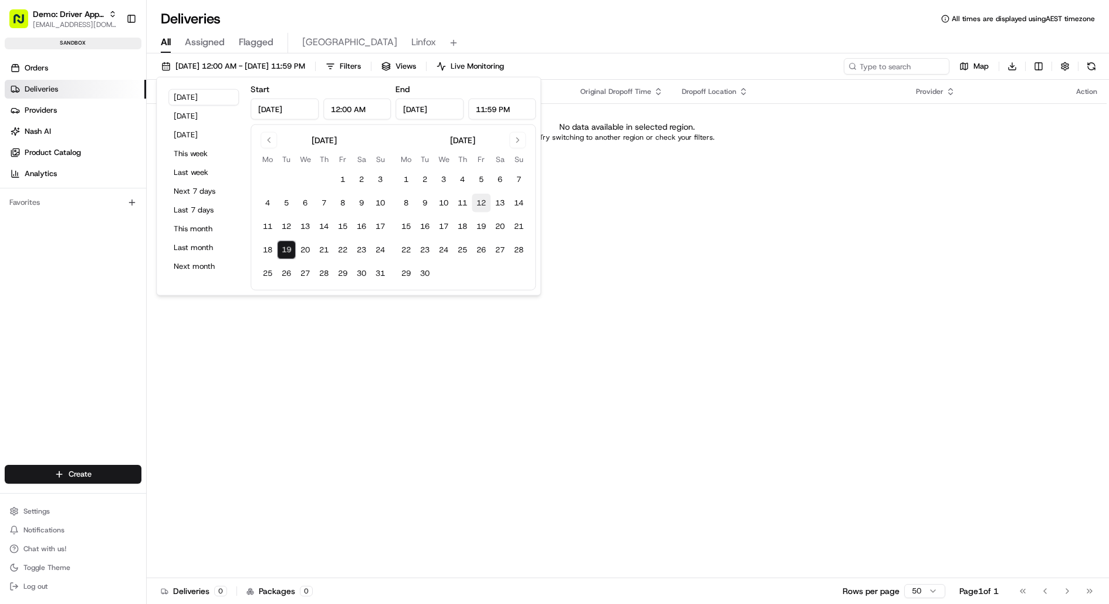
click at [483, 204] on button "12" at bounding box center [481, 203] width 19 height 19
type input "Sep 12, 2025"
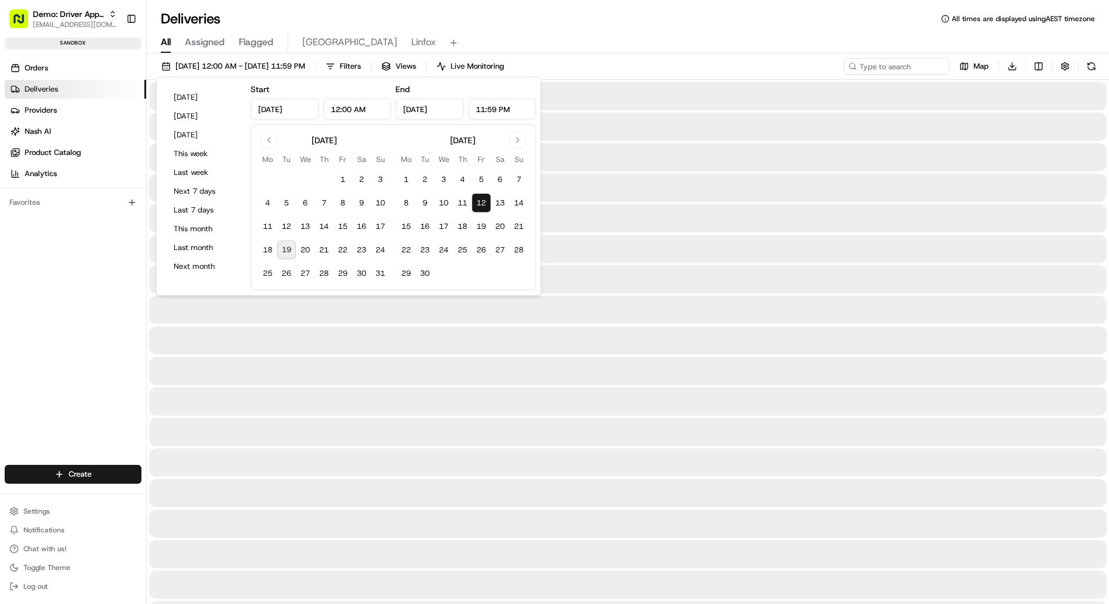
click at [483, 204] on button "12" at bounding box center [481, 203] width 19 height 19
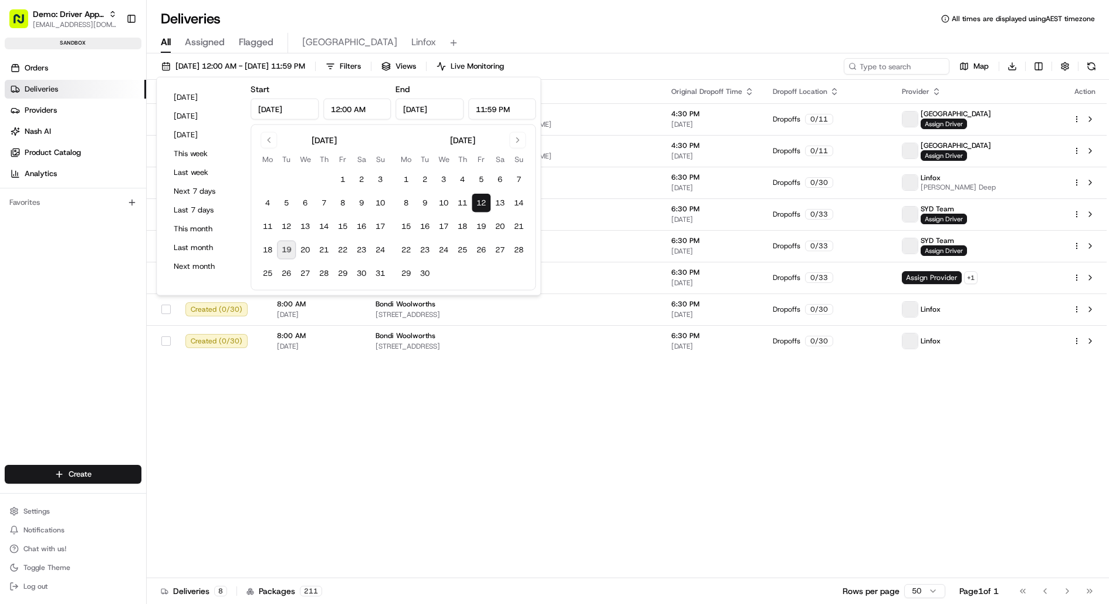
click at [501, 26] on div "Deliveries All times are displayed using AEST timezone" at bounding box center [628, 18] width 962 height 19
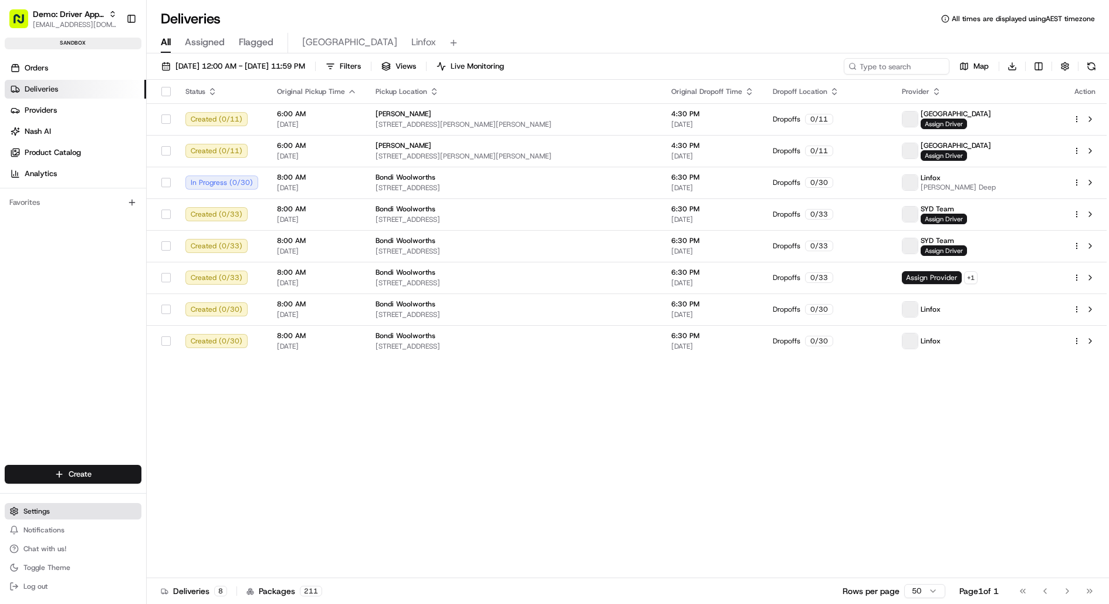
click at [55, 512] on button "Settings" at bounding box center [73, 511] width 137 height 16
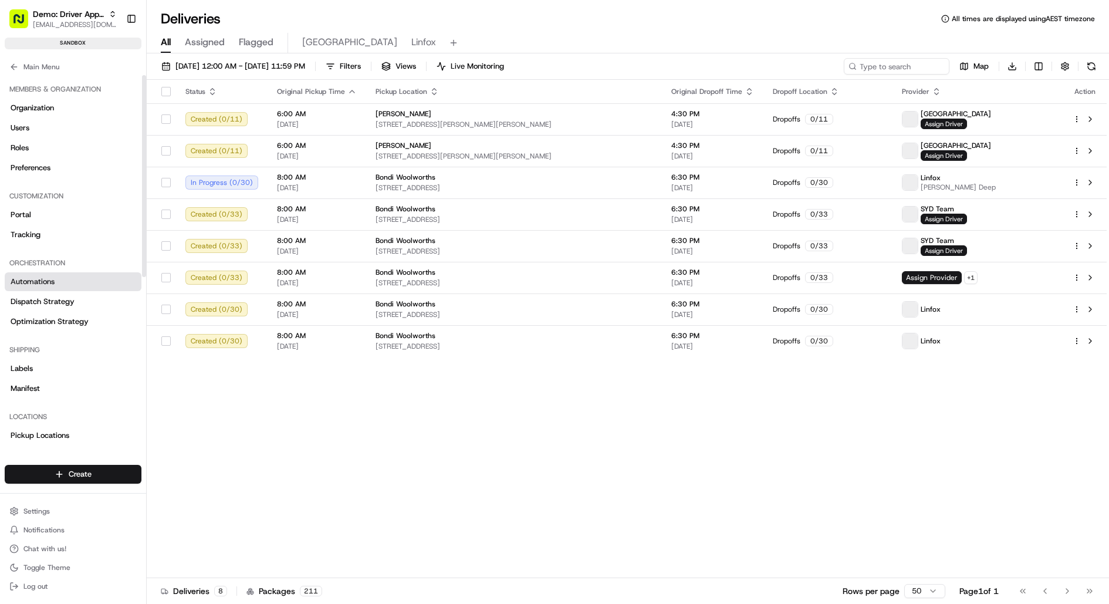
click at [85, 279] on link "Automations" at bounding box center [73, 281] width 137 height 19
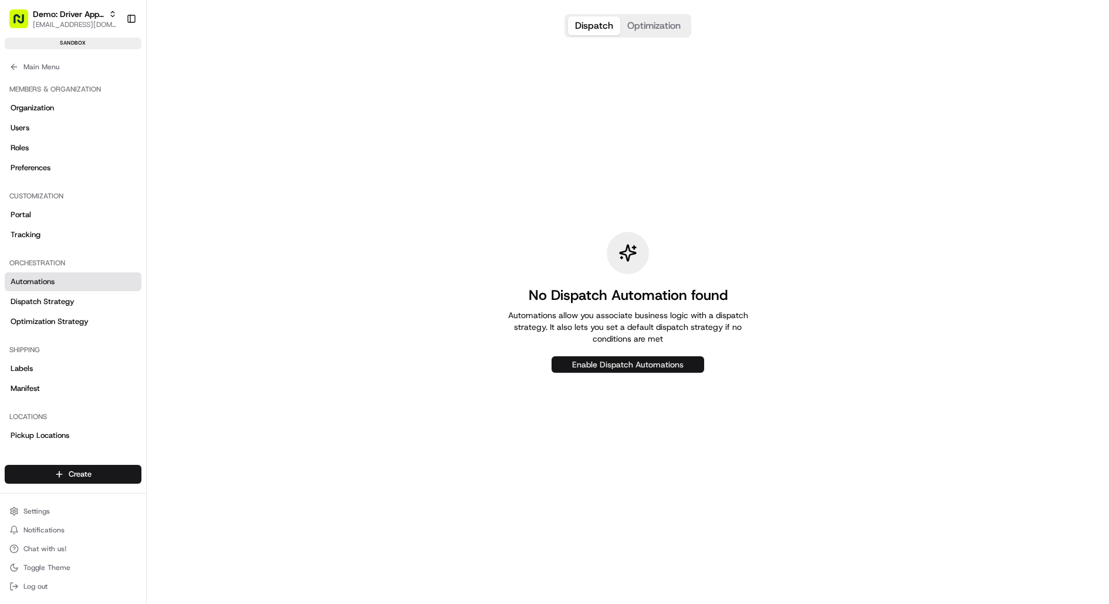
click at [635, 361] on button "Enable Dispatch Automations" at bounding box center [627, 364] width 153 height 16
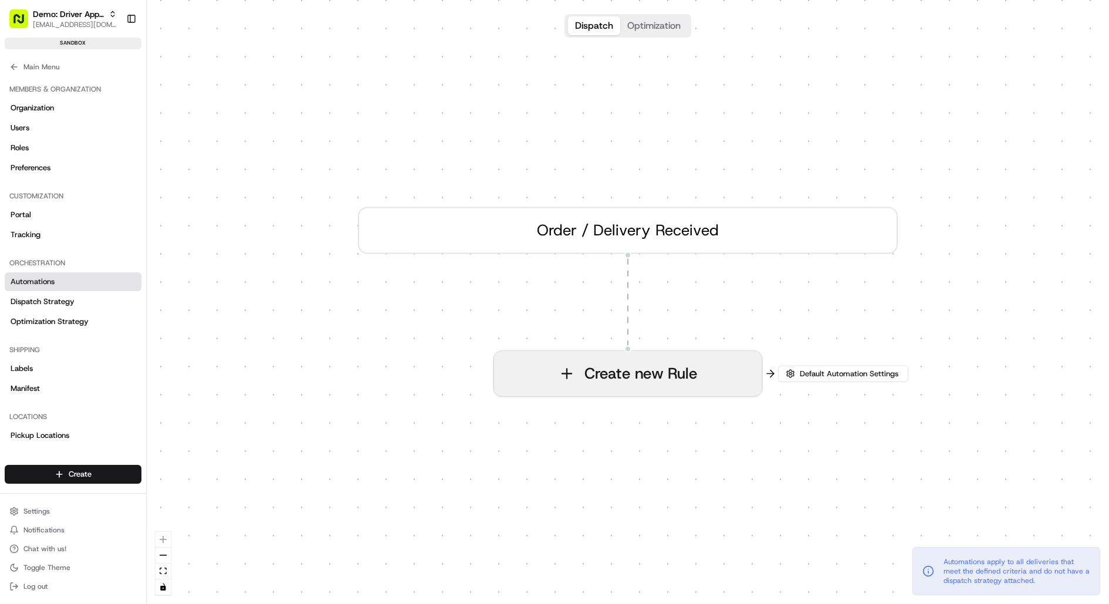
click at [644, 385] on button "Create new Rule" at bounding box center [628, 373] width 268 height 45
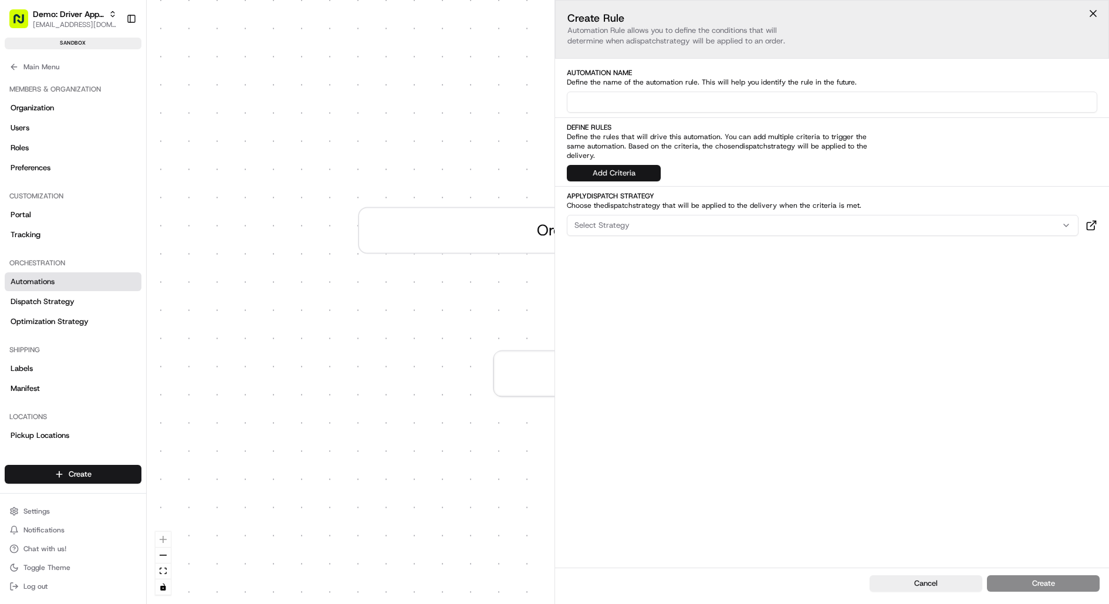
click at [627, 165] on button "Add Criteria" at bounding box center [614, 173] width 94 height 16
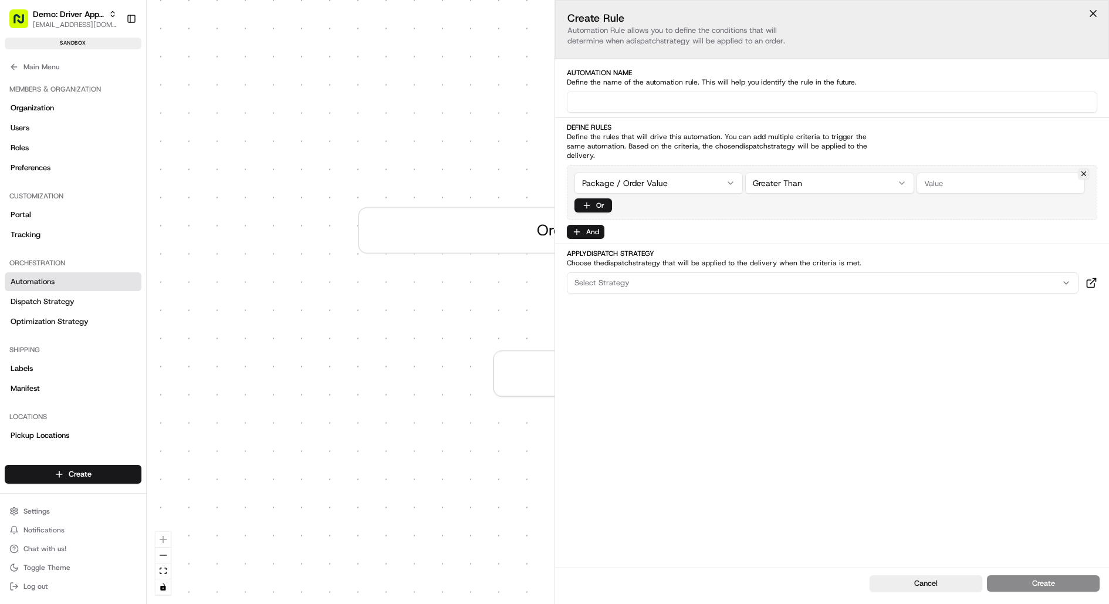
click at [674, 277] on div "Select Strategy" at bounding box center [823, 282] width 506 height 11
click at [795, 304] on html "Demo: Driver App APAC jj@usenash.com Toggle Sidebar sandbox Orders Deliveries P…" at bounding box center [554, 302] width 1109 height 604
click at [56, 297] on span "Dispatch Strategy" at bounding box center [43, 301] width 64 height 11
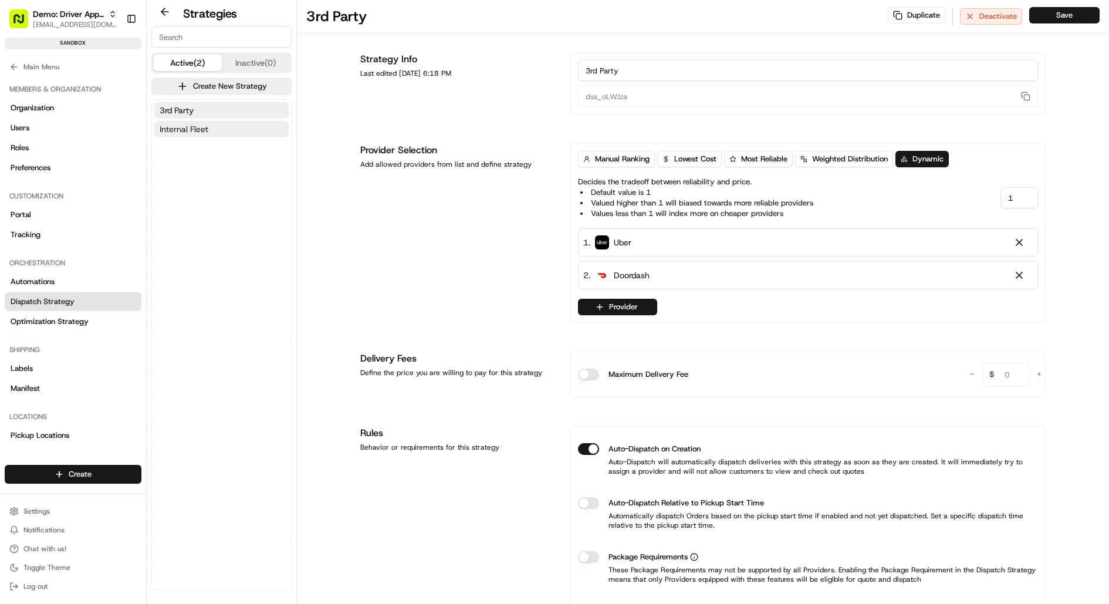
click at [220, 122] on button "Internal Fleet" at bounding box center [221, 129] width 134 height 16
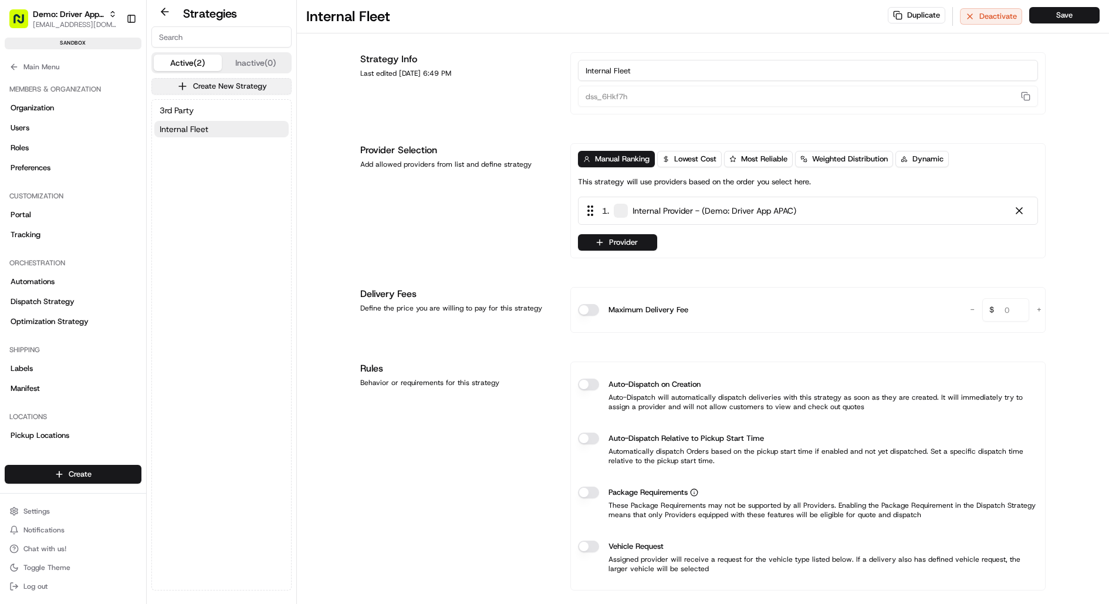
click at [221, 84] on button "Create New Strategy" at bounding box center [221, 86] width 140 height 16
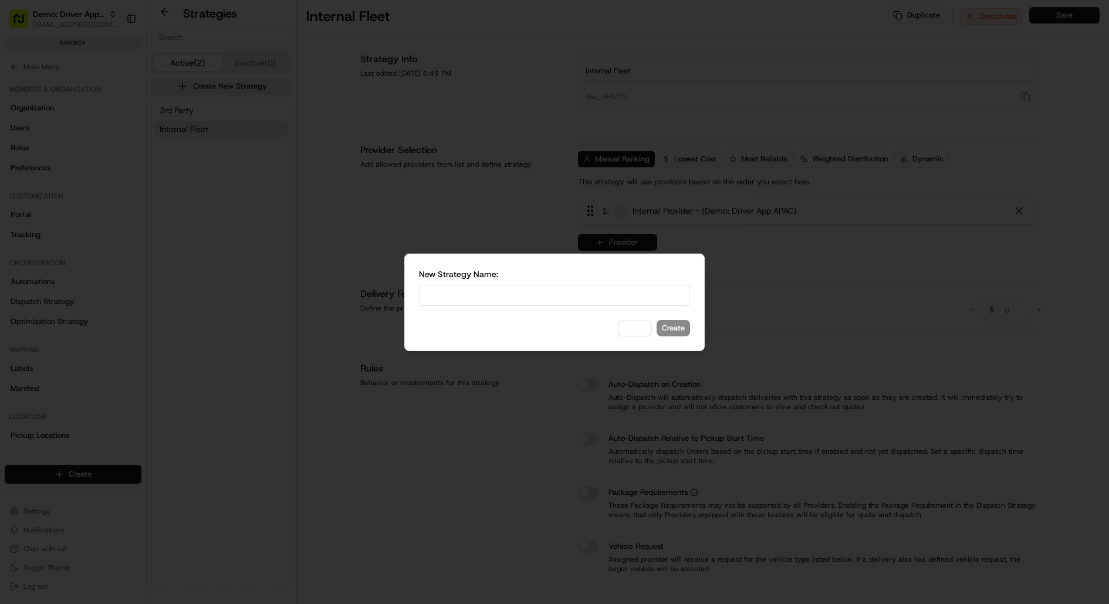
click at [482, 299] on input at bounding box center [554, 295] width 271 height 21
type input "Linfox"
click at [682, 328] on button "Create" at bounding box center [672, 328] width 33 height 16
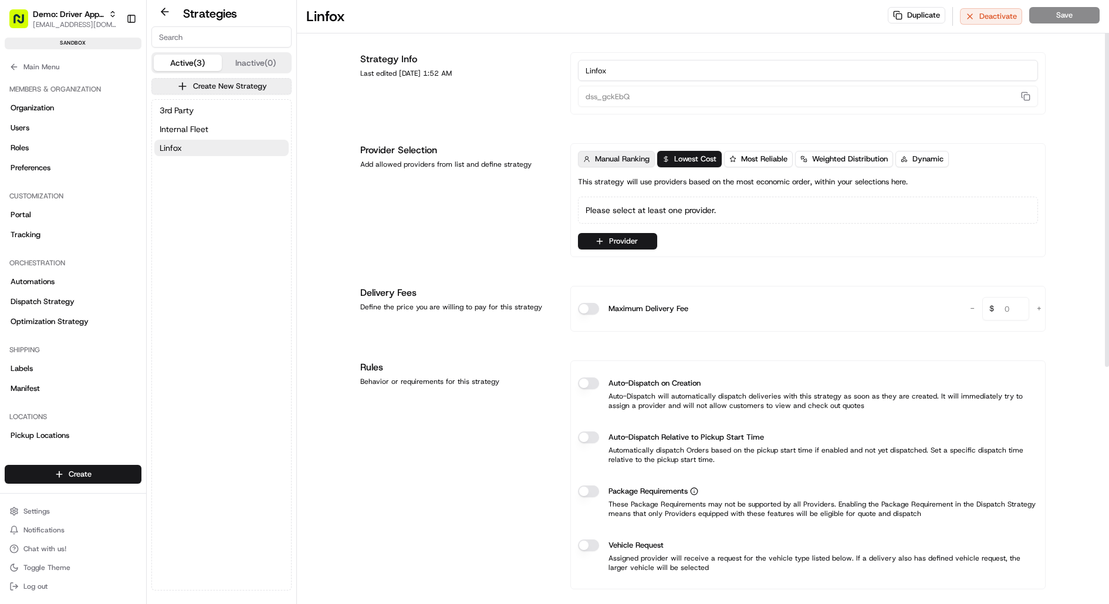
click at [619, 161] on span "Manual Ranking" at bounding box center [622, 159] width 55 height 11
click at [628, 241] on button "Provider" at bounding box center [617, 241] width 79 height 16
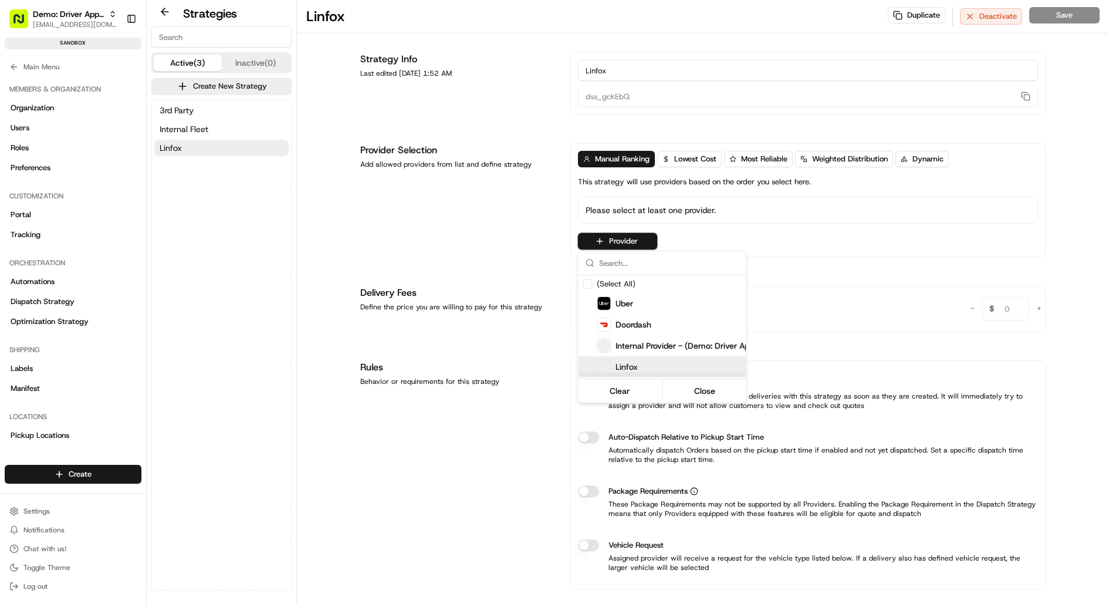
click at [644, 368] on div "Linfox" at bounding box center [691, 367] width 188 height 14
click at [502, 234] on html "Demo: Driver App APAC jj@usenash.com Toggle Sidebar sandbox Orders Deliveries P…" at bounding box center [554, 302] width 1109 height 604
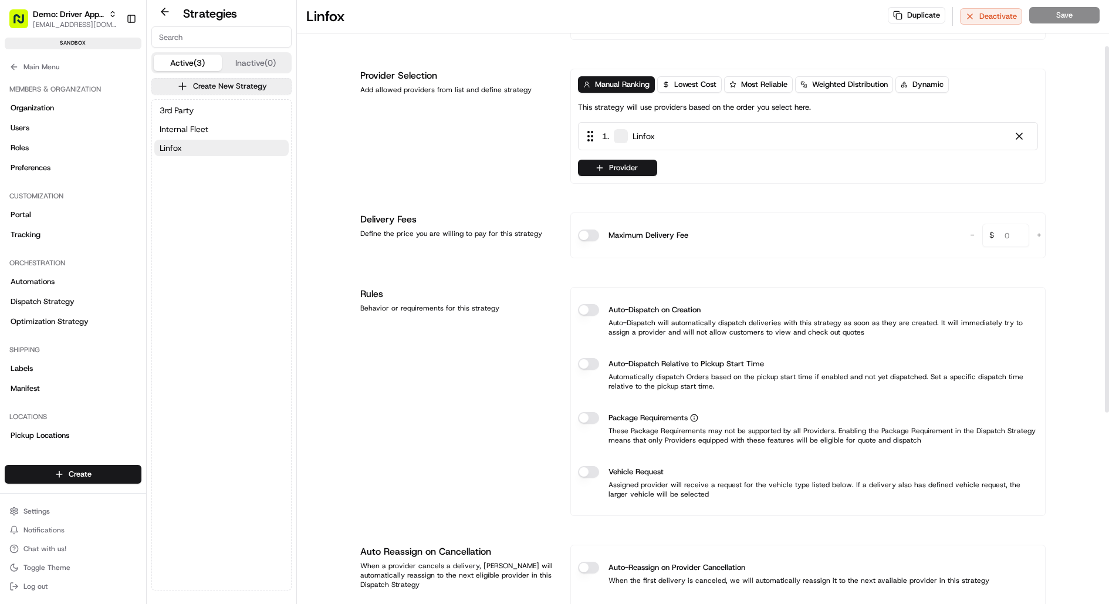
scroll to position [83, 0]
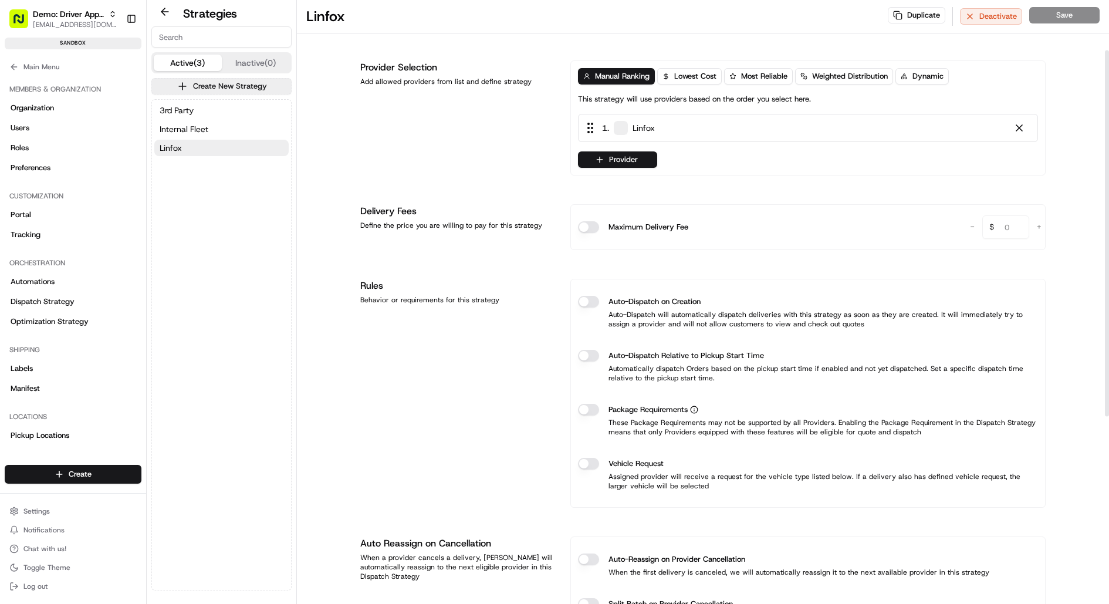
click at [584, 300] on button "Auto-Dispatch on Creation" at bounding box center [588, 302] width 21 height 12
click at [594, 300] on button "Auto-Dispatch on Creation" at bounding box center [588, 302] width 21 height 12
click at [1068, 15] on button "Save" at bounding box center [1064, 15] width 70 height 16
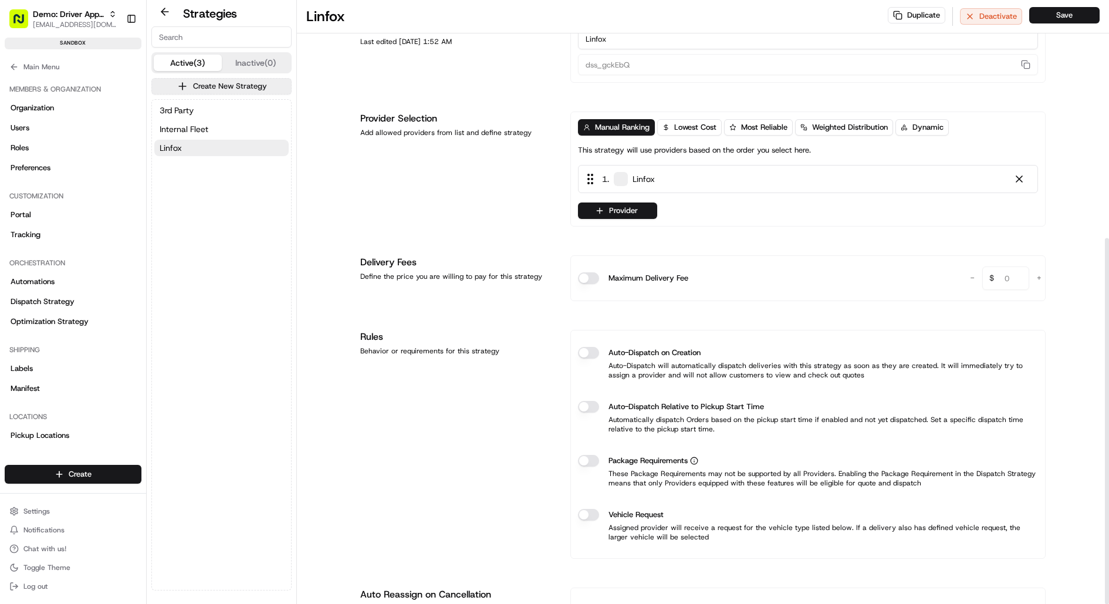
scroll to position [0, 0]
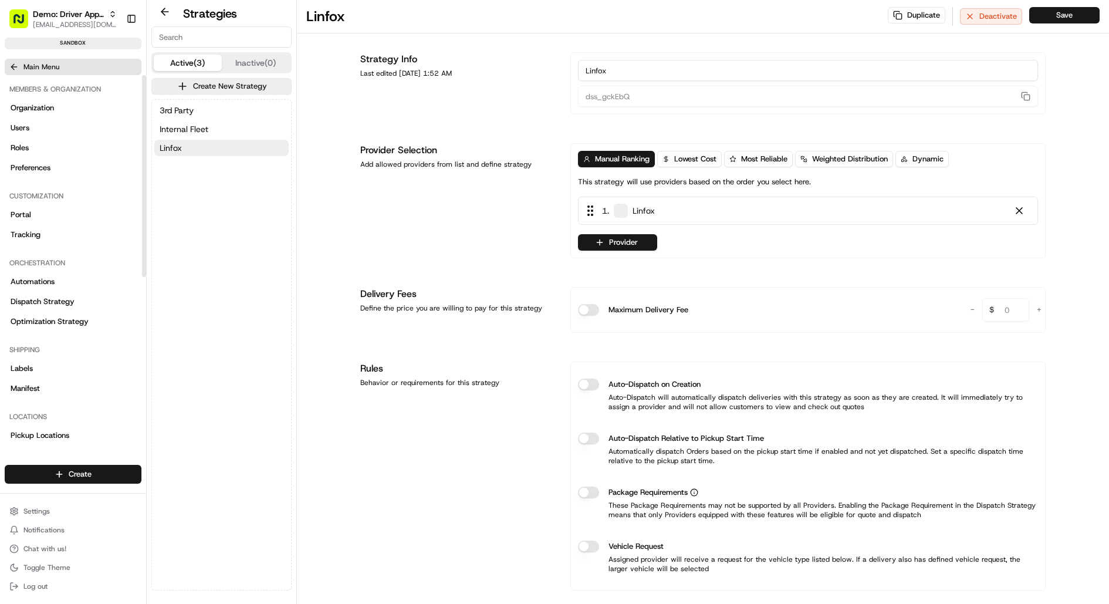
click at [13, 72] on button "Main Menu" at bounding box center [73, 67] width 137 height 16
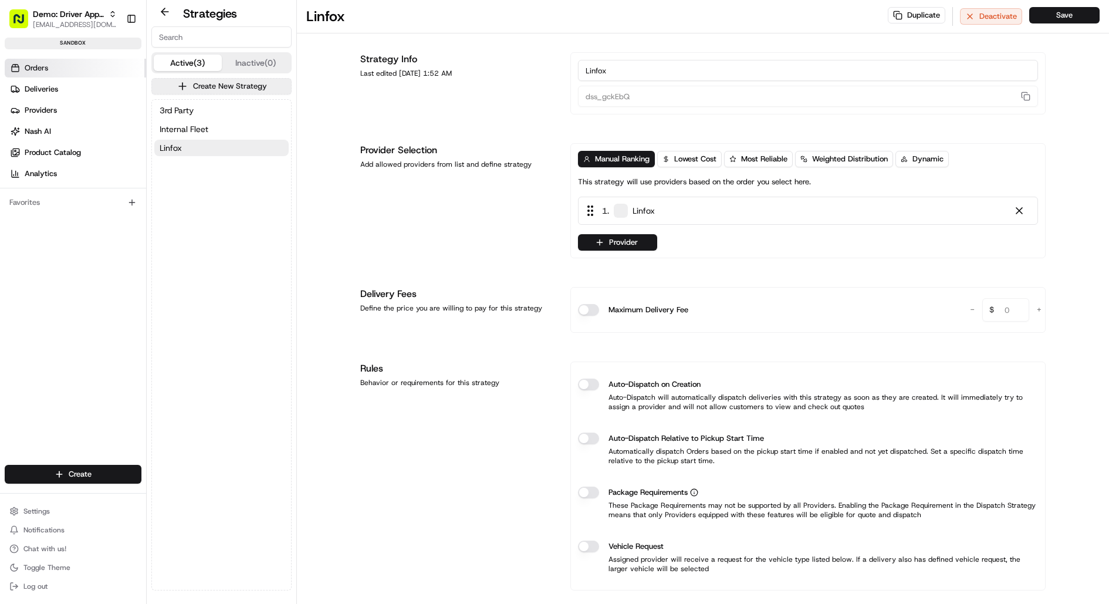
click at [55, 72] on link "Orders" at bounding box center [75, 68] width 141 height 19
